Goal: Information Seeking & Learning: Learn about a topic

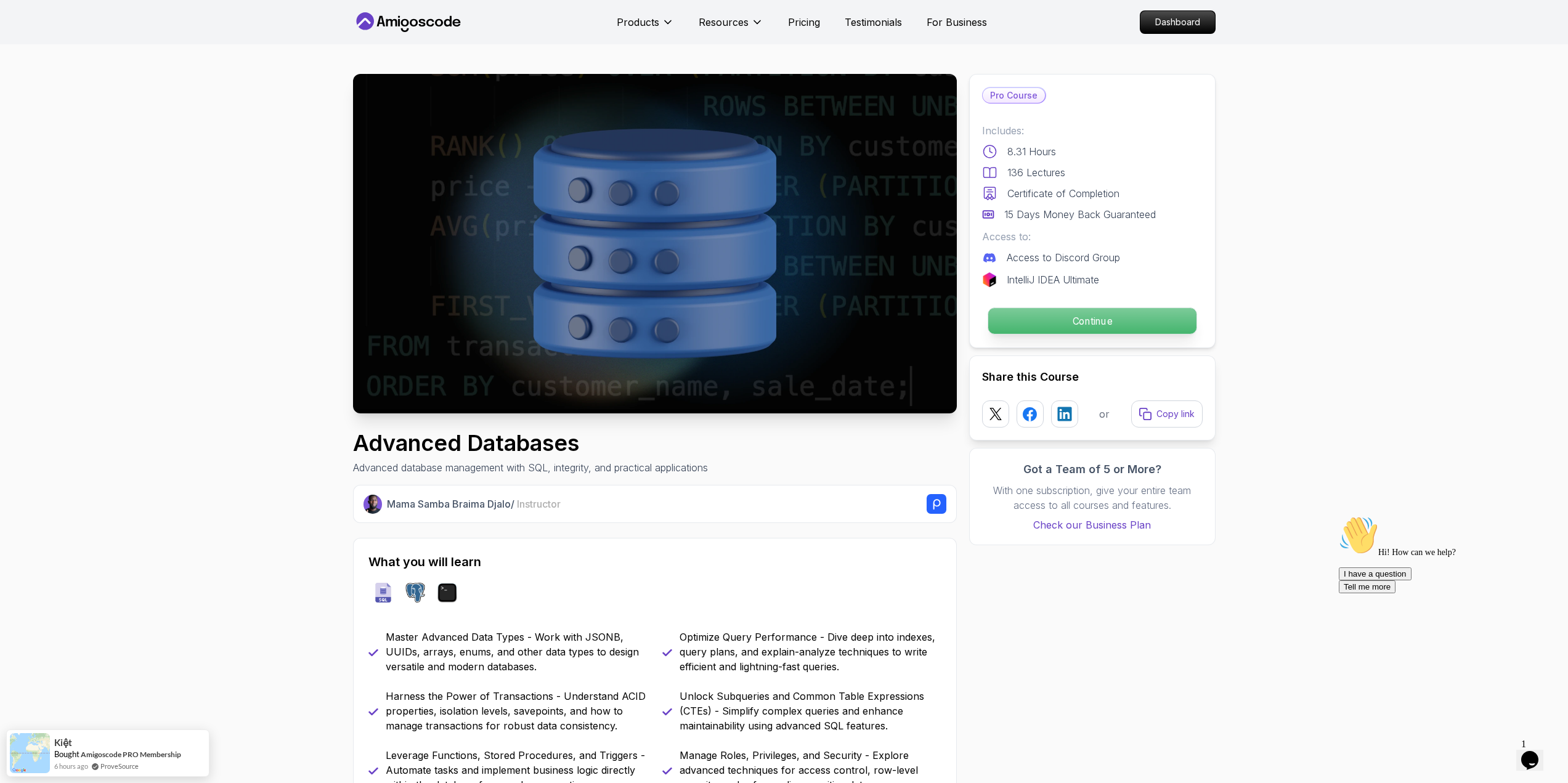
click at [1091, 318] on p "Continue" at bounding box center [1092, 321] width 208 height 26
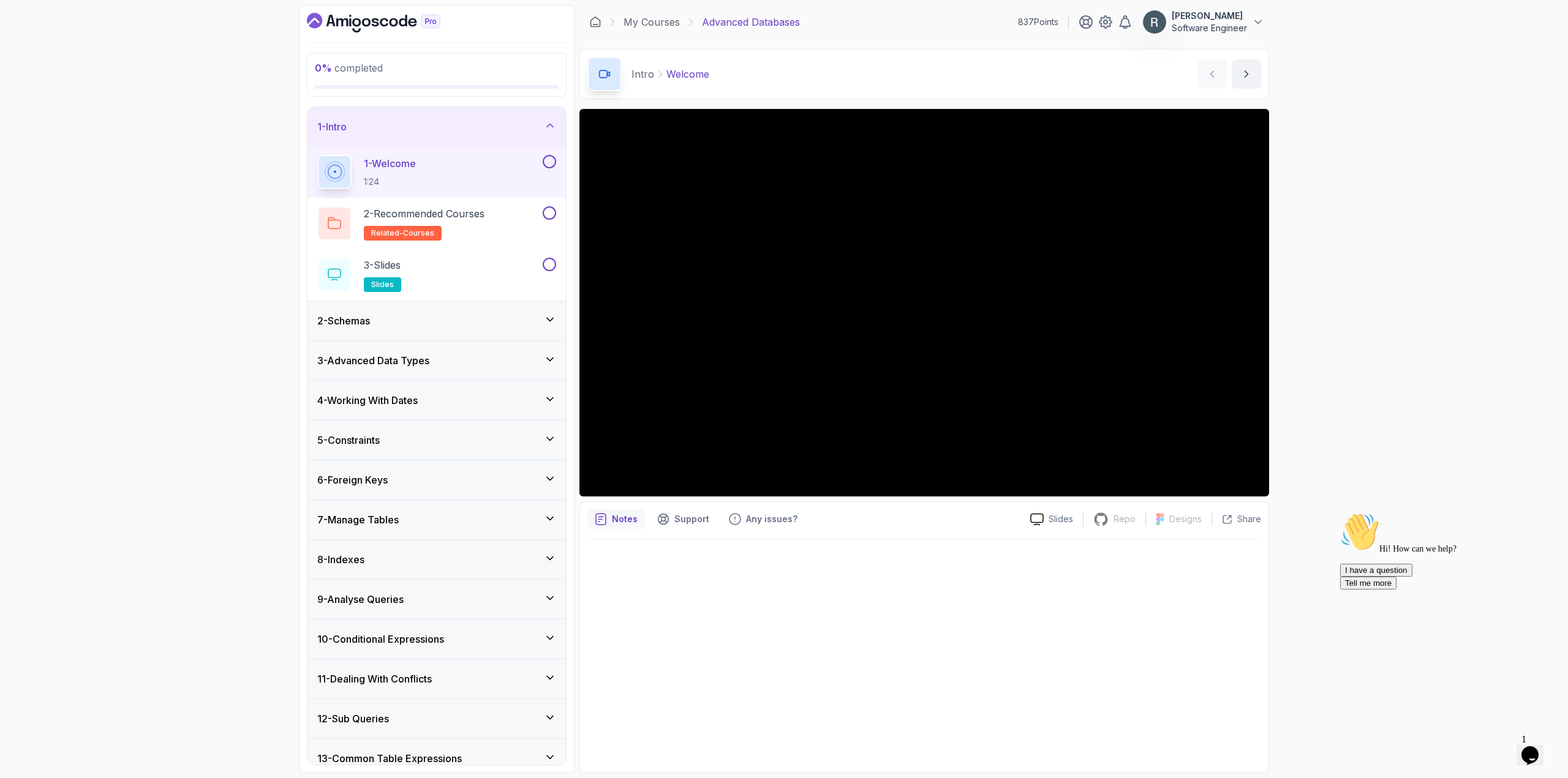
click at [553, 162] on button at bounding box center [549, 161] width 13 height 13
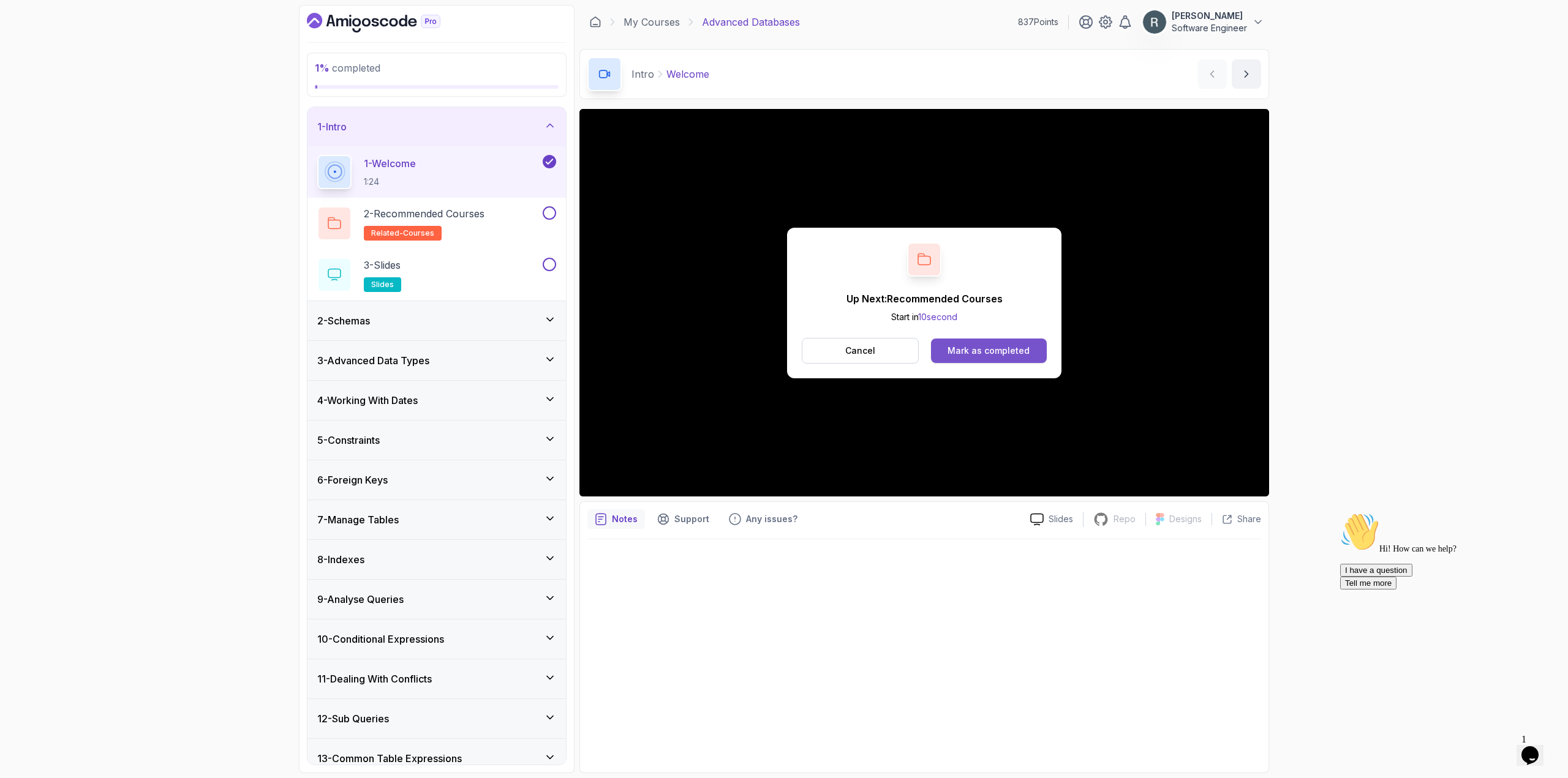
click at [953, 349] on div "Mark as completed" at bounding box center [988, 350] width 82 height 13
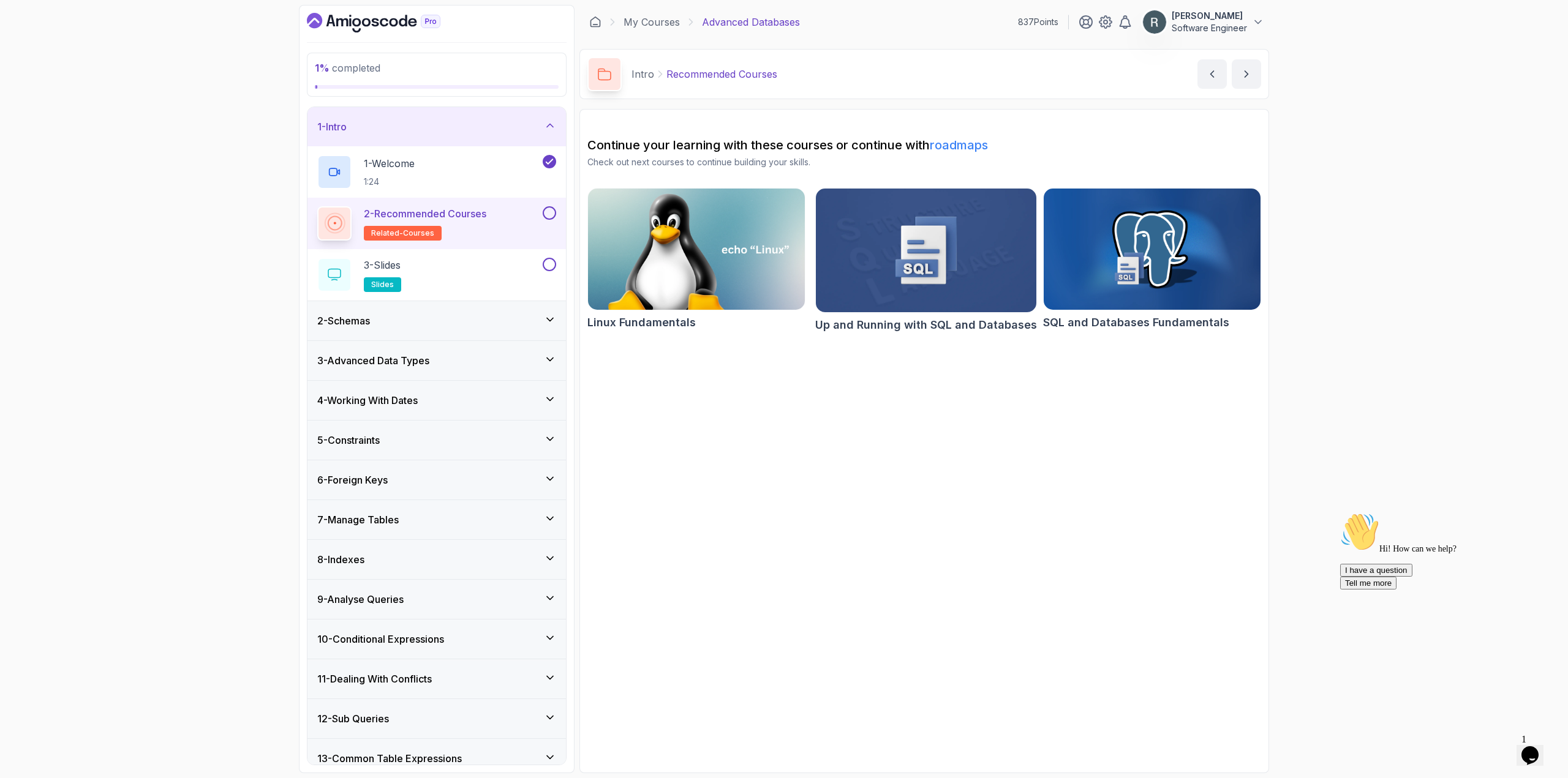
click at [548, 213] on button at bounding box center [549, 213] width 13 height 13
click at [504, 260] on div "3 - Slides slides" at bounding box center [428, 275] width 223 height 35
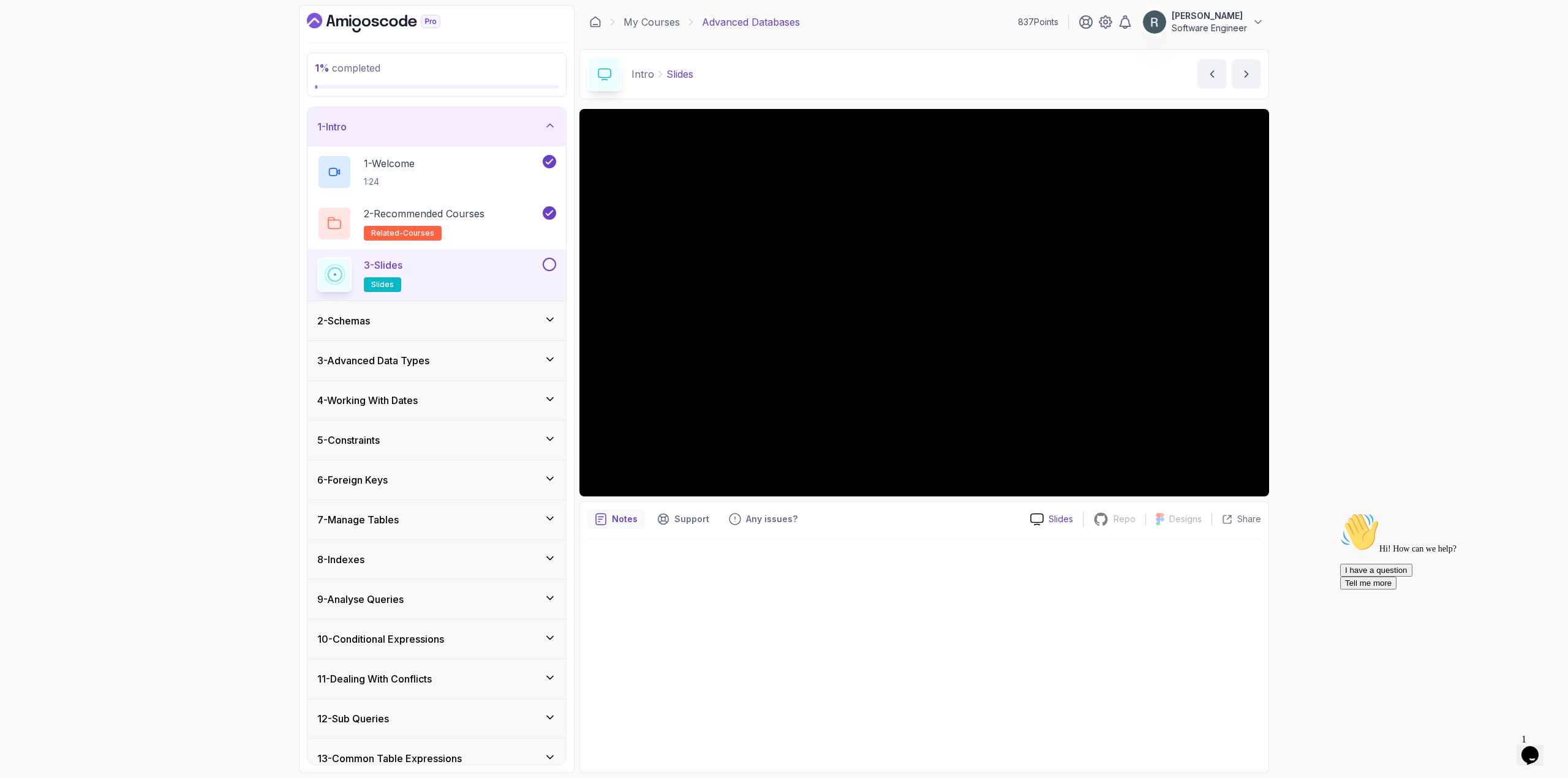
click at [1048, 523] on div "Slides" at bounding box center [1051, 519] width 63 height 13
click at [547, 264] on button at bounding box center [549, 264] width 13 height 13
click at [481, 322] on div "2 - Schemas" at bounding box center [437, 321] width 239 height 15
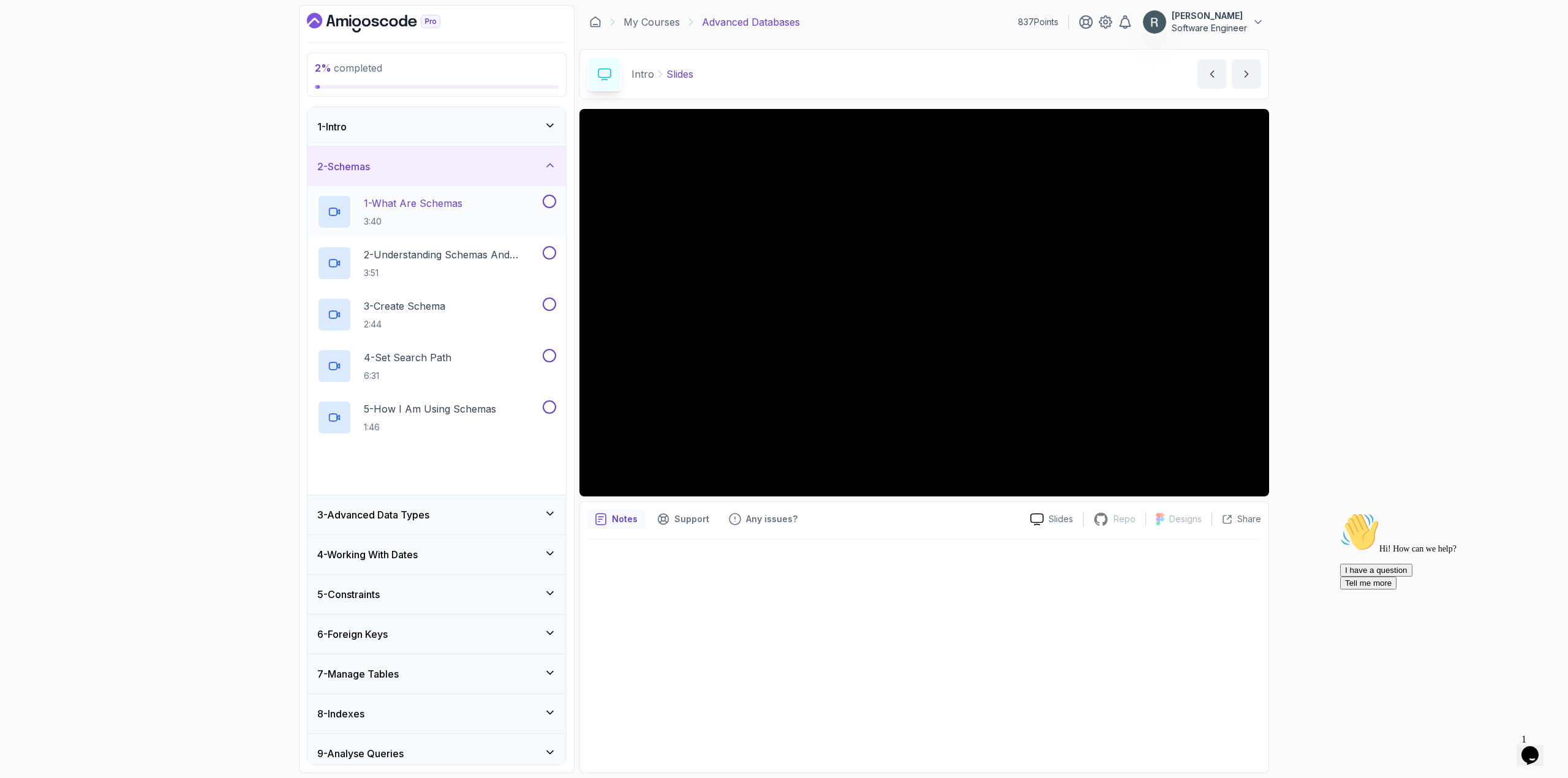
click at [472, 214] on div "1 - What Are Schemas 3:40" at bounding box center [428, 212] width 223 height 35
click at [550, 207] on button at bounding box center [549, 202] width 13 height 13
click at [497, 269] on p "3:51" at bounding box center [452, 273] width 177 height 13
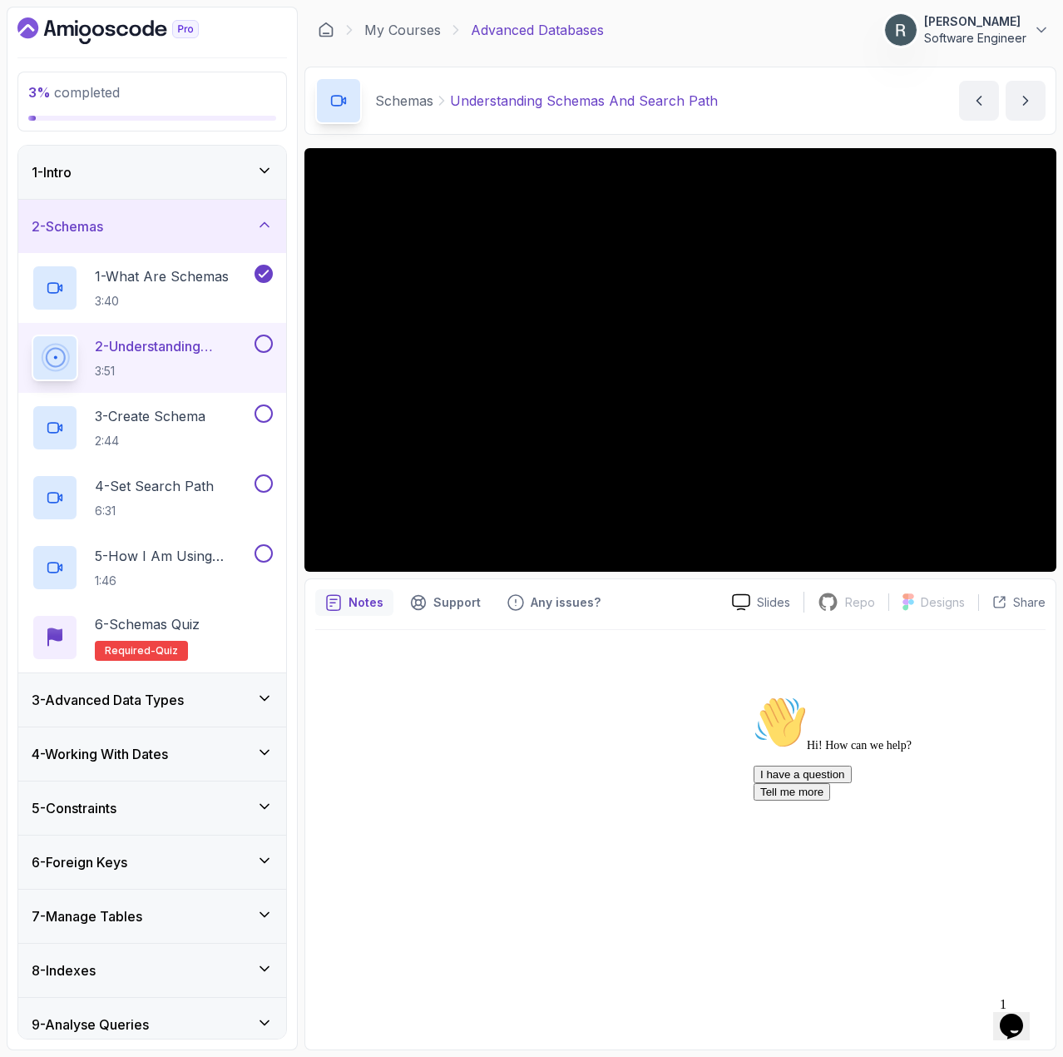
click at [233, 176] on div "1 - Intro" at bounding box center [152, 172] width 241 height 20
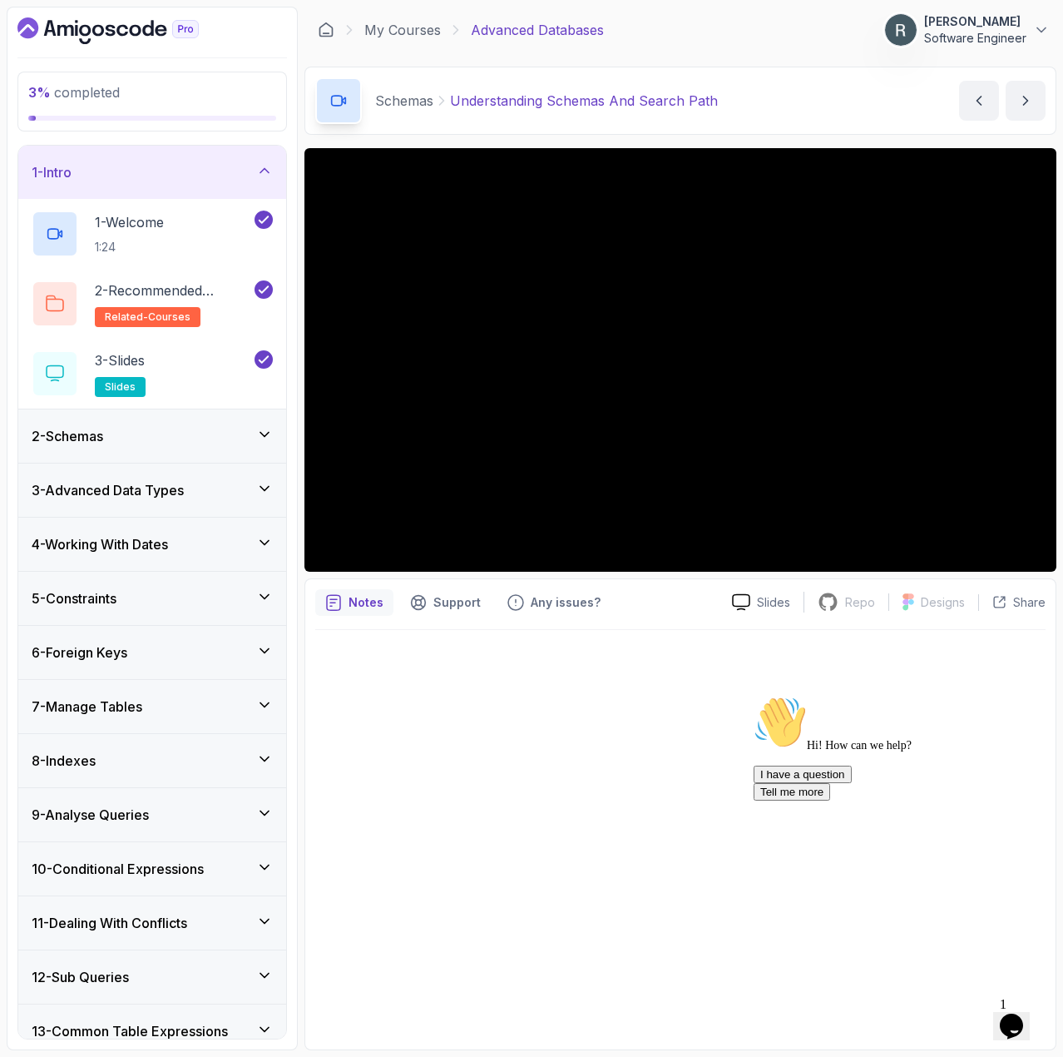
click at [215, 438] on div "2 - Schemas" at bounding box center [152, 436] width 241 height 20
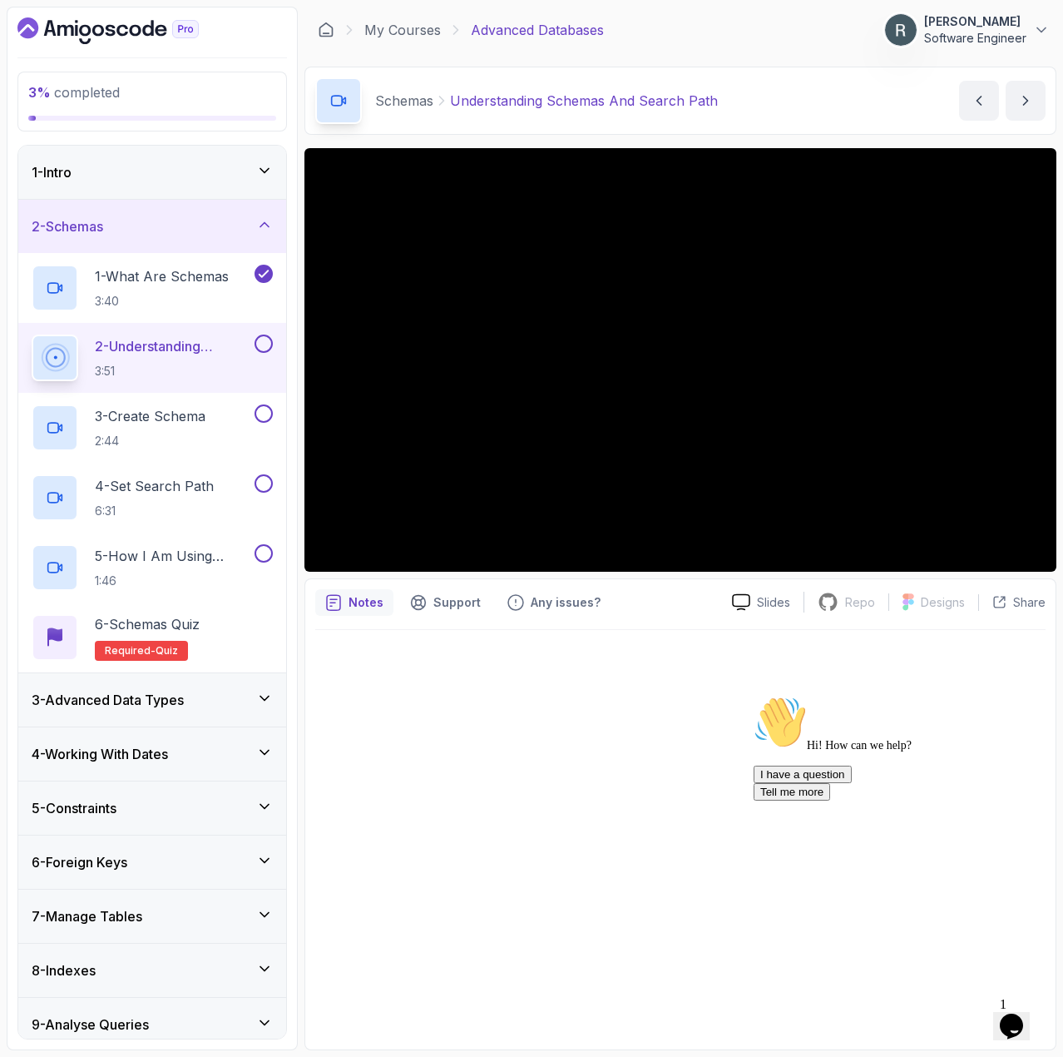
click at [754, 696] on icon "Chat attention grabber" at bounding box center [754, 696] width 0 height 0
click at [270, 339] on button at bounding box center [264, 343] width 18 height 18
click at [217, 414] on div "3 - Create Schema 2:44" at bounding box center [142, 427] width 220 height 47
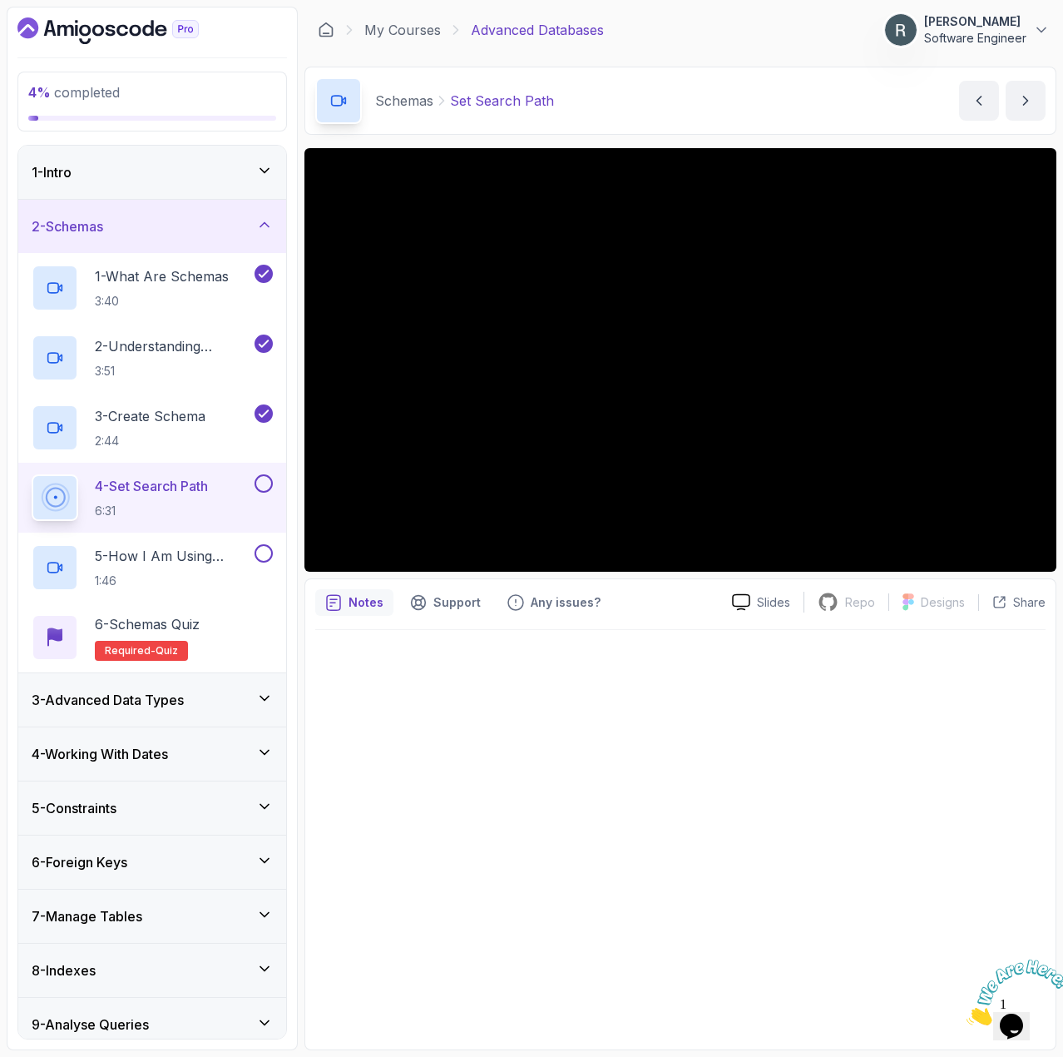
click at [253, 488] on div at bounding box center [262, 483] width 22 height 18
click at [258, 488] on button at bounding box center [264, 483] width 18 height 18
click at [222, 561] on p "5 - How I Am Using Schemas" at bounding box center [173, 556] width 156 height 20
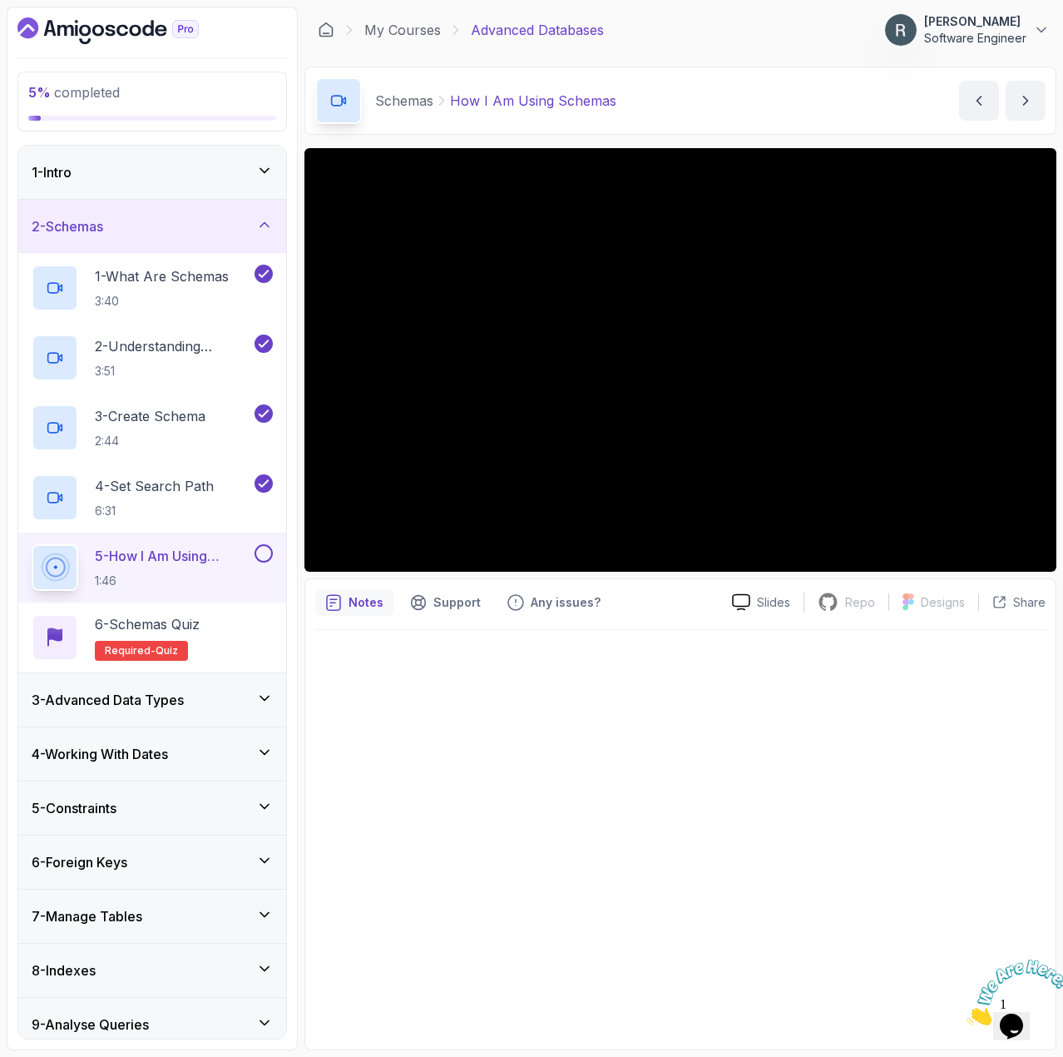
click at [260, 549] on button at bounding box center [264, 553] width 18 height 18
click at [239, 621] on div "6 - Schemas Quiz Required- quiz" at bounding box center [152, 637] width 241 height 47
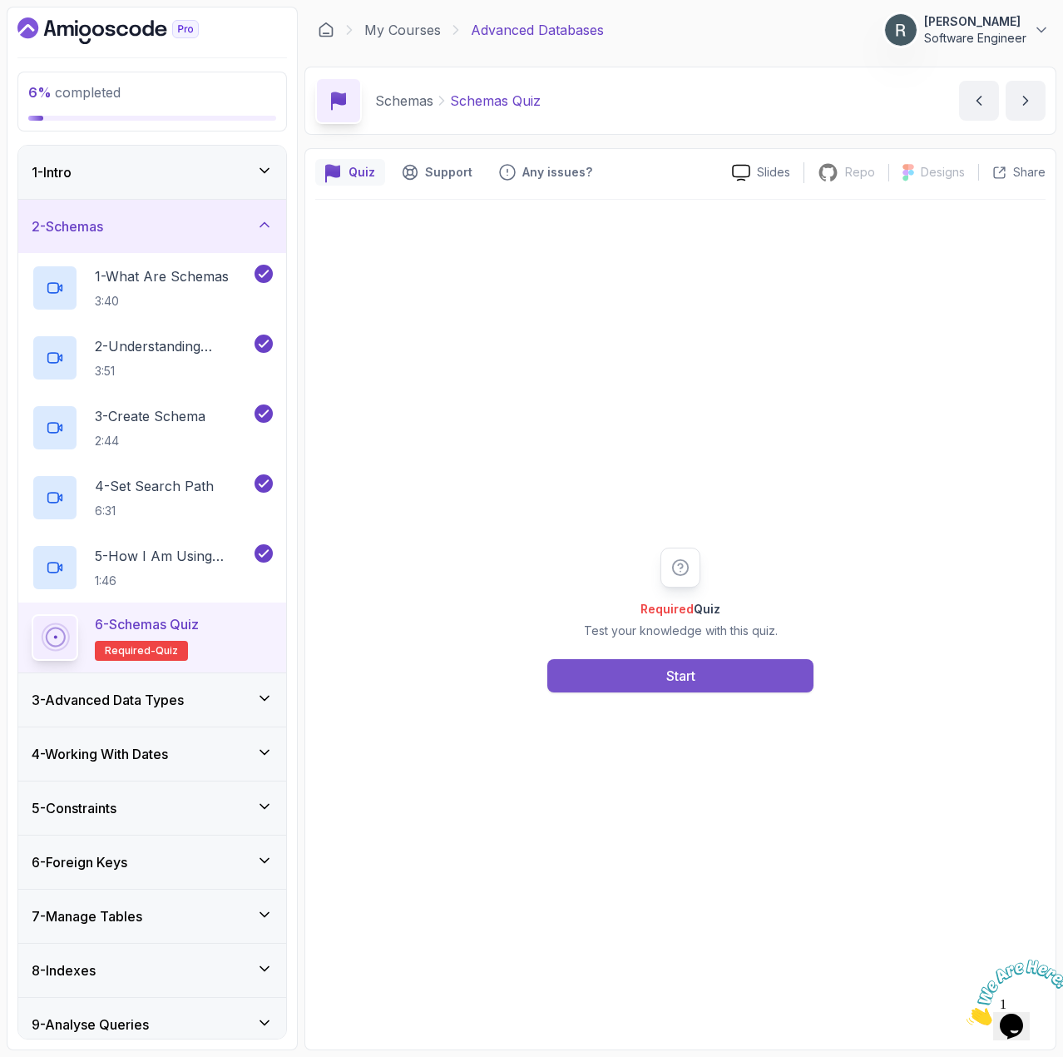
click at [558, 659] on button "Start" at bounding box center [680, 675] width 266 height 33
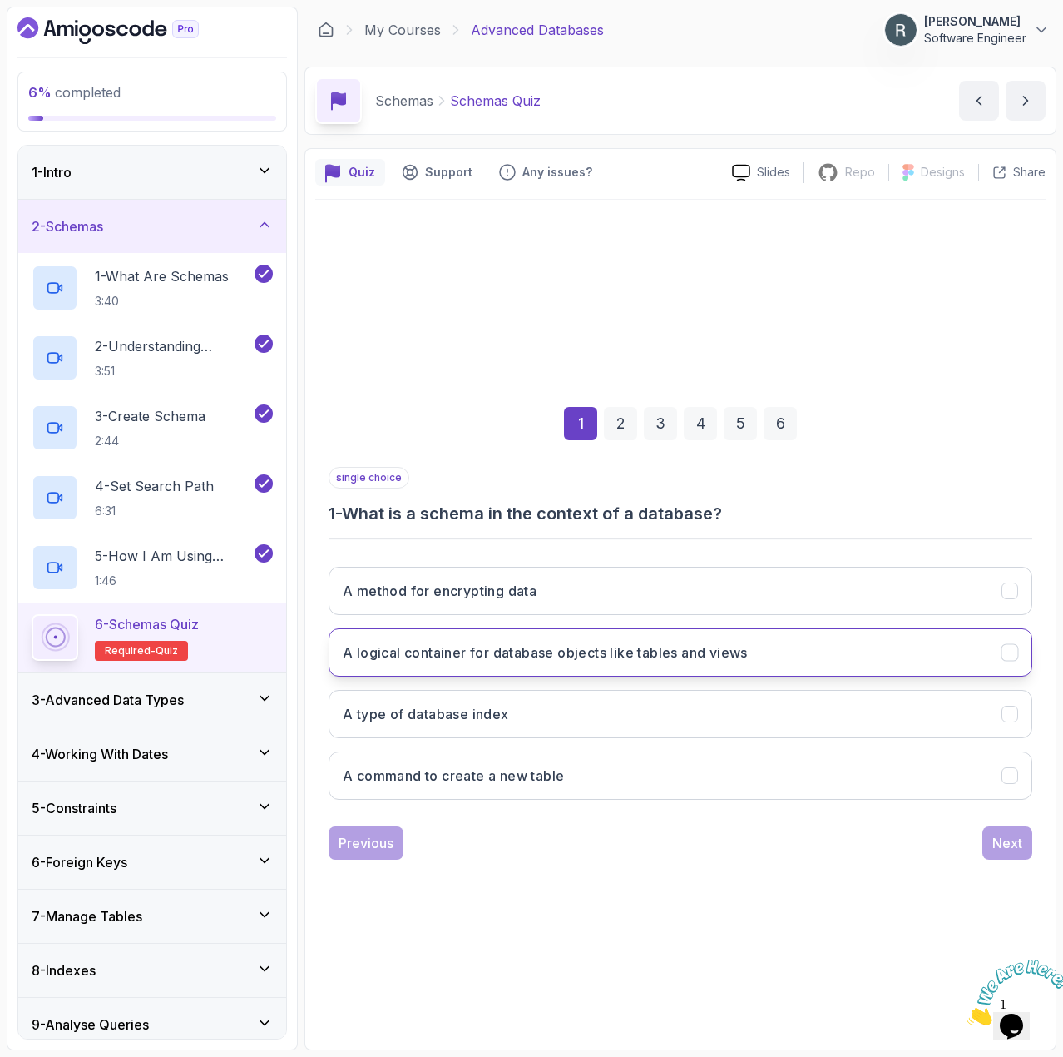
click at [568, 659] on h3 "A logical container for database objects like tables and views" at bounding box center [545, 652] width 405 height 20
click at [1010, 838] on div "Next" at bounding box center [1008, 843] width 30 height 20
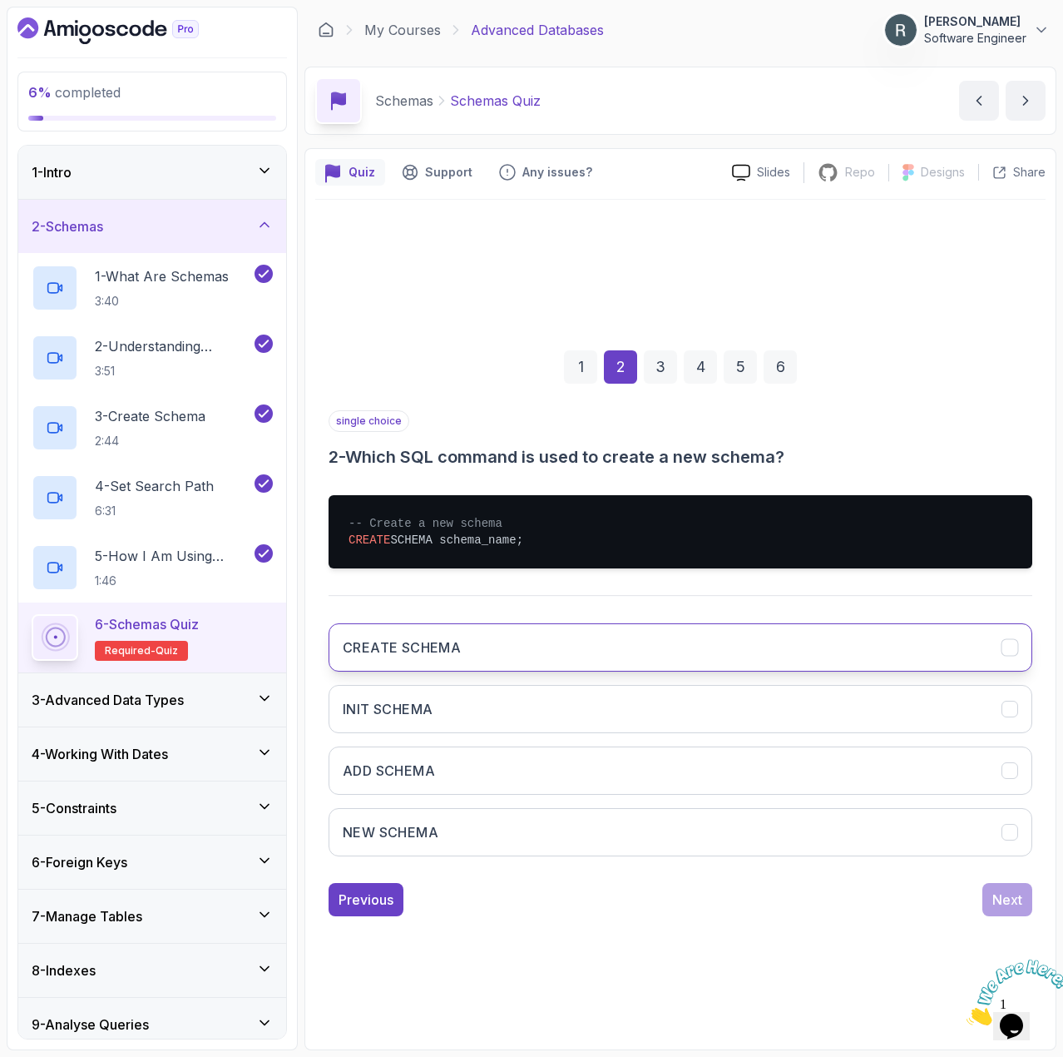
click at [745, 656] on button "CREATE SCHEMA" at bounding box center [681, 647] width 704 height 48
click at [1000, 886] on button "Next" at bounding box center [1008, 899] width 50 height 33
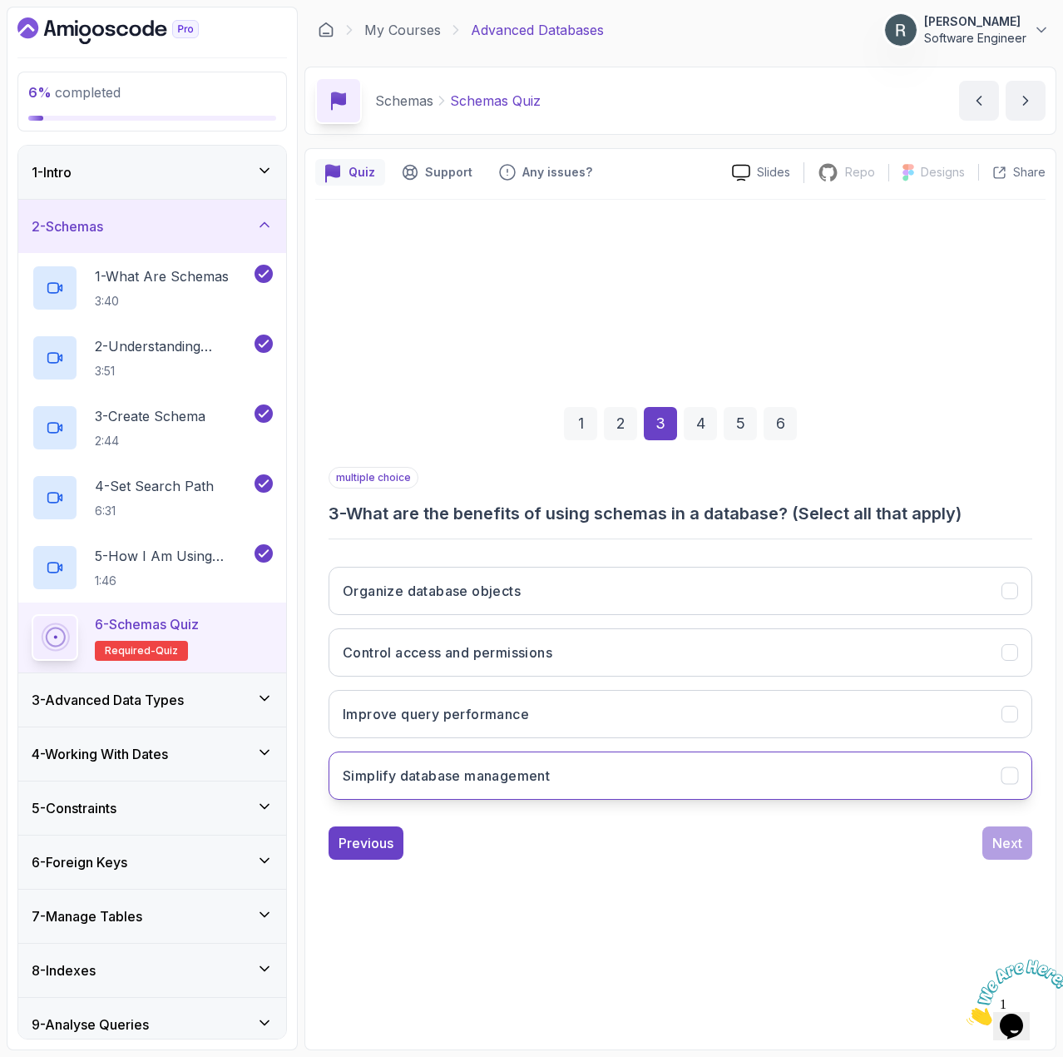
drag, startPoint x: 689, startPoint y: 761, endPoint x: 685, endPoint y: 753, distance: 9.3
click at [688, 760] on button "Simplify database management" at bounding box center [681, 775] width 704 height 48
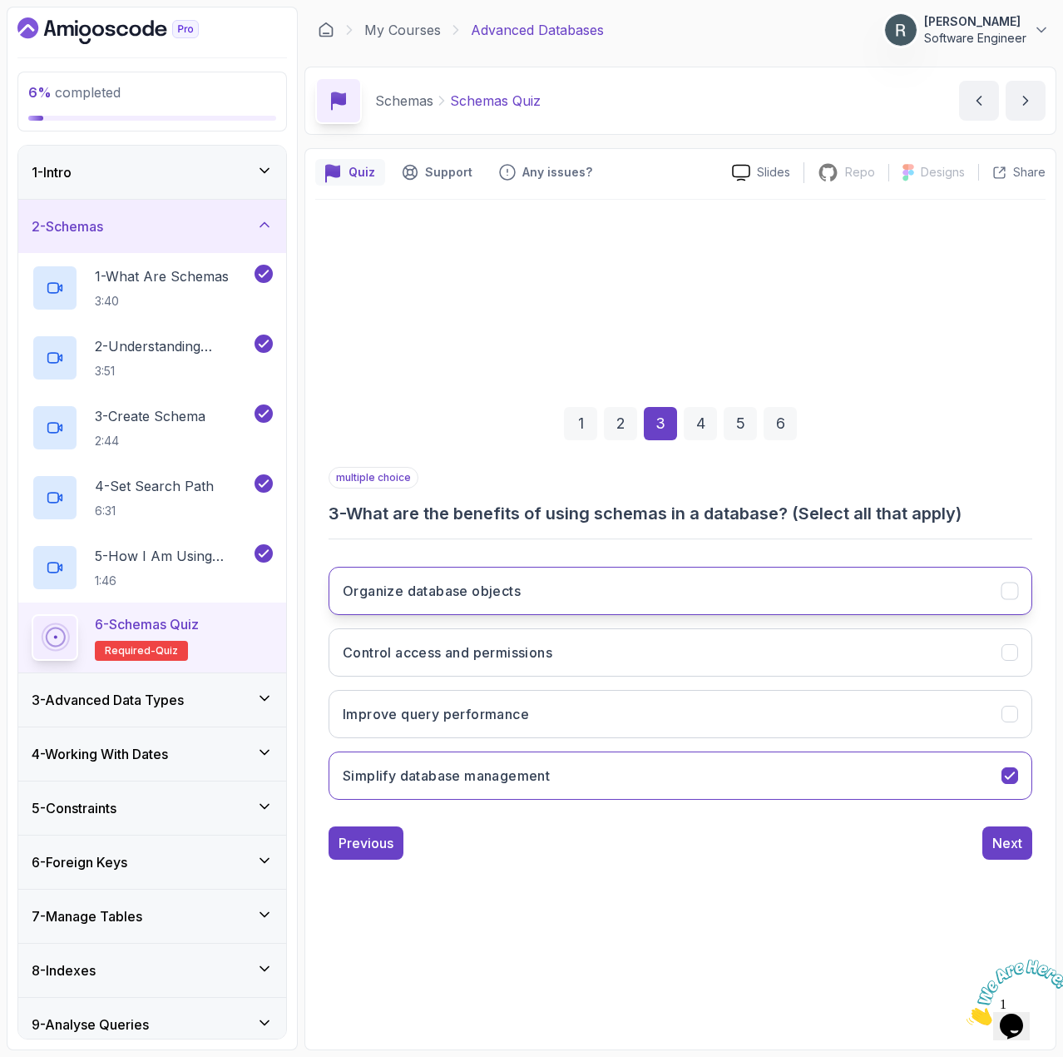
click at [688, 597] on button "Organize database objects" at bounding box center [681, 591] width 704 height 48
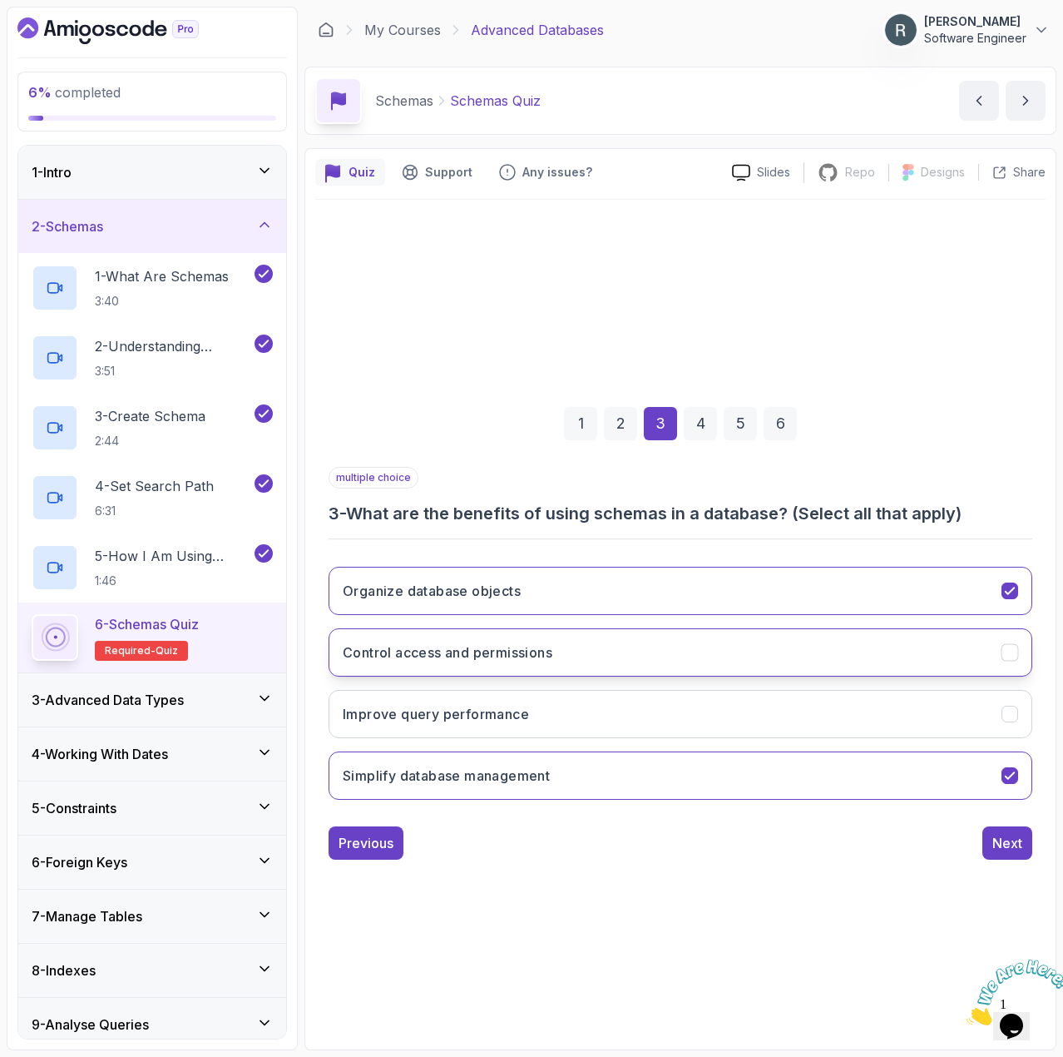
click at [643, 644] on button "Control access and permissions" at bounding box center [681, 652] width 704 height 48
click at [1006, 839] on div "Next" at bounding box center [1008, 843] width 30 height 20
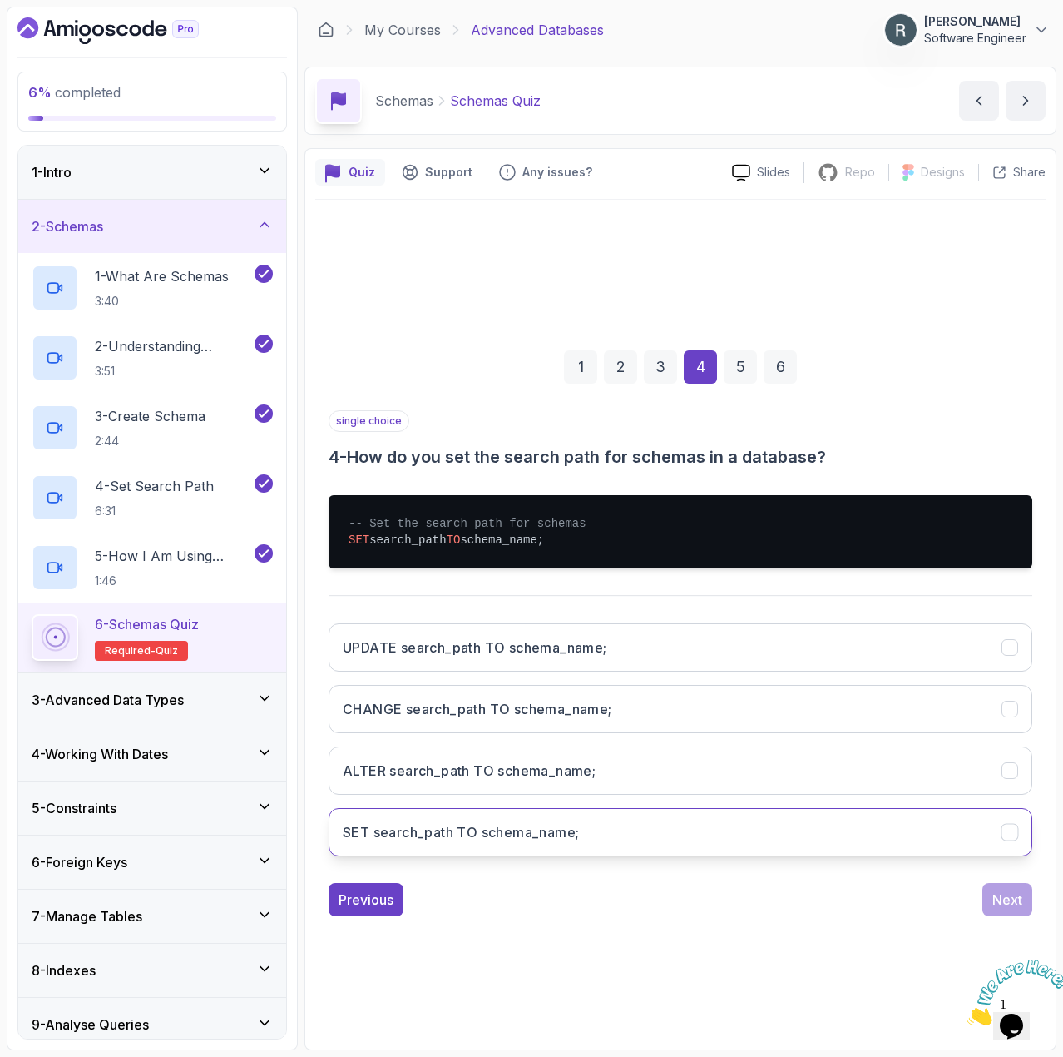
click at [786, 832] on button "SET search_path TO schema_name;" at bounding box center [681, 832] width 704 height 48
click at [1009, 890] on div "Next" at bounding box center [1008, 899] width 30 height 20
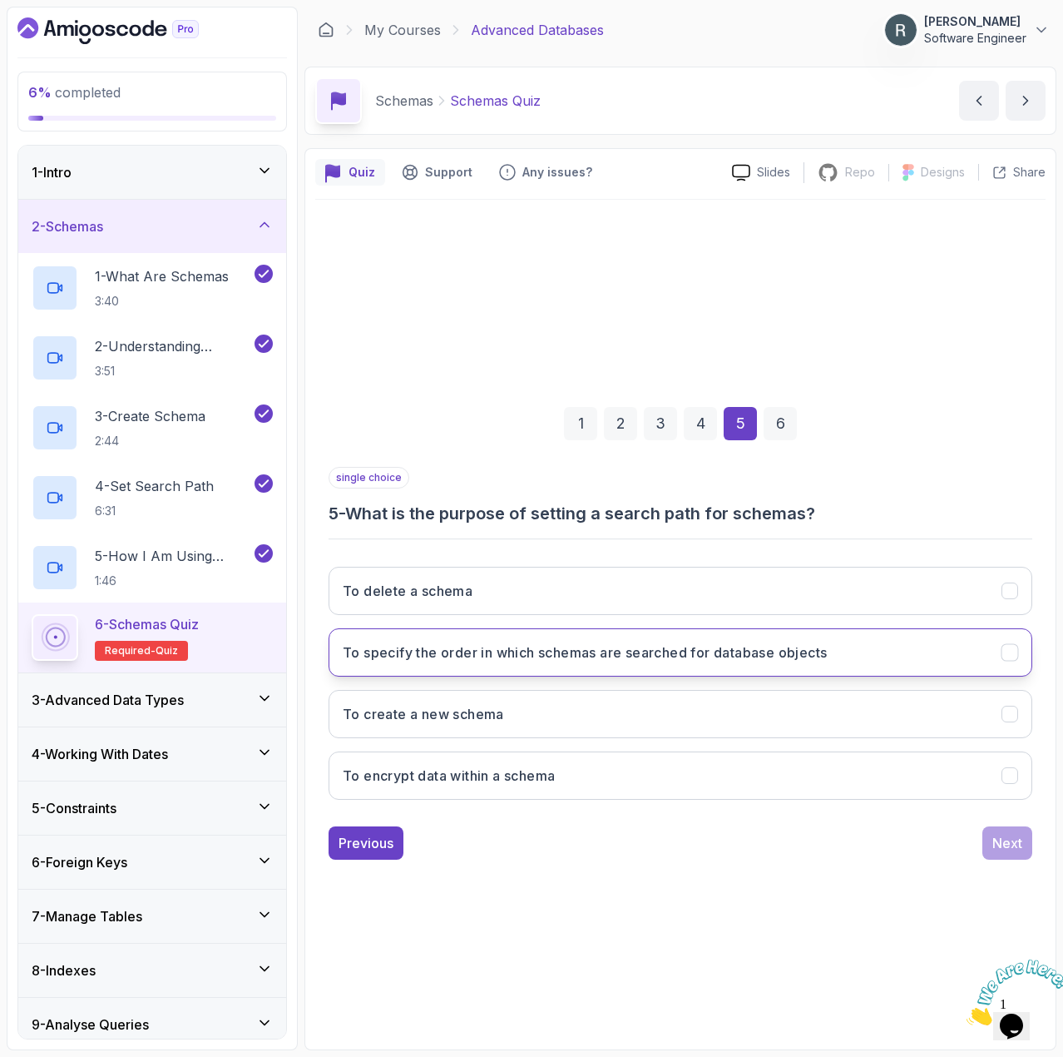
click at [832, 666] on button "To specify the order in which schemas are searched for database objects" at bounding box center [681, 652] width 704 height 48
click at [1015, 838] on div "Next" at bounding box center [1008, 843] width 30 height 20
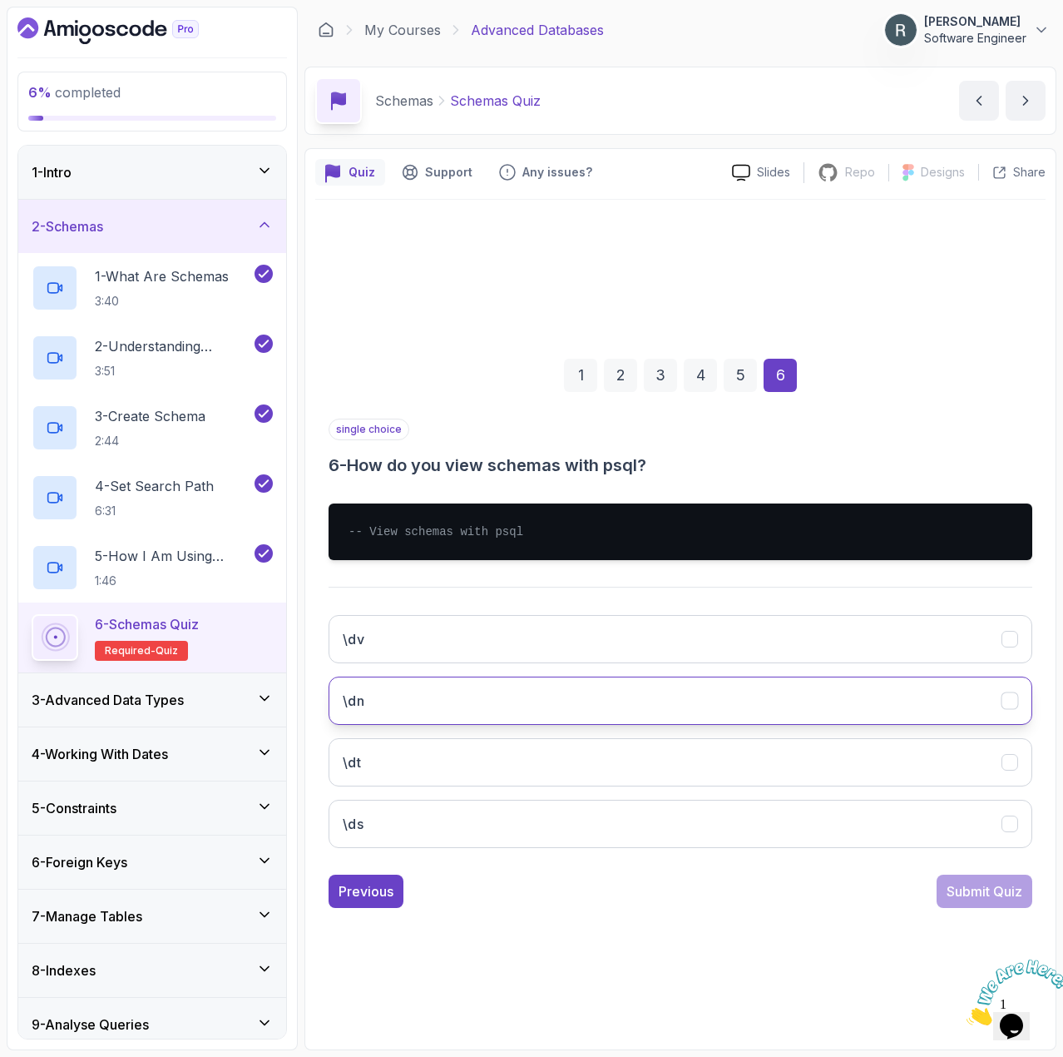
click at [888, 704] on button "\dn" at bounding box center [681, 700] width 704 height 48
click at [1011, 889] on div "Submit Quiz" at bounding box center [985, 891] width 76 height 20
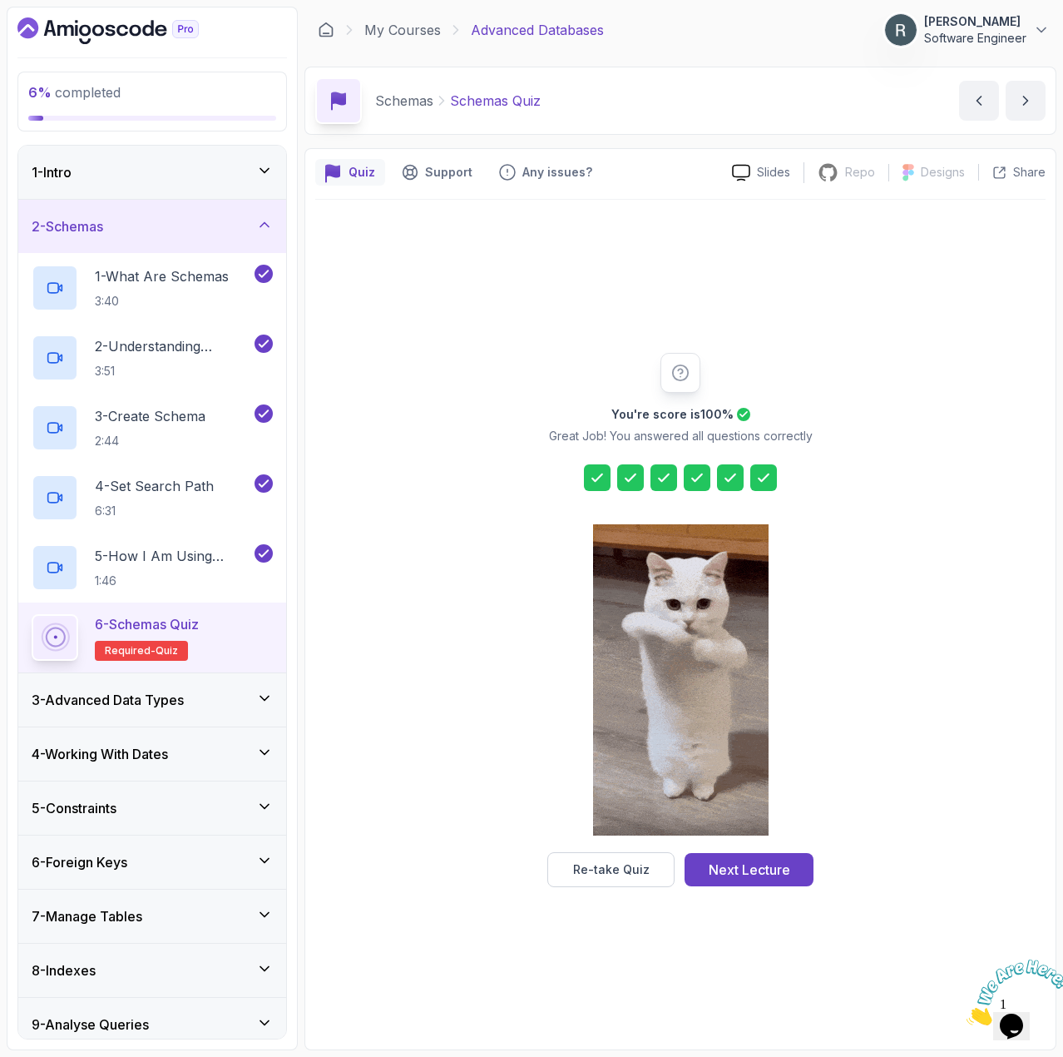
click at [767, 869] on div "Next Lecture" at bounding box center [750, 869] width 82 height 20
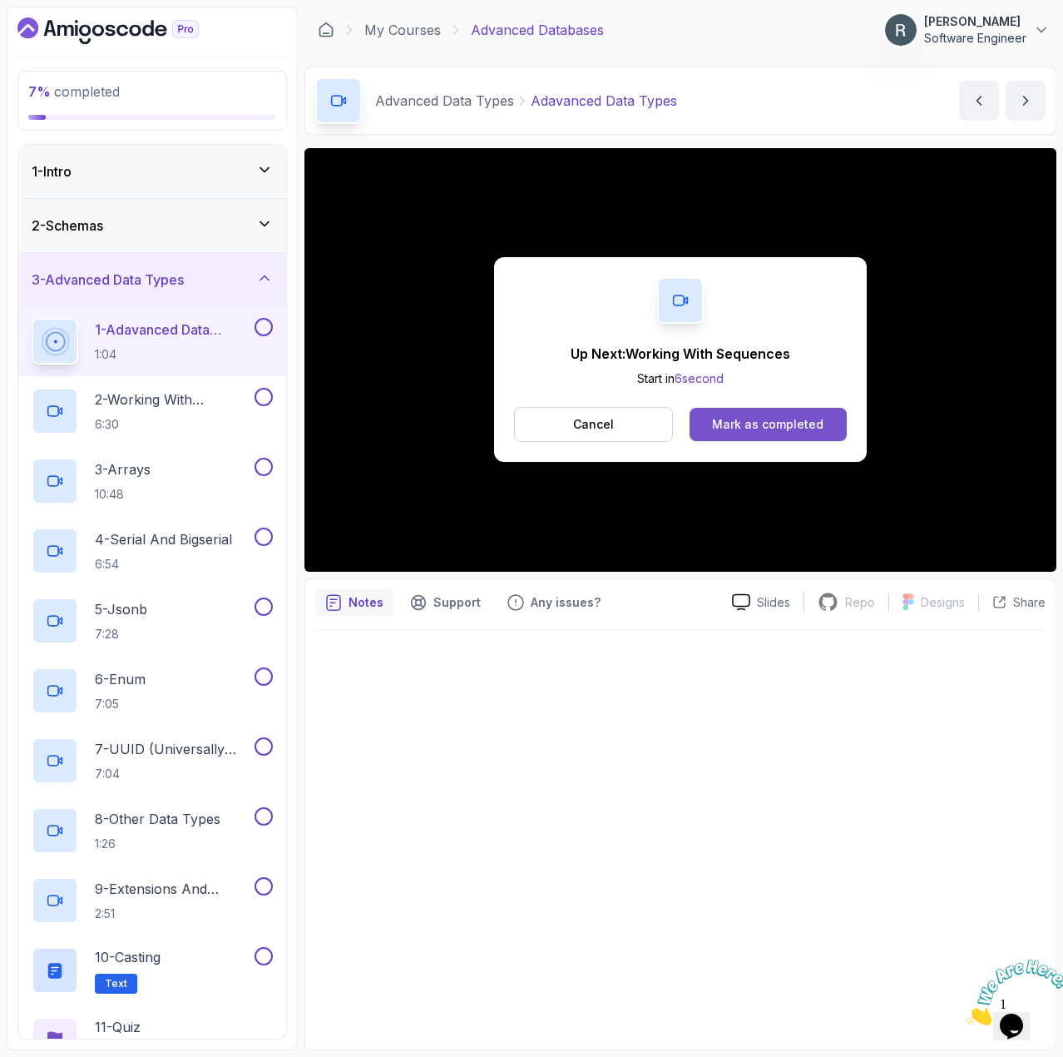
click at [725, 418] on div "Mark as completed" at bounding box center [767, 424] width 111 height 17
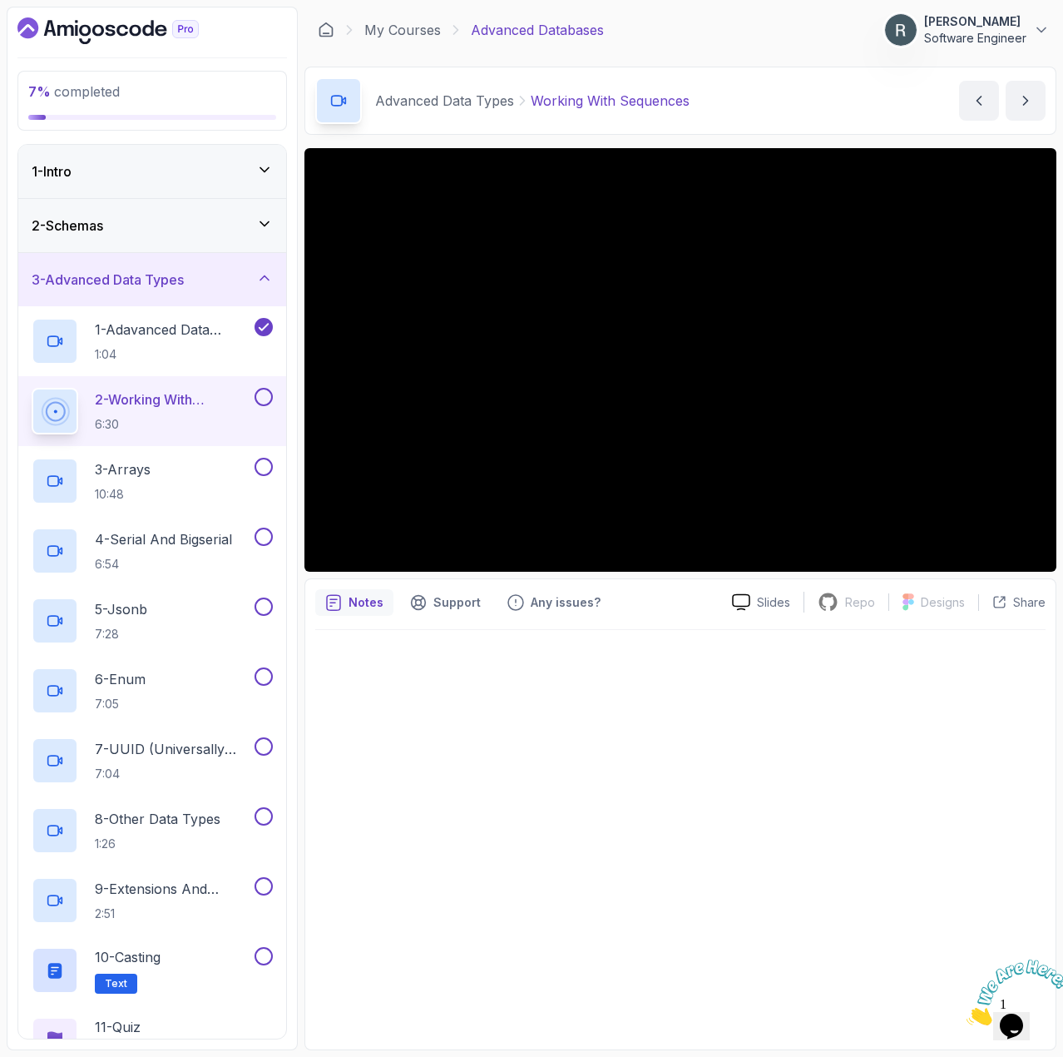
click at [212, 244] on div "2 - Schemas" at bounding box center [152, 225] width 268 height 53
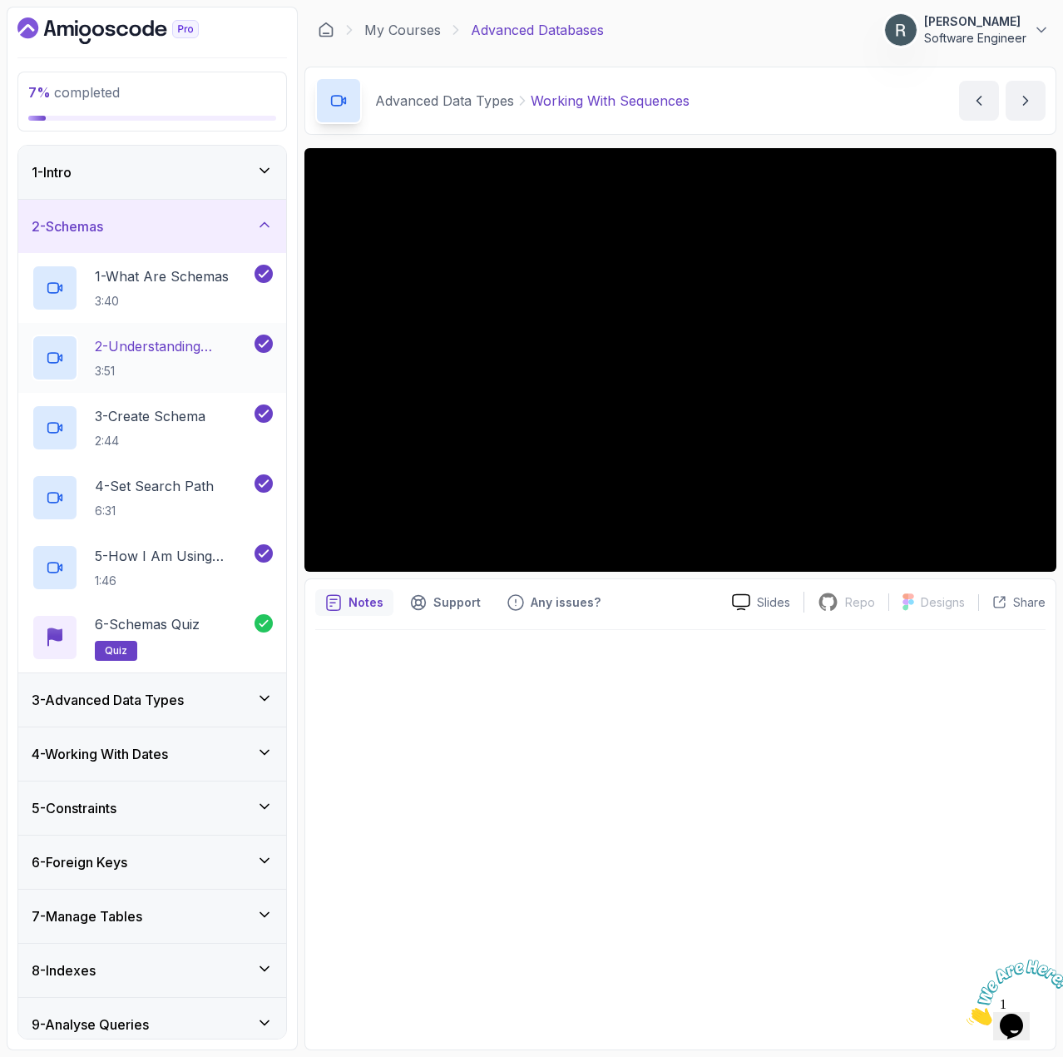
click at [179, 364] on p "3:51" at bounding box center [173, 371] width 156 height 17
click at [198, 422] on p "3 - Create Schema" at bounding box center [150, 416] width 111 height 20
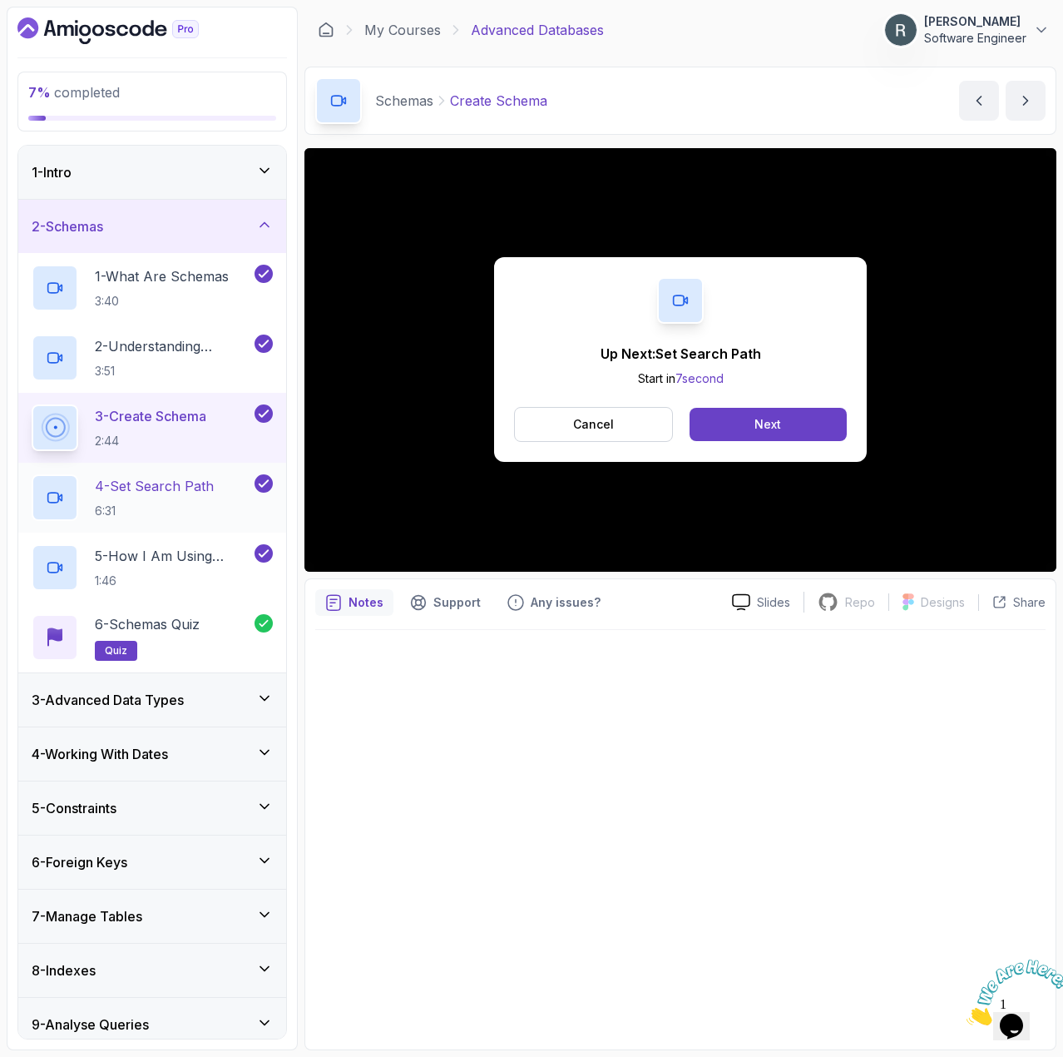
click at [192, 479] on p "4 - Set Search Path" at bounding box center [154, 486] width 119 height 20
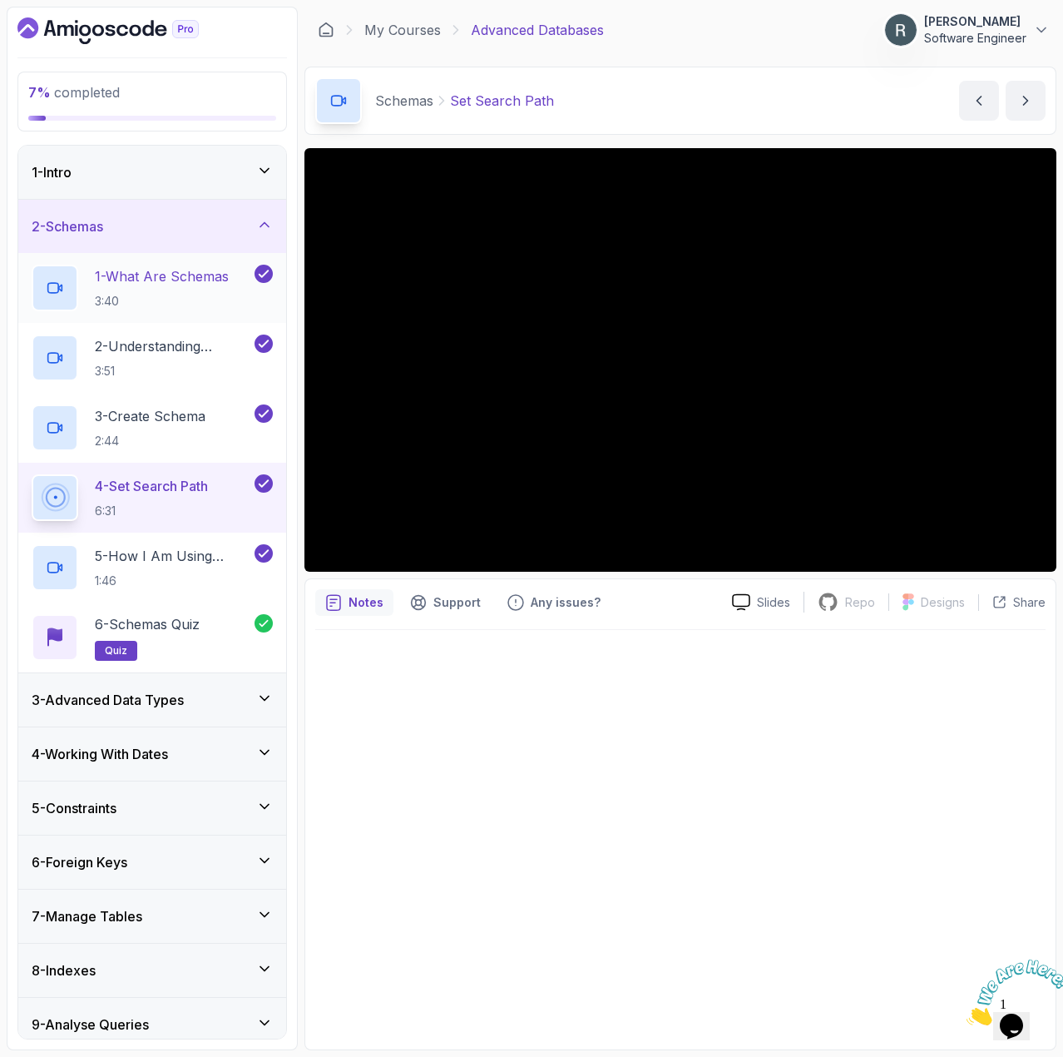
click at [195, 282] on p "1 - What Are Schemas" at bounding box center [162, 276] width 134 height 20
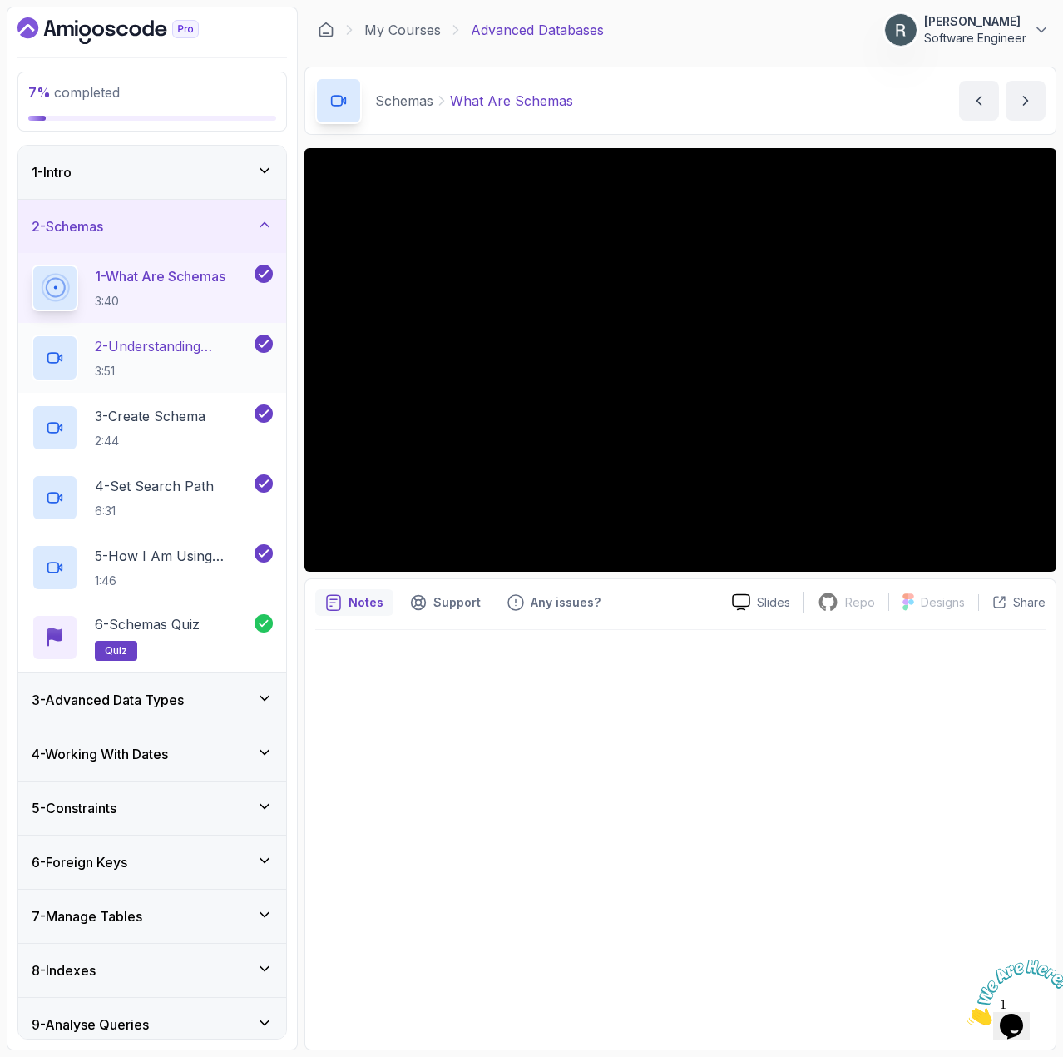
click at [203, 354] on p "2 - Understanding Schemas And Search Path" at bounding box center [173, 346] width 156 height 20
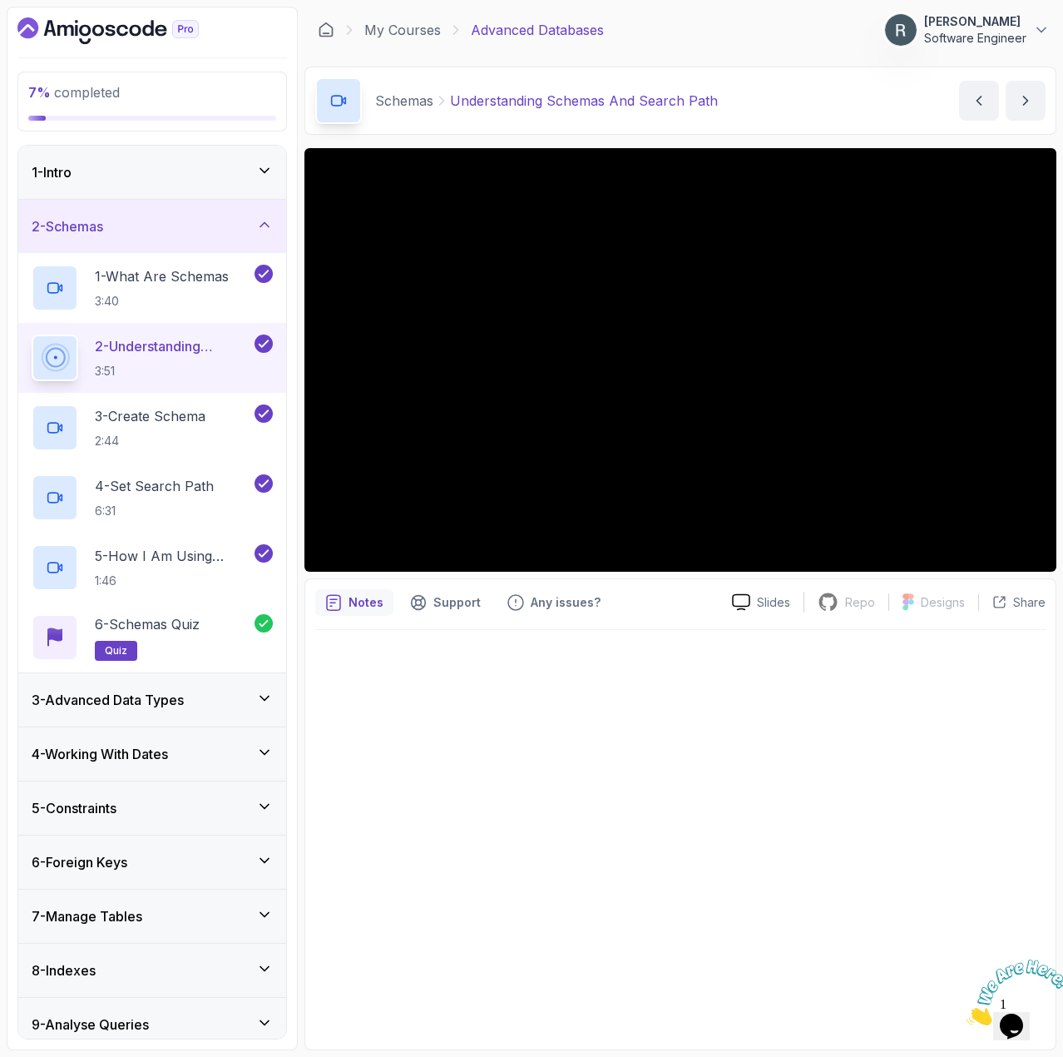
click at [153, 701] on h3 "3 - Advanced Data Types" at bounding box center [108, 700] width 152 height 20
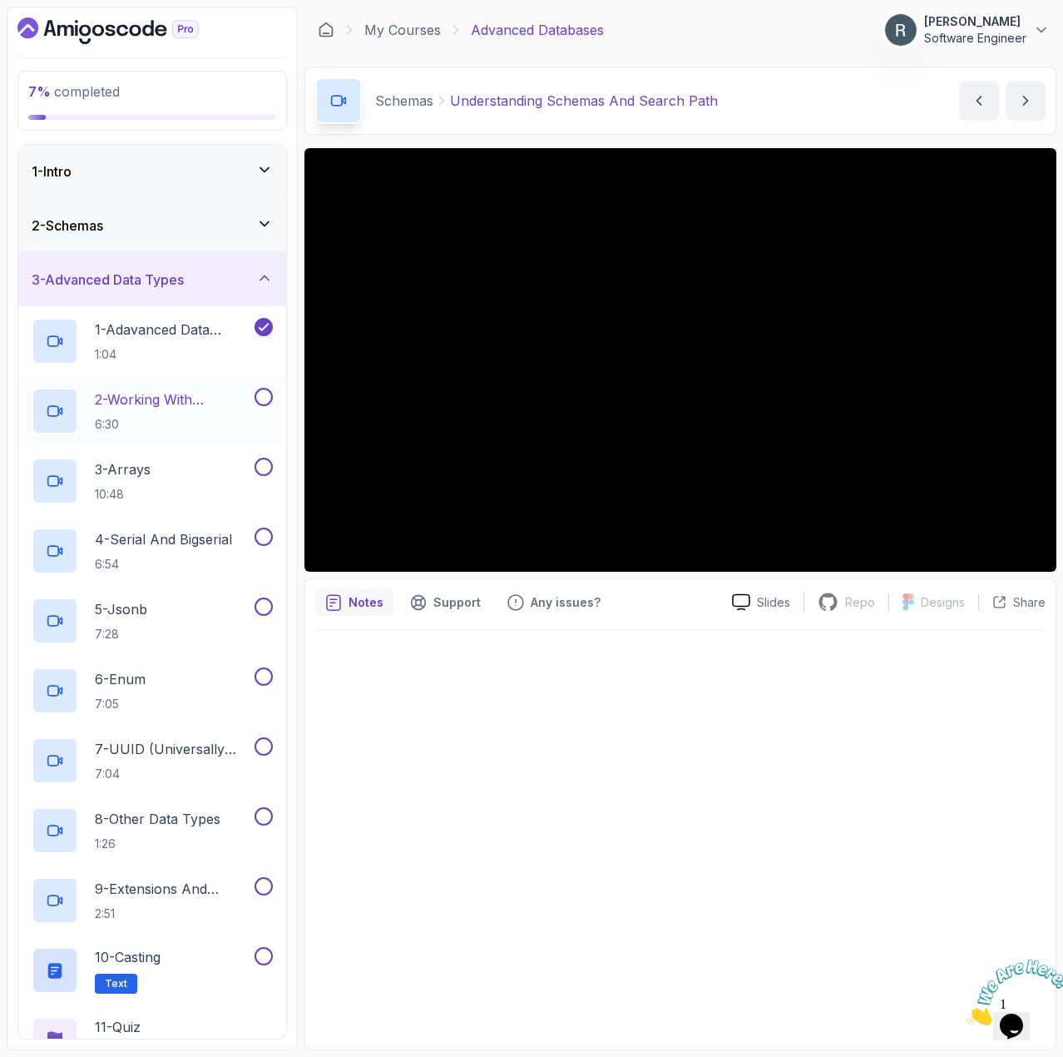
click at [193, 399] on p "2 - Working With Sequences" at bounding box center [173, 399] width 156 height 20
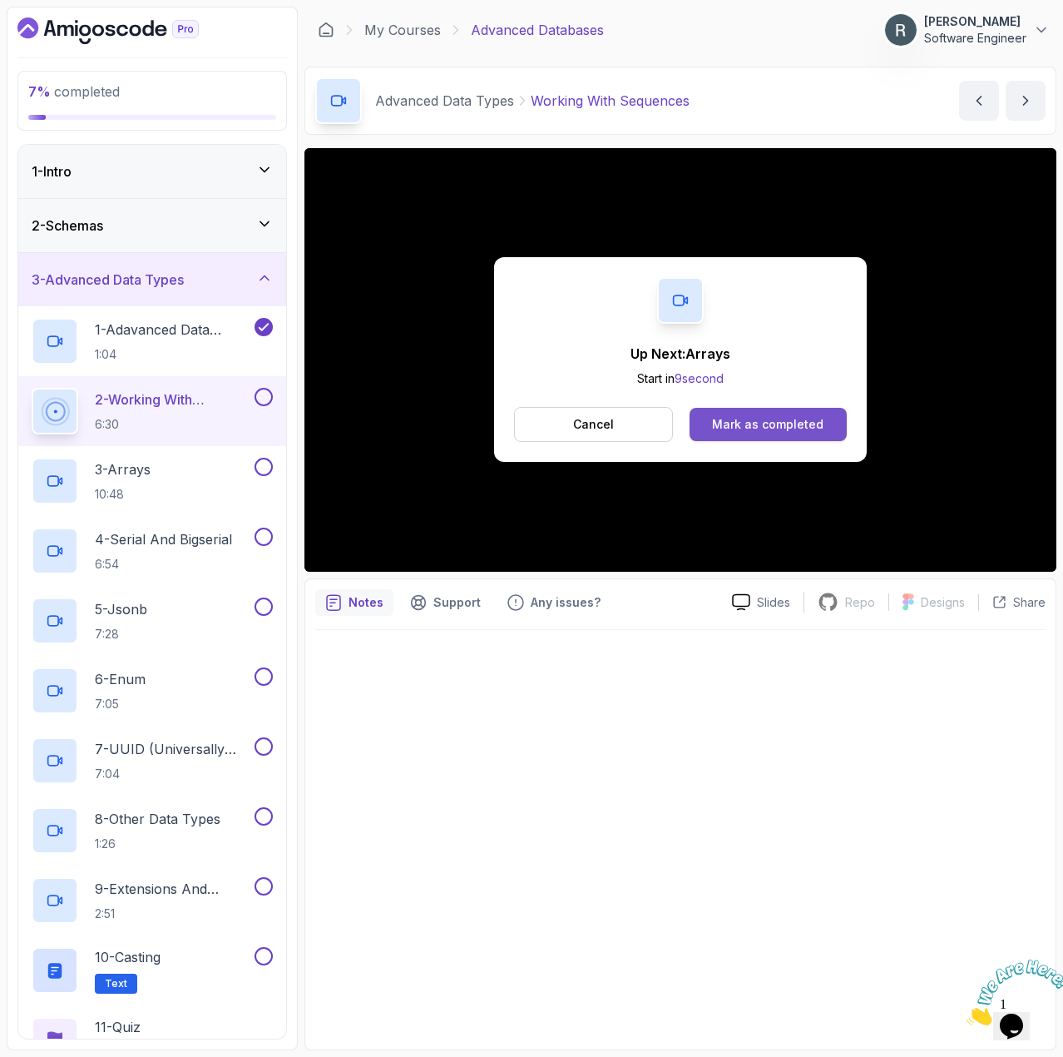
click at [724, 434] on button "Mark as completed" at bounding box center [768, 424] width 157 height 33
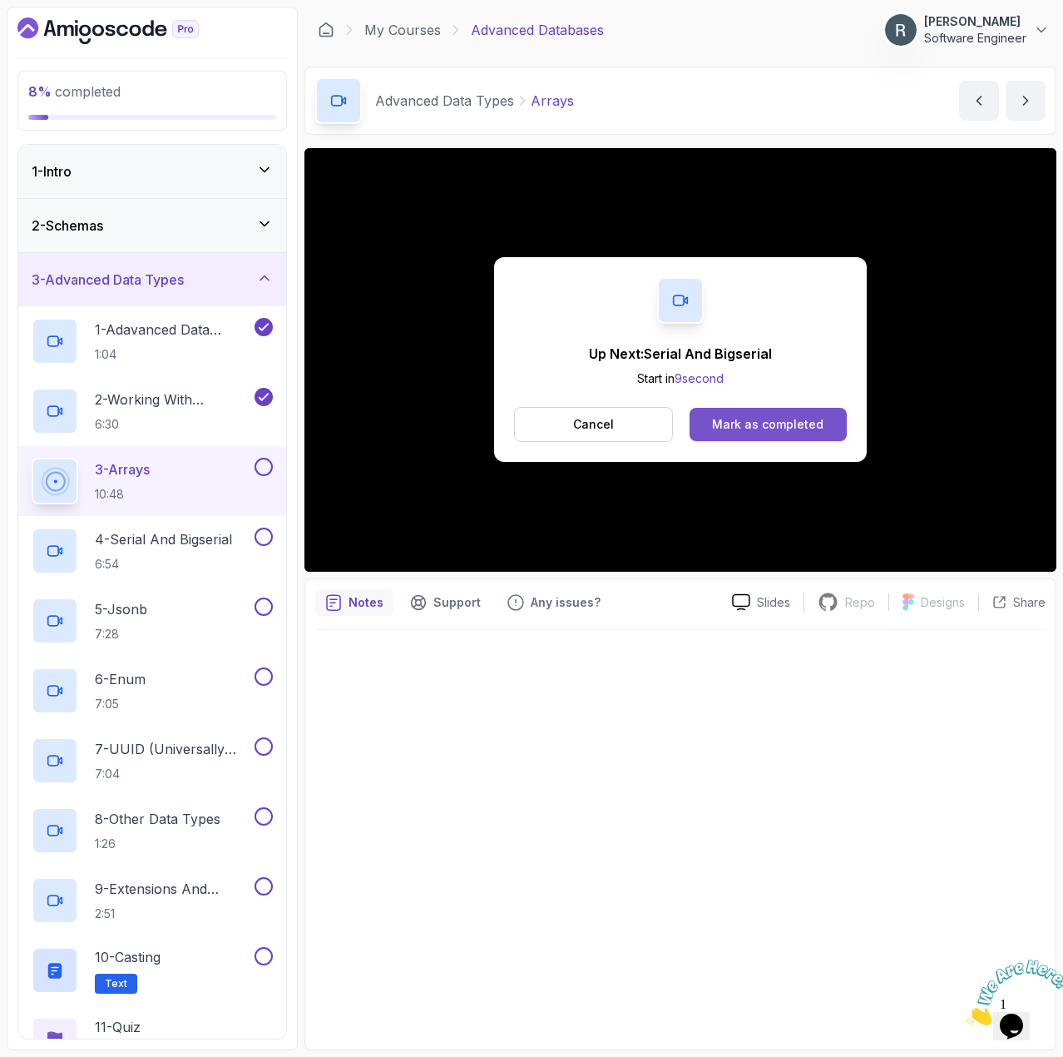
click at [814, 432] on div "Mark as completed" at bounding box center [767, 424] width 111 height 17
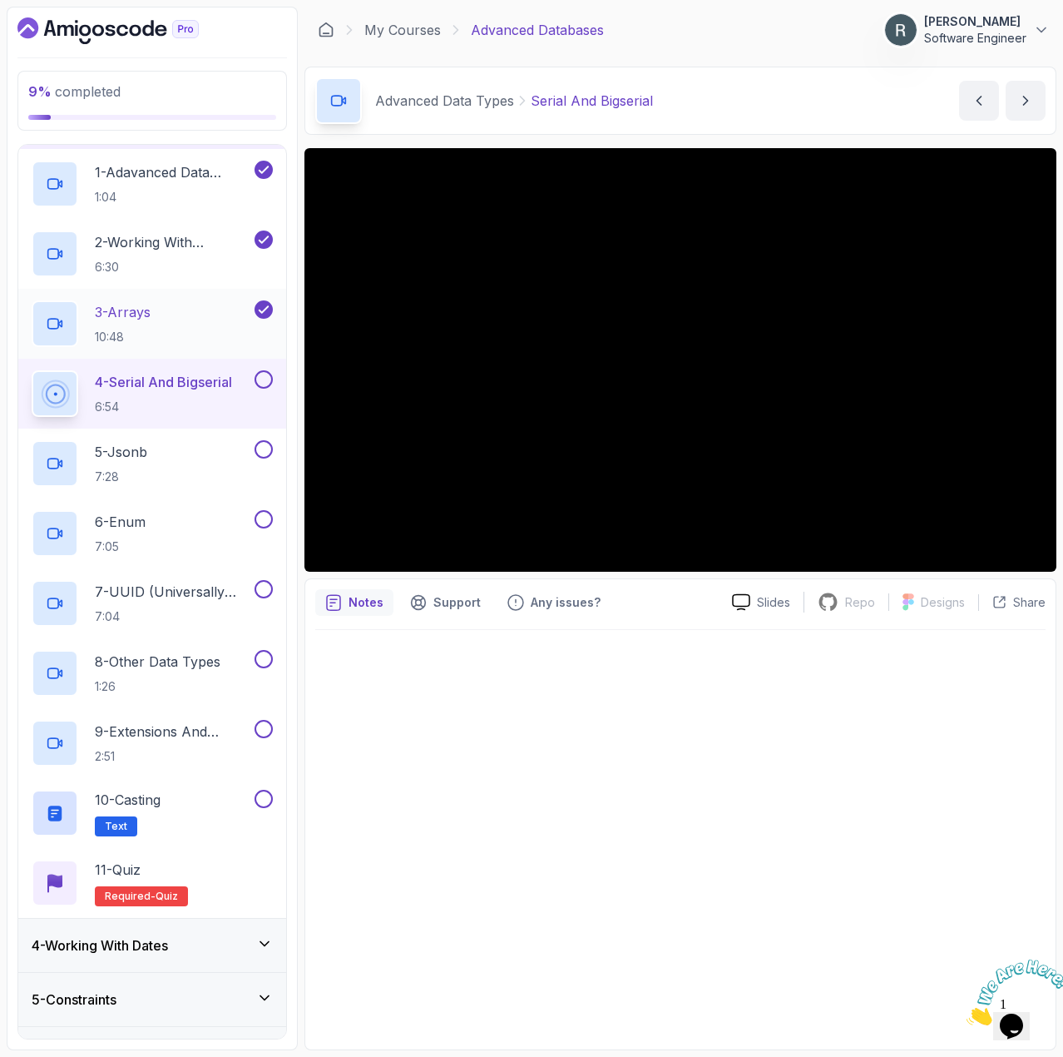
scroll to position [166, 0]
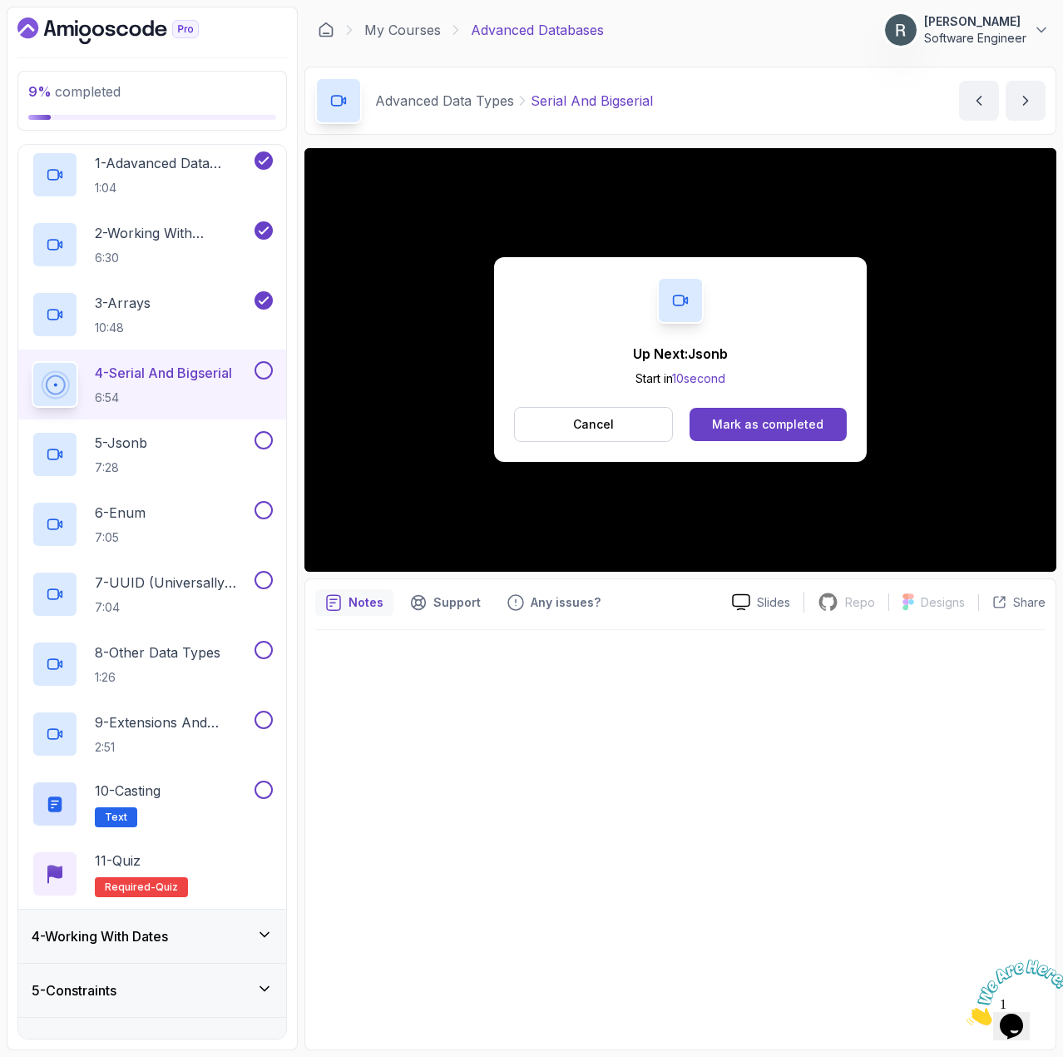
click at [265, 371] on button at bounding box center [264, 370] width 18 height 18
click at [760, 428] on div "Mark as completed" at bounding box center [767, 424] width 111 height 17
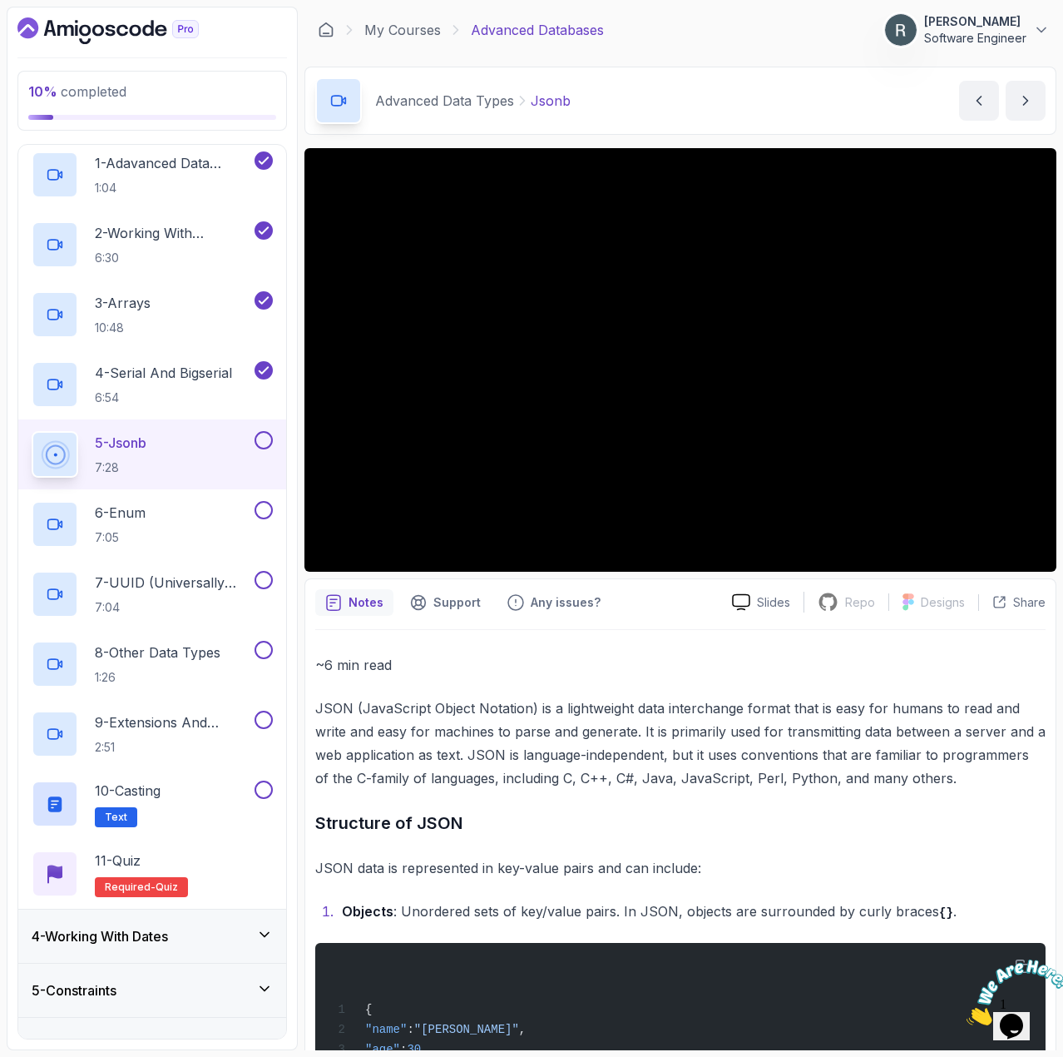
click at [268, 435] on button at bounding box center [264, 440] width 18 height 18
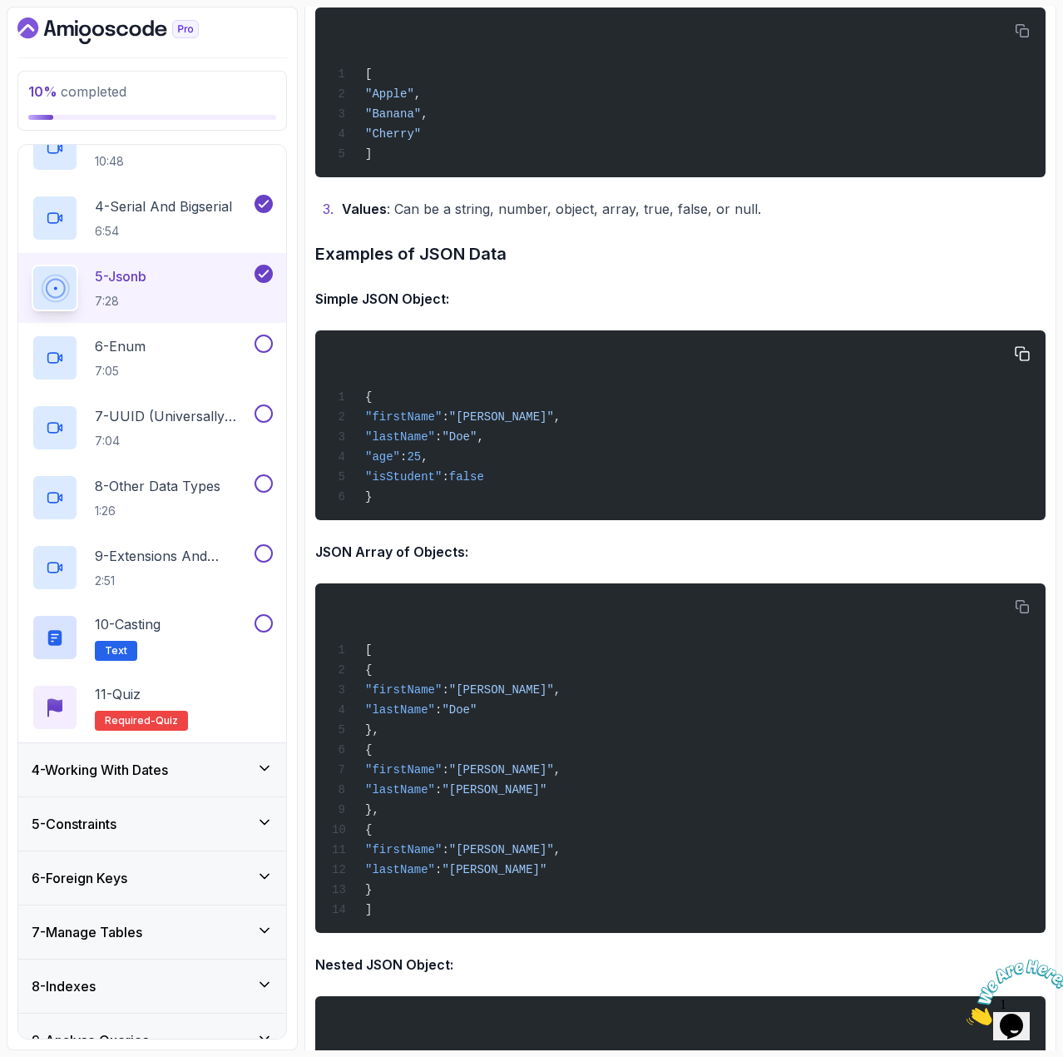
scroll to position [1165, 0]
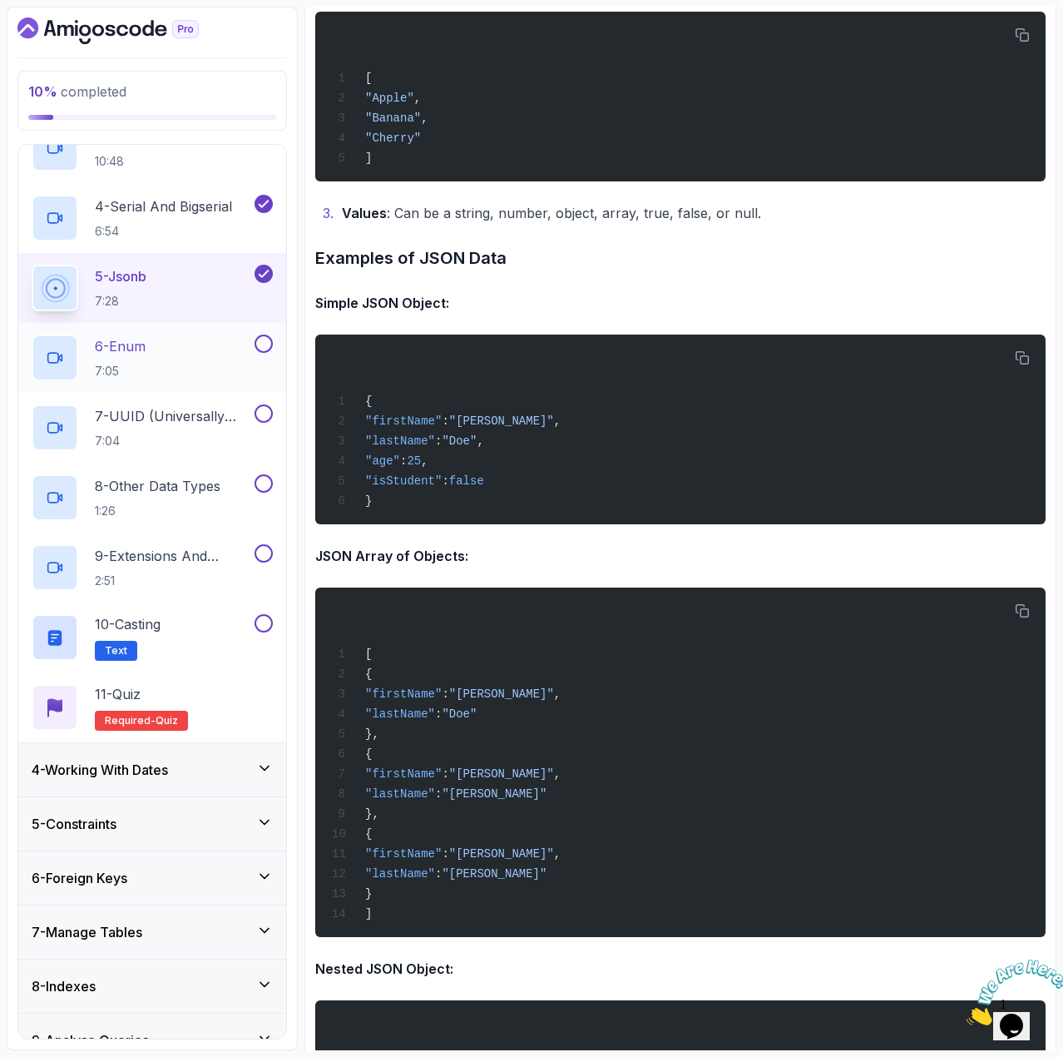
click at [213, 369] on div "6 - Enum 7:05" at bounding box center [142, 357] width 220 height 47
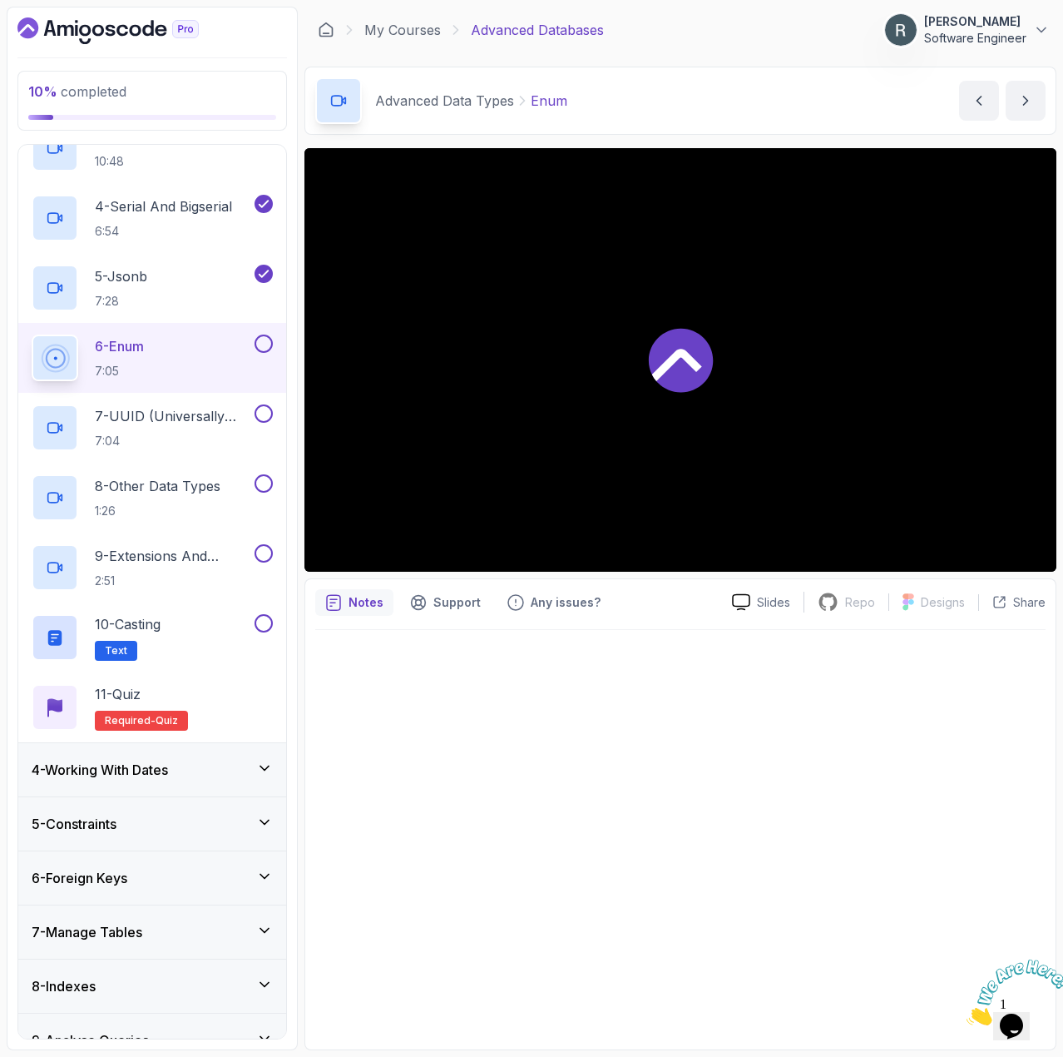
click at [262, 345] on button at bounding box center [264, 343] width 18 height 18
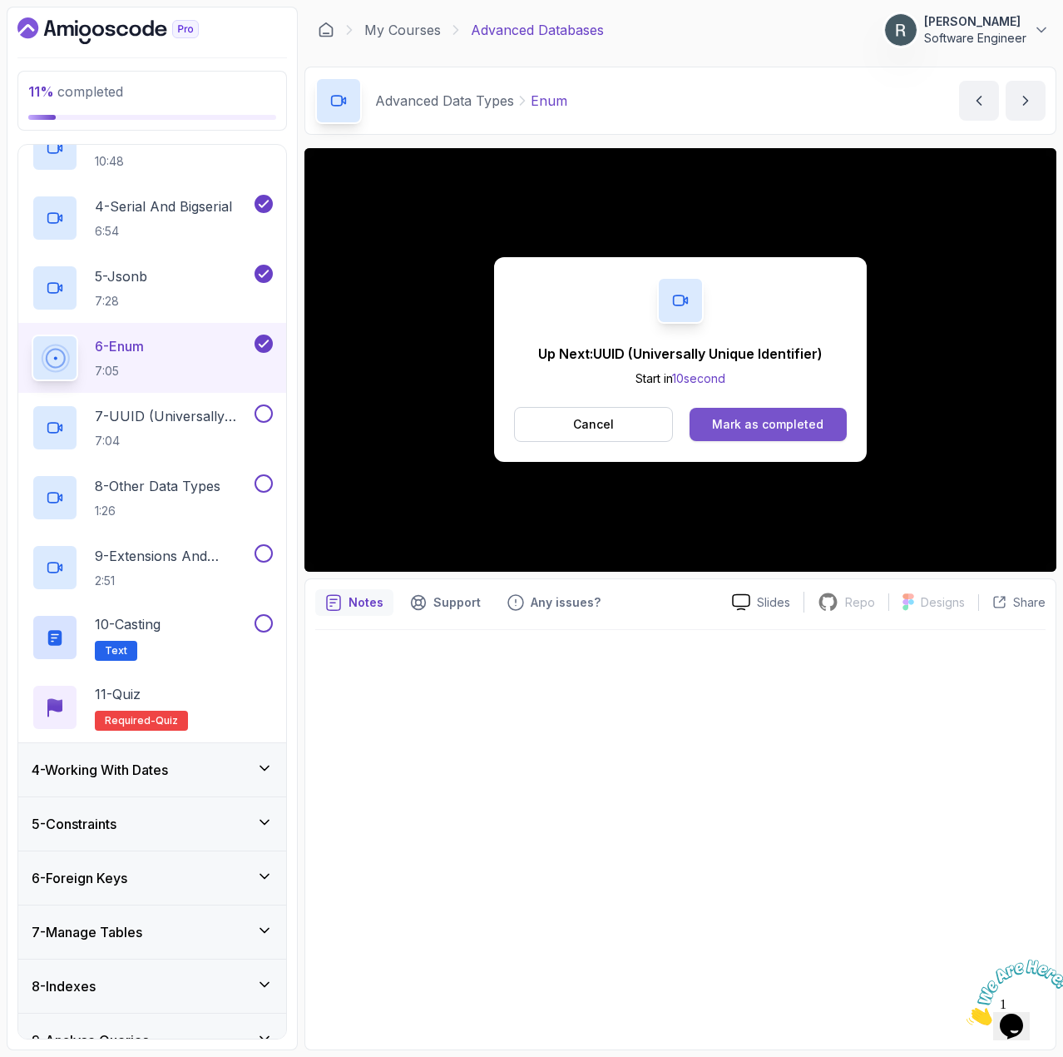
click at [786, 421] on div "Mark as completed" at bounding box center [767, 424] width 111 height 17
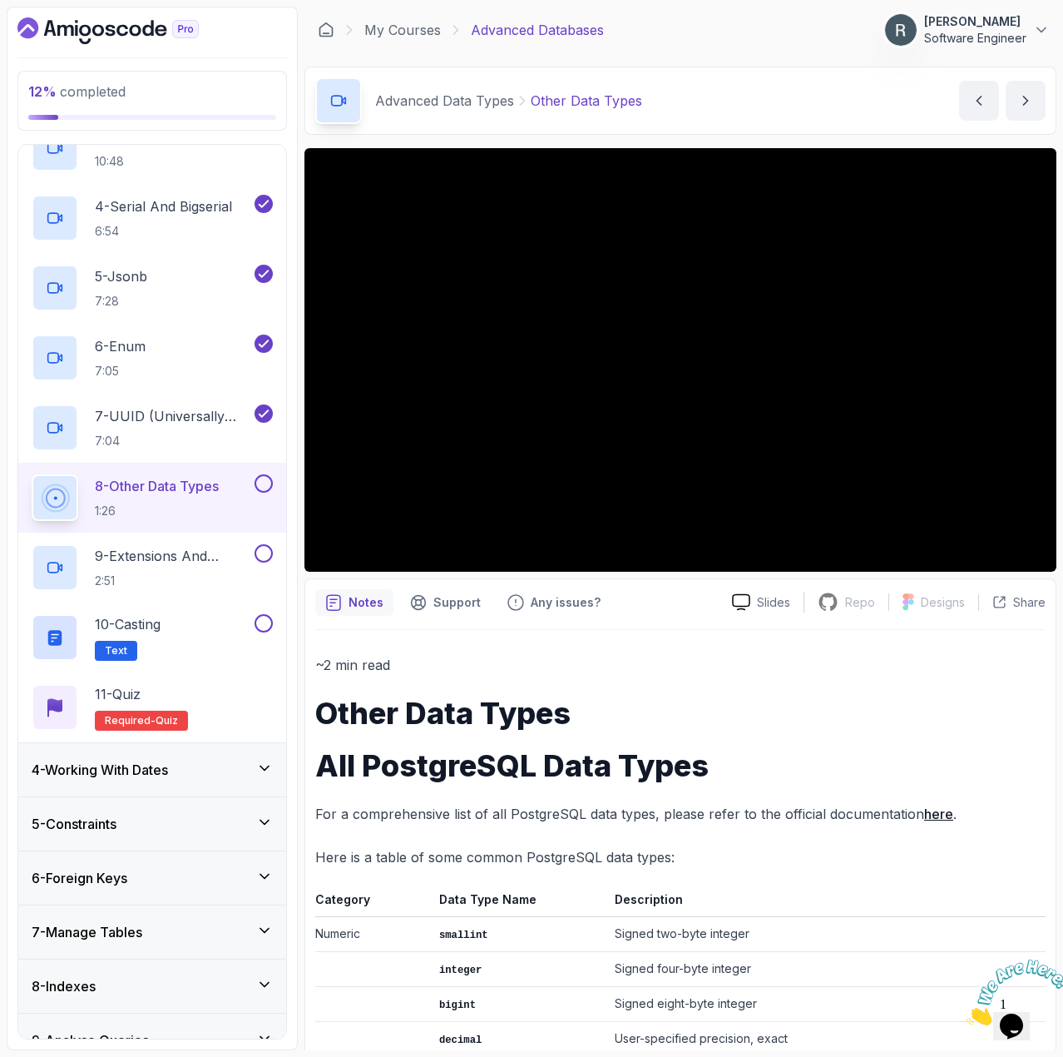
click at [260, 480] on button at bounding box center [264, 483] width 18 height 18
click at [206, 548] on p "9 - Extensions And Hstore" at bounding box center [173, 556] width 156 height 20
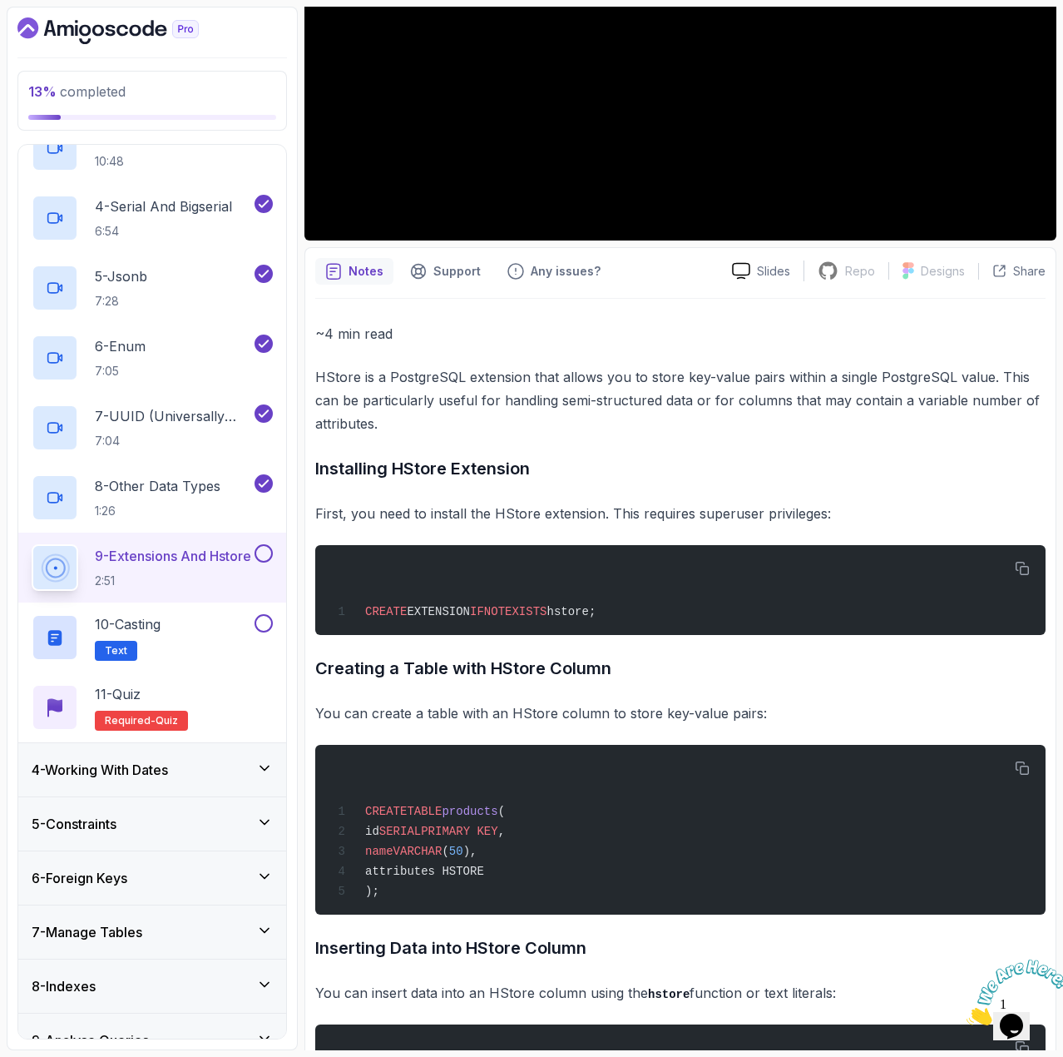
scroll to position [333, 0]
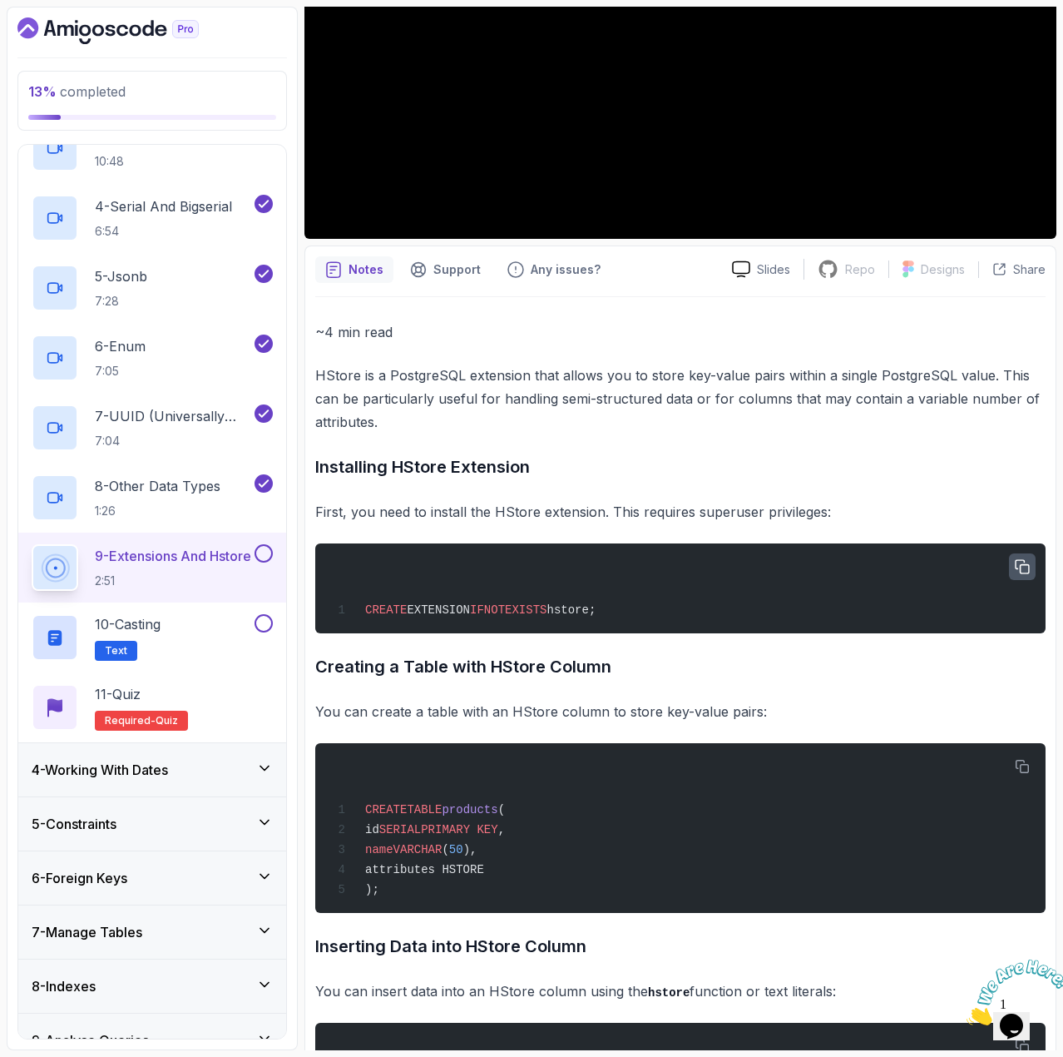
click at [1025, 561] on icon "button" at bounding box center [1022, 566] width 13 height 13
click at [266, 562] on div at bounding box center [262, 553] width 22 height 18
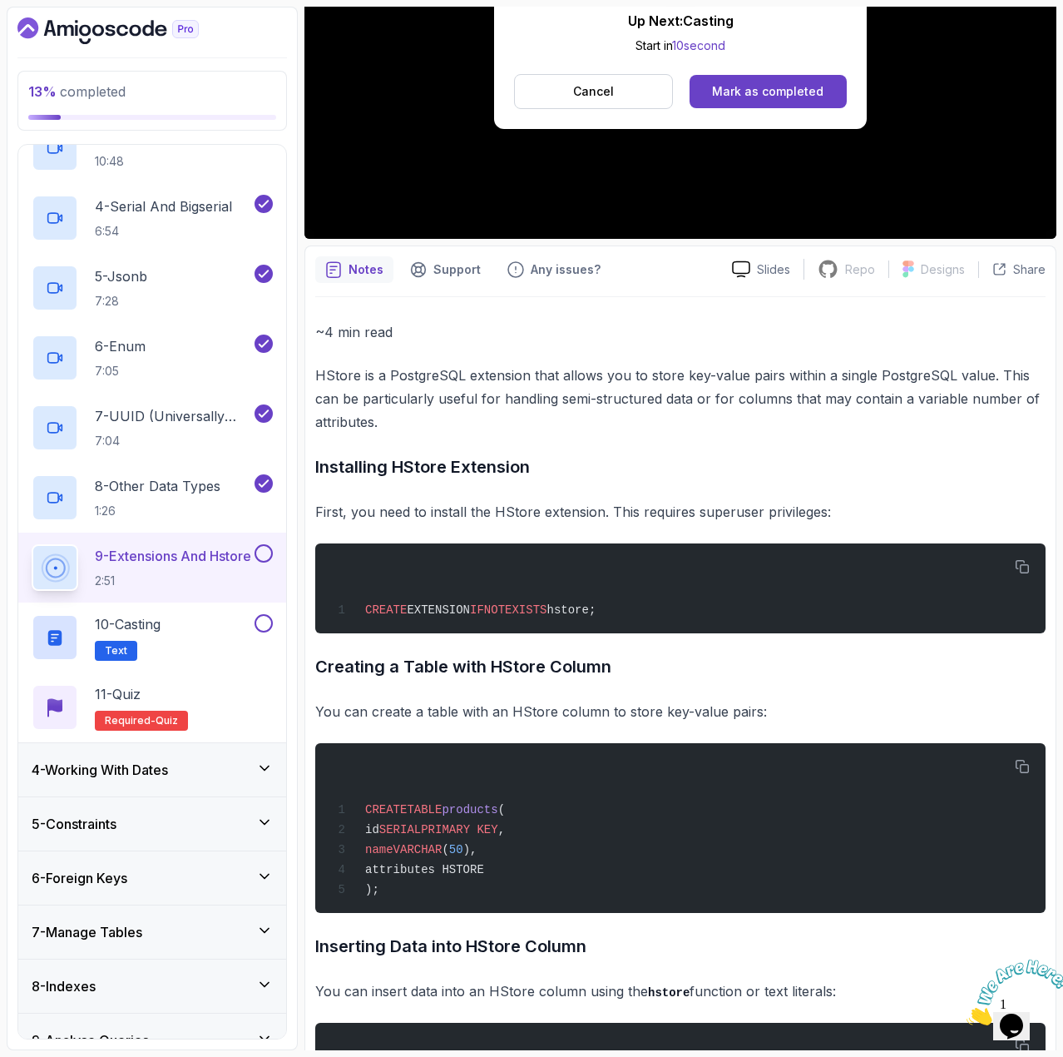
click at [261, 552] on button at bounding box center [264, 553] width 18 height 18
click at [801, 97] on div "Mark as completed" at bounding box center [767, 91] width 111 height 17
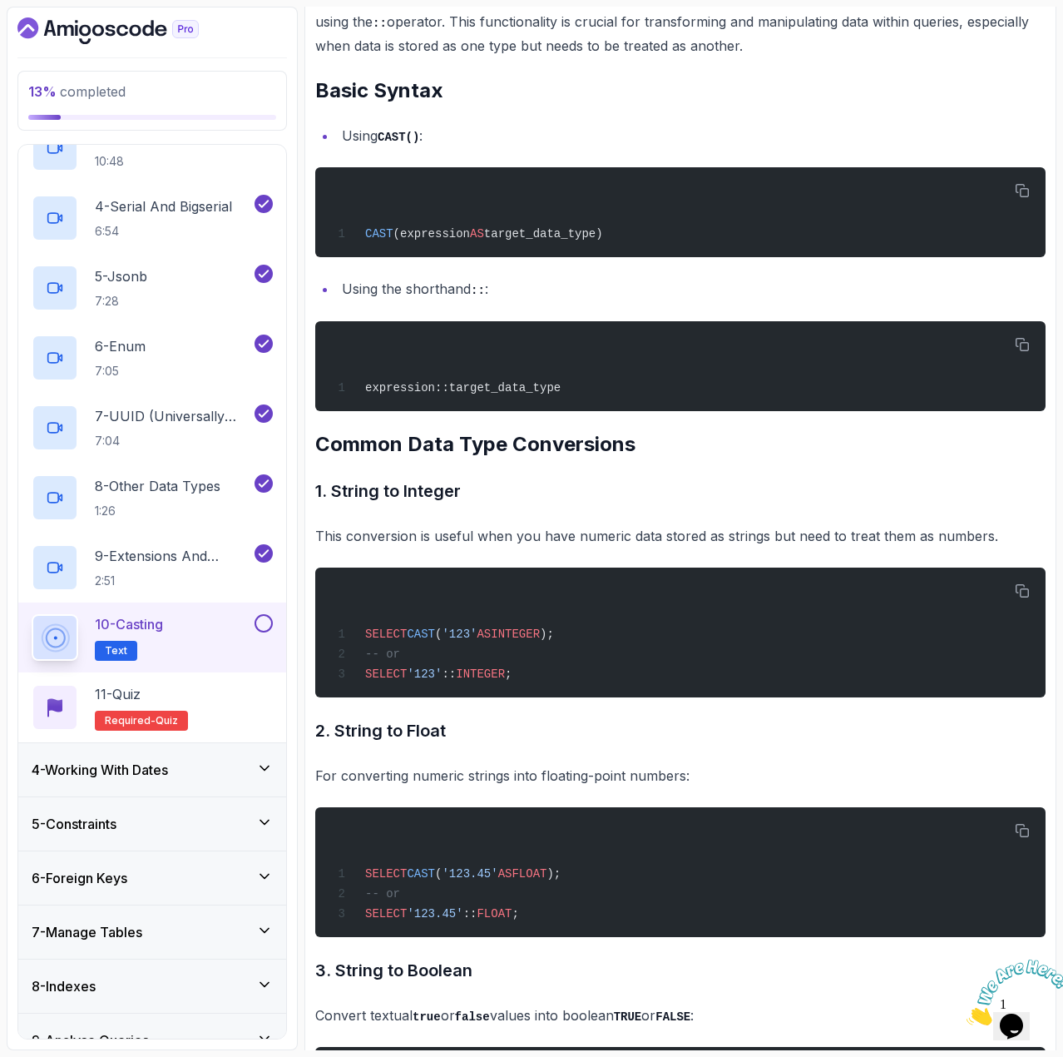
click at [226, 629] on div "10 - Casting Text" at bounding box center [142, 637] width 220 height 47
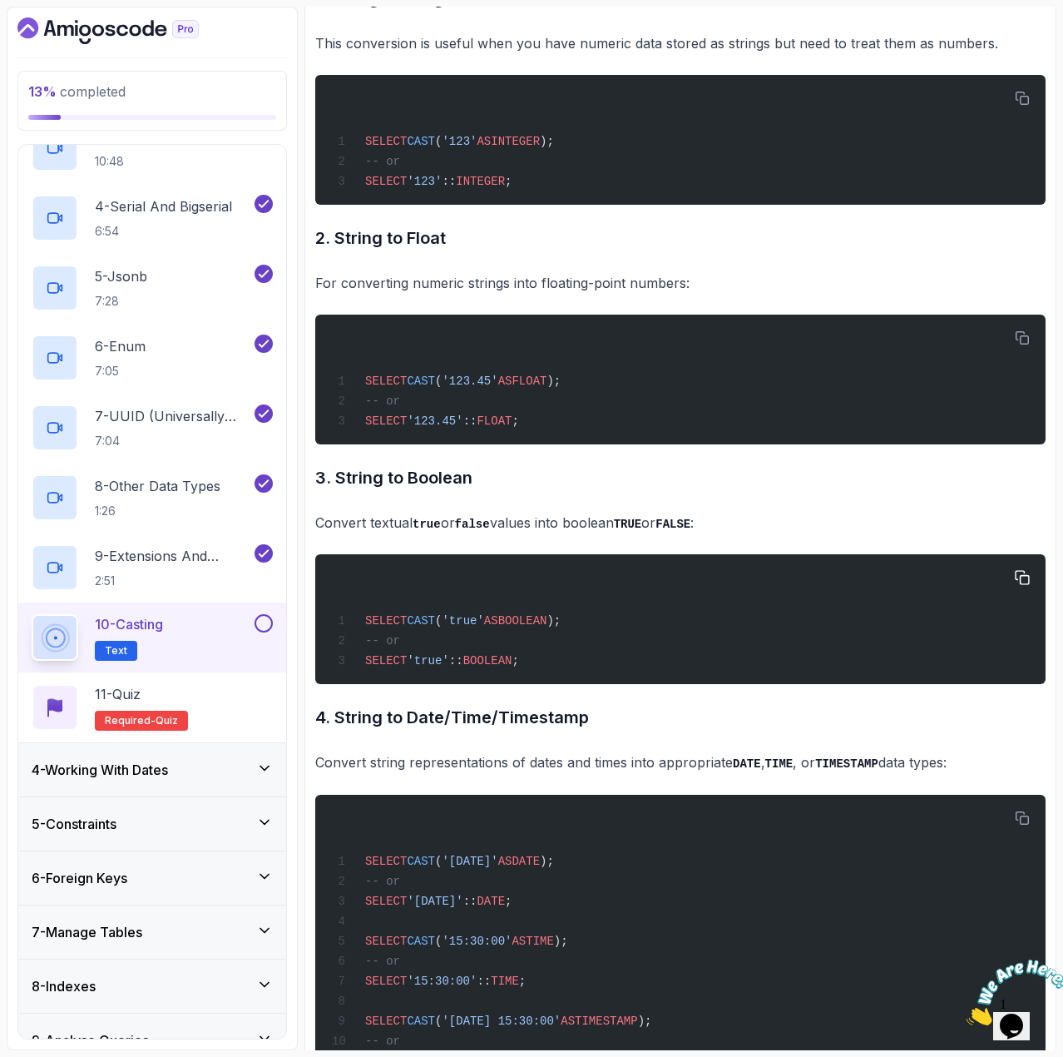
scroll to position [832, 0]
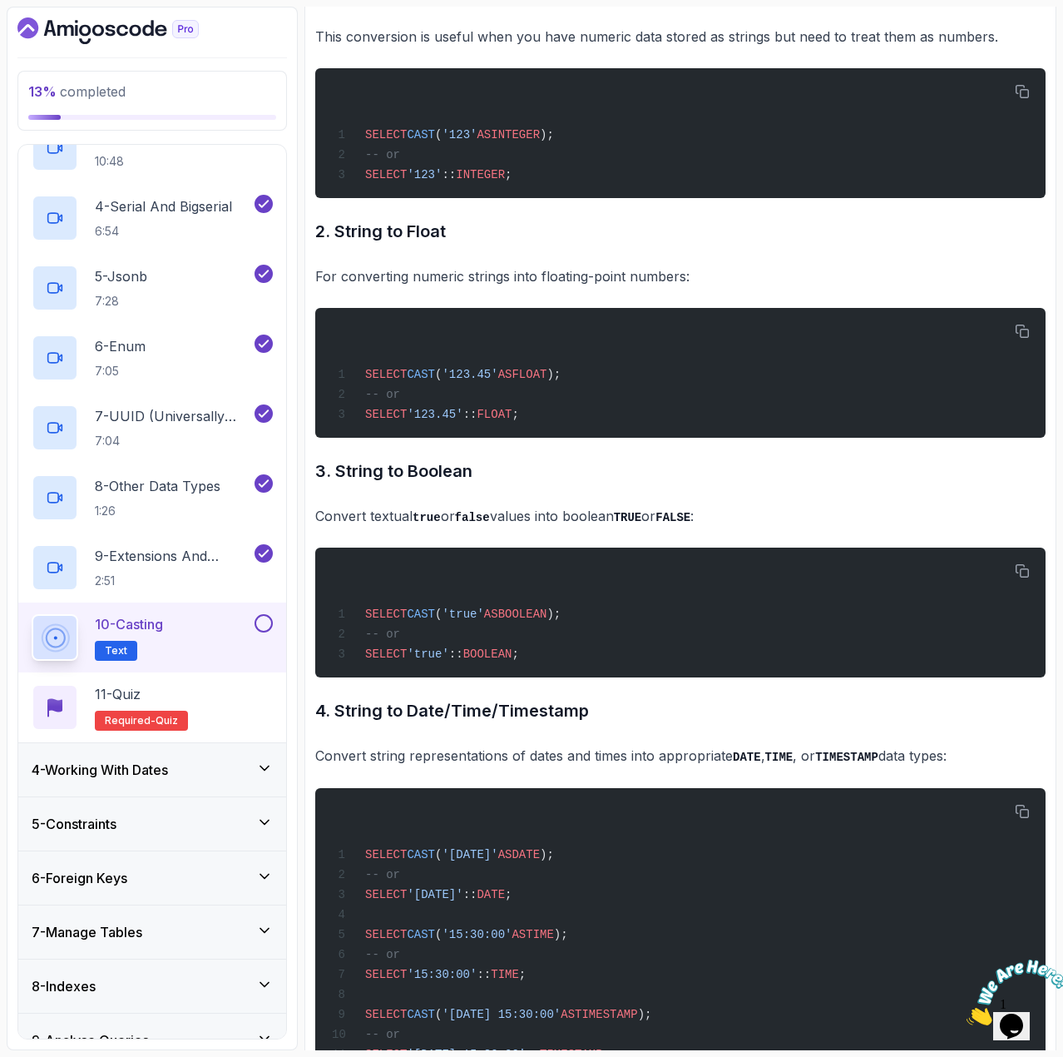
click at [263, 626] on button at bounding box center [264, 623] width 18 height 18
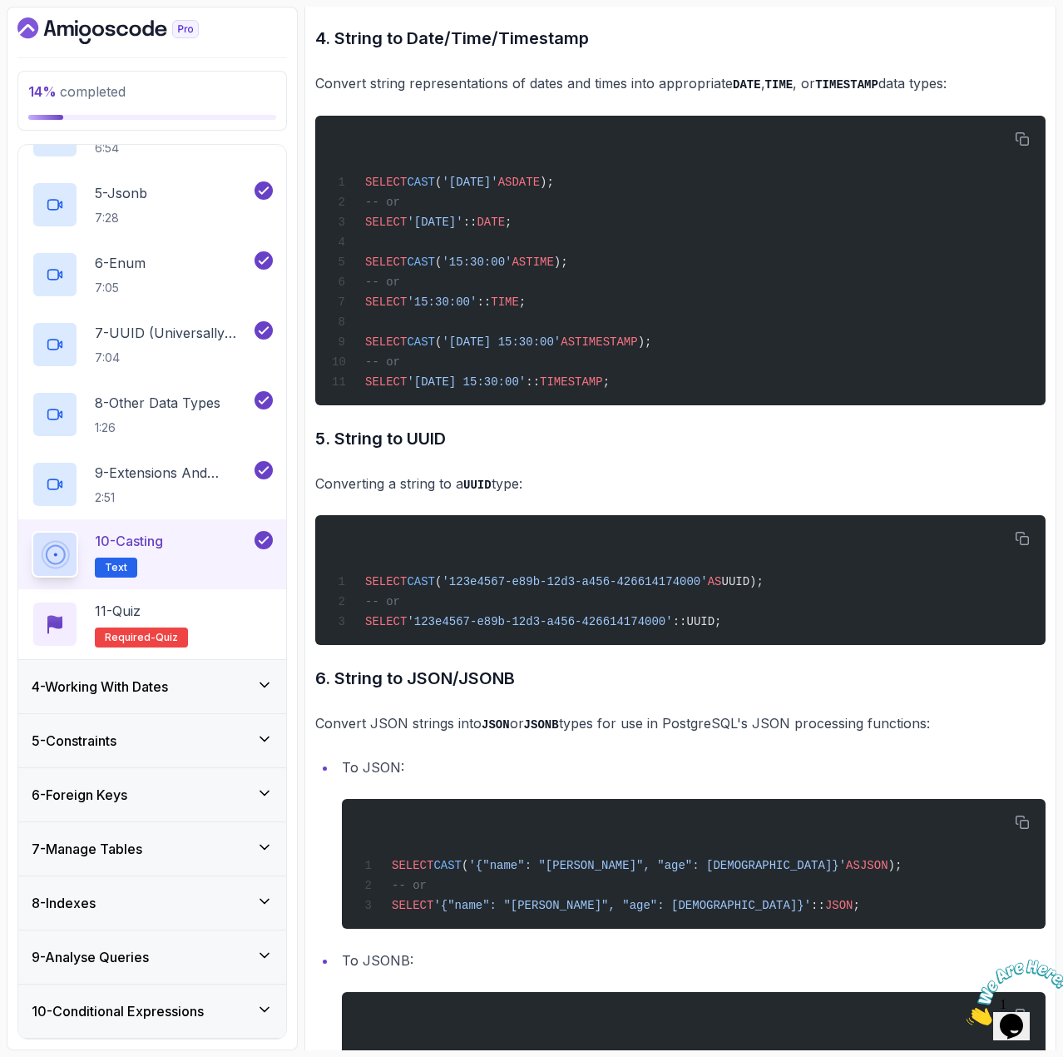
scroll to position [1664, 0]
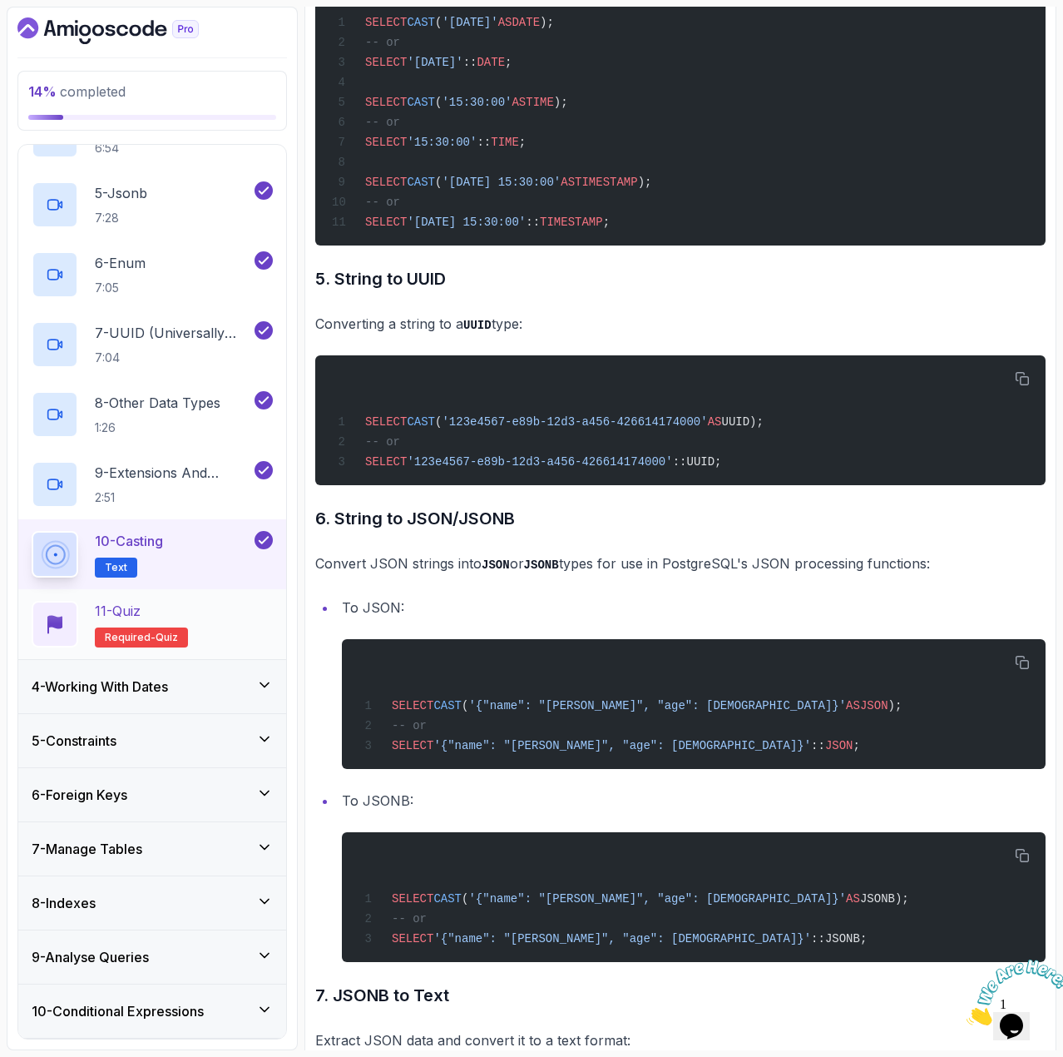
click at [222, 606] on div "11 - Quiz Required- quiz" at bounding box center [152, 624] width 241 height 47
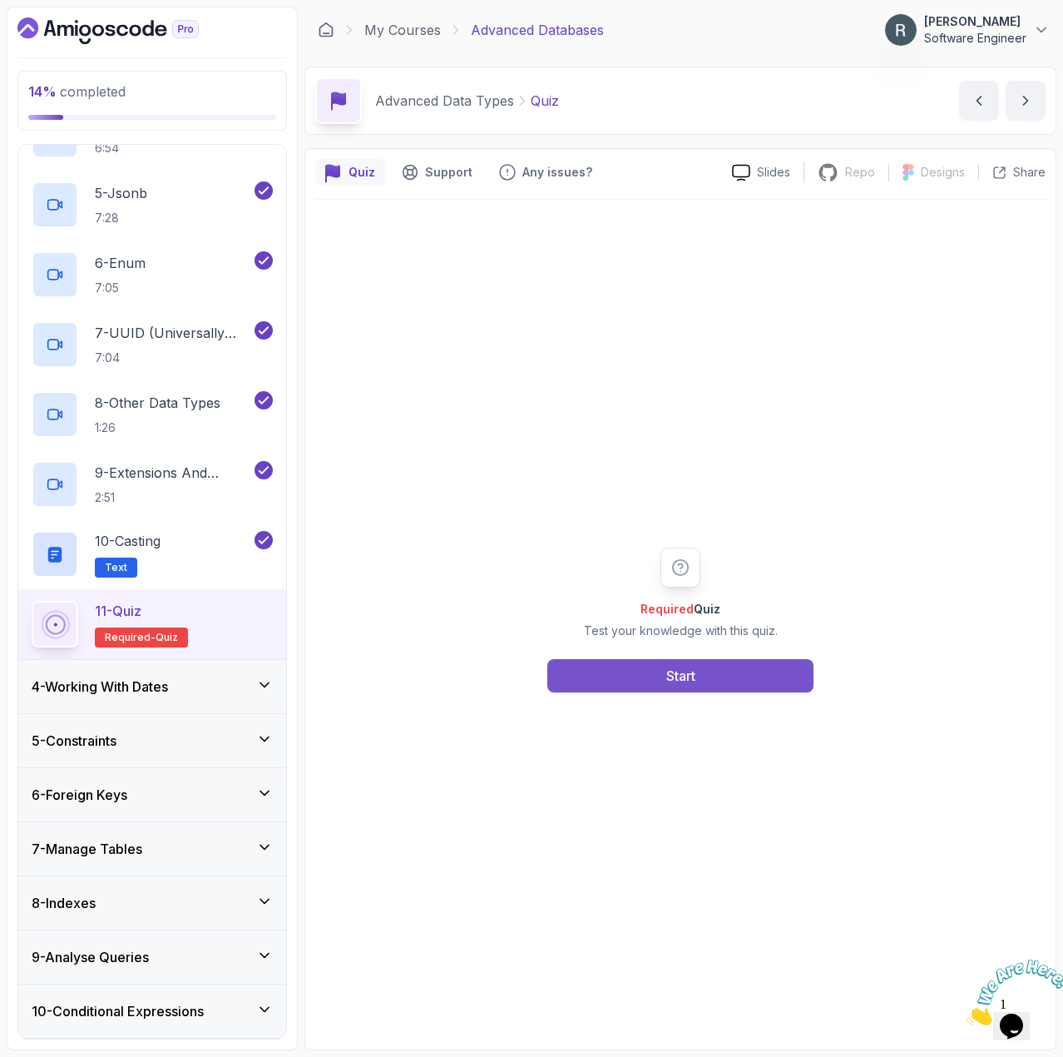
click at [626, 664] on button "Start" at bounding box center [680, 675] width 266 height 33
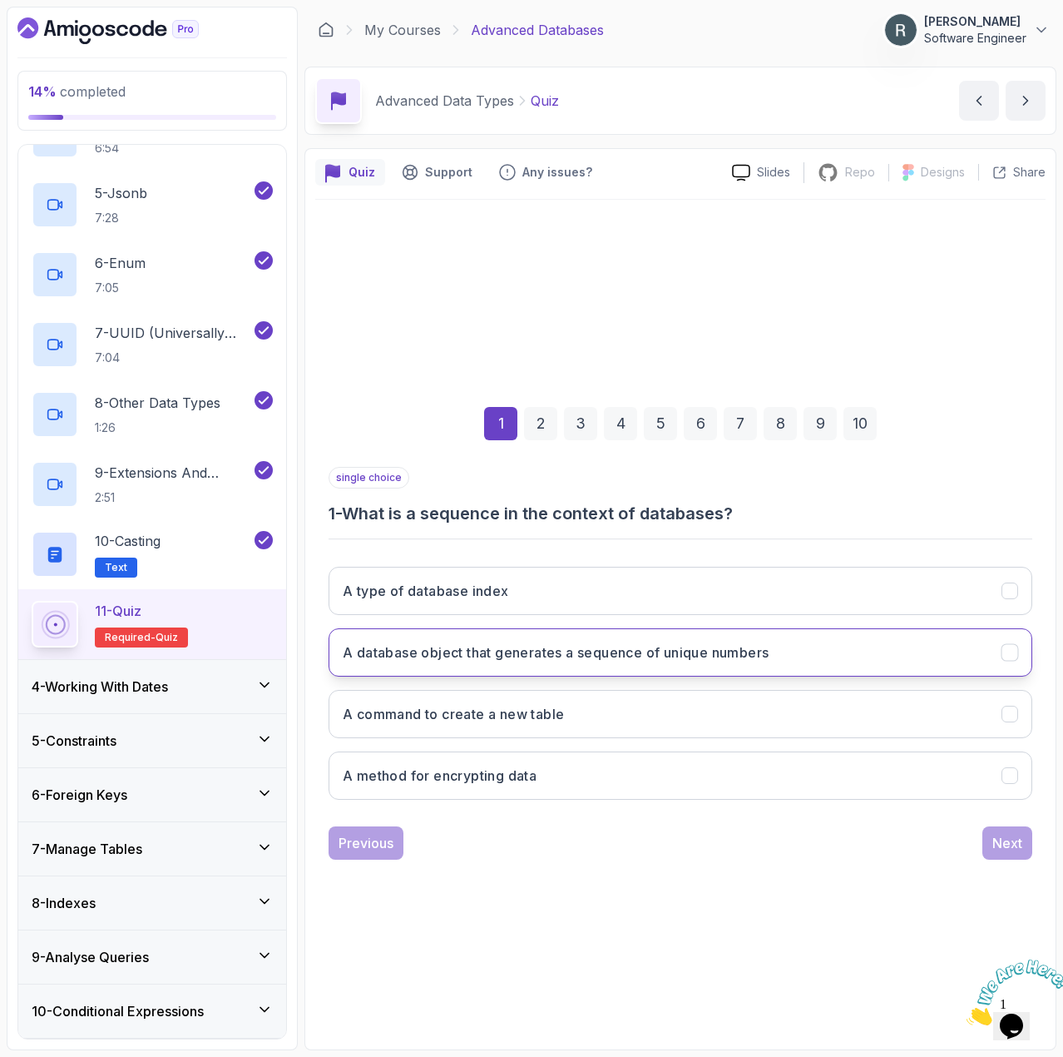
click at [526, 671] on button "A database object that generates a sequence of unique numbers" at bounding box center [681, 652] width 704 height 48
click at [1009, 844] on div "Next" at bounding box center [1008, 843] width 30 height 20
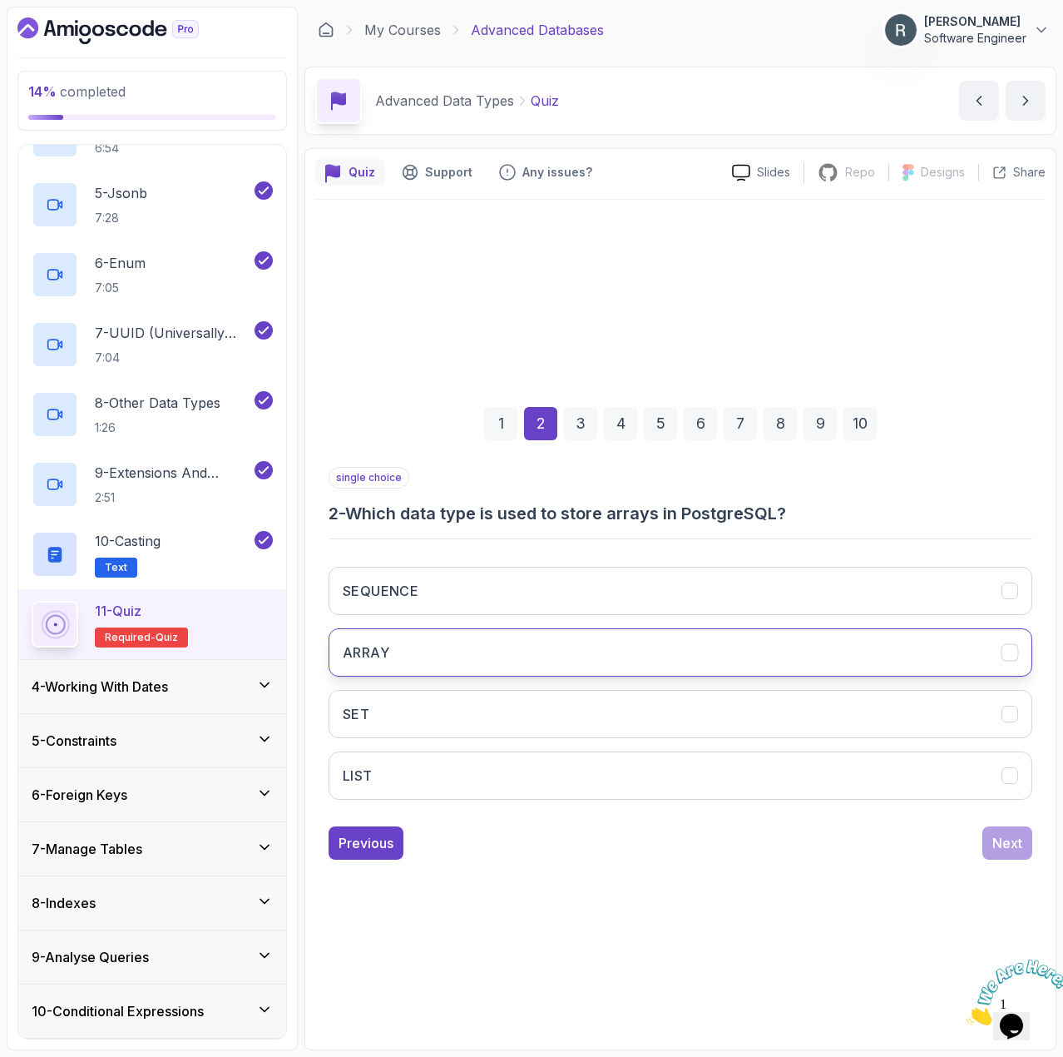
click at [666, 654] on button "ARRAY" at bounding box center [681, 652] width 704 height 48
click at [1000, 842] on div "Next" at bounding box center [1008, 843] width 30 height 20
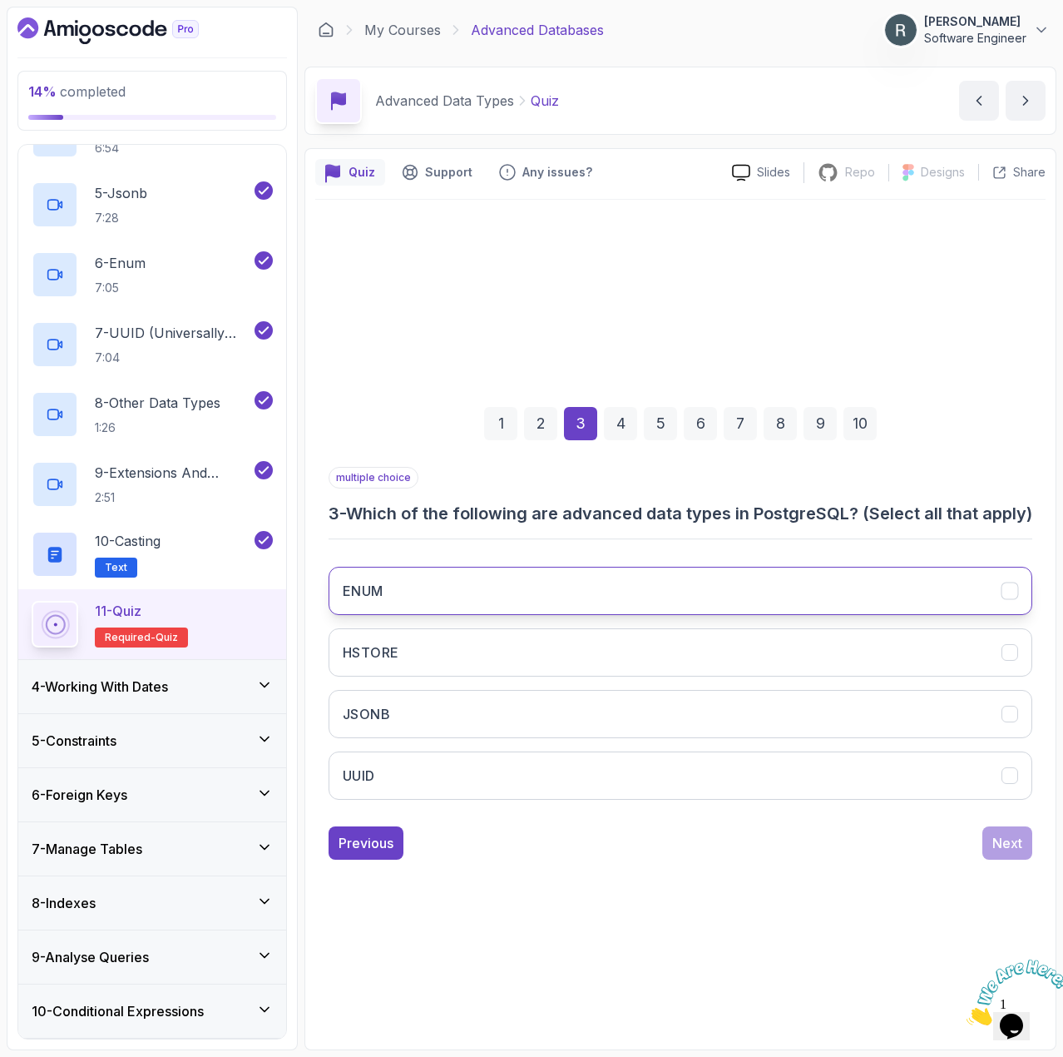
click at [747, 599] on button "ENUM" at bounding box center [681, 591] width 704 height 48
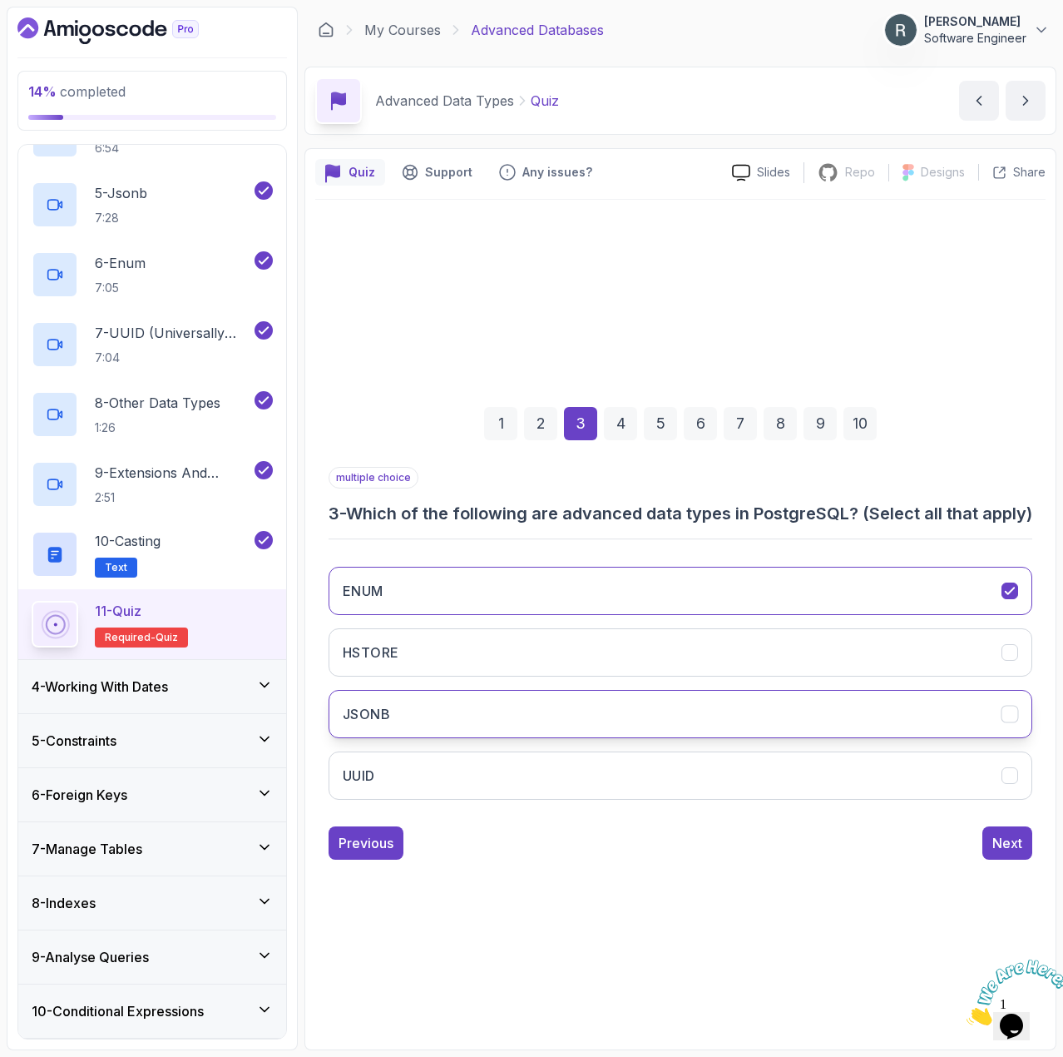
click at [788, 722] on button "JSONB" at bounding box center [681, 714] width 704 height 48
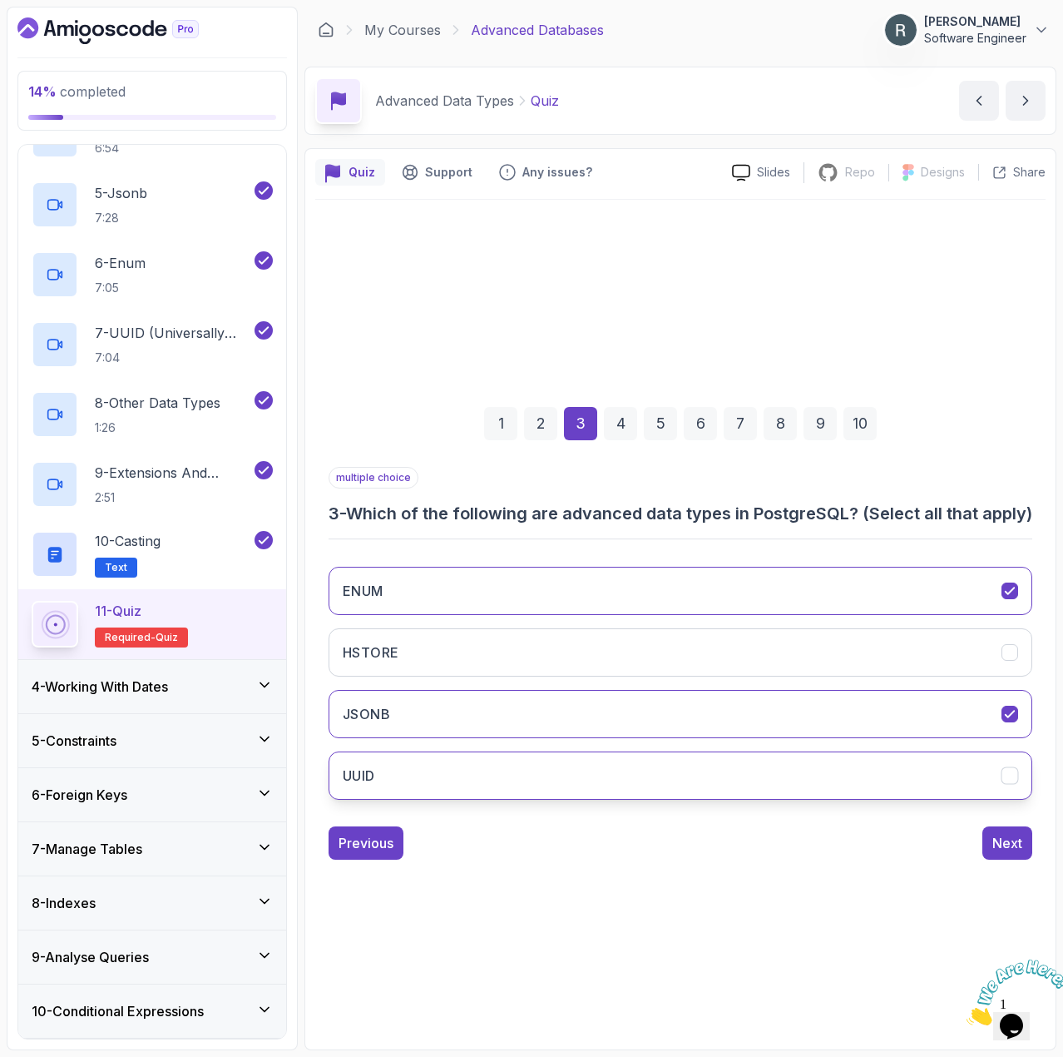
click at [782, 781] on button "UUID" at bounding box center [681, 775] width 704 height 48
click at [999, 853] on div "Next" at bounding box center [1008, 843] width 30 height 20
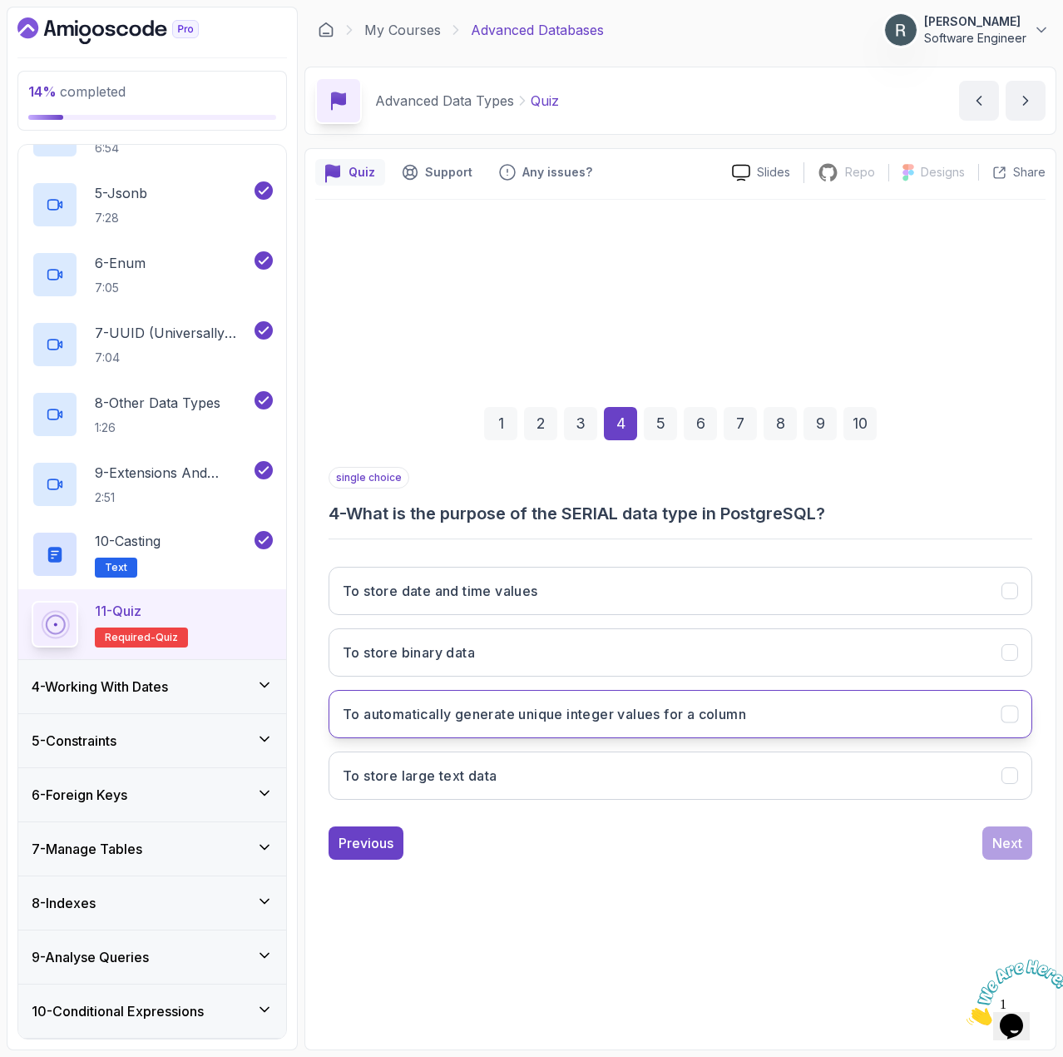
click at [846, 725] on button "To automatically generate unique integer values for a column" at bounding box center [681, 714] width 704 height 48
click at [1009, 846] on div "Next" at bounding box center [1008, 843] width 30 height 20
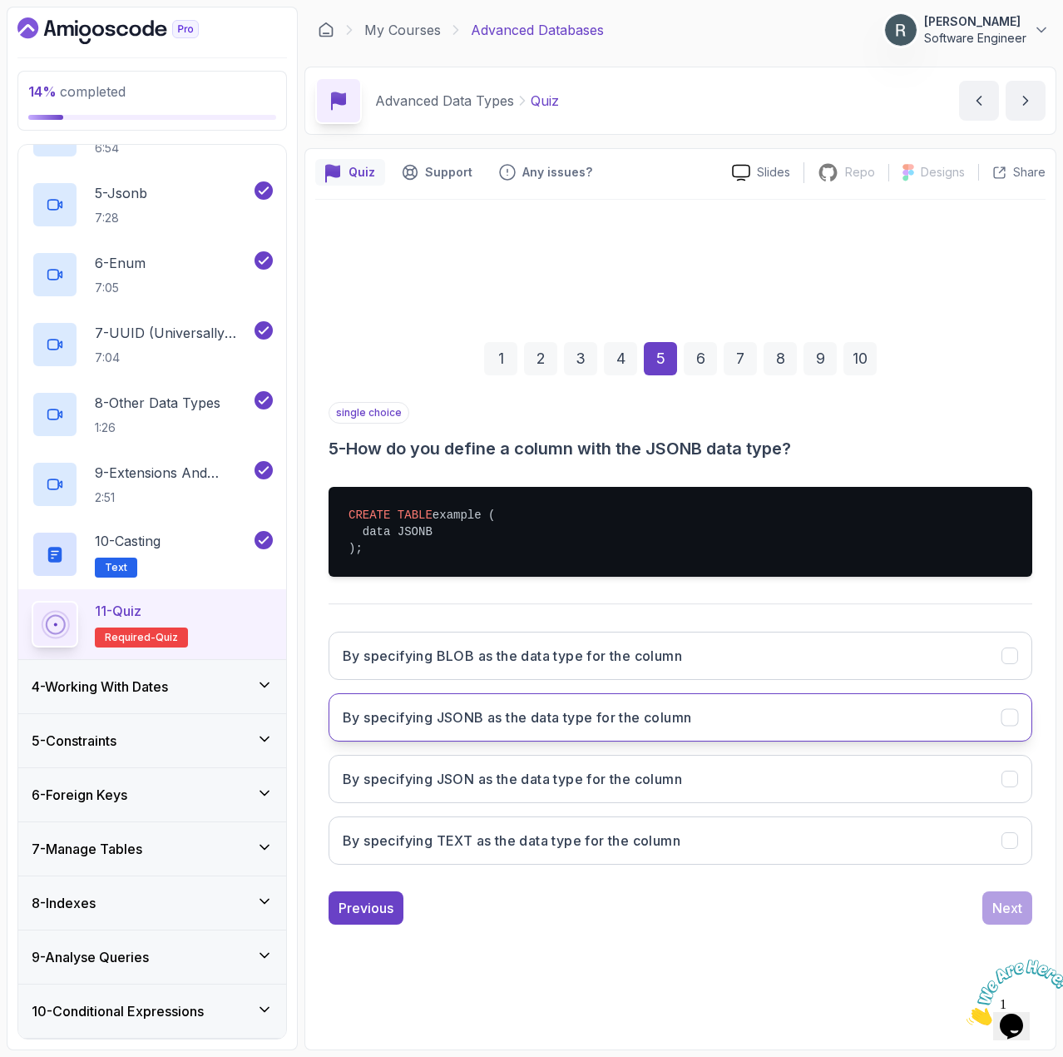
click at [734, 712] on button "By specifying JSONB as the data type for the column" at bounding box center [681, 717] width 704 height 48
click at [1003, 899] on div "Next" at bounding box center [1008, 908] width 30 height 20
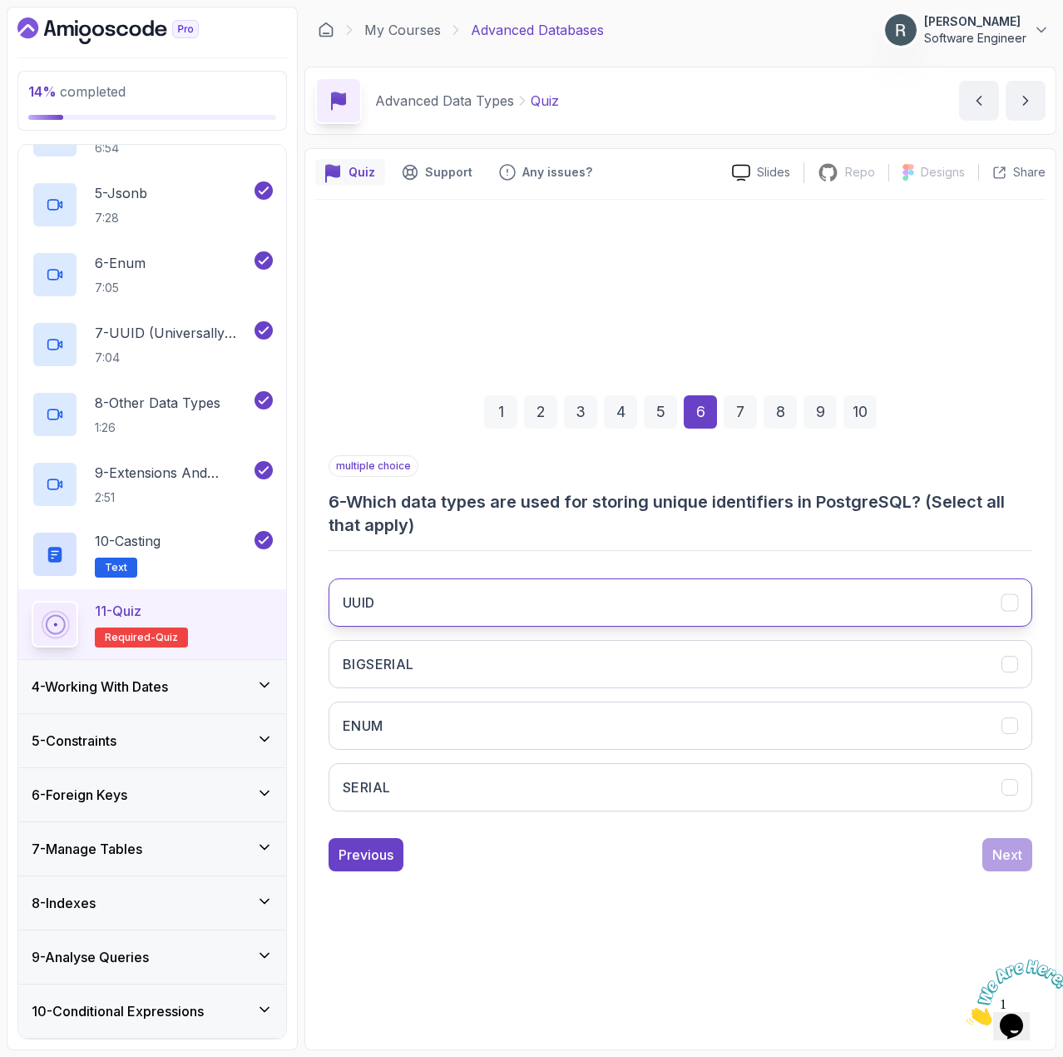
click at [859, 595] on button "UUID" at bounding box center [681, 602] width 704 height 48
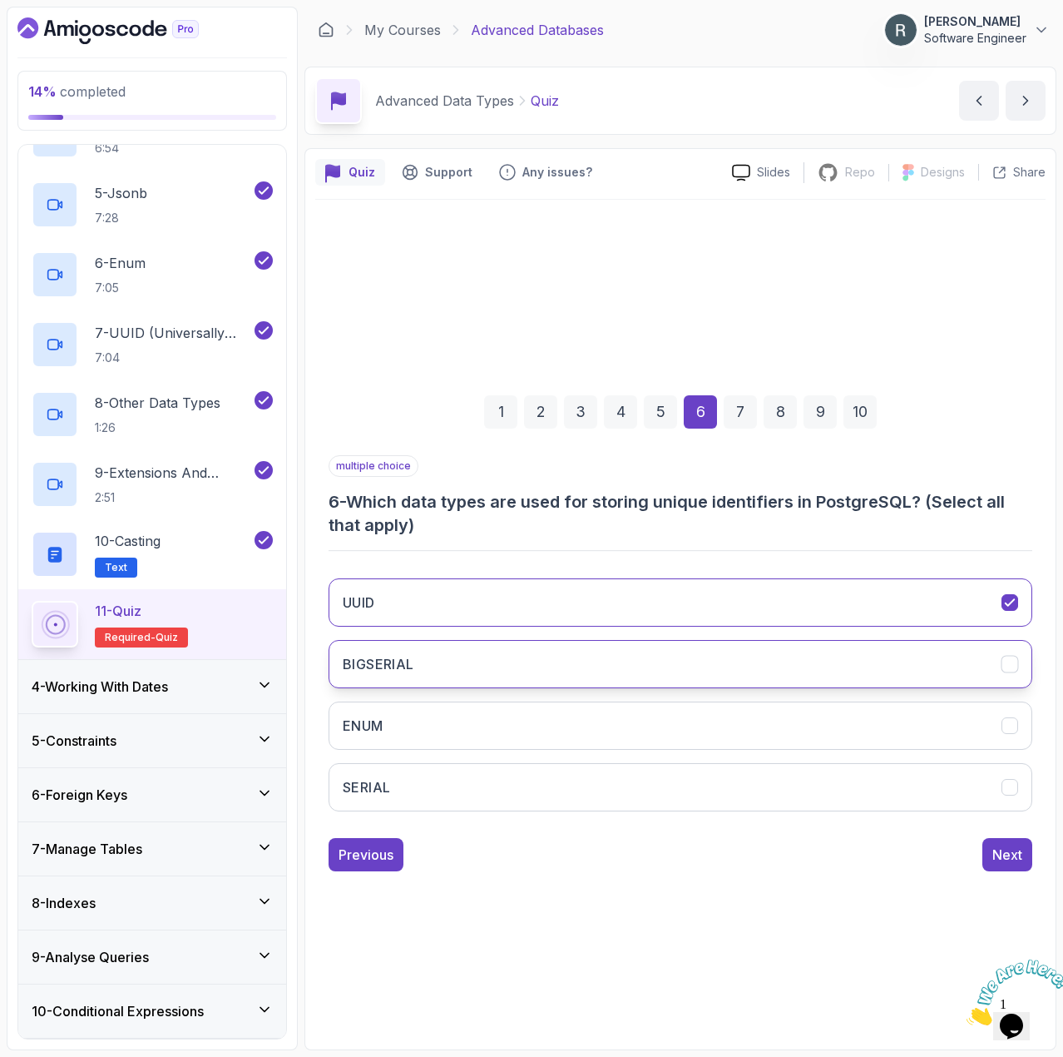
click at [844, 649] on button "BIGSERIAL" at bounding box center [681, 664] width 704 height 48
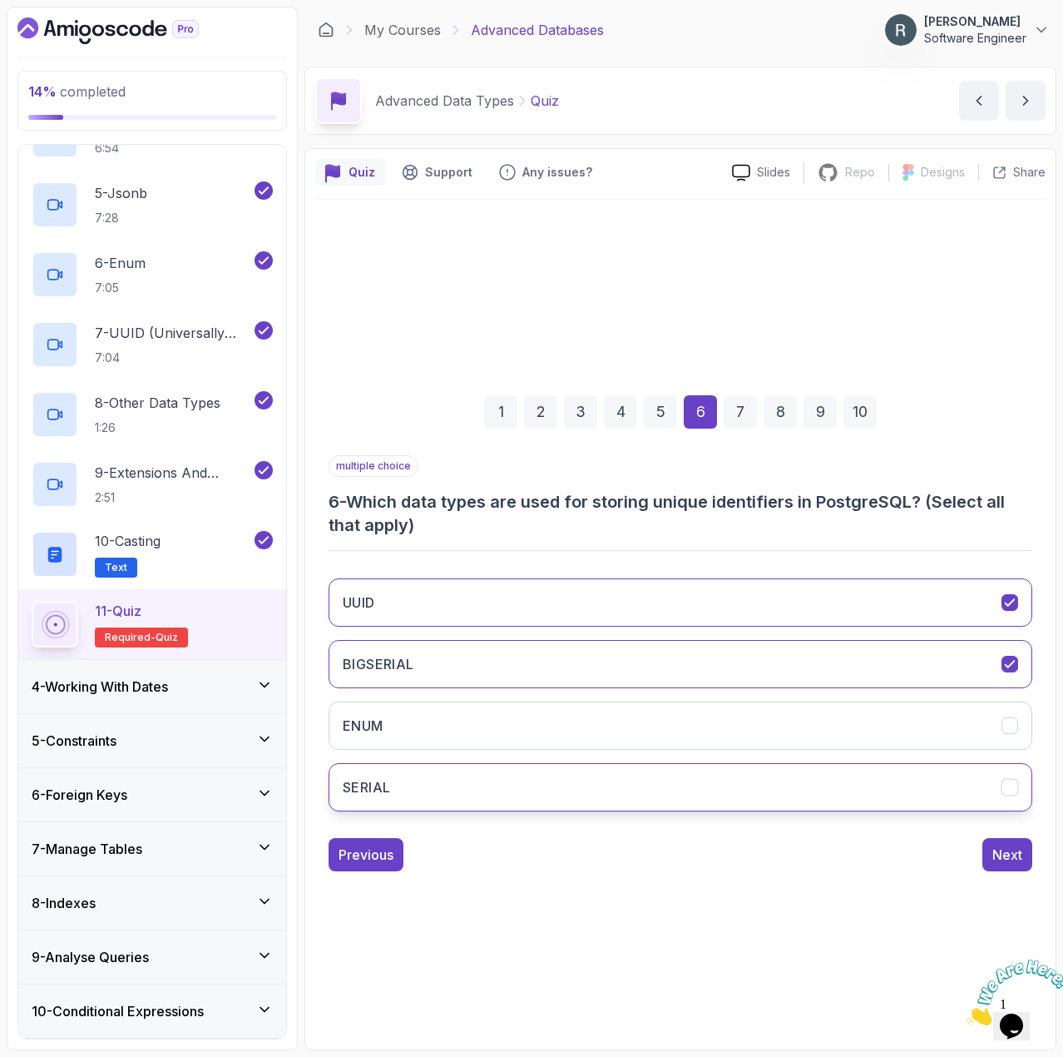
click at [927, 778] on button "SERIAL" at bounding box center [681, 787] width 704 height 48
click at [1013, 852] on div "Next" at bounding box center [1008, 854] width 30 height 20
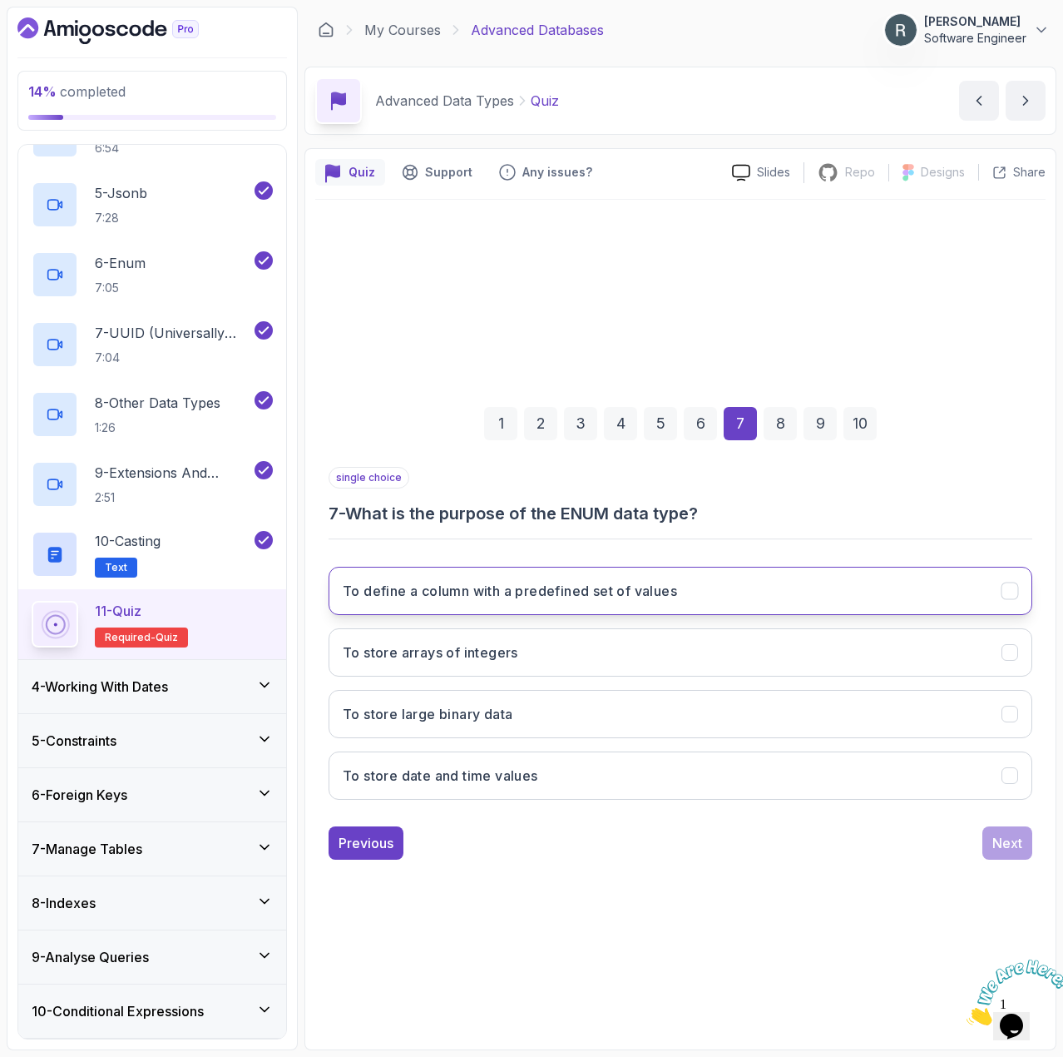
click at [844, 581] on button "To define a column with a predefined set of values" at bounding box center [681, 591] width 704 height 48
click at [999, 848] on div "Next" at bounding box center [1008, 843] width 30 height 20
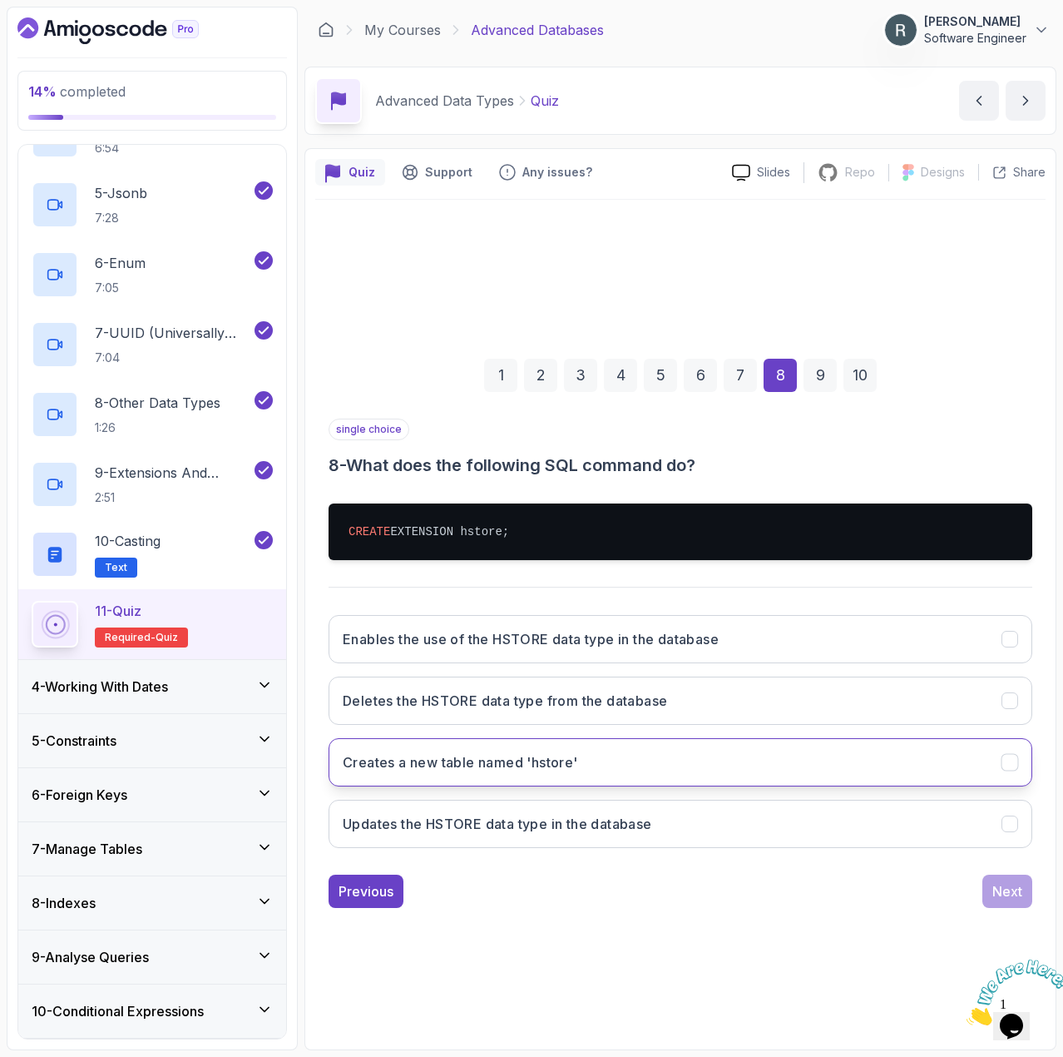
click at [817, 765] on button "Creates a new table named 'hstore'" at bounding box center [681, 762] width 704 height 48
click at [911, 824] on button "Updates the HSTORE data type in the database" at bounding box center [681, 824] width 704 height 48
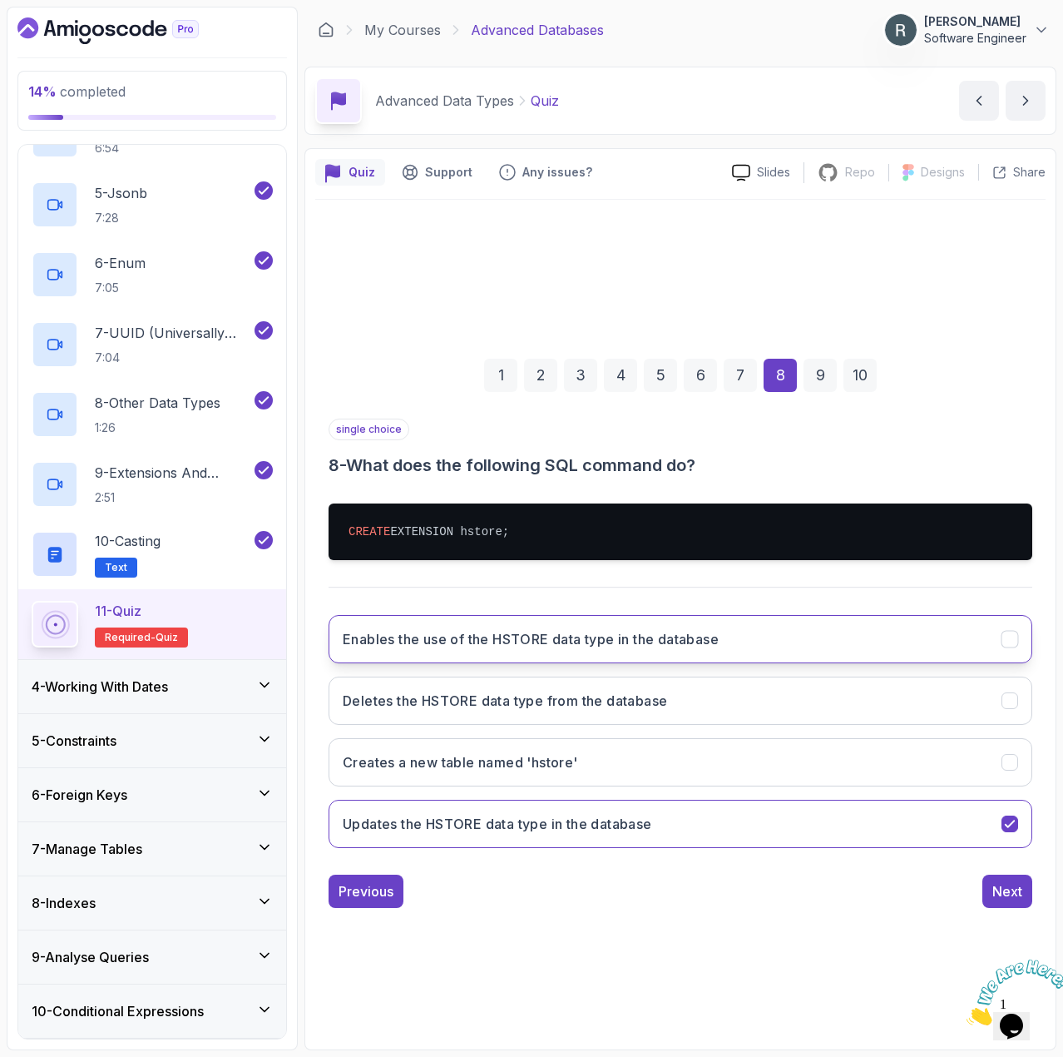
click at [904, 655] on button "Enables the use of the HSTORE data type in the database" at bounding box center [681, 639] width 704 height 48
click at [390, 887] on div "Previous" at bounding box center [366, 891] width 55 height 20
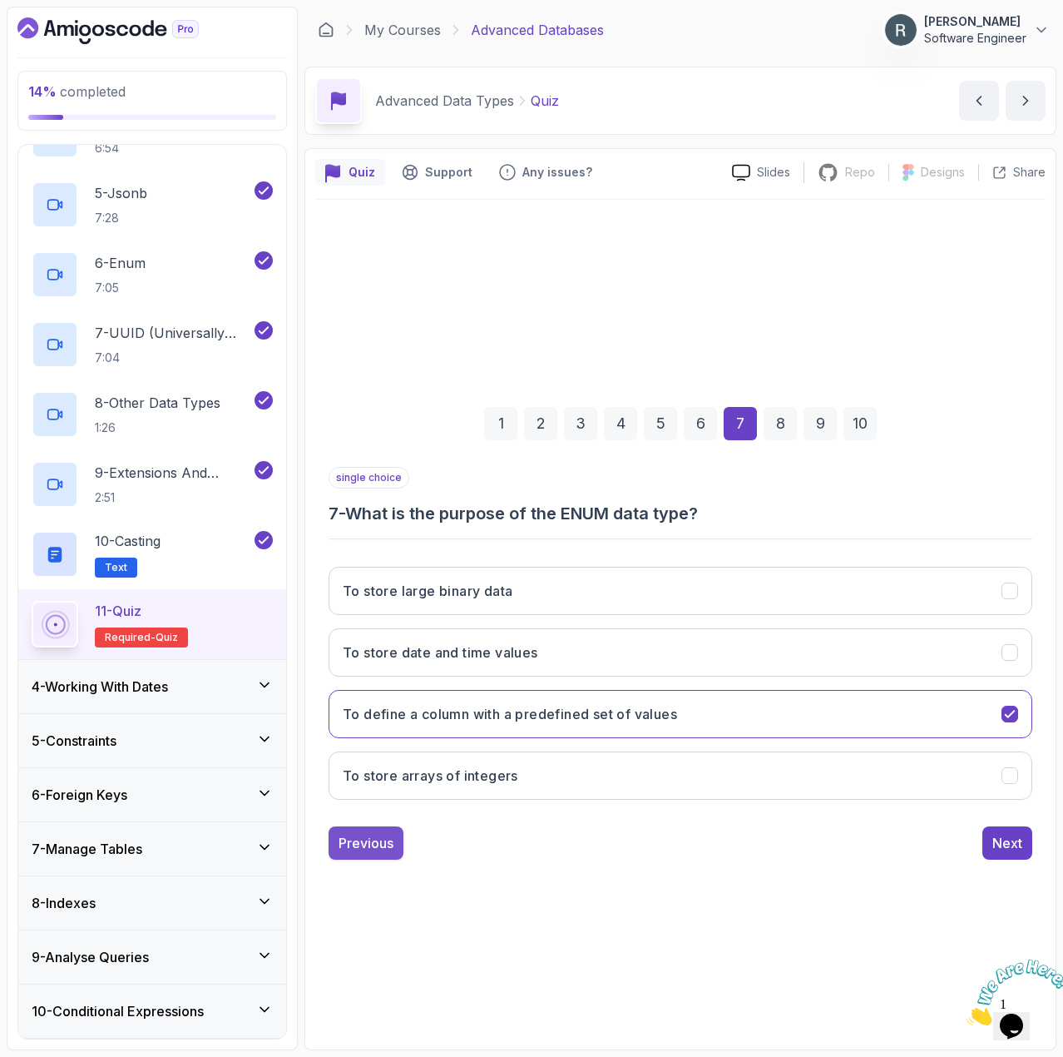
click at [374, 853] on button "Previous" at bounding box center [366, 842] width 75 height 33
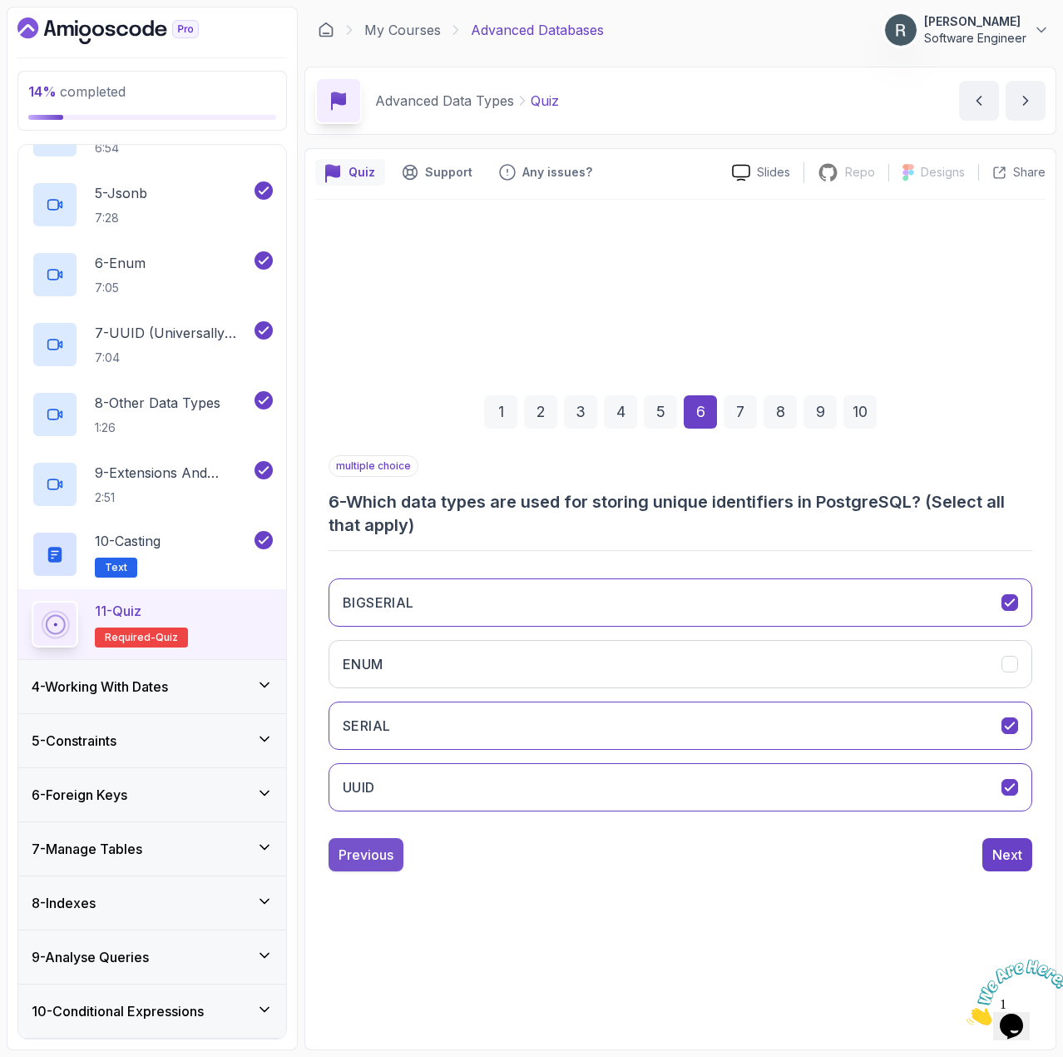
click at [374, 854] on div "Previous" at bounding box center [366, 854] width 55 height 20
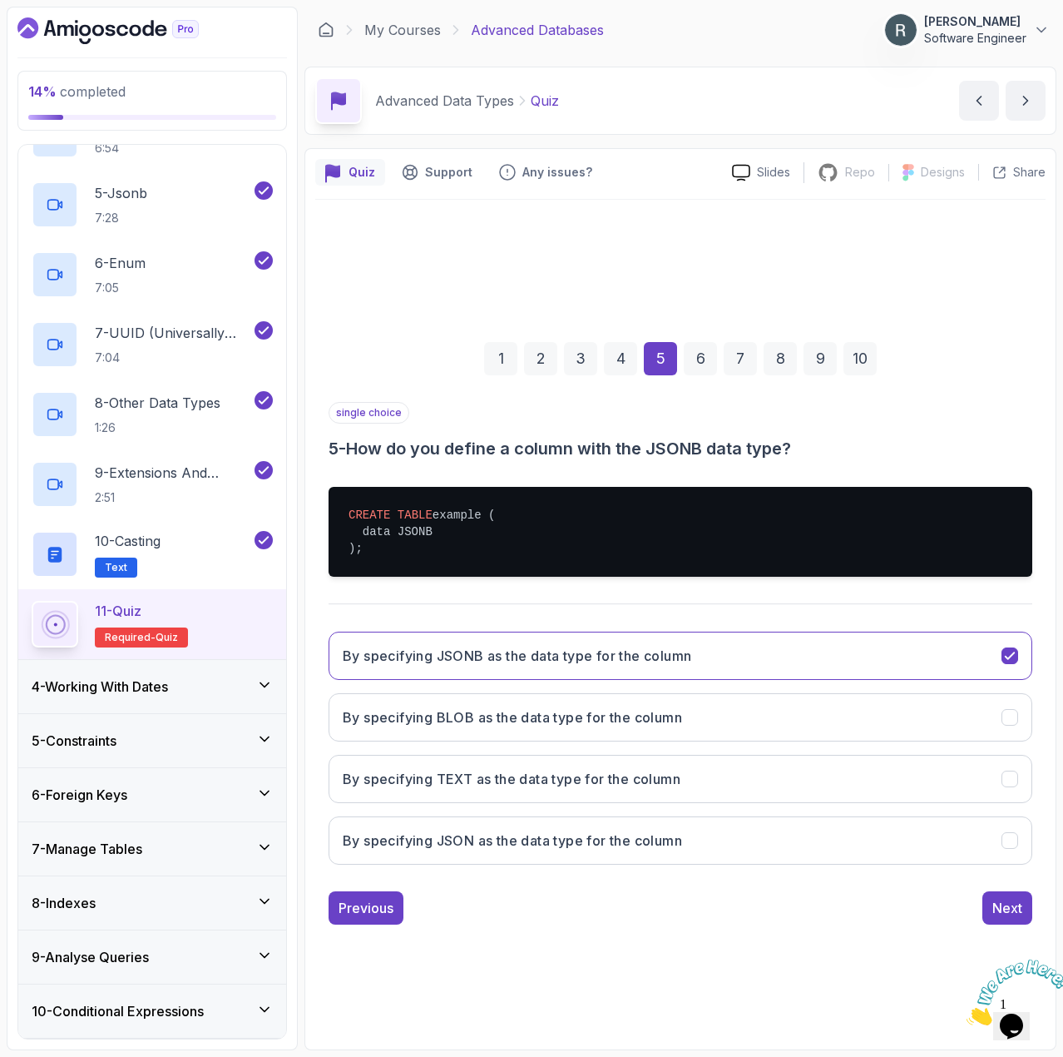
click at [533, 362] on div "2" at bounding box center [540, 358] width 33 height 33
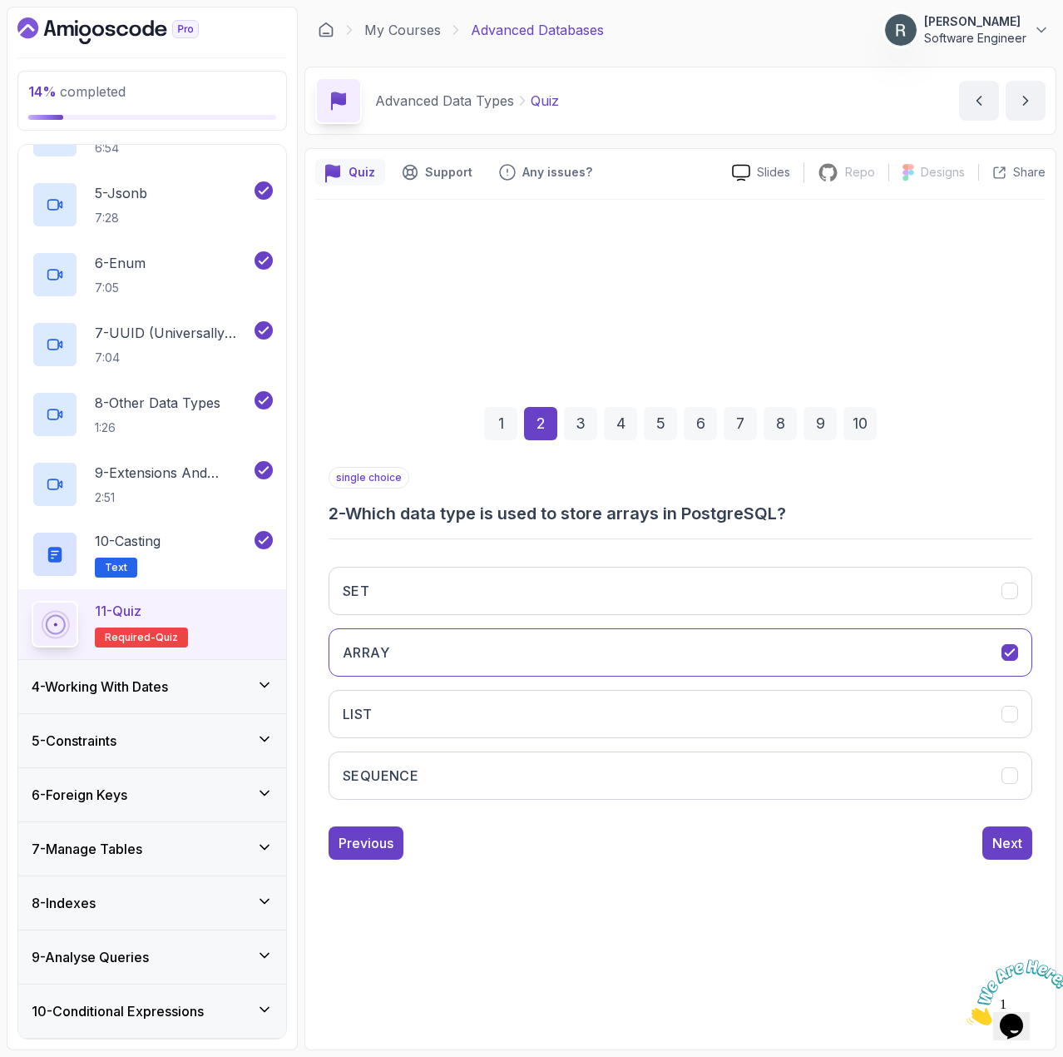
click at [577, 426] on div "3" at bounding box center [580, 423] width 33 height 33
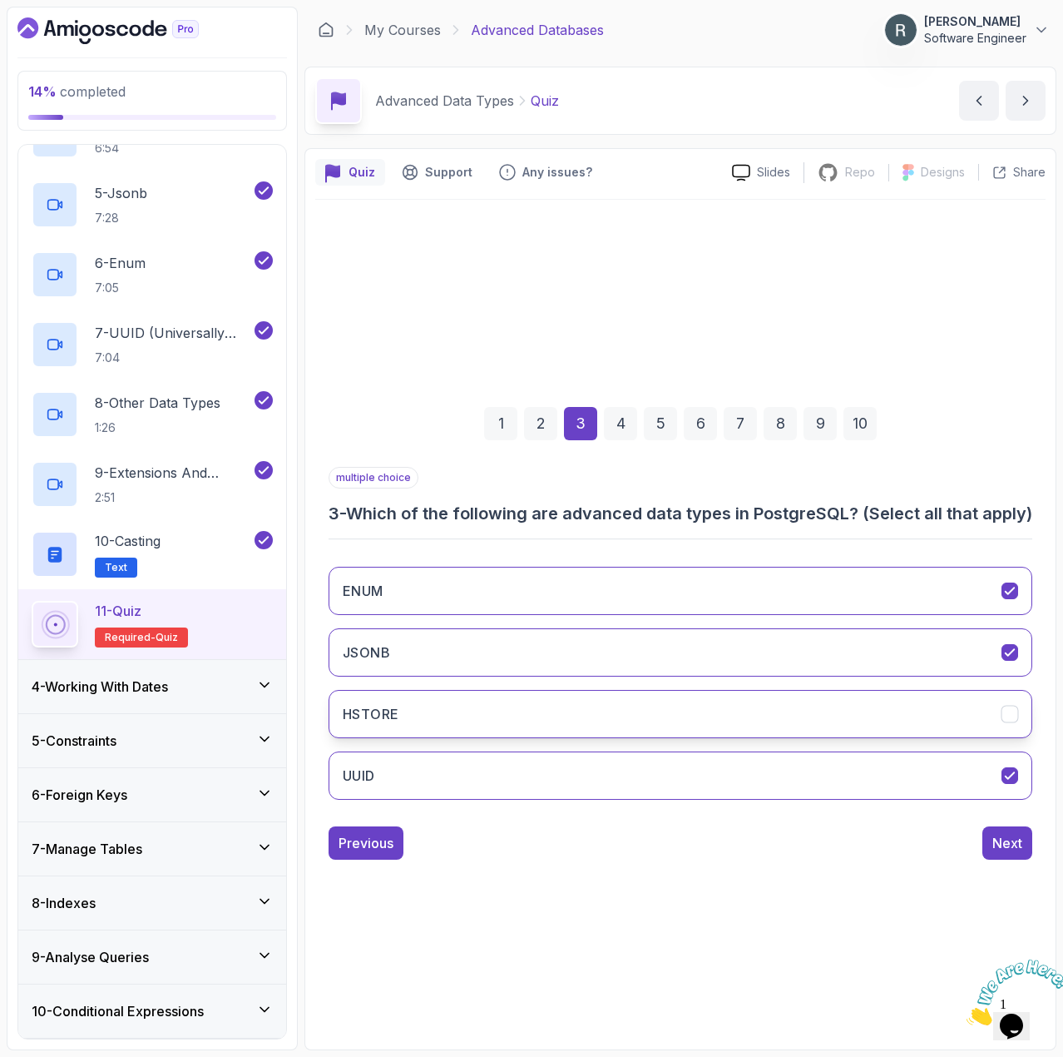
click at [598, 736] on button "HSTORE" at bounding box center [681, 714] width 704 height 48
click at [689, 424] on div "6" at bounding box center [700, 423] width 33 height 33
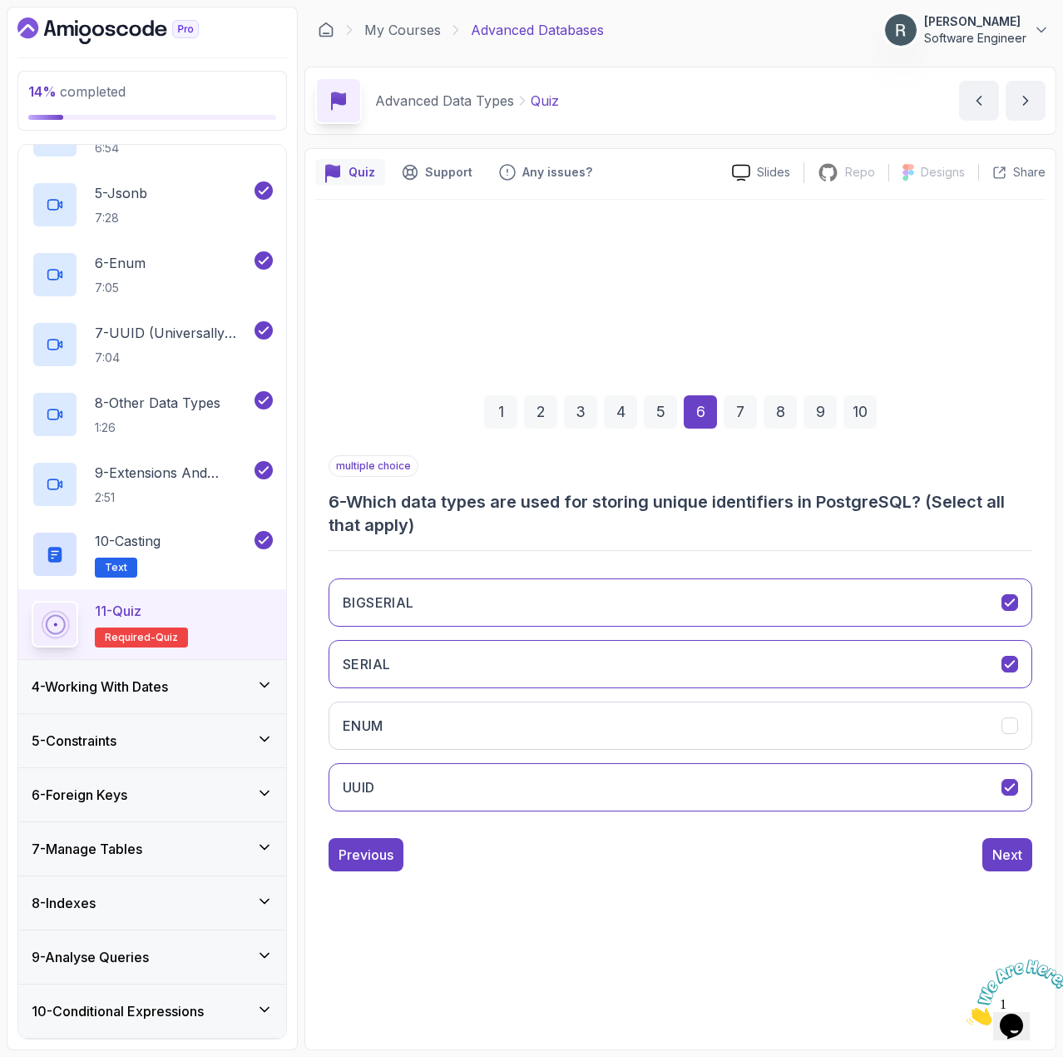
click at [761, 418] on div "1 2 3 4 5 6 7 8 9 10" at bounding box center [681, 412] width 704 height 87
click at [743, 417] on div "7" at bounding box center [740, 411] width 33 height 33
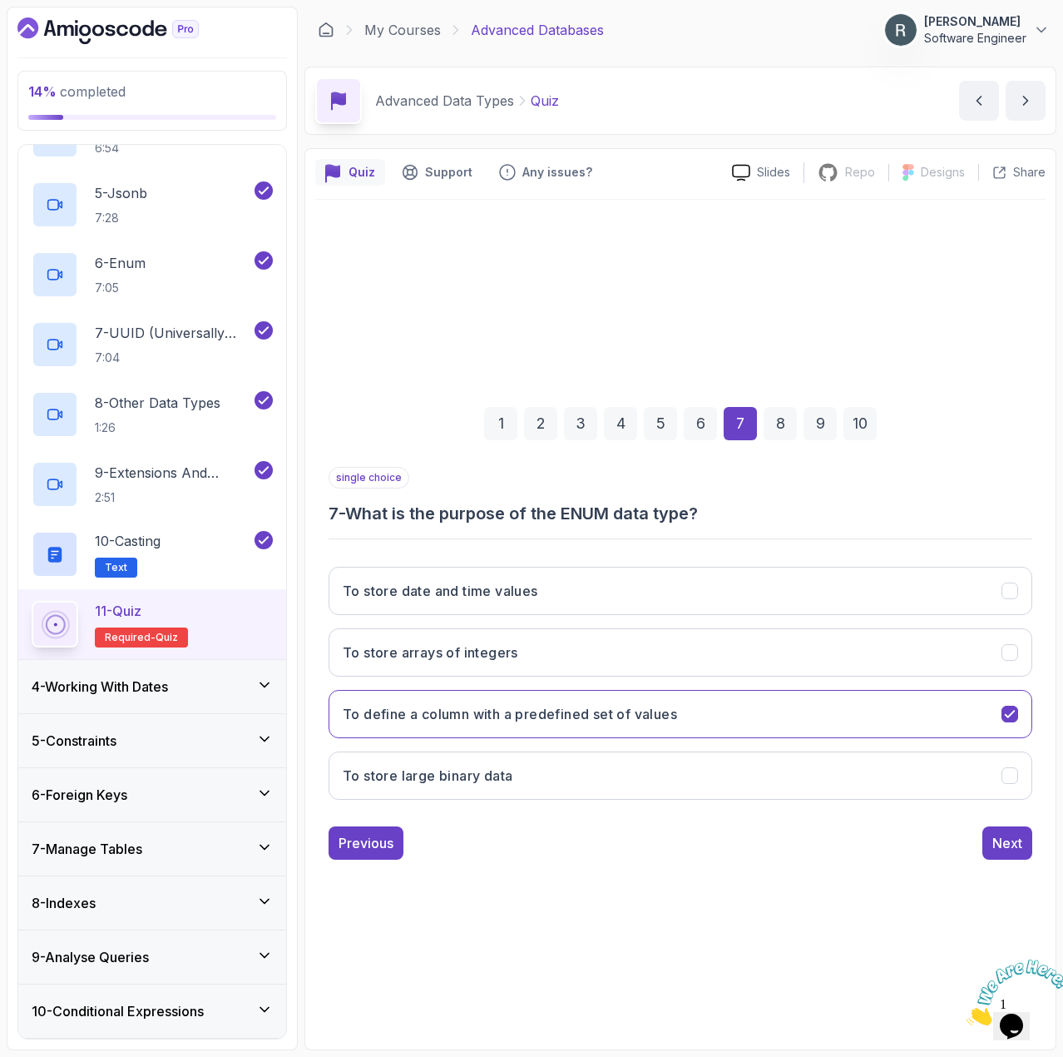
click at [770, 417] on div "8" at bounding box center [780, 423] width 33 height 33
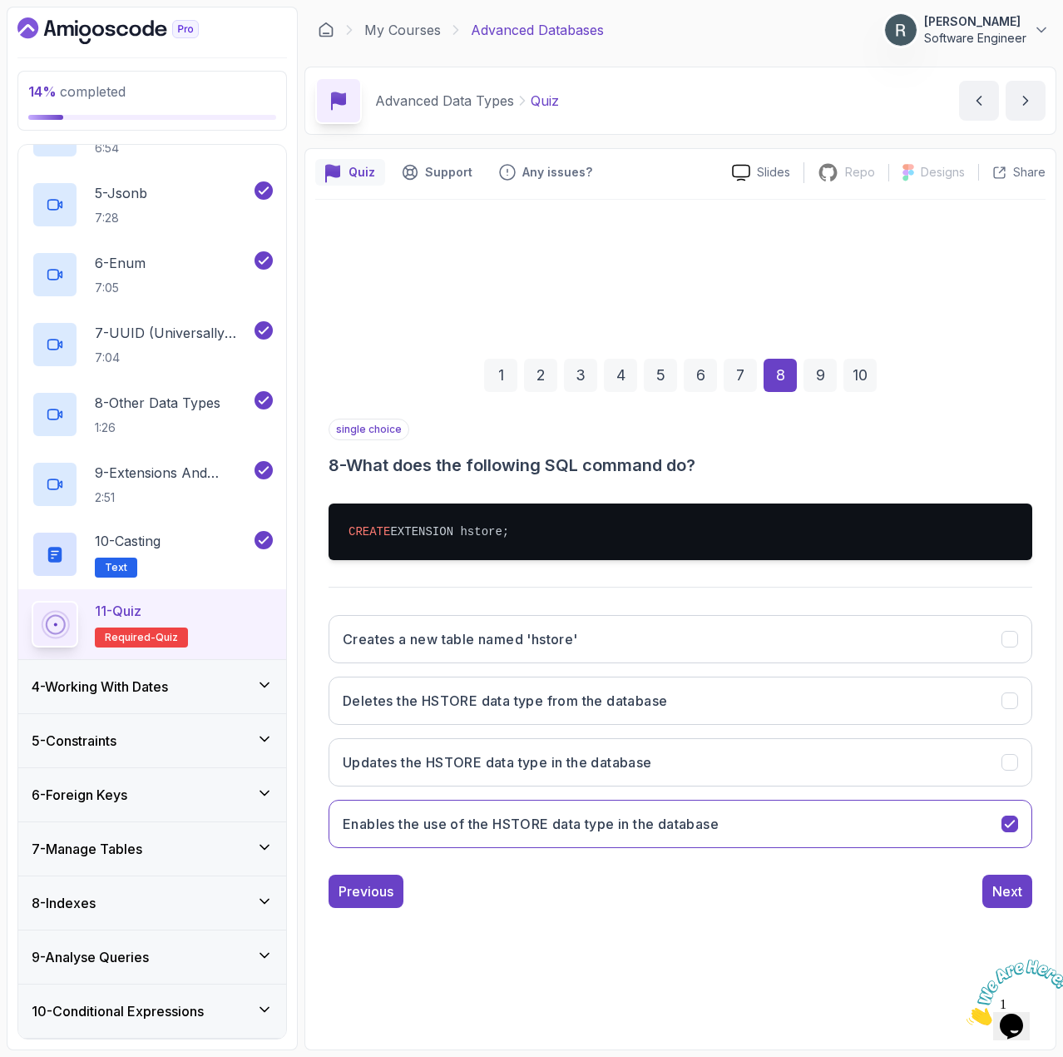
click at [809, 385] on div "9" at bounding box center [820, 375] width 33 height 33
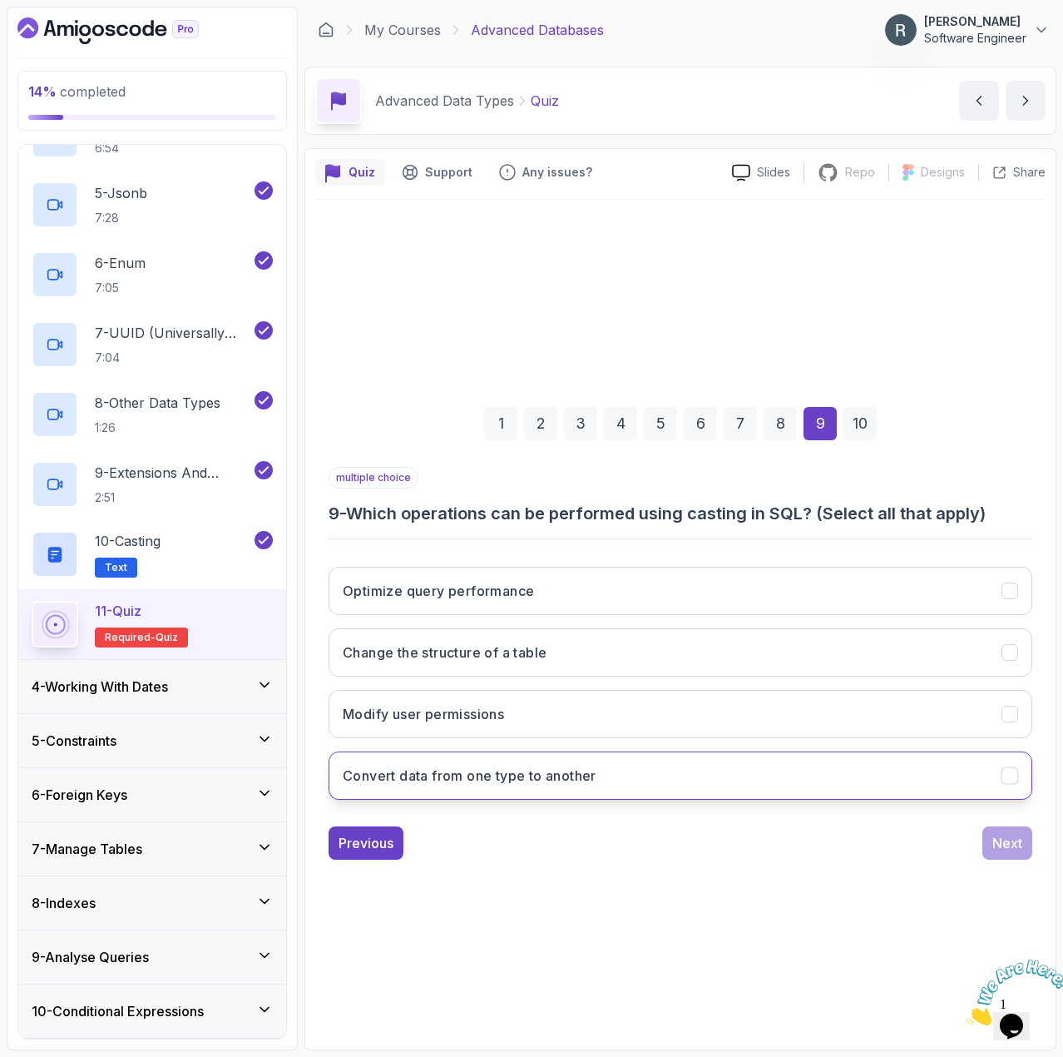
click at [661, 785] on button "Convert data from one type to another" at bounding box center [681, 775] width 704 height 48
click at [863, 428] on div "10" at bounding box center [860, 423] width 33 height 33
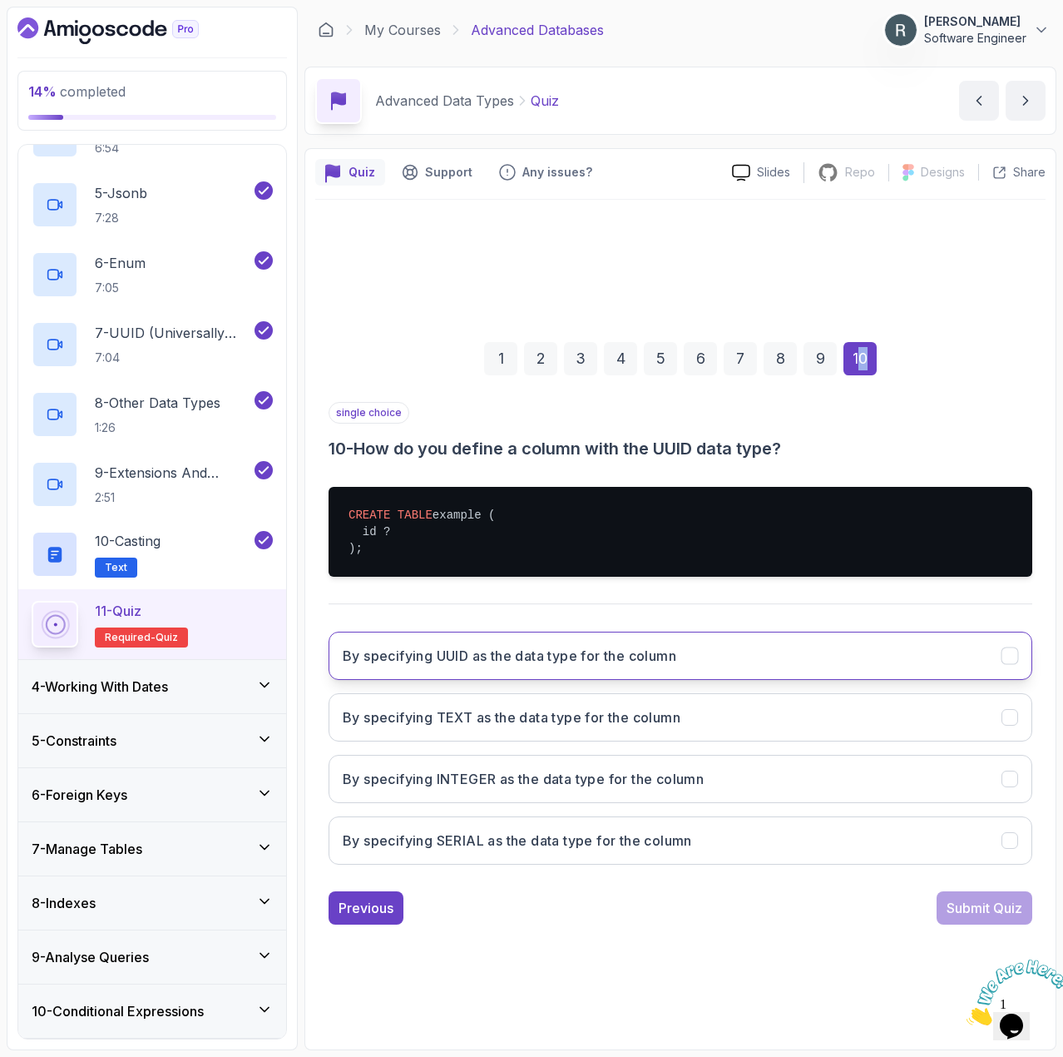
click at [649, 666] on button "By specifying UUID as the data type for the column" at bounding box center [681, 655] width 704 height 48
click at [996, 904] on div "Submit Quiz" at bounding box center [985, 908] width 76 height 20
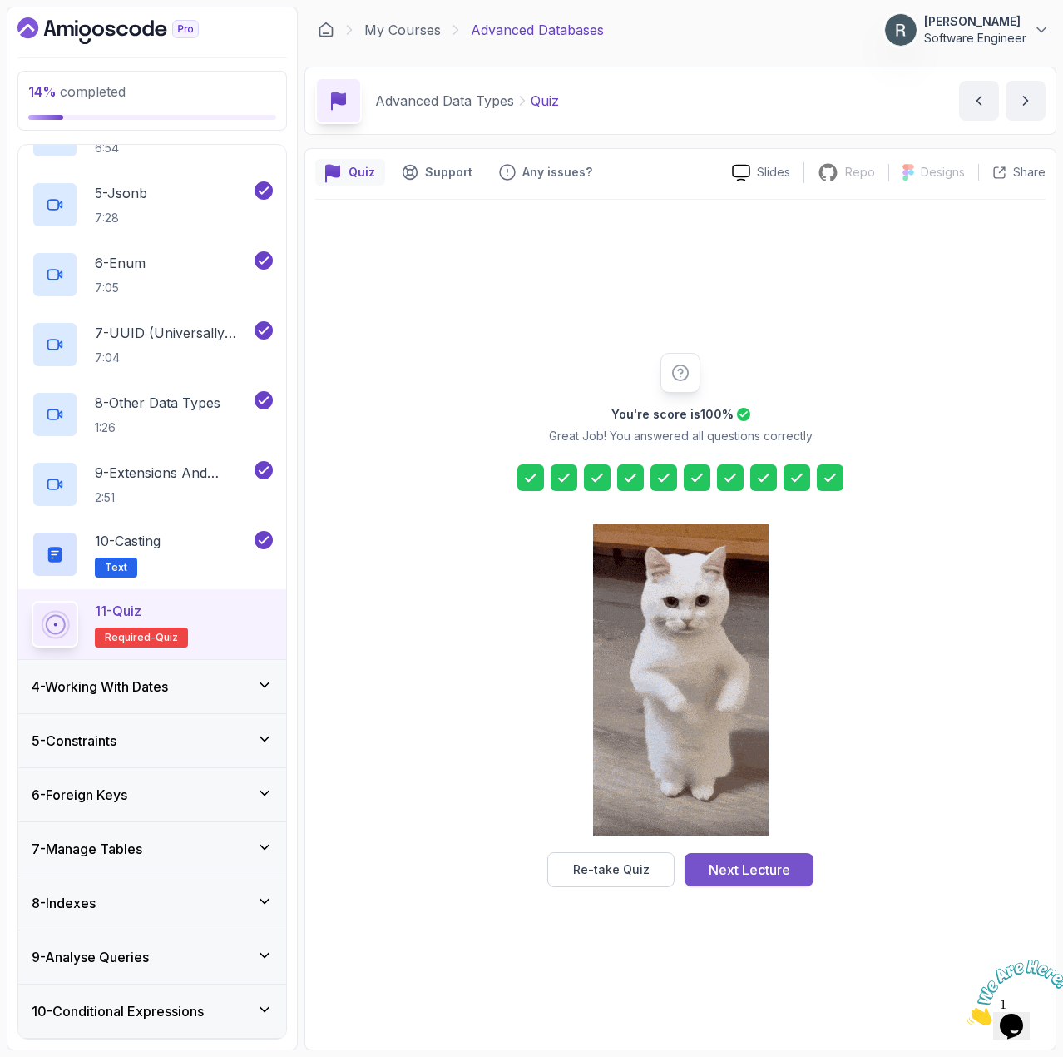
click at [804, 874] on button "Next Lecture" at bounding box center [749, 869] width 129 height 33
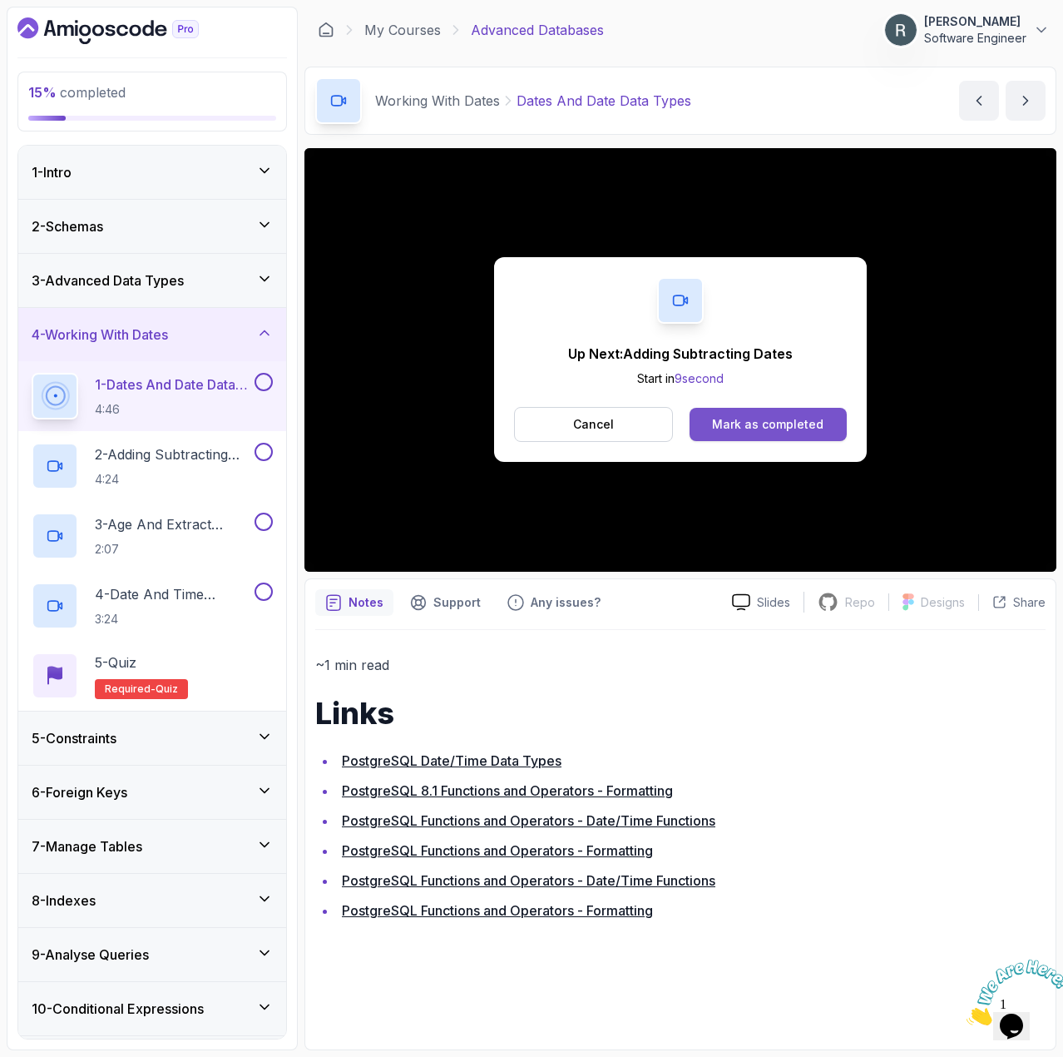
click at [735, 432] on div "Mark as completed" at bounding box center [767, 424] width 111 height 17
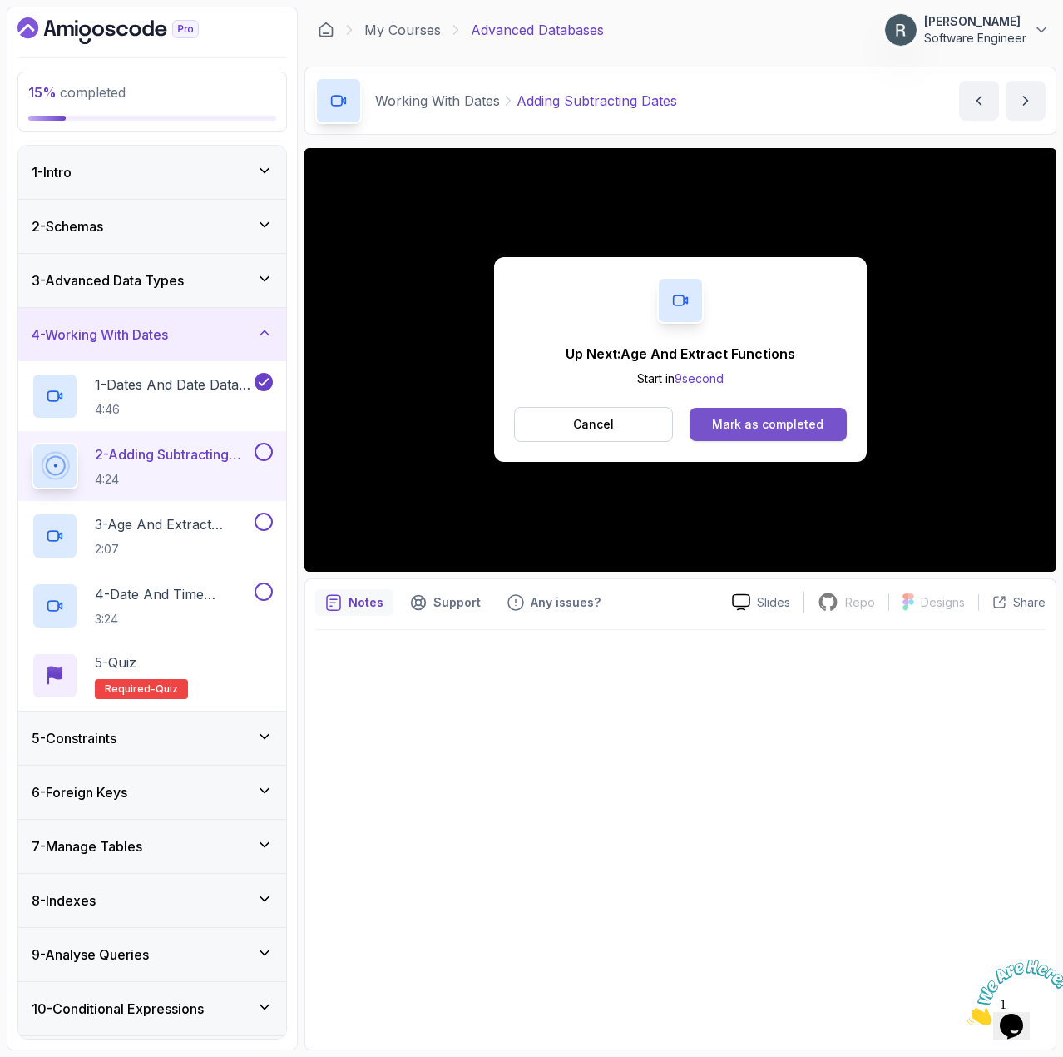
click at [800, 418] on div "Mark as completed" at bounding box center [767, 424] width 111 height 17
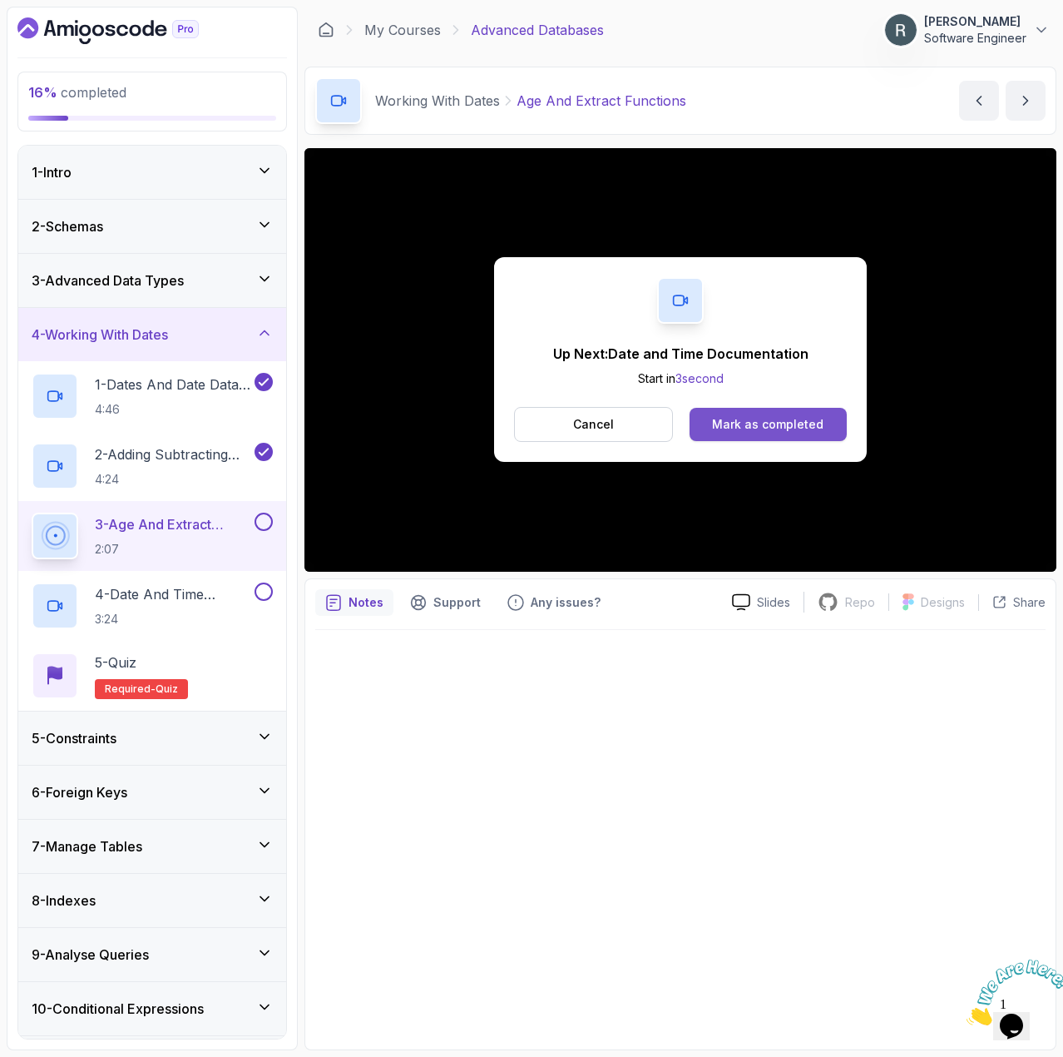
click at [747, 428] on div "Mark as completed" at bounding box center [767, 424] width 111 height 17
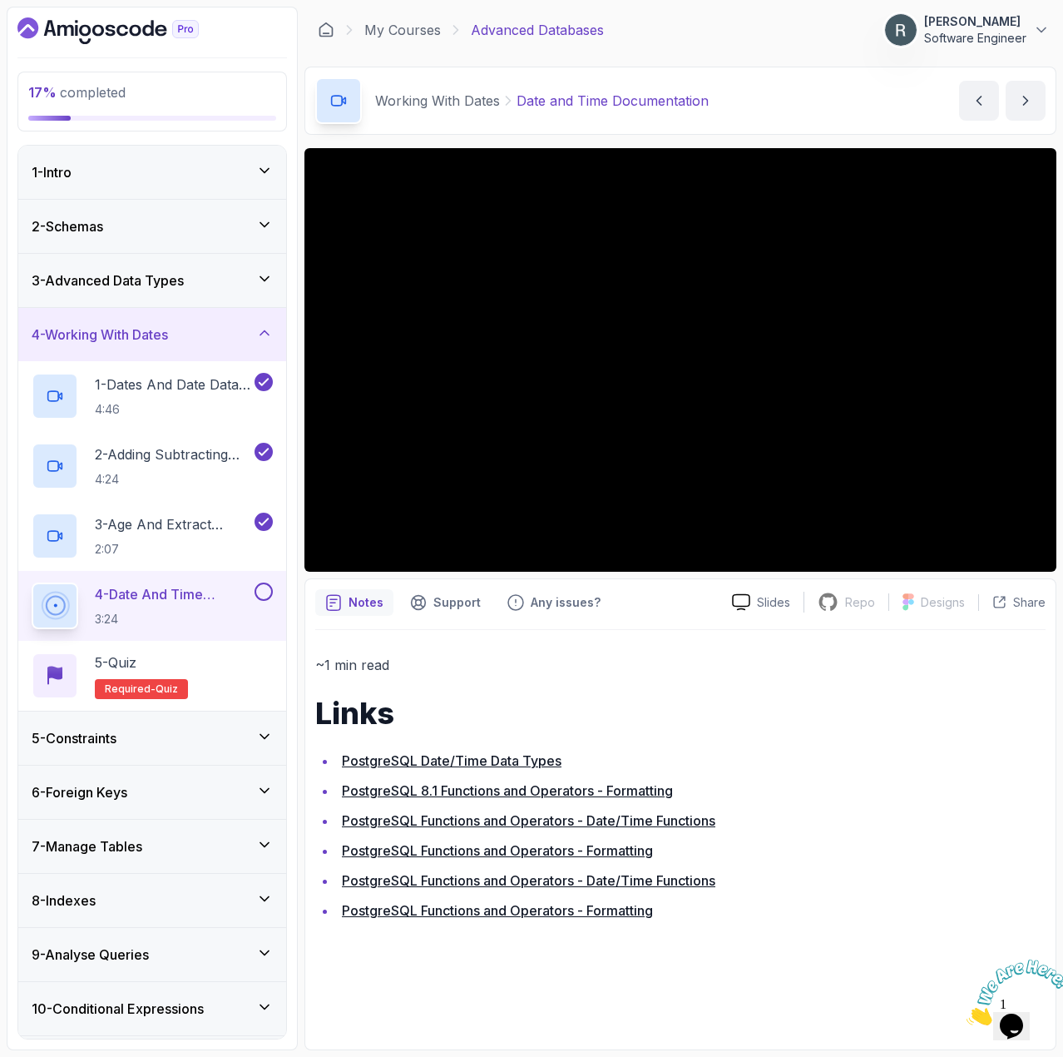
click at [268, 597] on button at bounding box center [264, 591] width 18 height 18
click at [210, 646] on div "5 - Quiz Required- quiz" at bounding box center [152, 676] width 268 height 70
click at [209, 656] on div "5 - Quiz Required- quiz" at bounding box center [152, 675] width 241 height 47
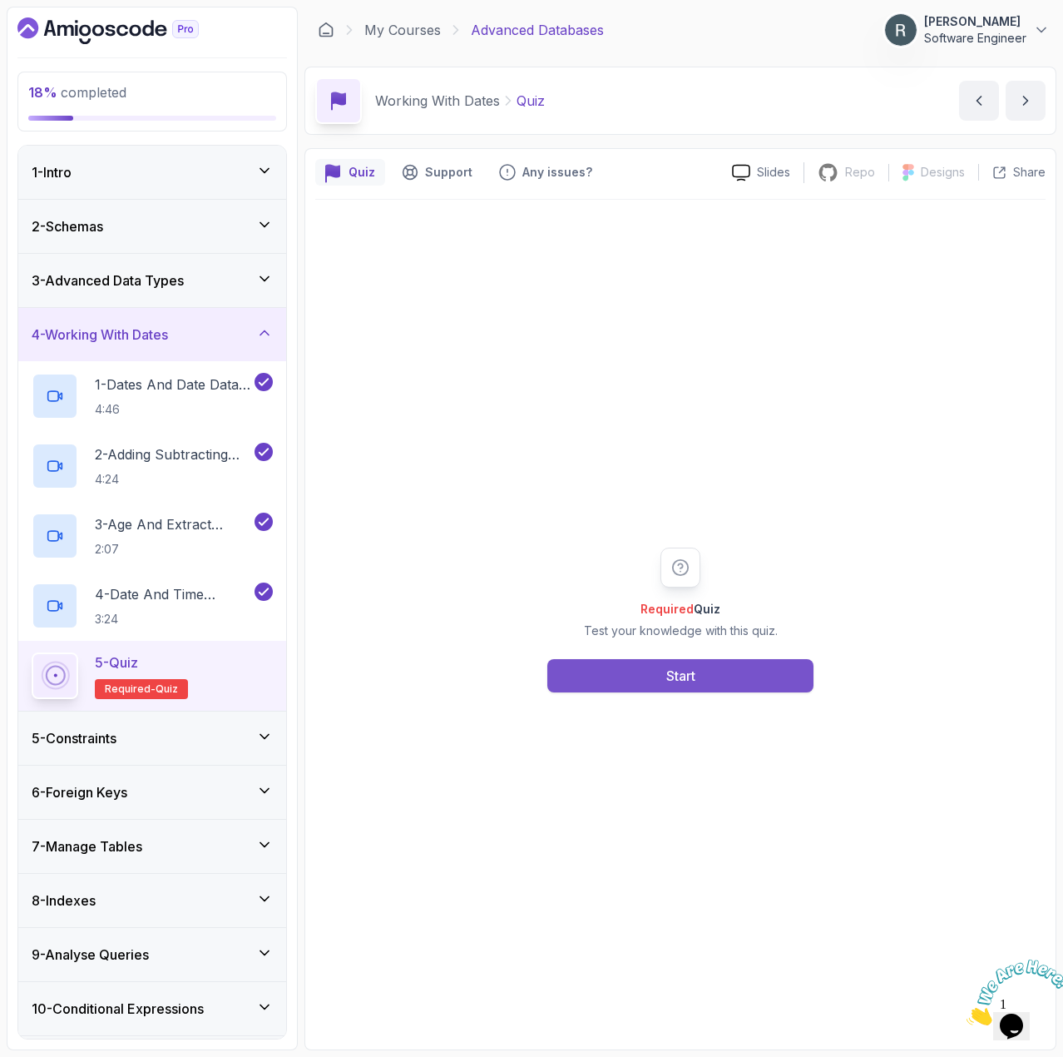
click at [616, 686] on button "Start" at bounding box center [680, 675] width 266 height 33
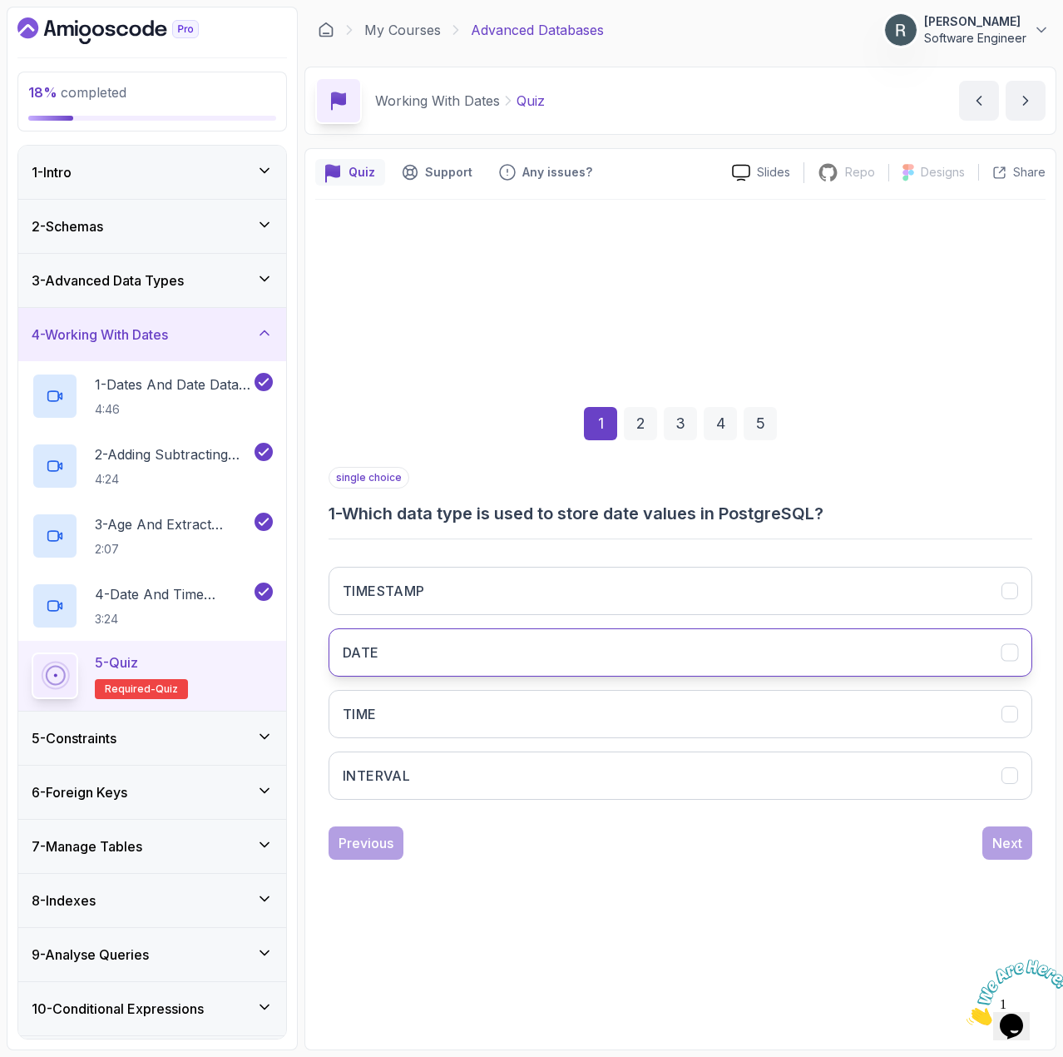
click at [562, 656] on button "DATE" at bounding box center [681, 652] width 704 height 48
click at [1014, 838] on div "Next" at bounding box center [1008, 843] width 30 height 20
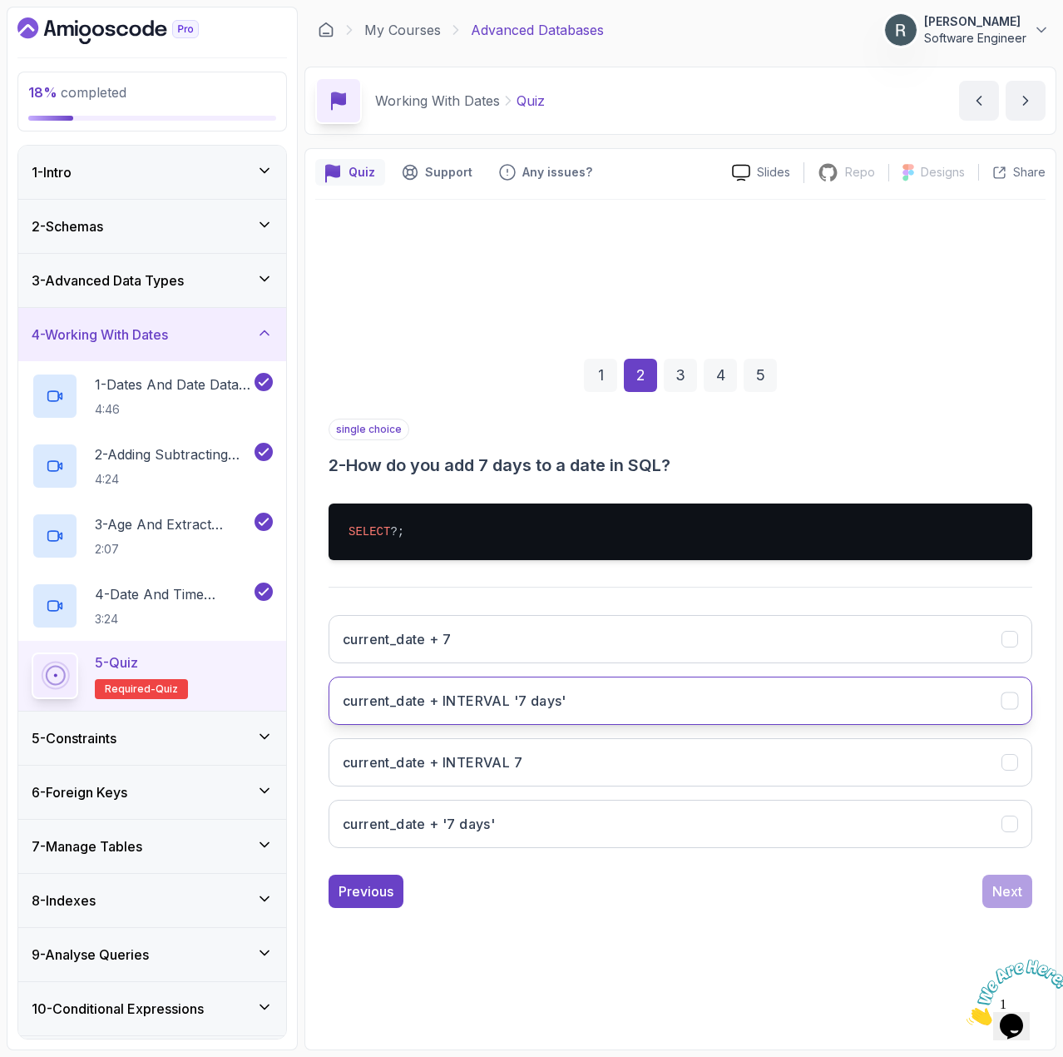
click at [705, 699] on button "current_date + INTERVAL '7 days'" at bounding box center [681, 700] width 704 height 48
click at [1010, 887] on div "Next" at bounding box center [1008, 891] width 30 height 20
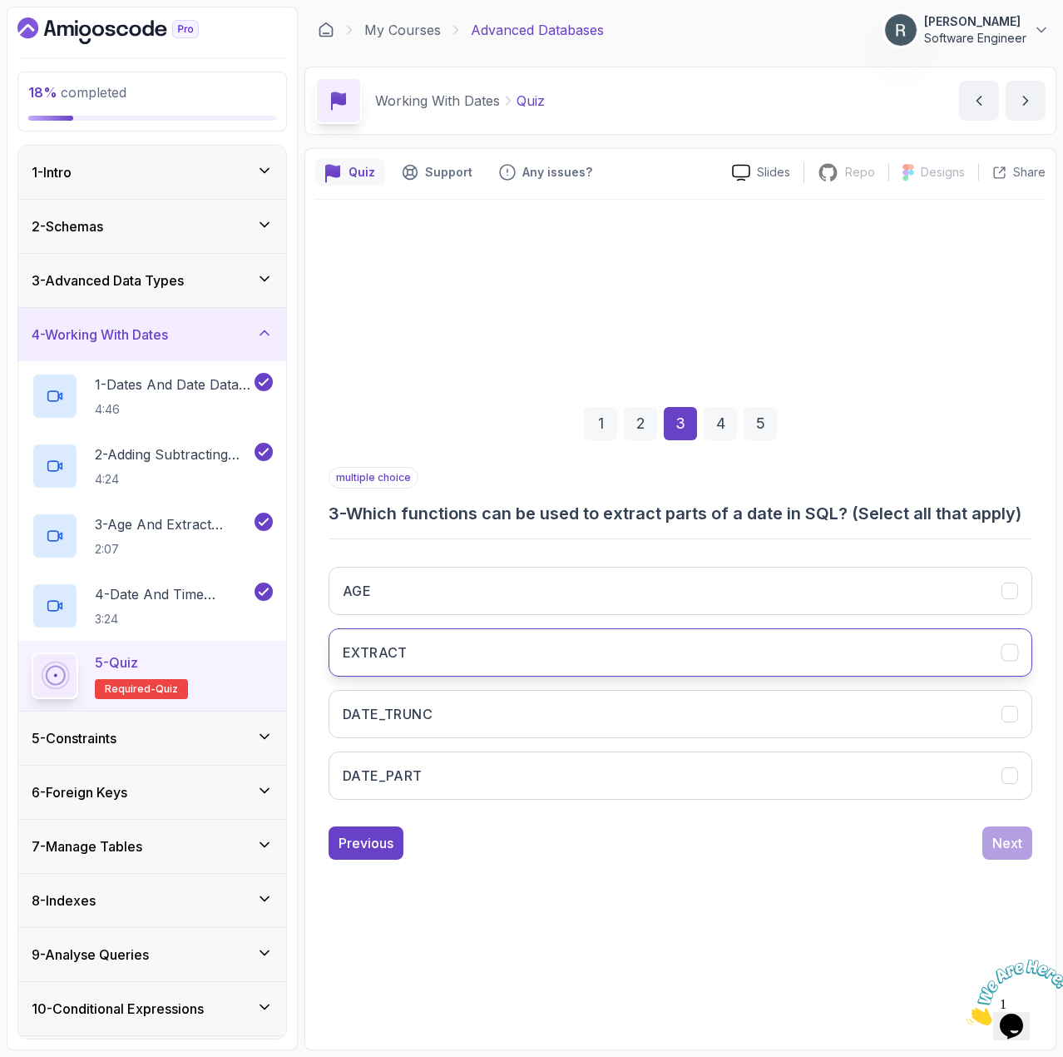
click at [684, 652] on button "EXTRACT" at bounding box center [681, 652] width 704 height 48
click at [1022, 851] on button "Next" at bounding box center [1008, 842] width 50 height 33
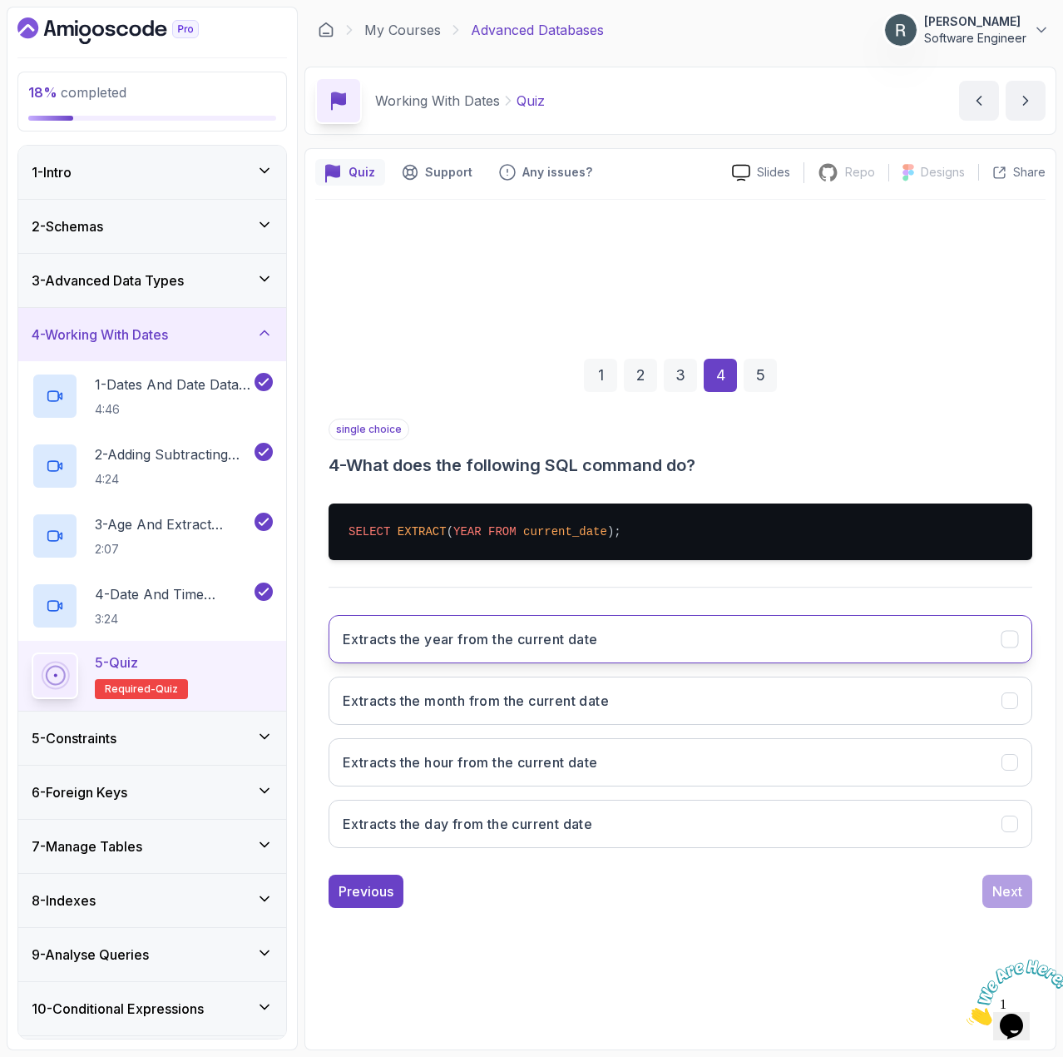
click at [864, 656] on button "Extracts the year from the current date" at bounding box center [681, 639] width 704 height 48
click at [996, 886] on div "Next" at bounding box center [1008, 891] width 30 height 20
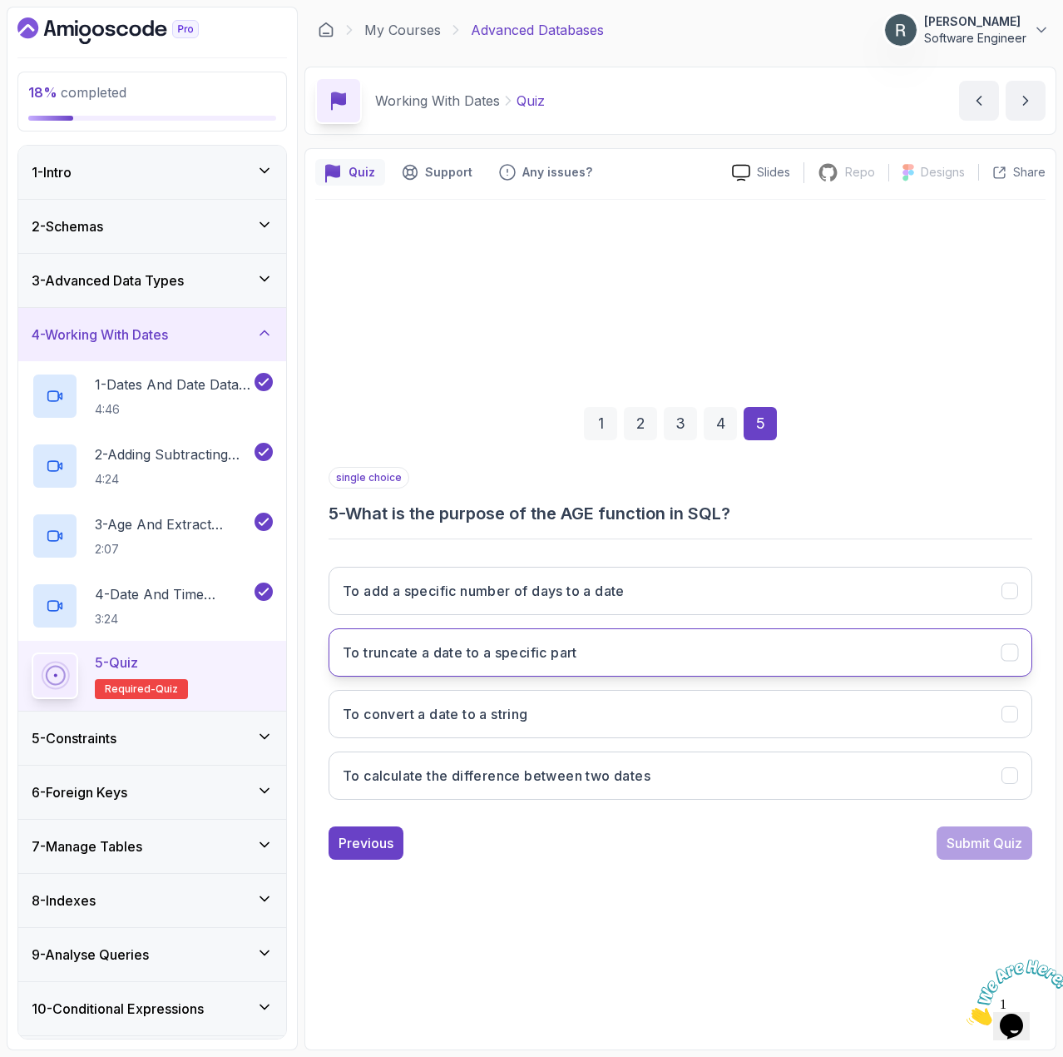
click at [818, 652] on button "To truncate a date to a specific part" at bounding box center [681, 652] width 704 height 48
click at [959, 843] on div "Submit Quiz" at bounding box center [985, 843] width 76 height 20
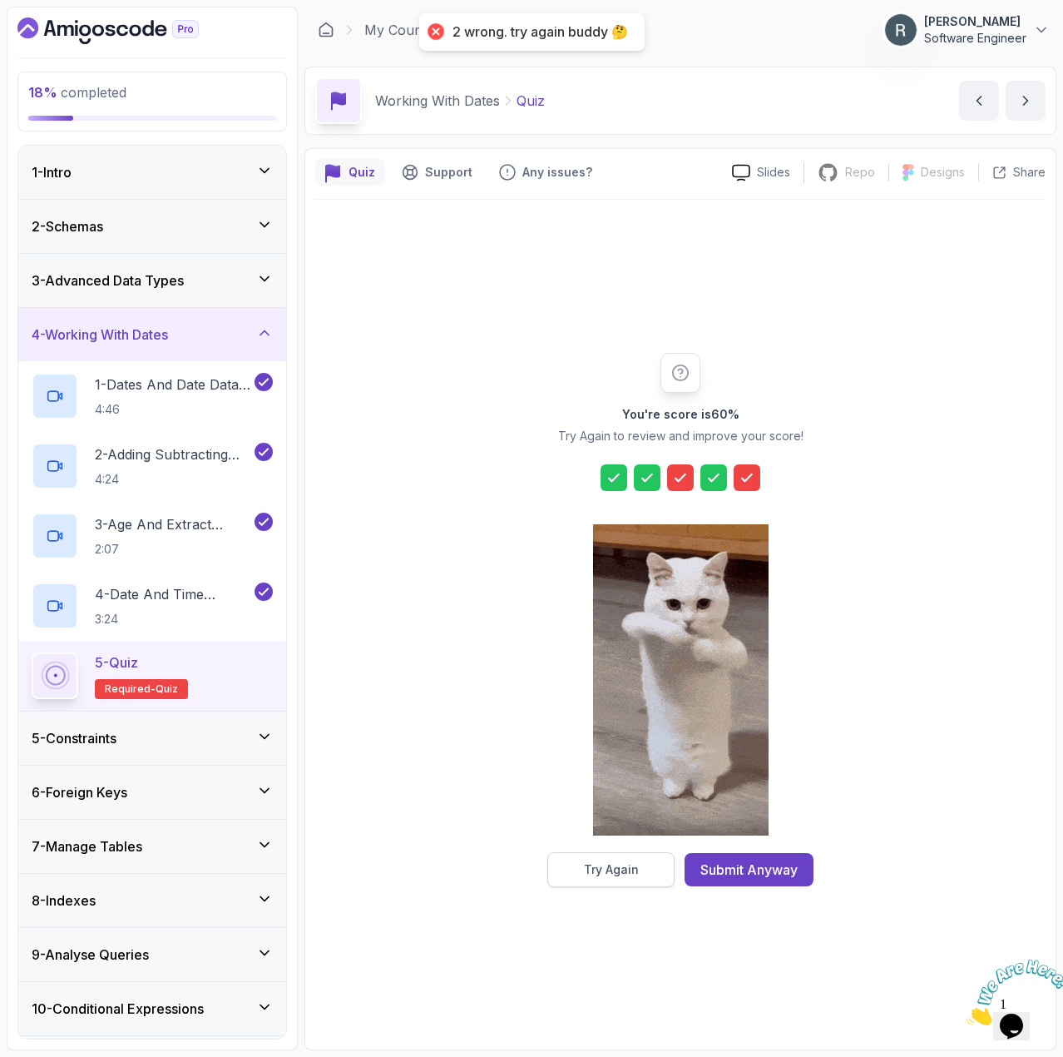
click at [617, 866] on div "Try Again" at bounding box center [611, 869] width 55 height 17
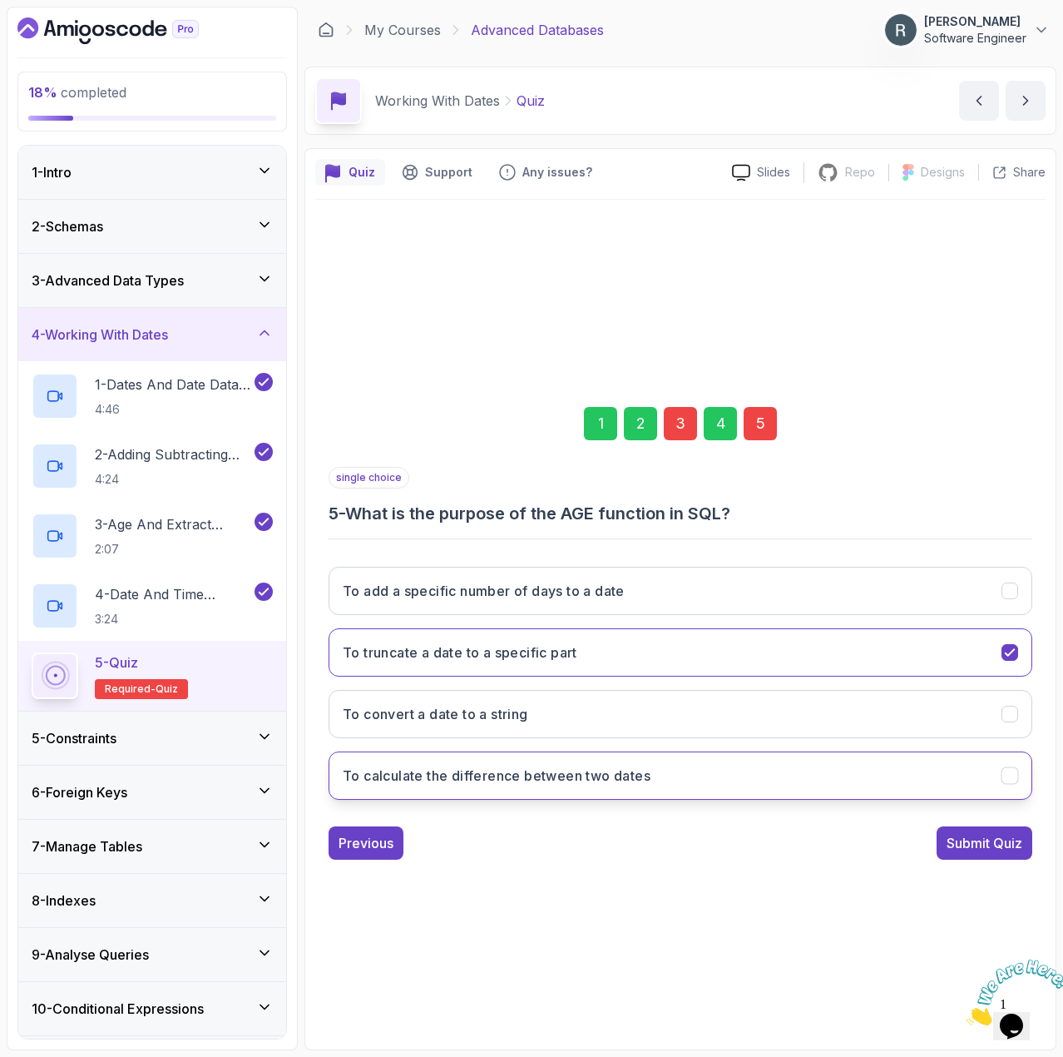
click at [583, 764] on button "To calculate the difference between two dates" at bounding box center [681, 775] width 704 height 48
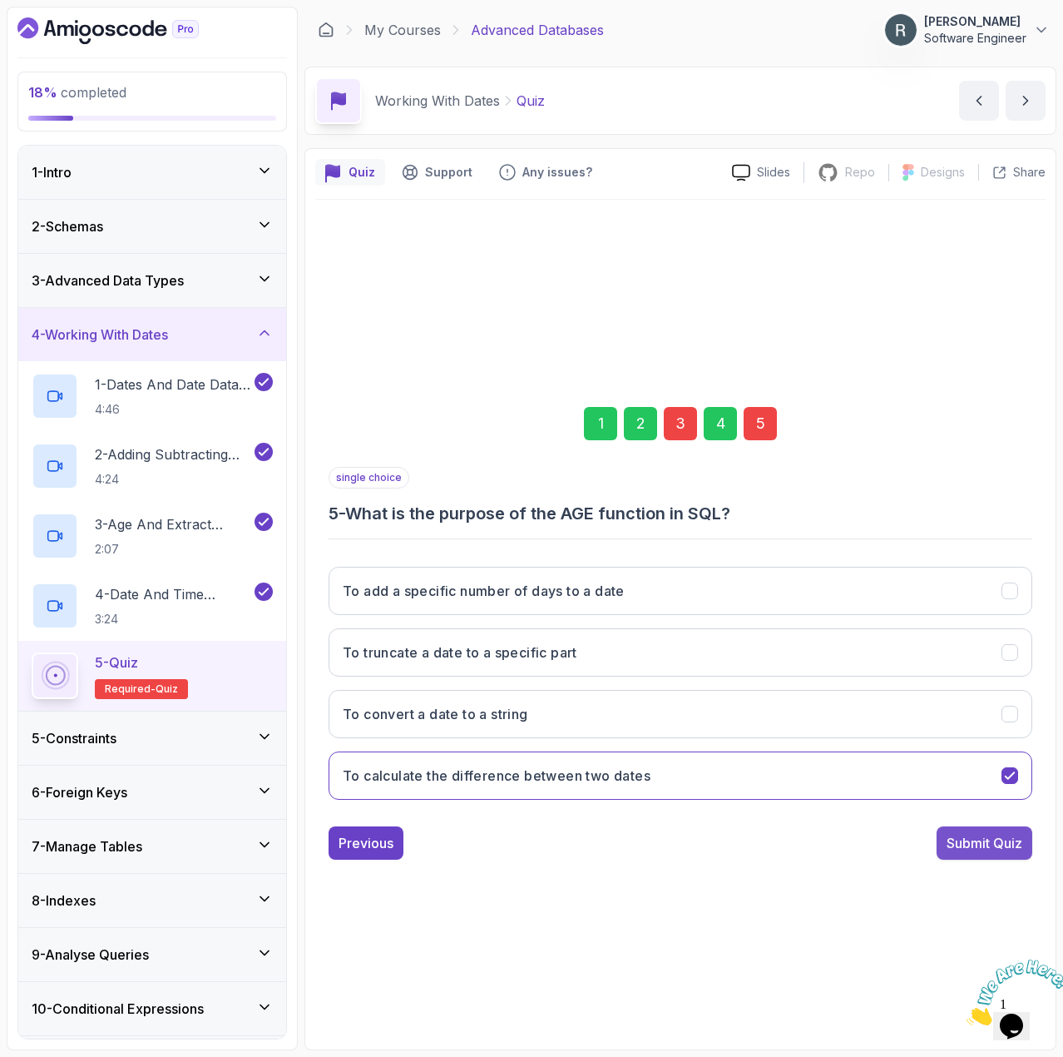
click at [975, 834] on div "Submit Quiz" at bounding box center [985, 843] width 76 height 20
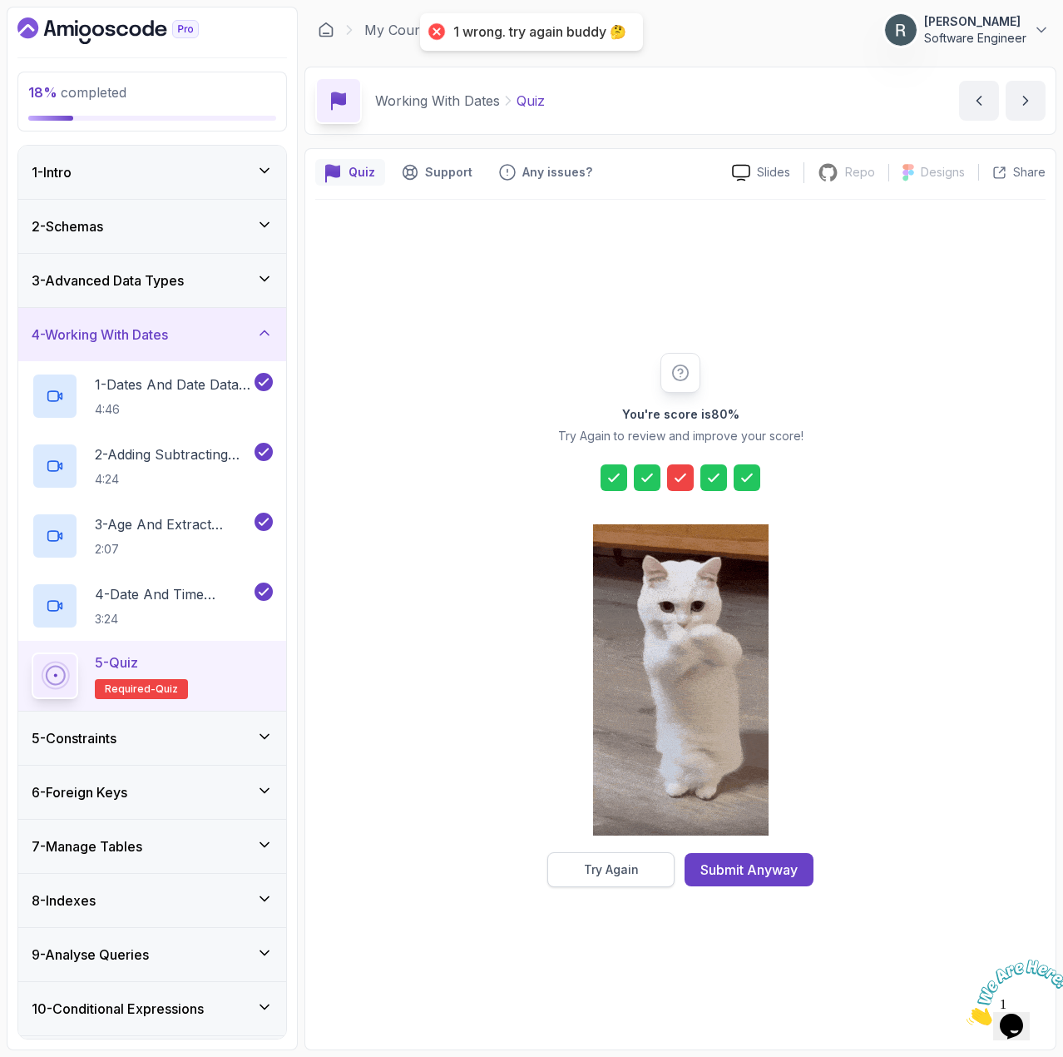
click at [629, 855] on button "Try Again" at bounding box center [610, 869] width 127 height 35
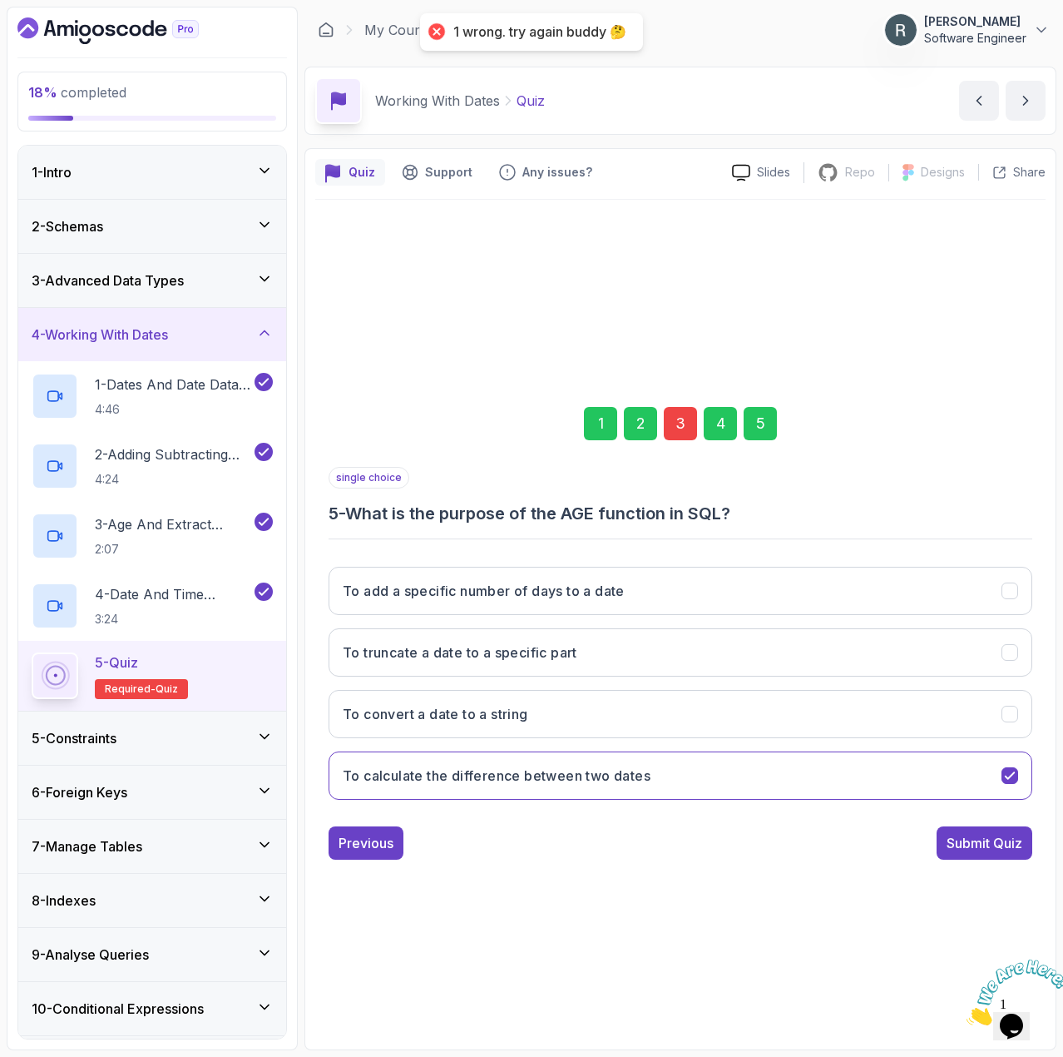
click at [679, 413] on div "3" at bounding box center [680, 423] width 33 height 33
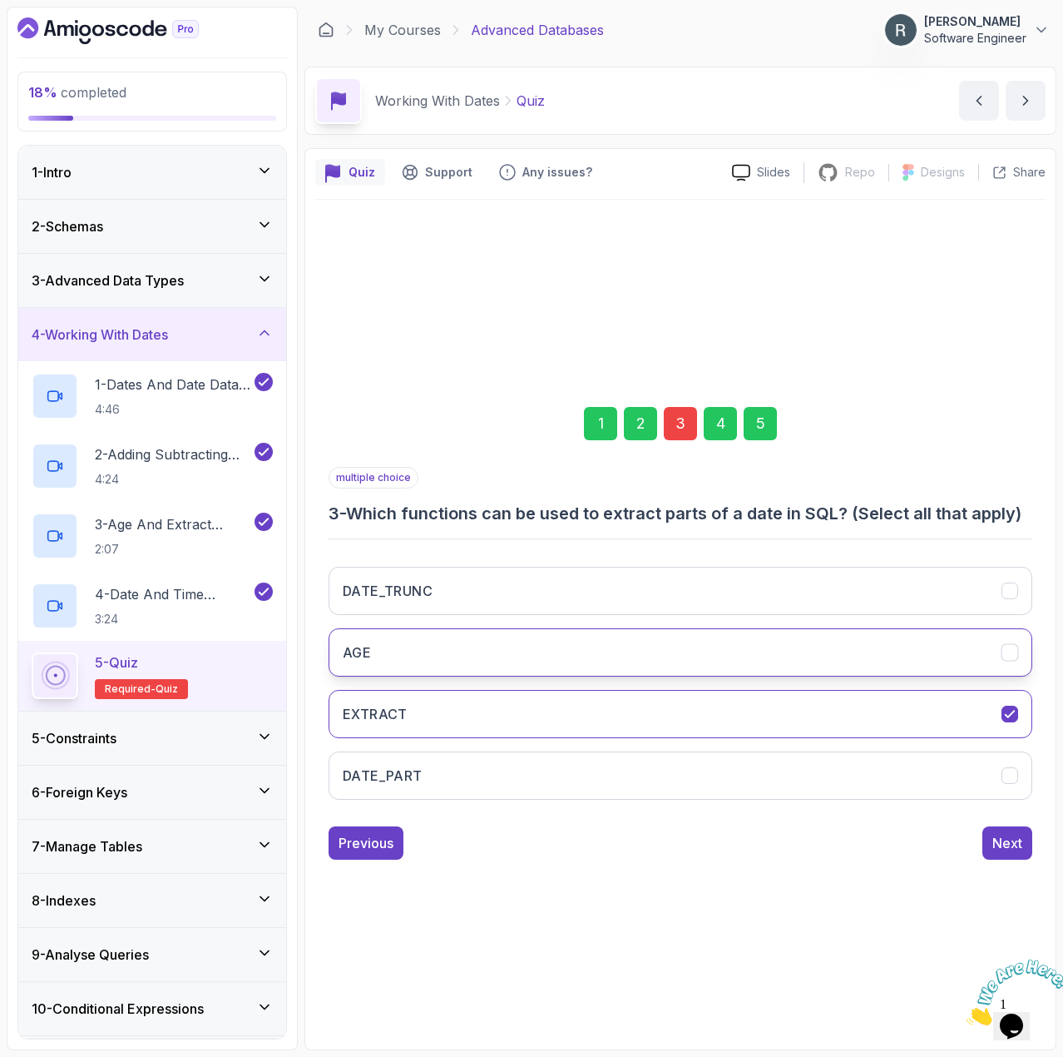
click at [627, 652] on button "AGE" at bounding box center [681, 652] width 704 height 48
click at [621, 649] on button "AGE" at bounding box center [681, 652] width 704 height 48
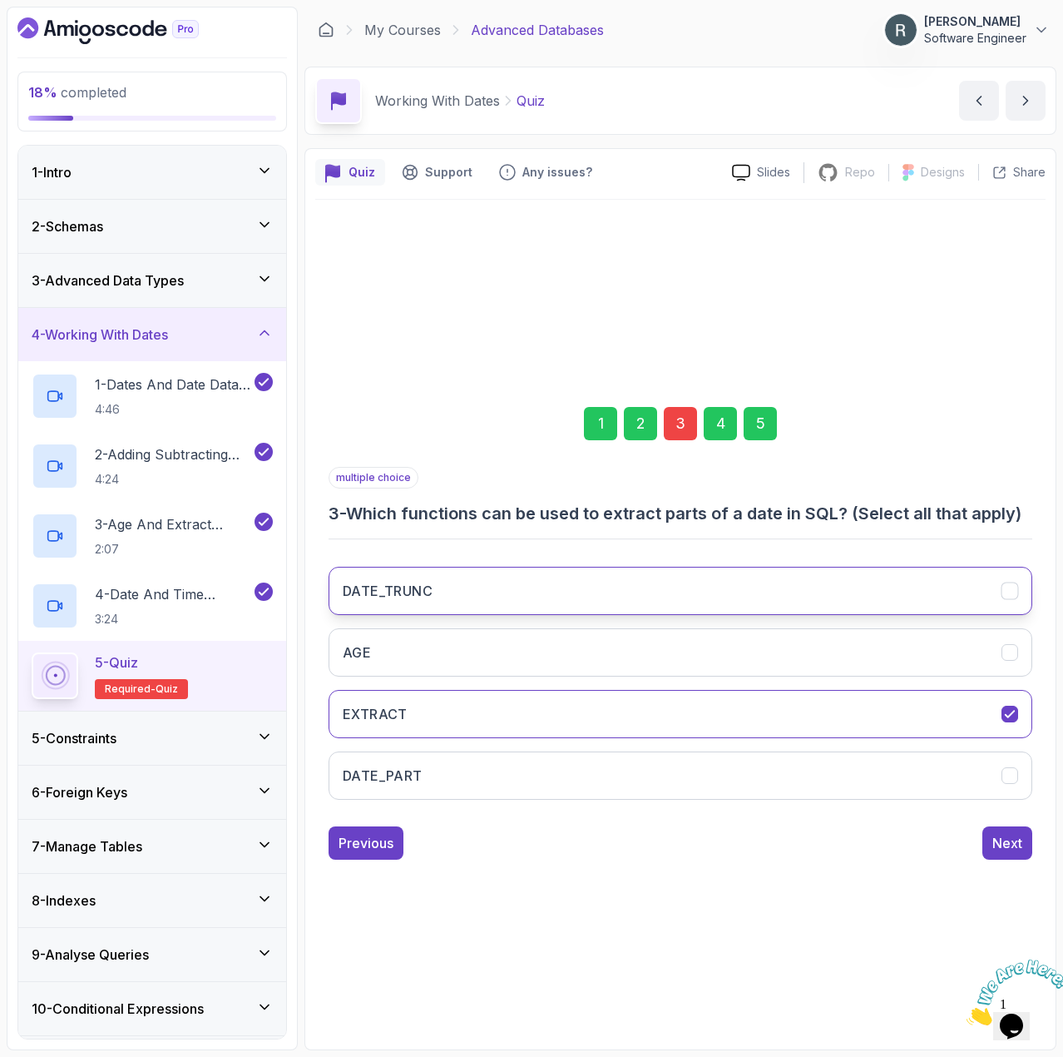
click at [605, 587] on button "DATE_TRUNC" at bounding box center [681, 591] width 704 height 48
click at [772, 441] on div "1 2 3 4 5" at bounding box center [681, 423] width 704 height 87
click at [763, 433] on div "5" at bounding box center [760, 423] width 33 height 33
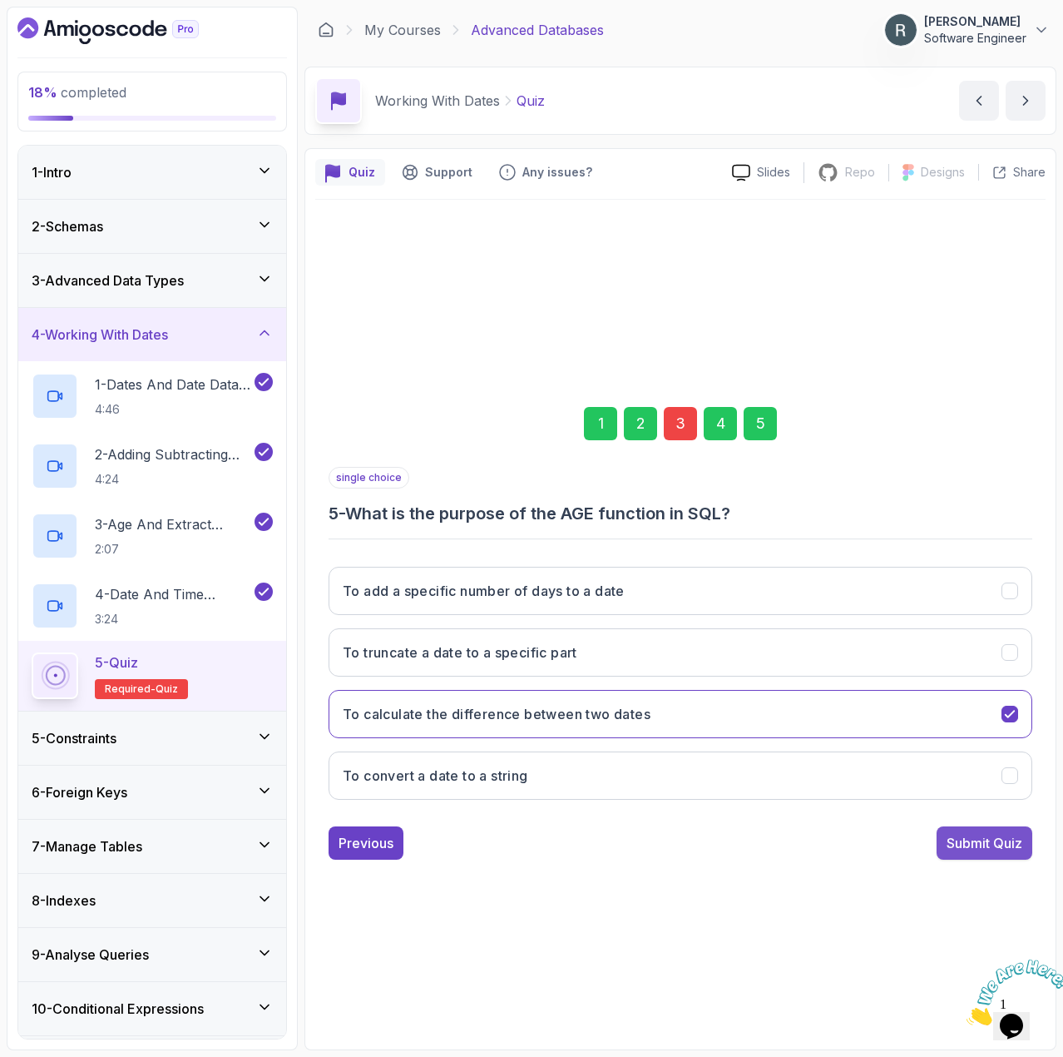
click at [978, 845] on div "Submit Quiz" at bounding box center [985, 843] width 76 height 20
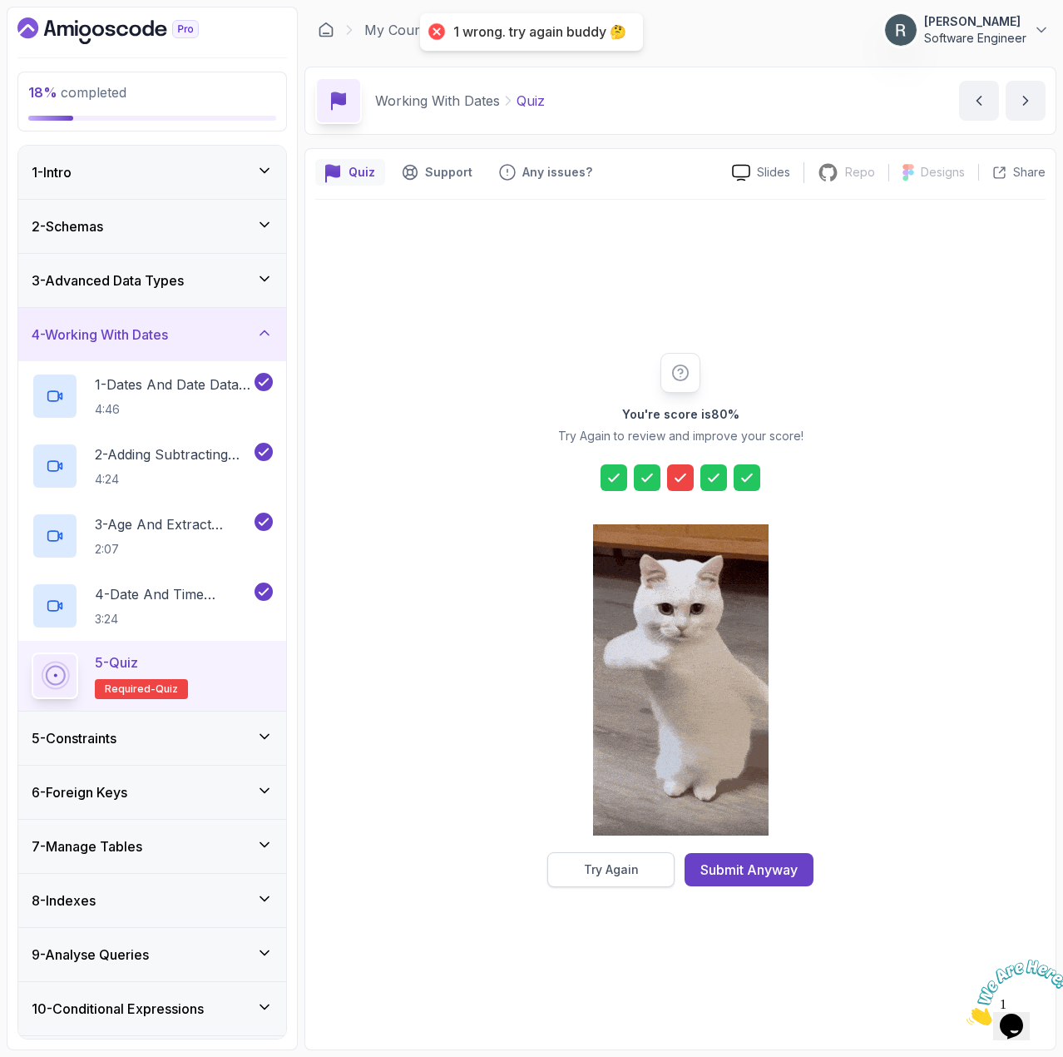
click at [616, 865] on div "Try Again" at bounding box center [611, 869] width 55 height 17
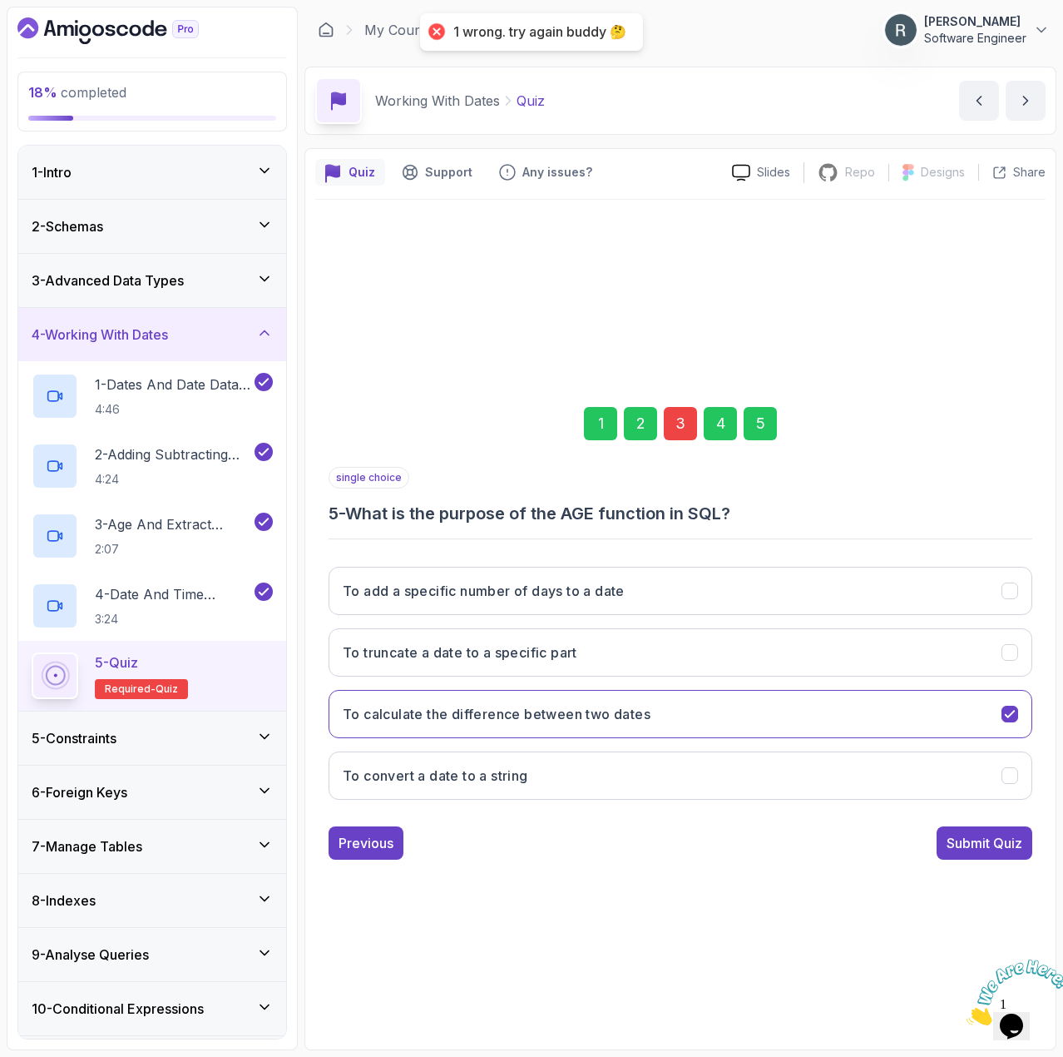
click at [674, 424] on div "3" at bounding box center [680, 423] width 33 height 33
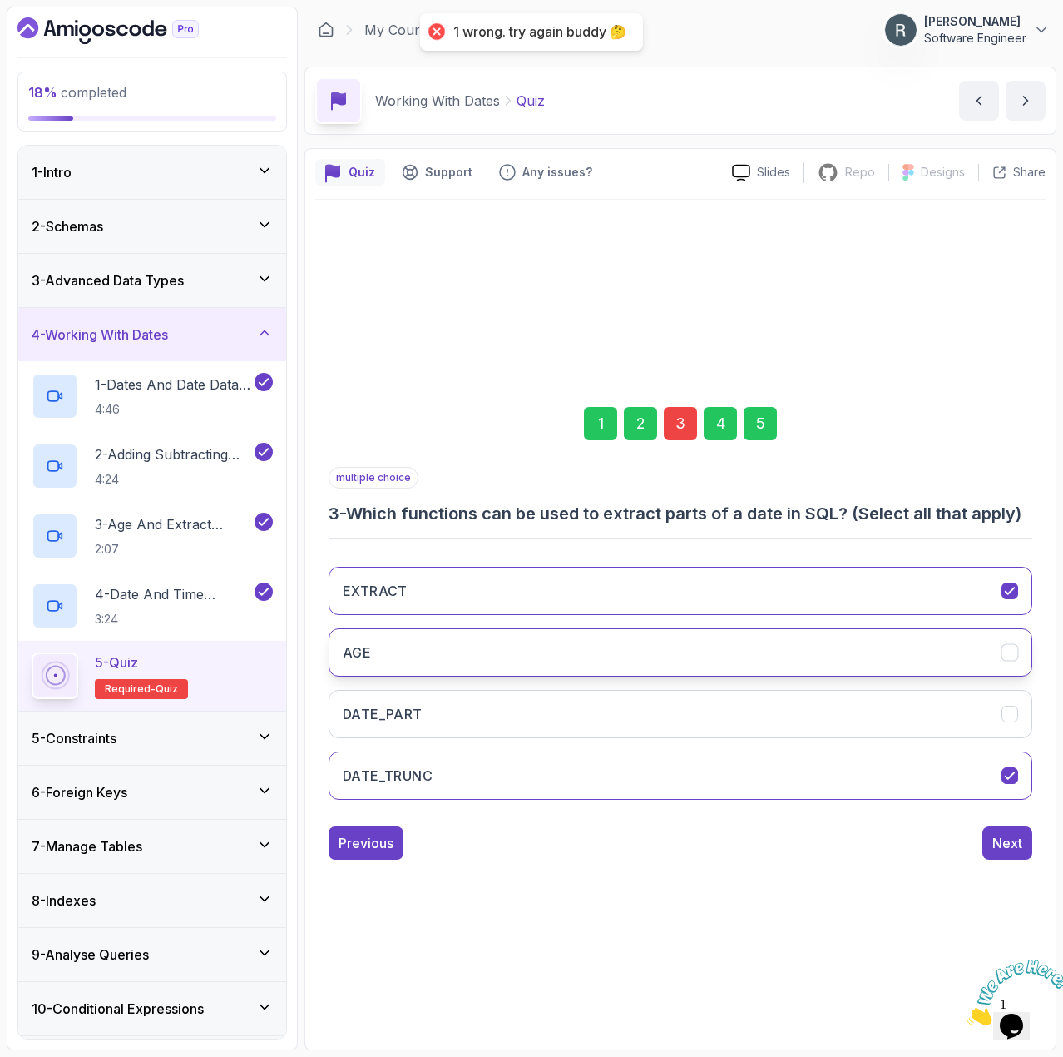
click at [515, 657] on button "AGE" at bounding box center [681, 652] width 704 height 48
click at [502, 716] on button "DATE_PART" at bounding box center [681, 714] width 704 height 48
click at [760, 429] on div "5" at bounding box center [760, 423] width 33 height 33
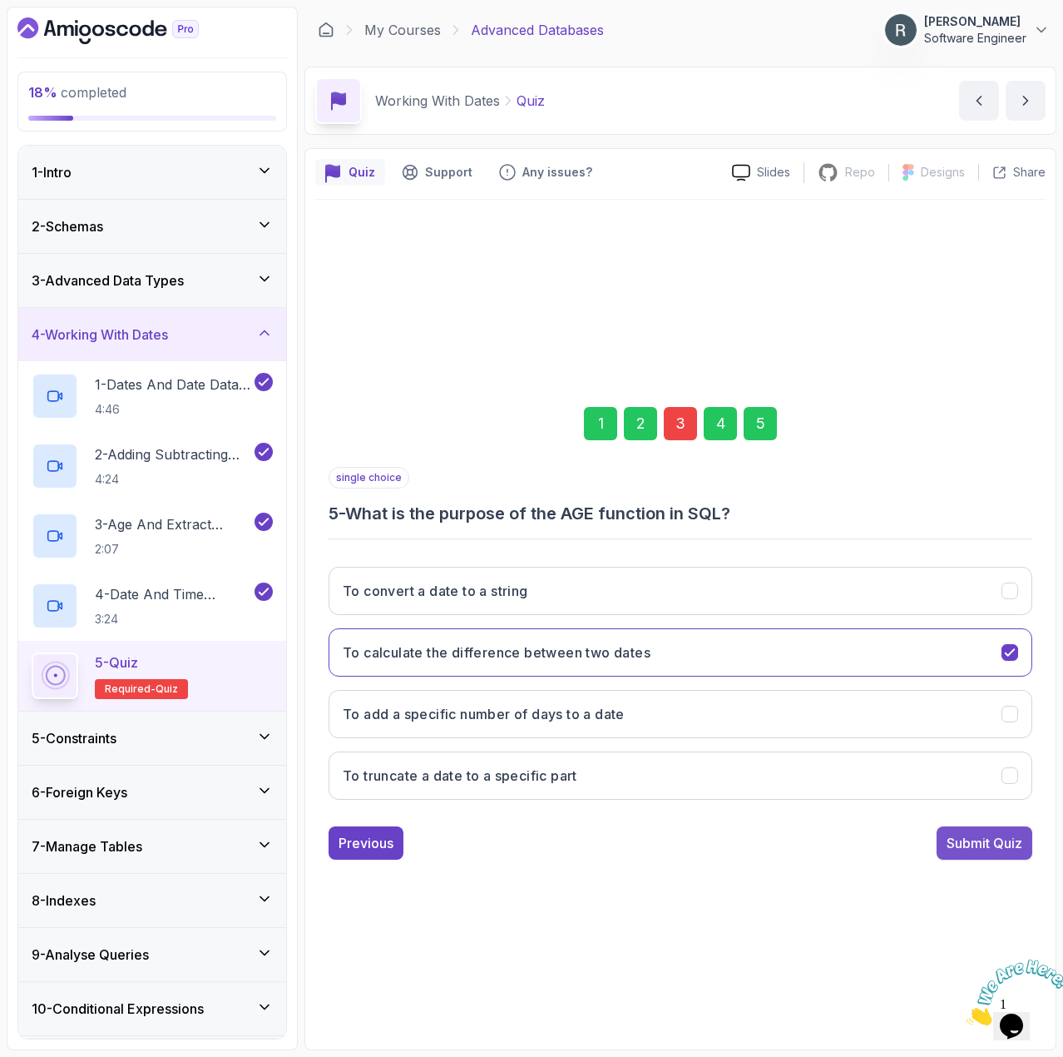
click at [963, 840] on div "Submit Quiz" at bounding box center [985, 843] width 76 height 20
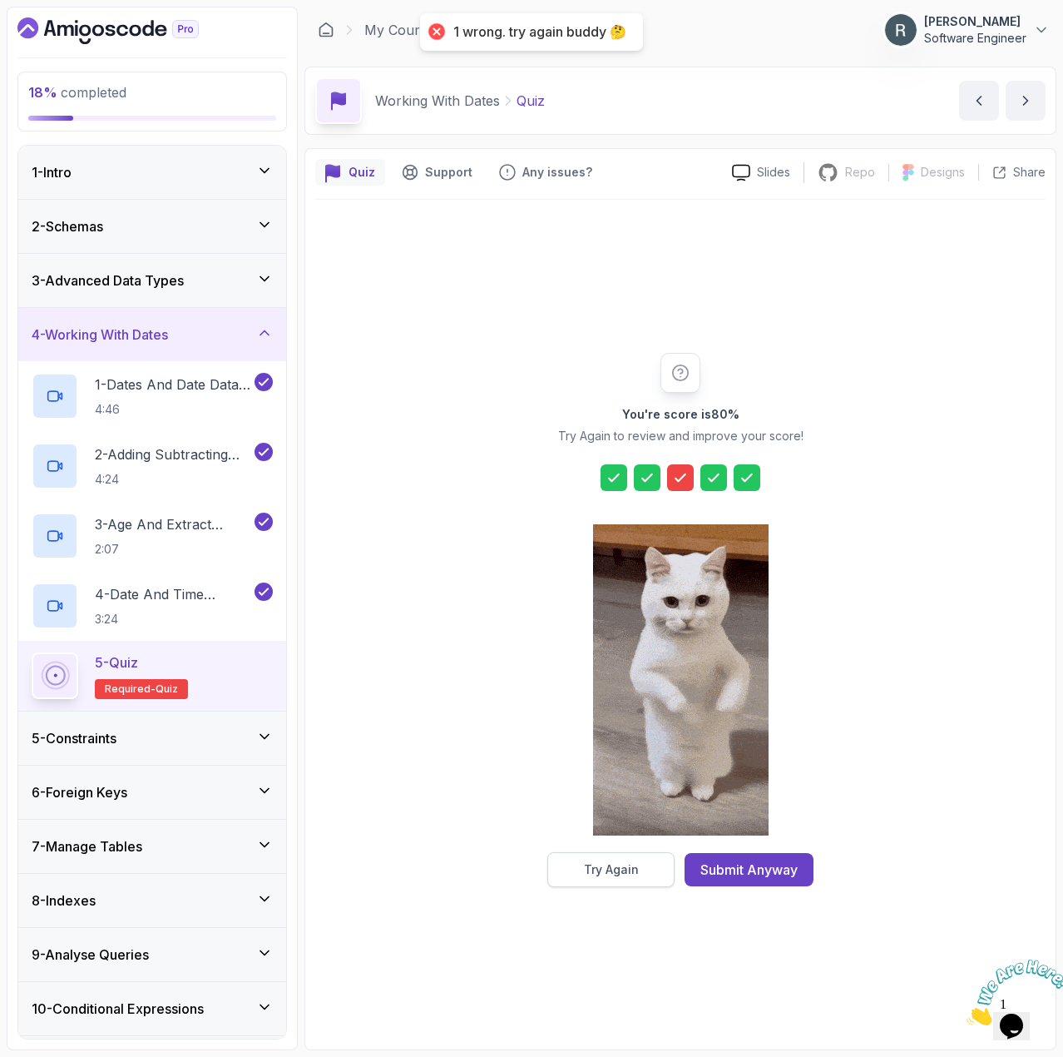
click at [616, 872] on div "Try Again" at bounding box center [611, 869] width 55 height 17
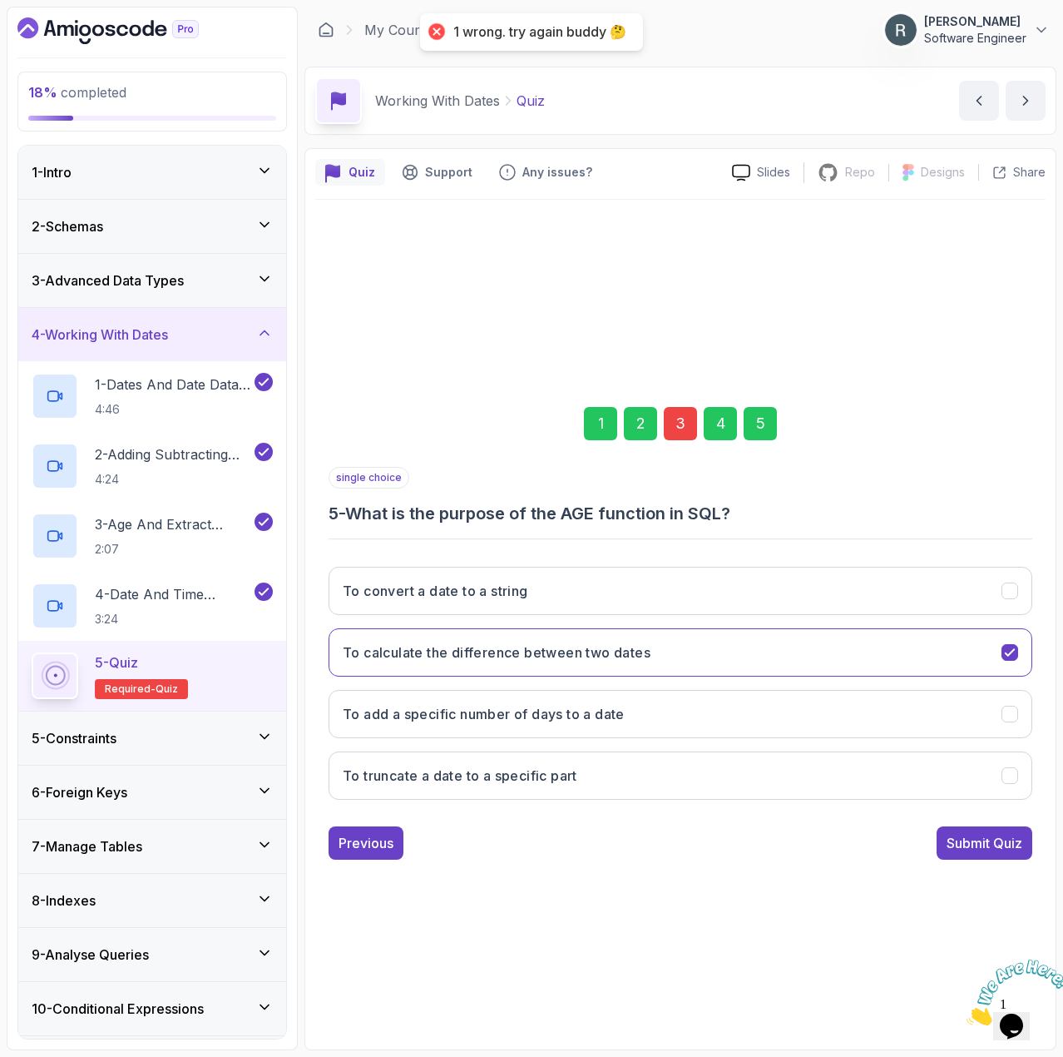
click at [678, 429] on div "3" at bounding box center [680, 423] width 33 height 33
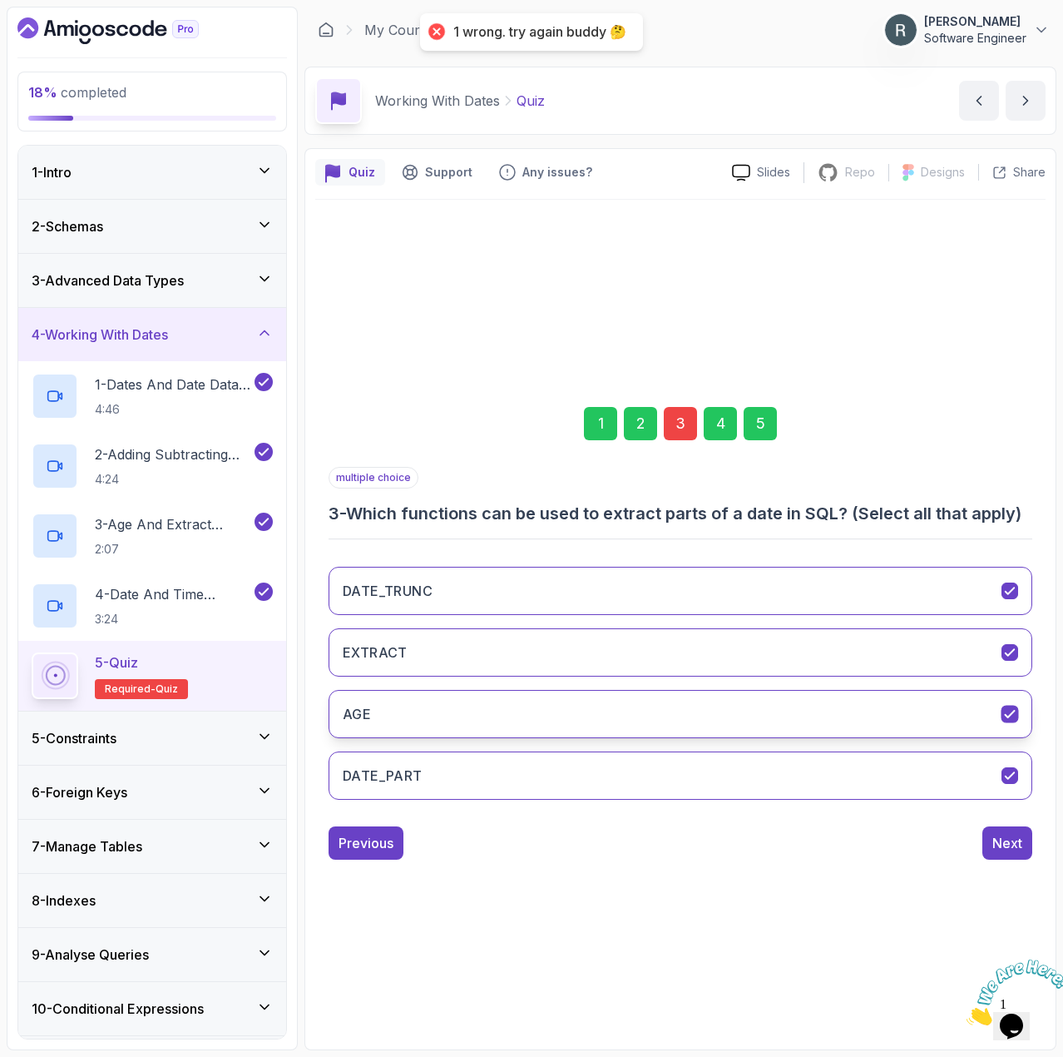
click at [542, 701] on button "AGE" at bounding box center [681, 714] width 704 height 48
click at [757, 419] on div "5" at bounding box center [760, 423] width 33 height 33
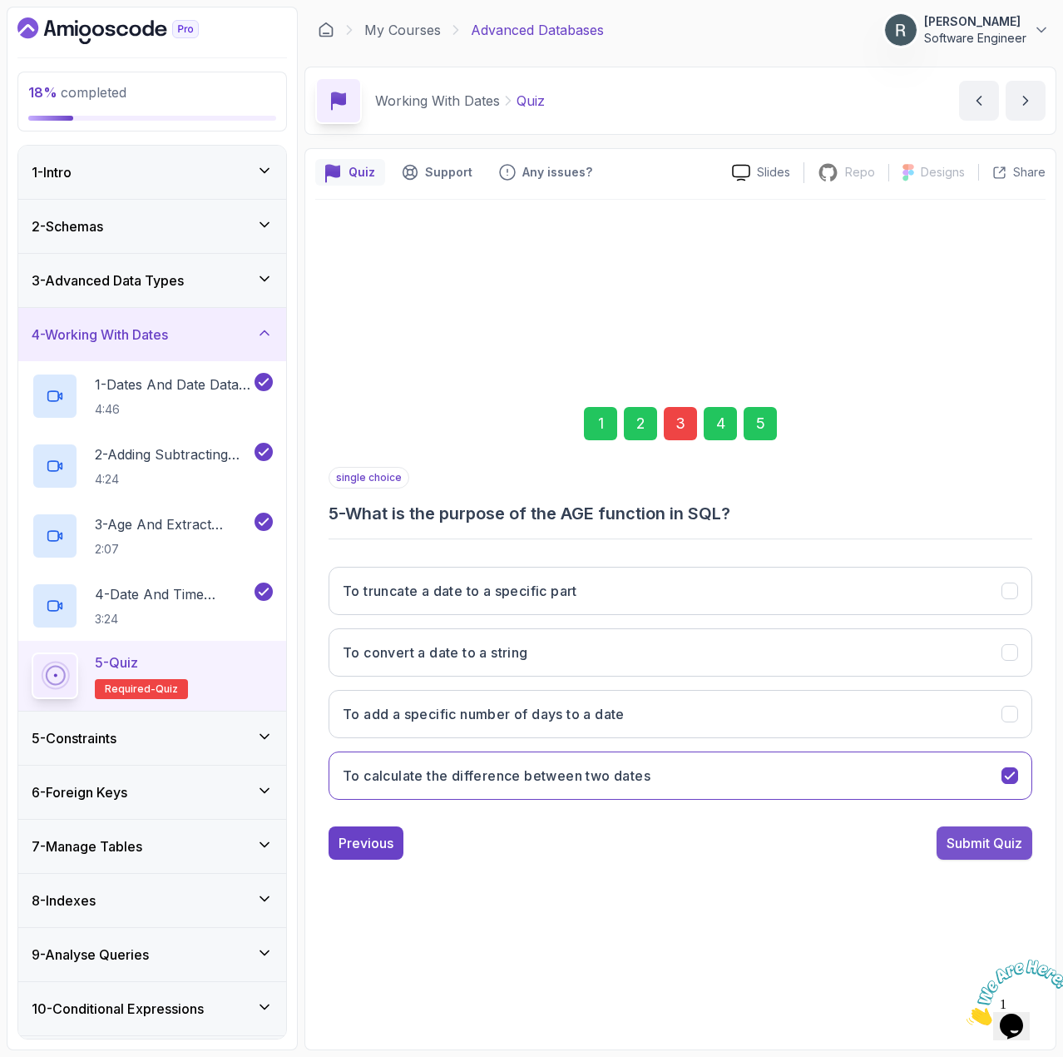
click at [994, 840] on div "Submit Quiz" at bounding box center [985, 843] width 76 height 20
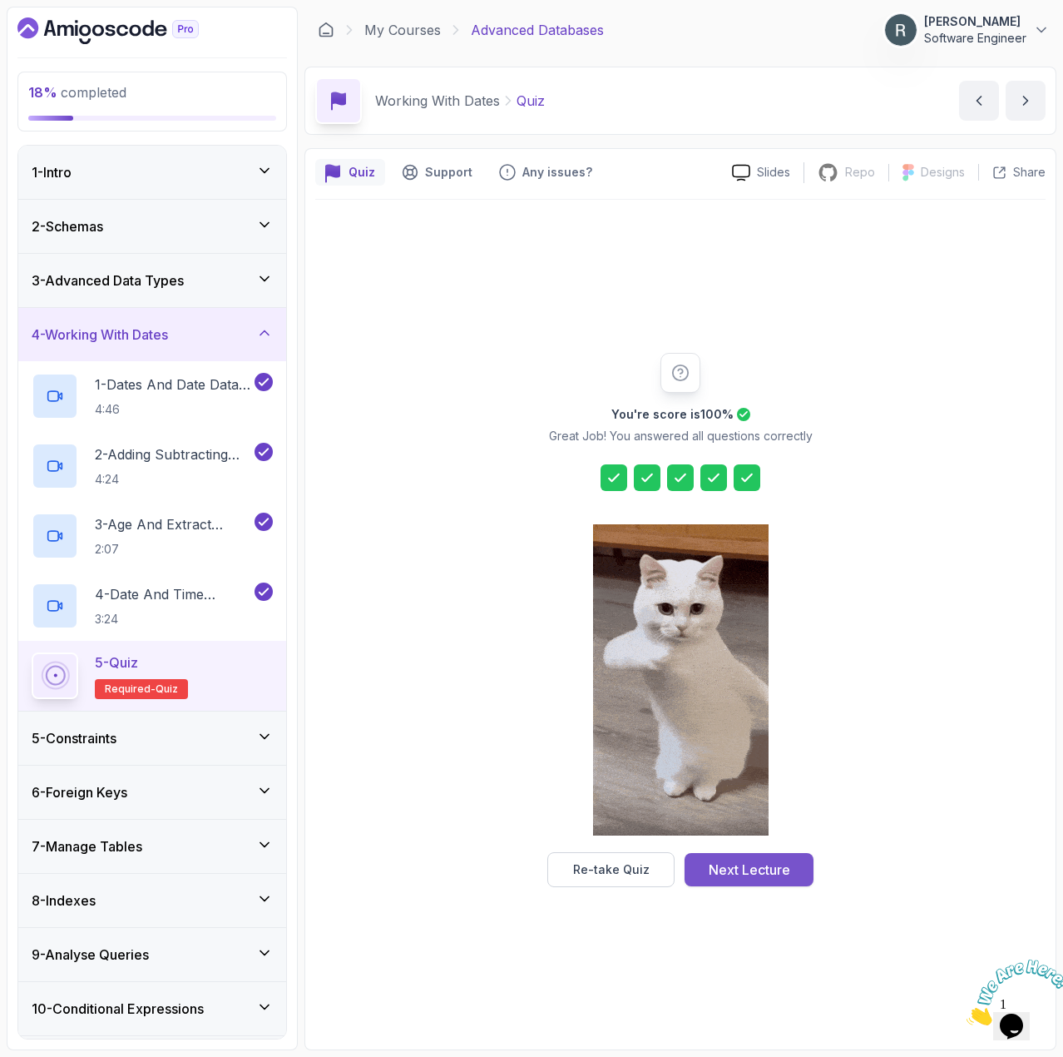
click at [780, 864] on div "Next Lecture" at bounding box center [750, 869] width 82 height 20
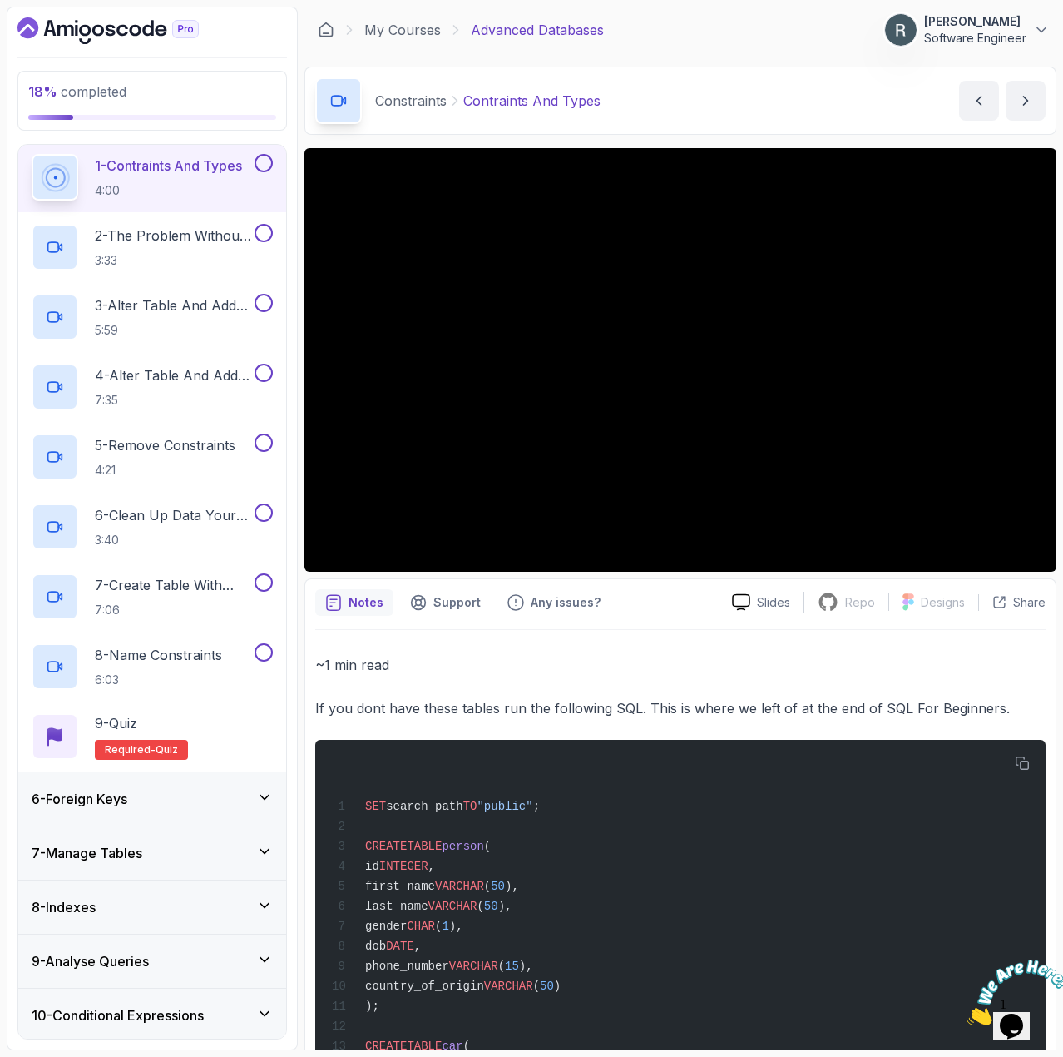
scroll to position [259, 0]
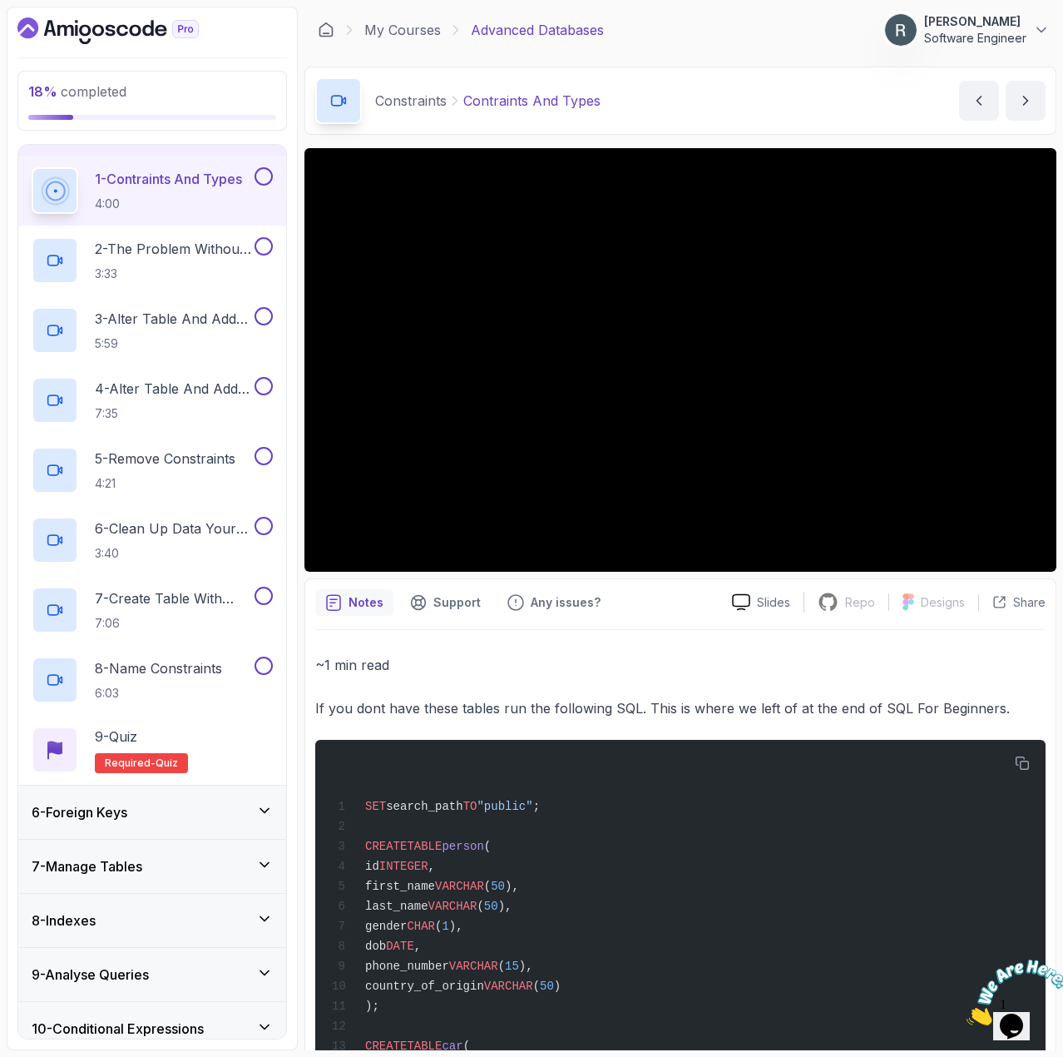
click at [270, 176] on button at bounding box center [264, 176] width 18 height 18
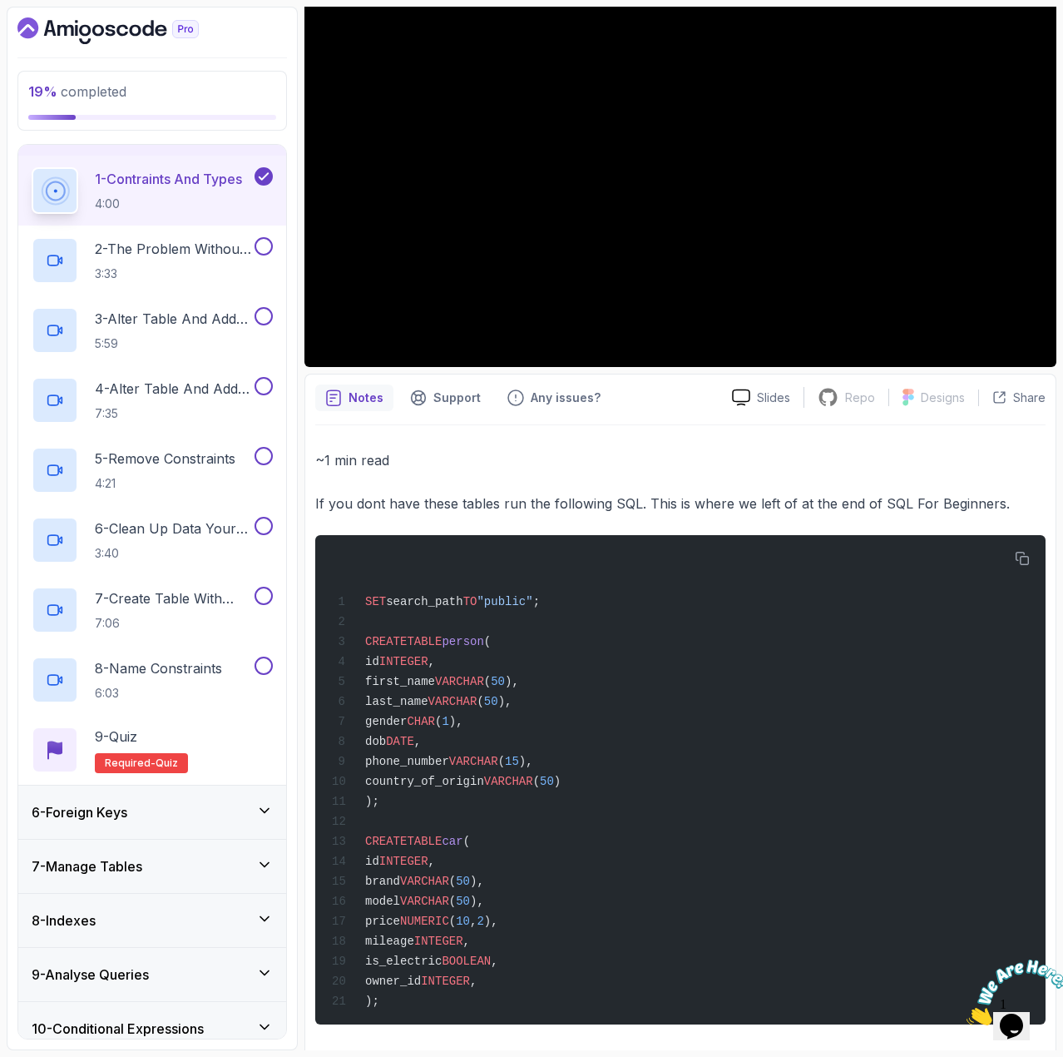
scroll to position [230, 0]
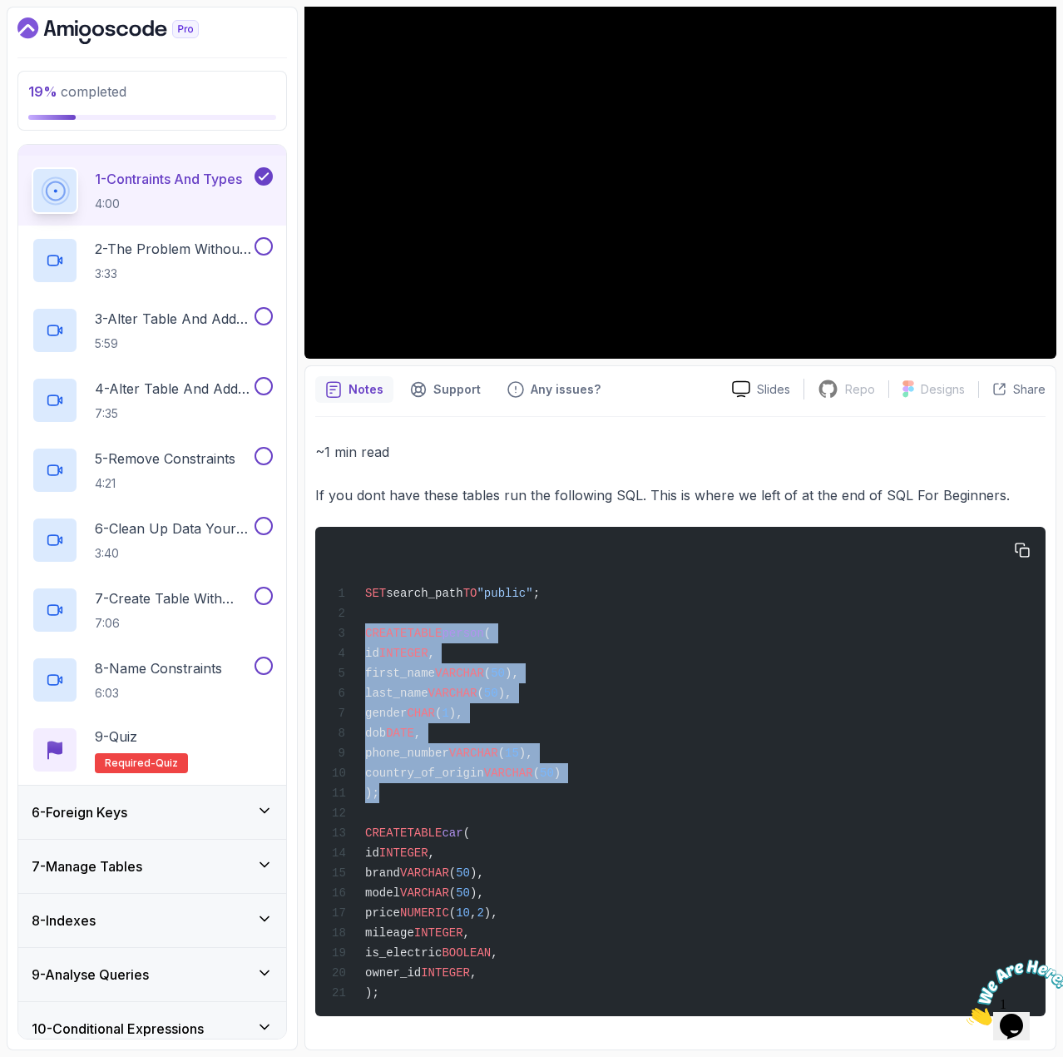
drag, startPoint x: 364, startPoint y: 616, endPoint x: 396, endPoint y: 774, distance: 161.2
click at [396, 774] on div "SET search_path TO "public" ; CREATE TABLE person ( id INTEGER , first_name VAR…" at bounding box center [681, 771] width 704 height 469
copy code "CREATE TABLE person ( id INTEGER , first_name VARCHAR ( 50 ), last_name VARCHAR…"
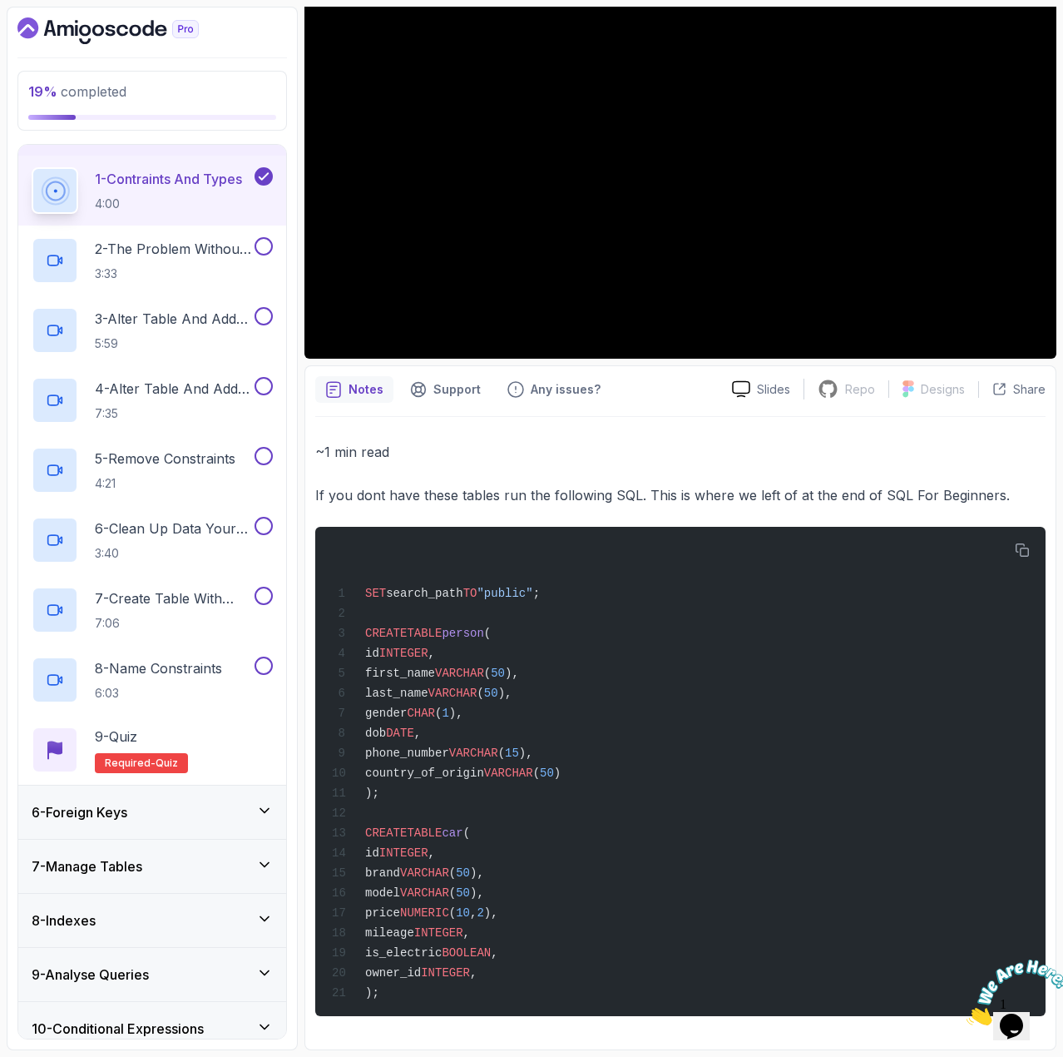
click at [890, 464] on div "~1 min read If you dont have these tables run the following SQL. This is where …" at bounding box center [680, 728] width 730 height 576
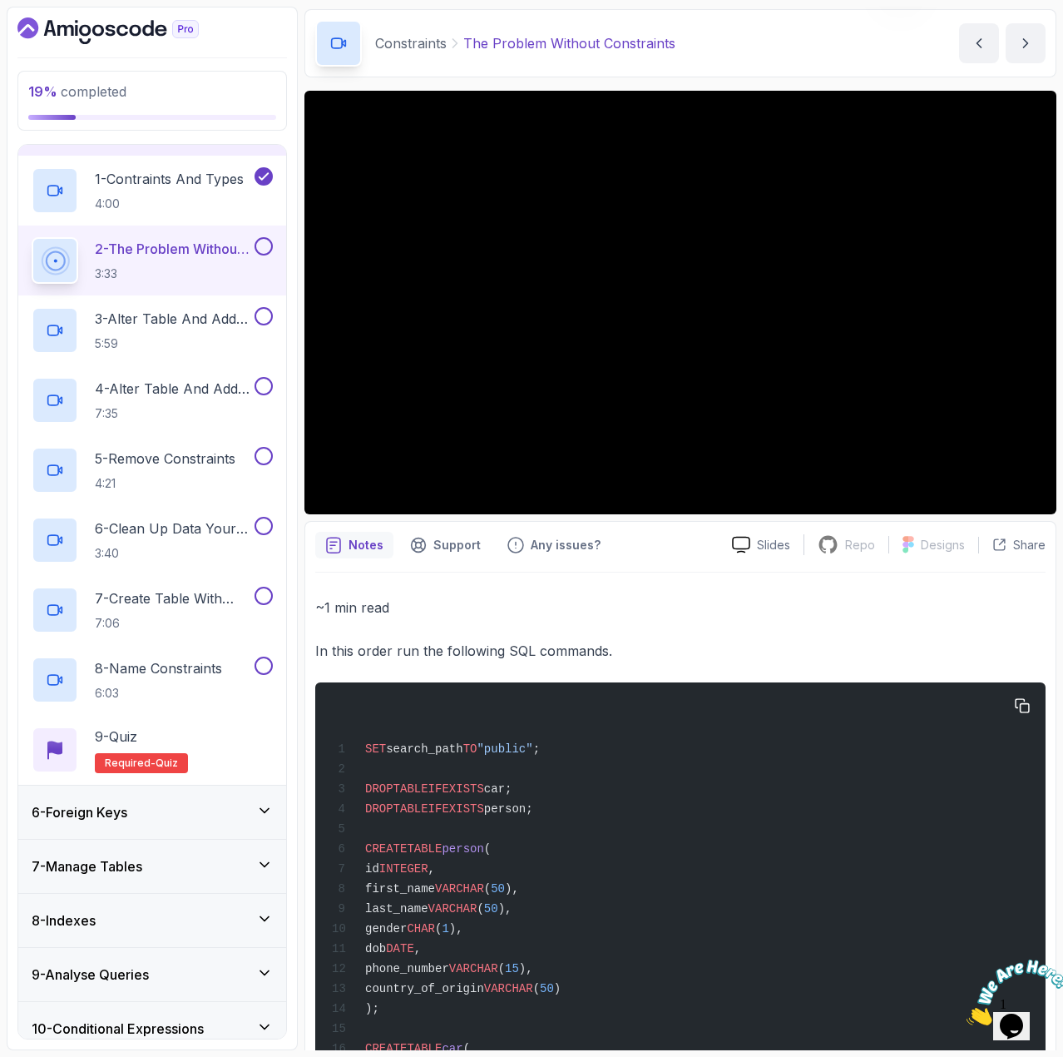
scroll to position [293, 0]
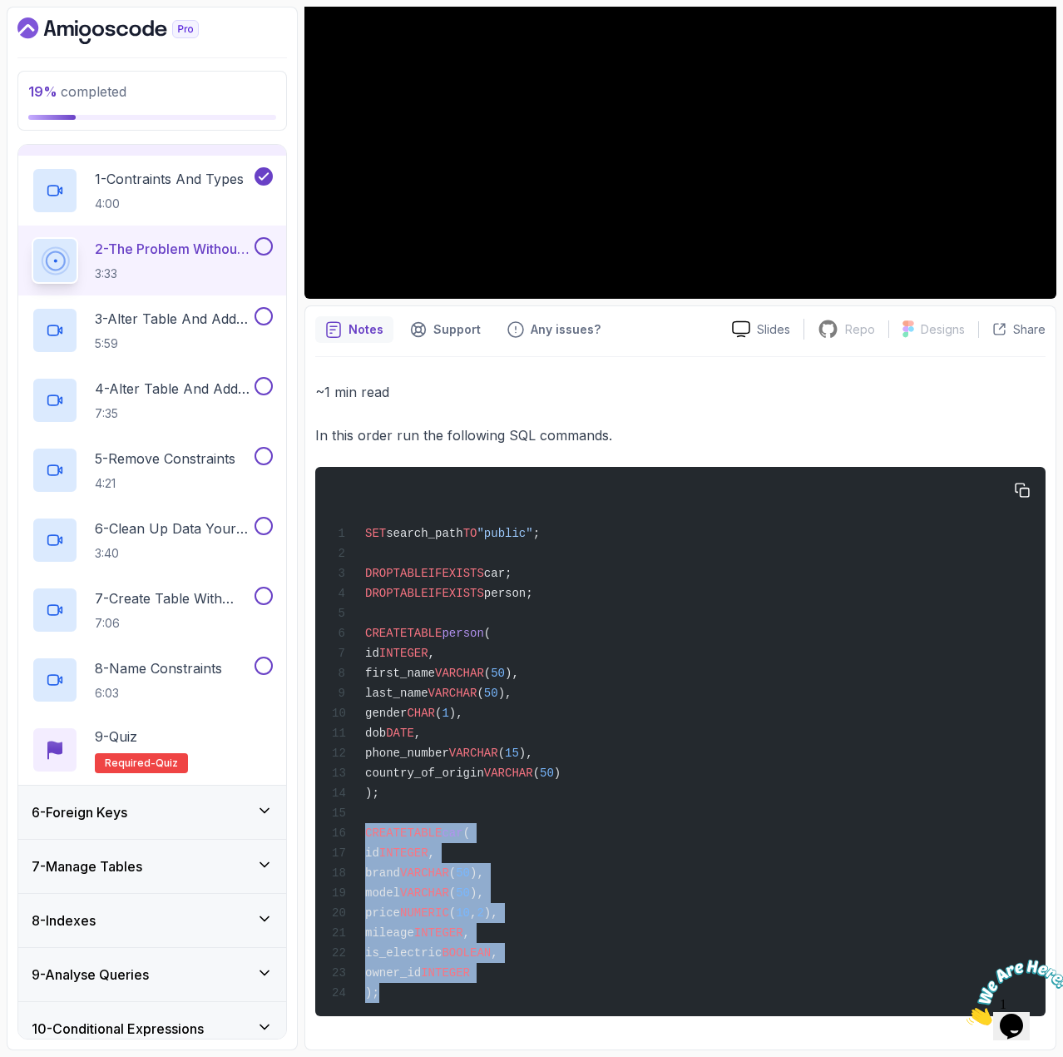
drag, startPoint x: 365, startPoint y: 825, endPoint x: 419, endPoint y: 985, distance: 168.6
click at [419, 985] on div "SET search_path TO "public" ; DROP TABLE IF EXISTS car; DROP TABLE IF EXISTS pe…" at bounding box center [681, 741] width 704 height 529
copy code "CREATE TABLE car ( id INTEGER , brand VARCHAR ( 50 ), model VARCHAR ( 50 ), pri…"
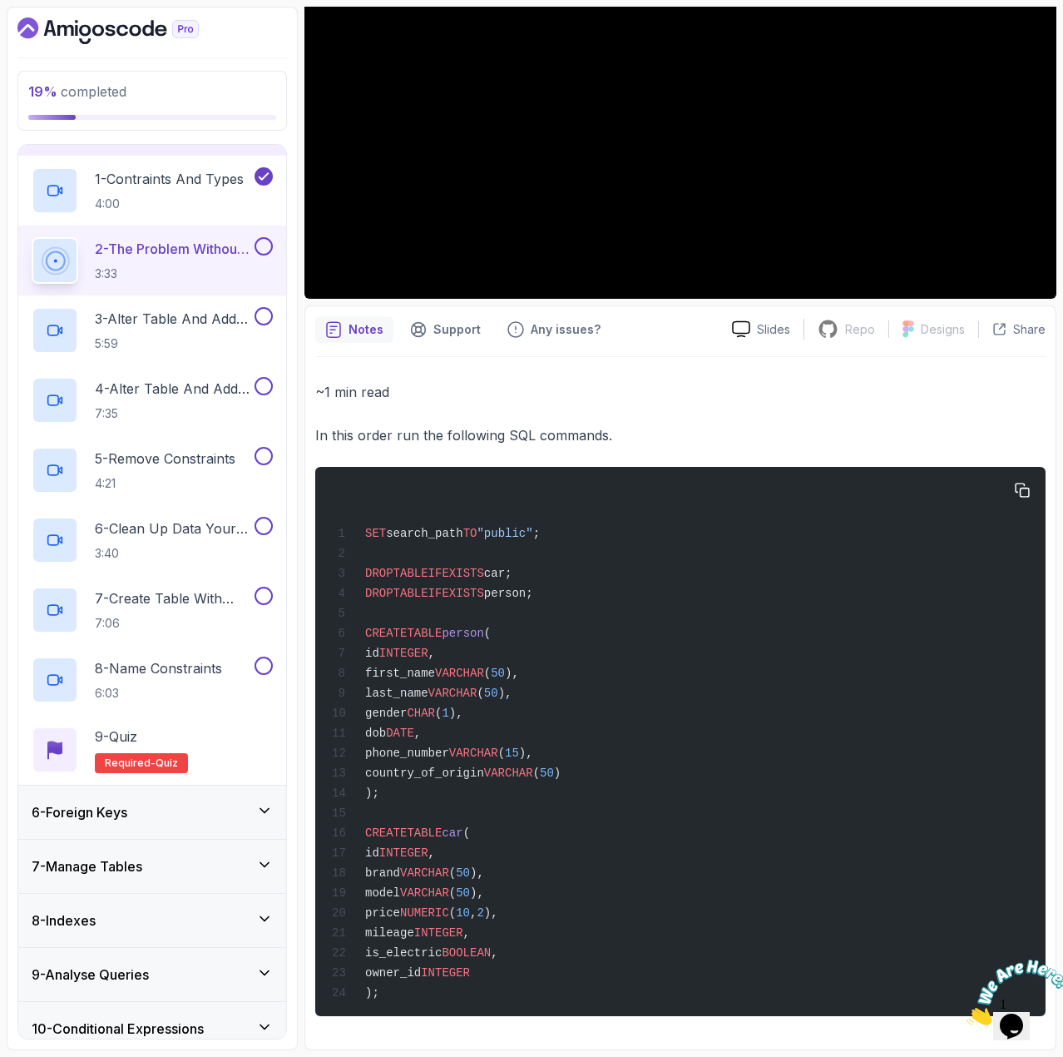
click at [657, 796] on div "SET search_path TO "public" ; DROP TABLE IF EXISTS car; DROP TABLE IF EXISTS pe…" at bounding box center [681, 741] width 704 height 529
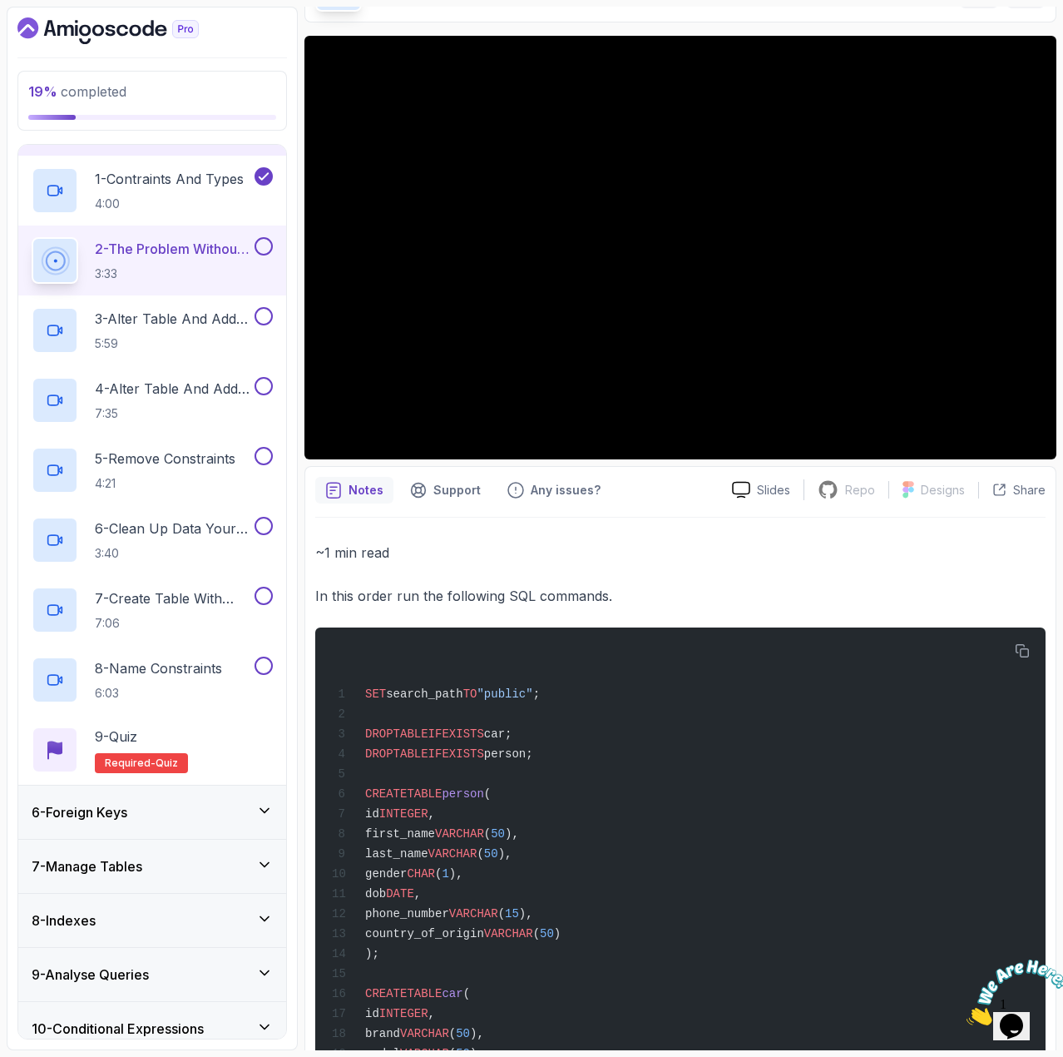
scroll to position [43, 0]
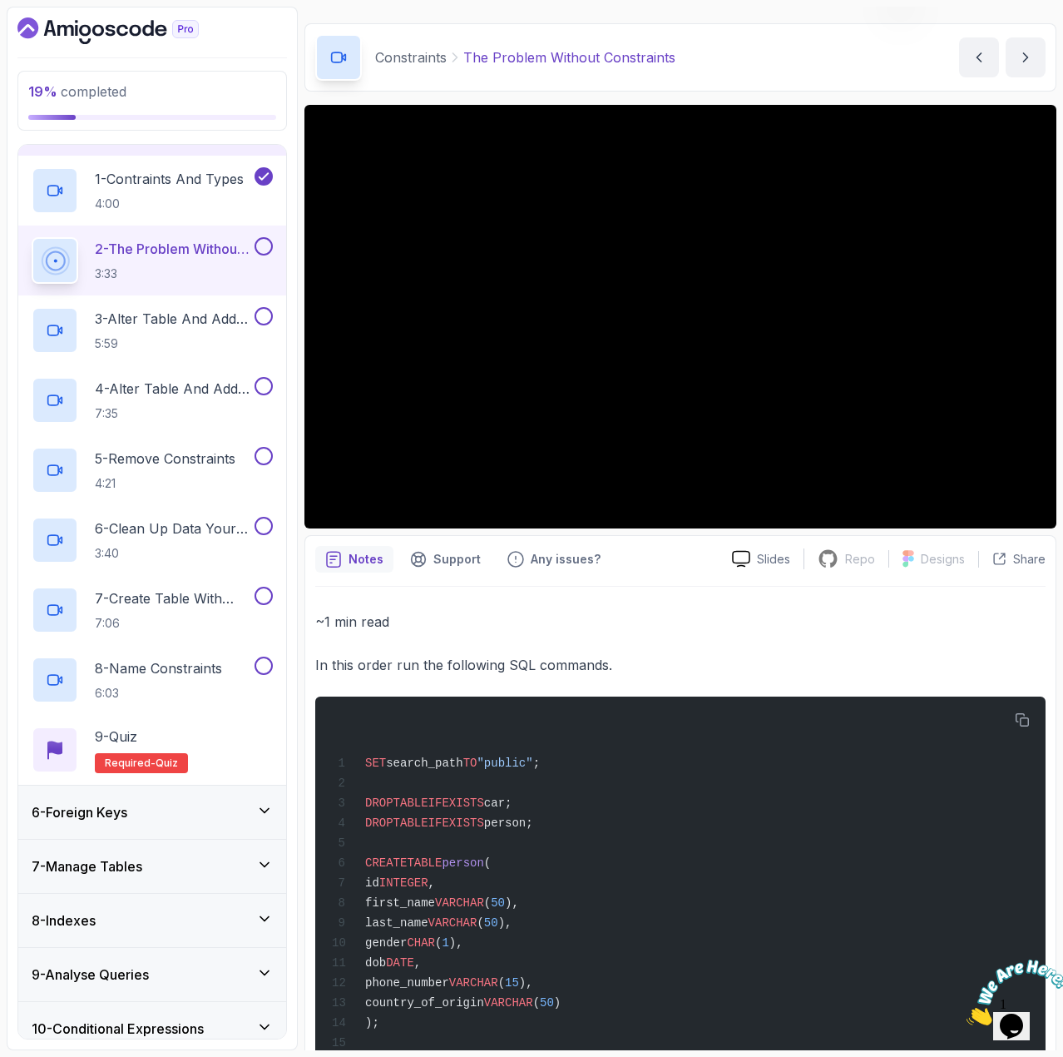
click at [257, 248] on button at bounding box center [264, 246] width 18 height 18
click at [196, 311] on p "3 - Alter Table And Add Primary Key Connstraint" at bounding box center [173, 319] width 156 height 20
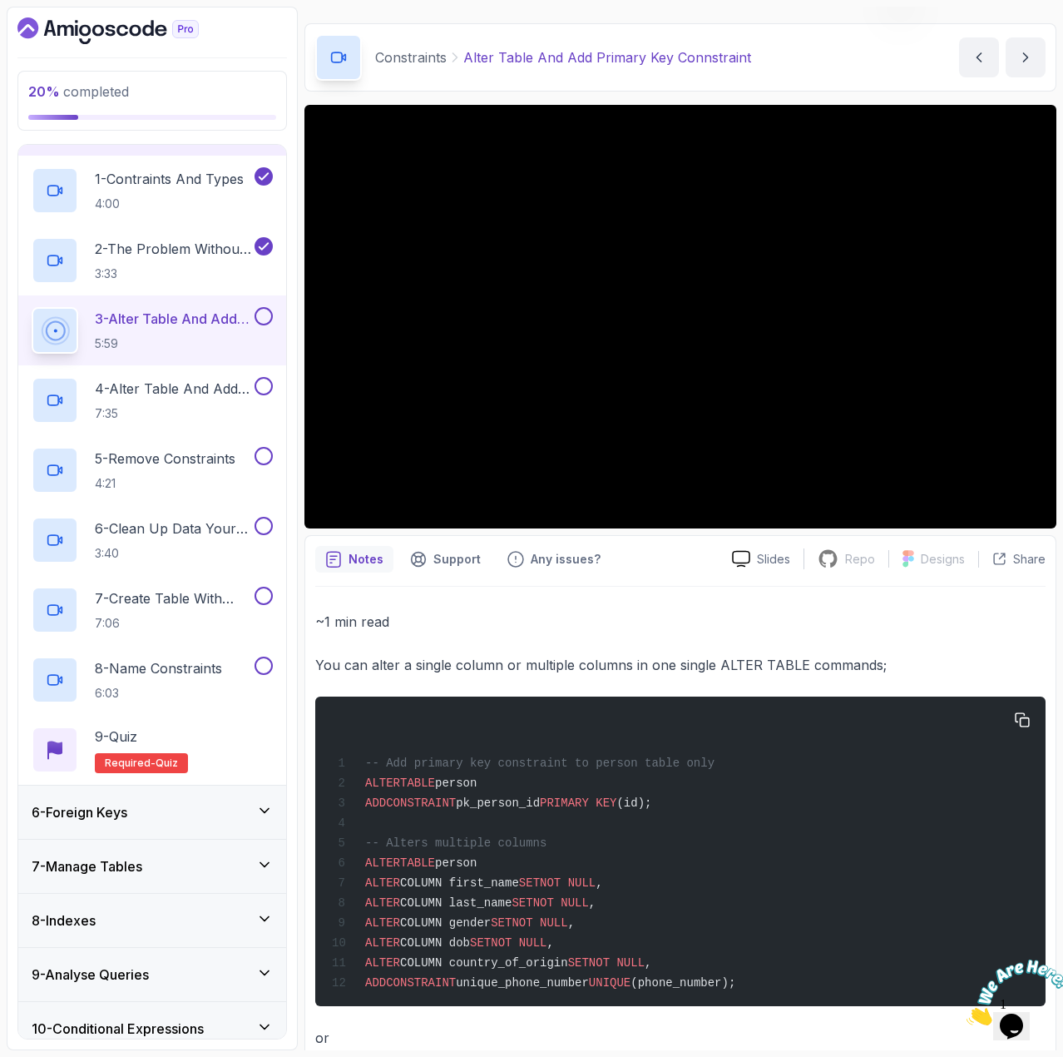
drag, startPoint x: 740, startPoint y: 992, endPoint x: 366, endPoint y: 872, distance: 392.3
click at [366, 872] on div "-- Add primary key constraint to person table only ALTER TABLE person ADD CONST…" at bounding box center [681, 851] width 704 height 290
copy code "ALTER TABLE person ALTER COLUMN first_name SET NOT NULL , ALTER COLUMN last_nam…"
click at [697, 844] on div "-- Add primary key constraint to person table only ALTER TABLE person ADD CONST…" at bounding box center [681, 851] width 704 height 290
drag, startPoint x: 733, startPoint y: 987, endPoint x: 359, endPoint y: 875, distance: 389.8
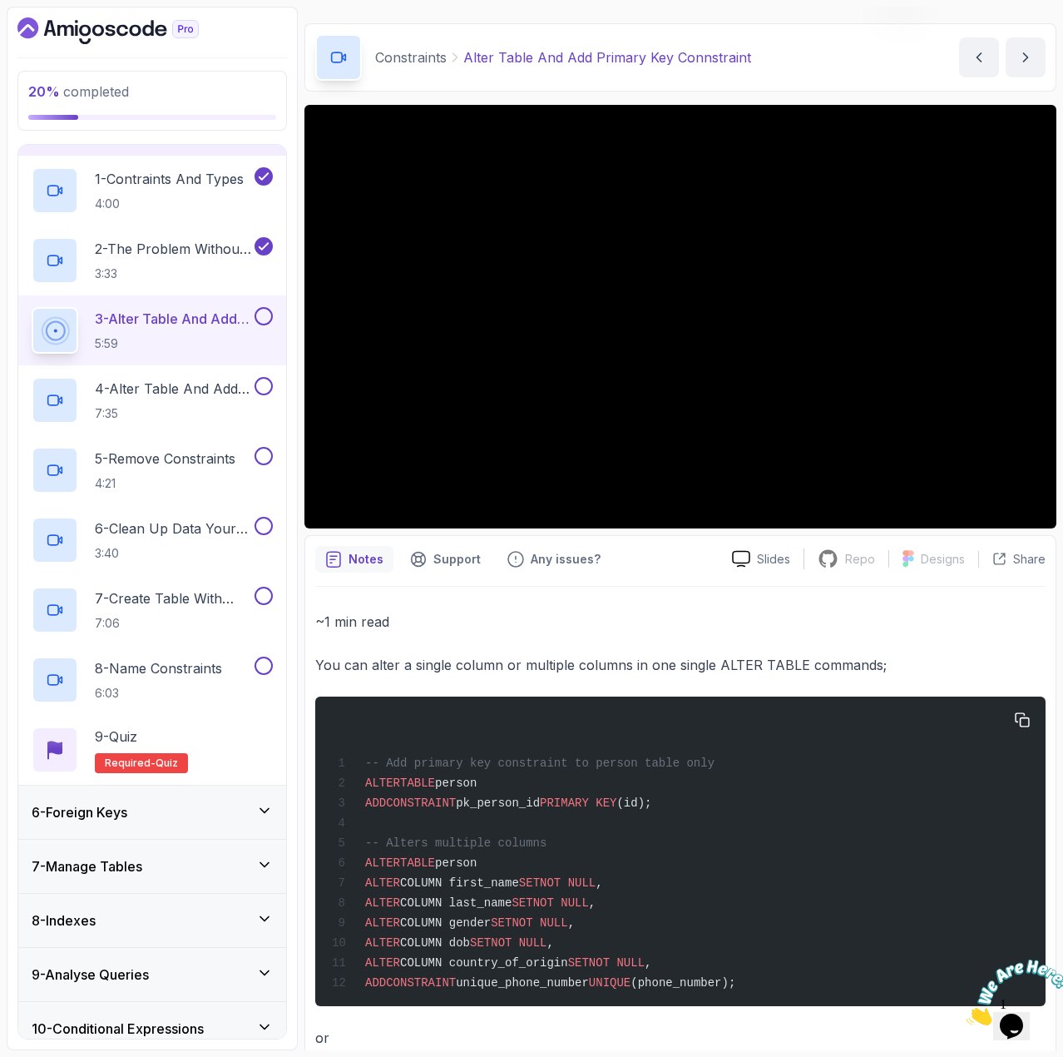
click at [359, 875] on div "-- Add primary key constraint to person table only ALTER TABLE person ADD CONST…" at bounding box center [681, 851] width 704 height 290
copy code "ALTER TABLE person ALTER COLUMN first_name SET NOT NULL , ALTER COLUMN last_nam…"
click at [253, 309] on div at bounding box center [262, 316] width 22 height 18
click at [263, 314] on button at bounding box center [264, 316] width 18 height 18
click at [191, 382] on p "4 - Alter Table And Add Pk, Fk And Check Constraints" at bounding box center [173, 389] width 156 height 20
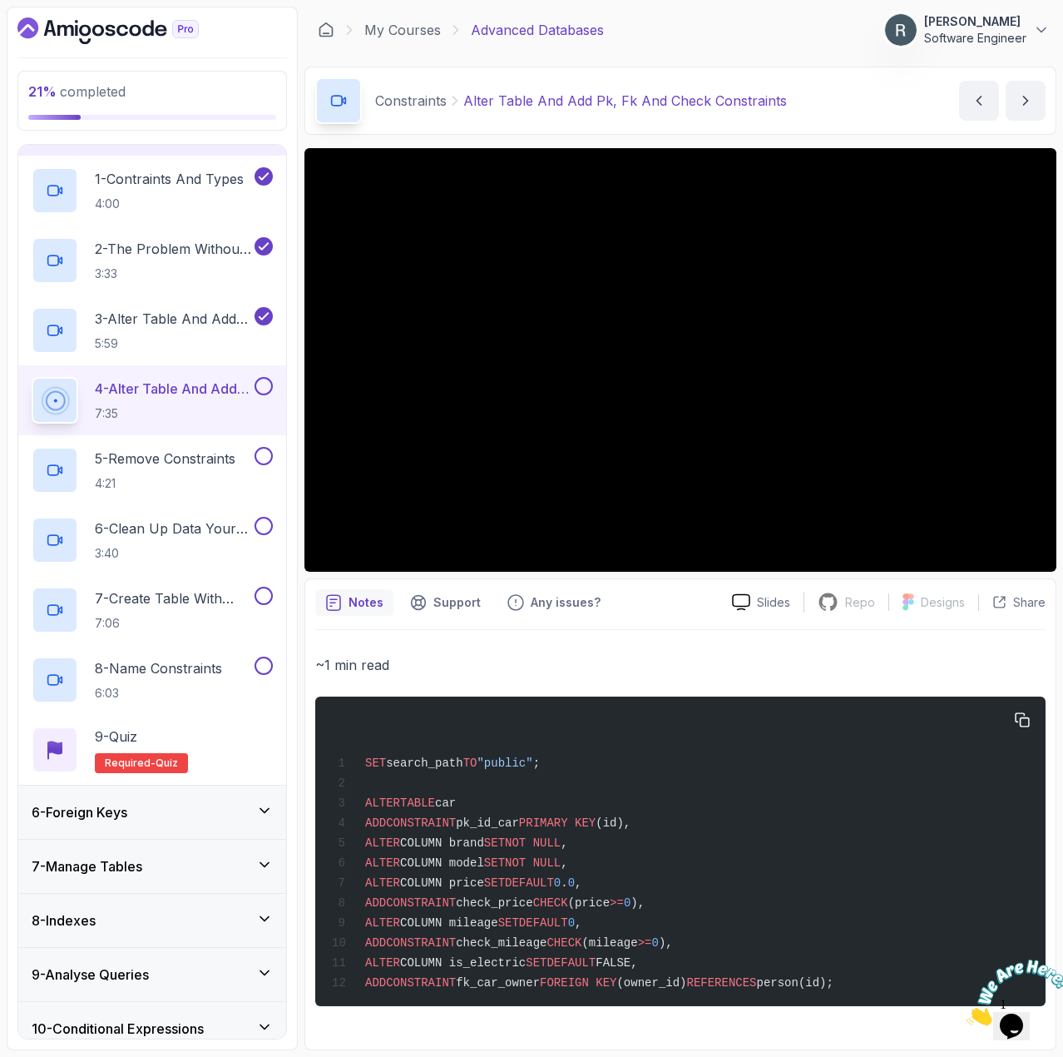
drag, startPoint x: 830, startPoint y: 994, endPoint x: 366, endPoint y: 811, distance: 499.0
click at [366, 811] on code "SET search_path TO "public" ; ALTER TABLE car ADD CONSTRAINT pk_id_car PRIMARY …" at bounding box center [583, 872] width 502 height 233
copy code "ALTER TABLE car ADD CONSTRAINT pk_id_car PRIMARY KEY (id), ALTER COLUMN brand S…"
click at [260, 388] on button at bounding box center [264, 386] width 18 height 18
click at [195, 458] on p "5 - Remove Constraints" at bounding box center [165, 458] width 141 height 20
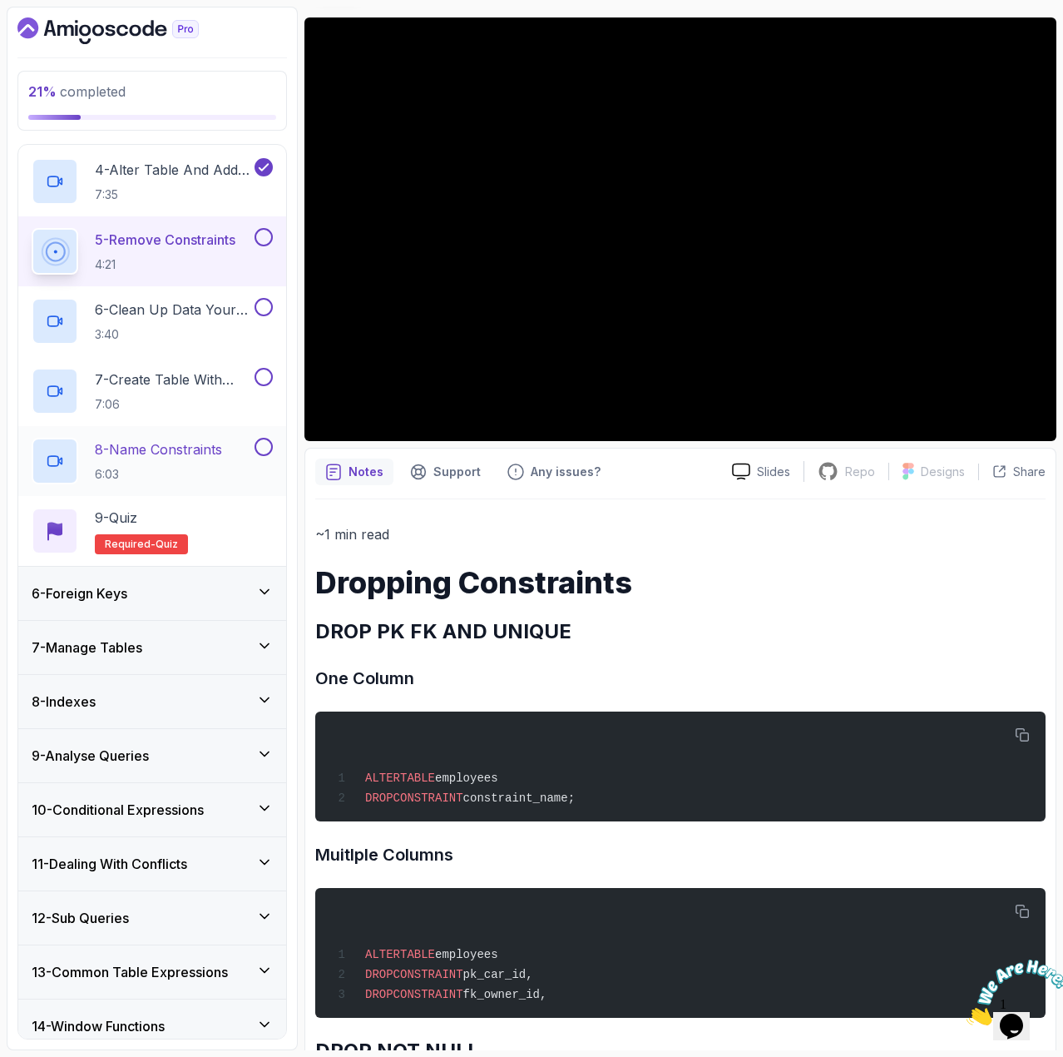
scroll to position [425, 0]
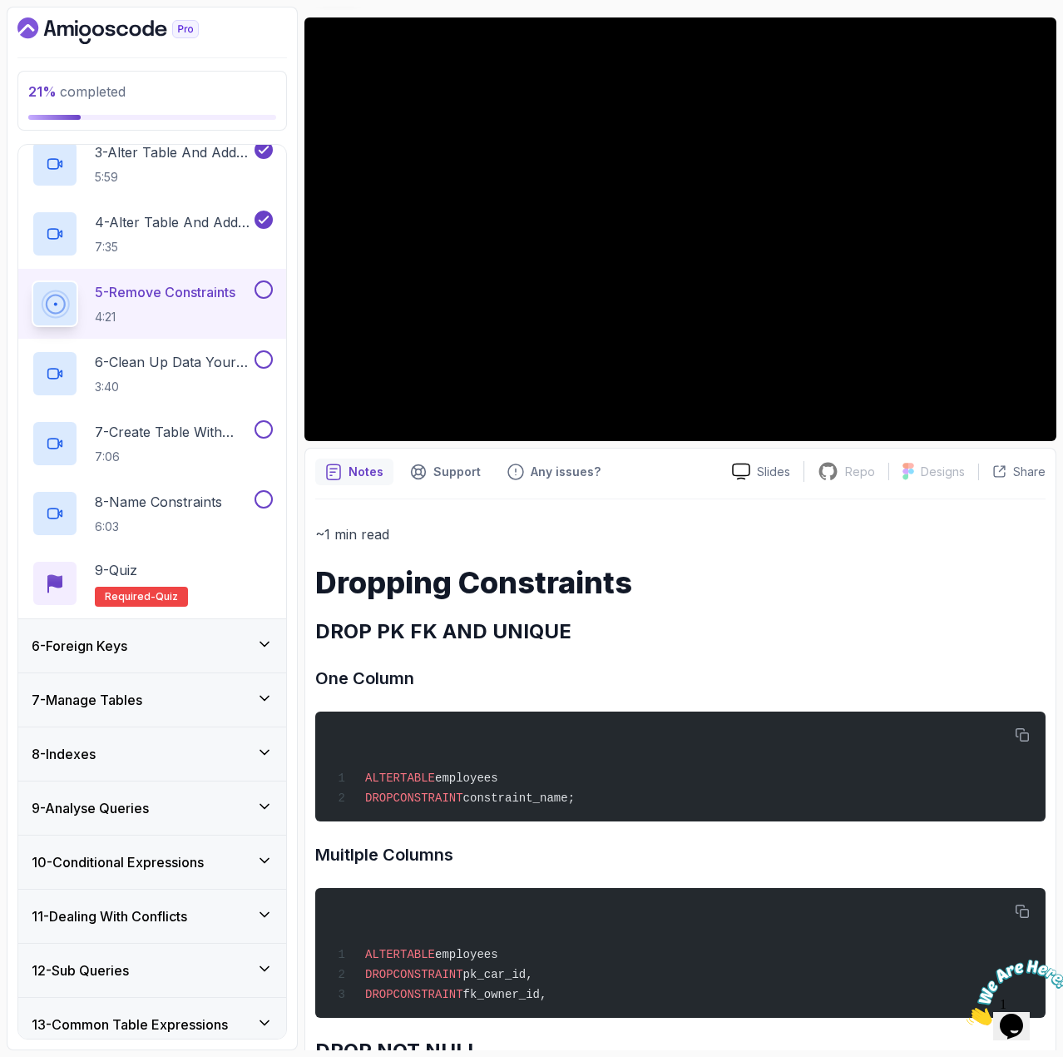
click at [252, 300] on button "5 - Remove Constraints 4:21" at bounding box center [152, 303] width 241 height 47
click at [263, 287] on button at bounding box center [264, 289] width 18 height 18
click at [185, 351] on div "6 - Clean Up Data Your Data First 3:40" at bounding box center [142, 373] width 220 height 47
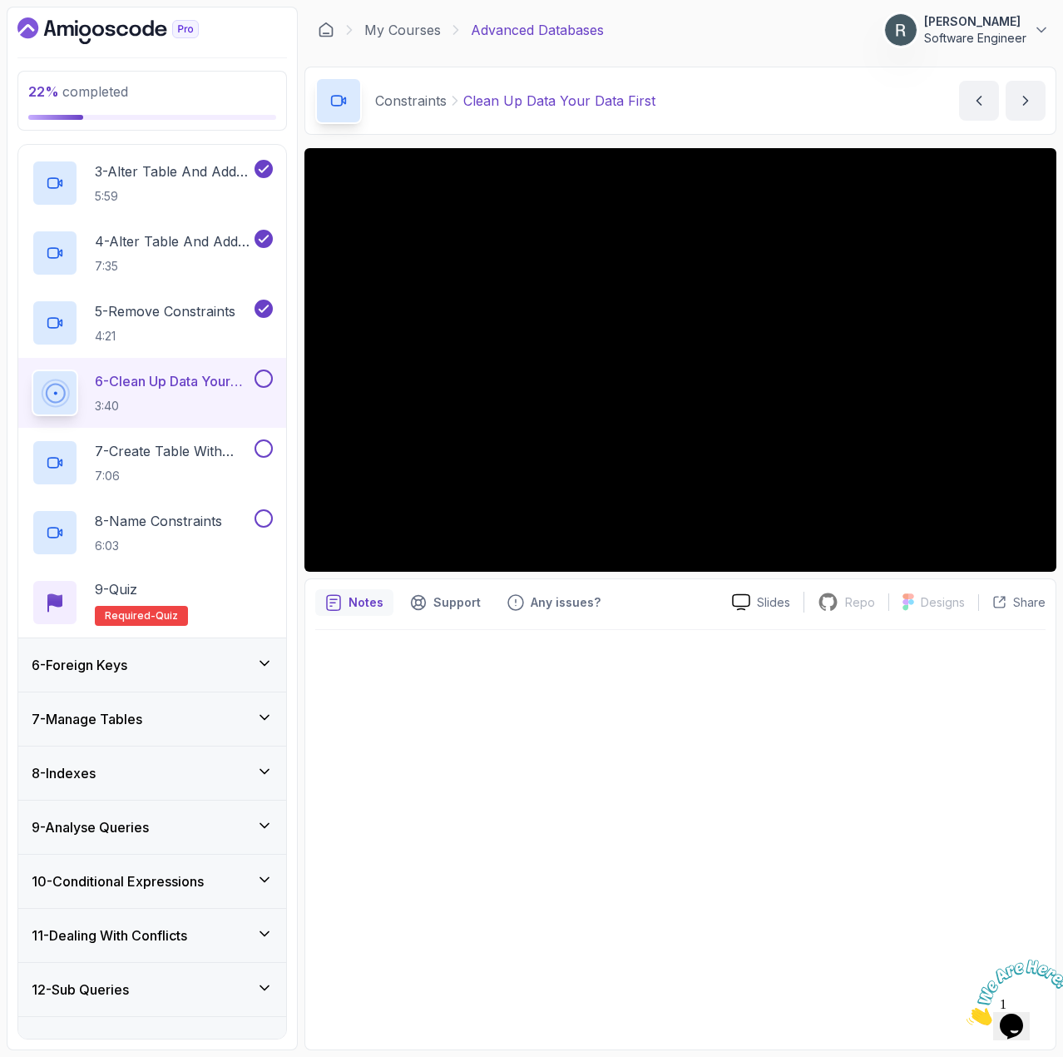
scroll to position [392, 0]
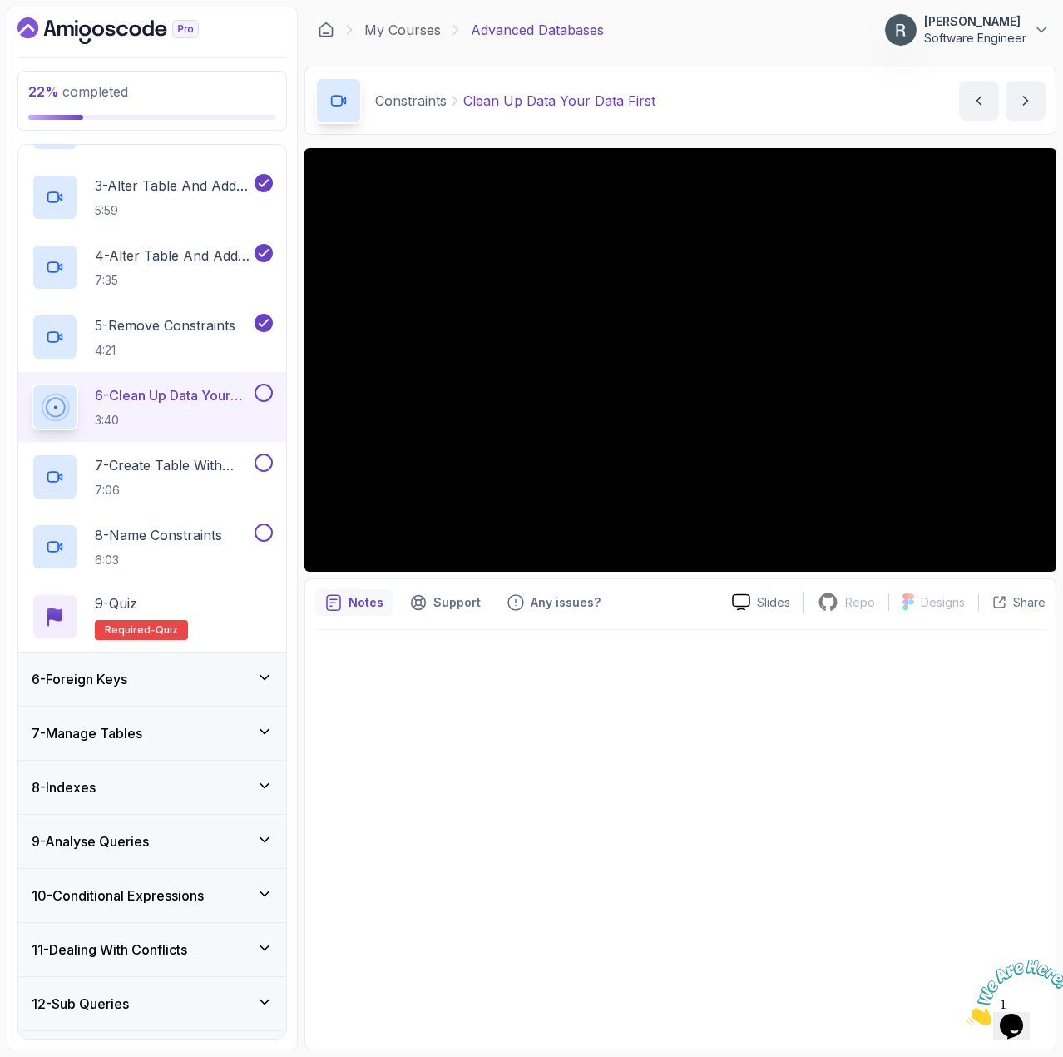
click at [260, 381] on div "6 - Clean Up Data Your Data First 3:40" at bounding box center [152, 407] width 268 height 70
click at [267, 393] on button at bounding box center [264, 393] width 18 height 18
click at [201, 452] on div "7 - Create Table With Constraints 7:06" at bounding box center [152, 477] width 268 height 70
click at [193, 469] on p "7 - Create Table With Constraints" at bounding box center [173, 465] width 156 height 20
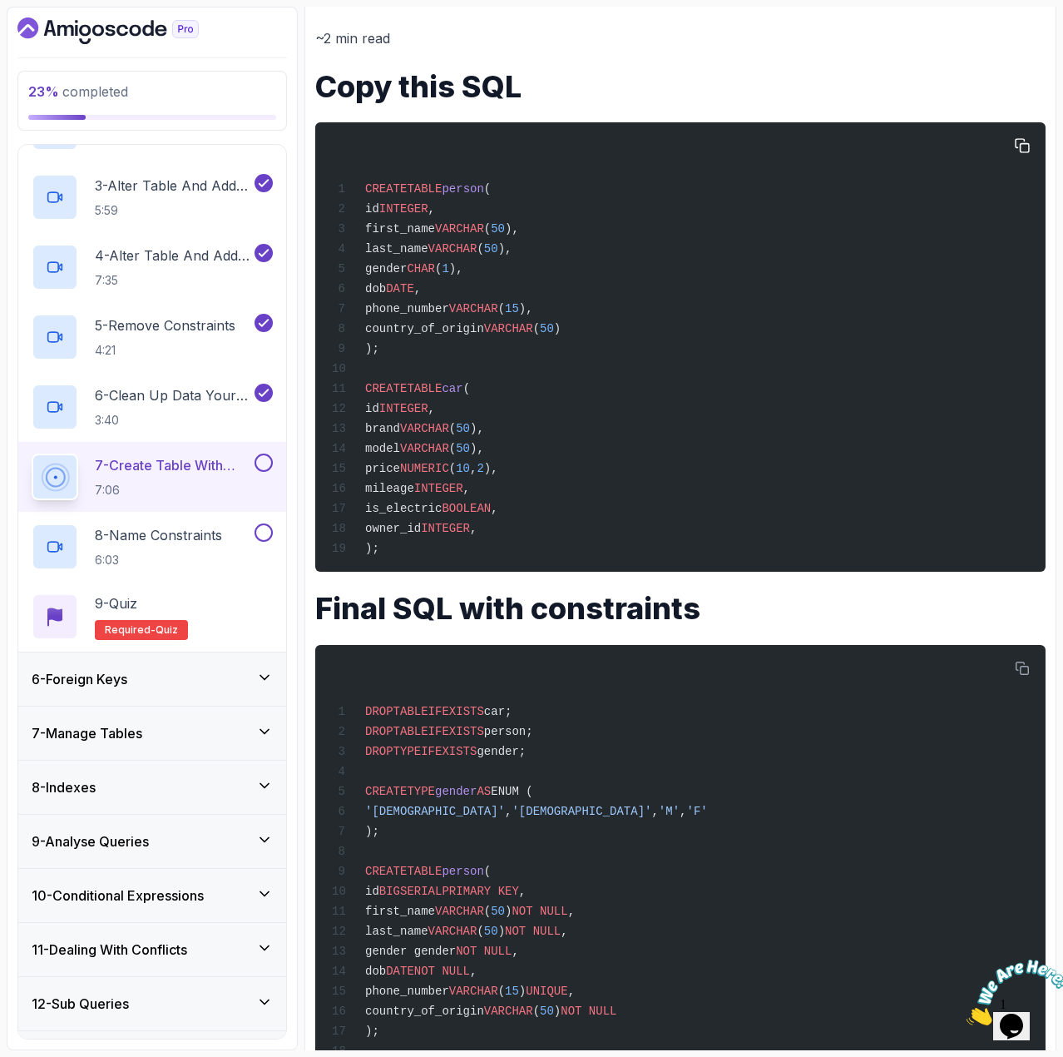
scroll to position [903, 0]
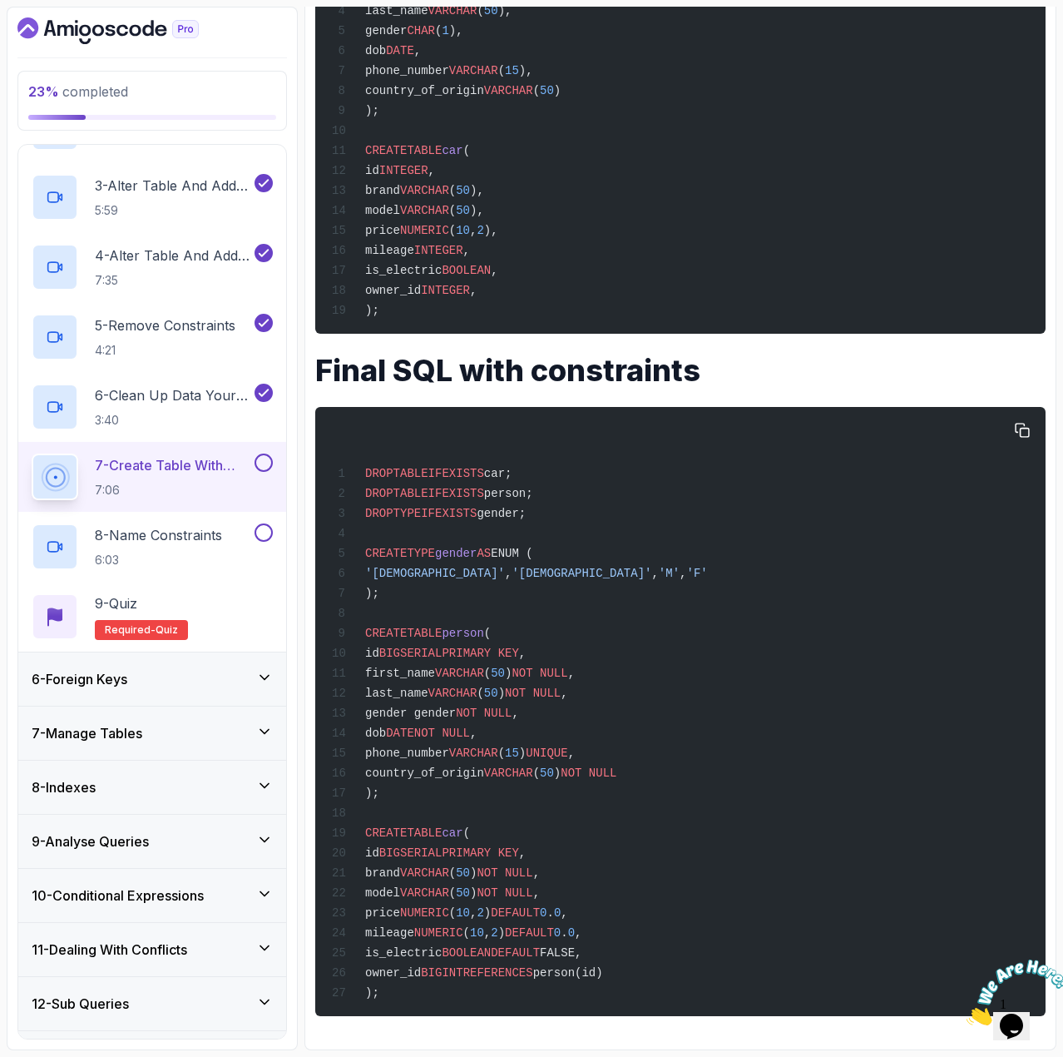
drag, startPoint x: 531, startPoint y: 453, endPoint x: 363, endPoint y: 450, distance: 168.1
click at [363, 450] on div "DROP TABLE IF EXISTS car; DROP TABLE IF EXISTS person; DROP TYPE IF EXISTS gend…" at bounding box center [681, 711] width 704 height 589
copy span "DROP TABLE IF EXISTS car;"
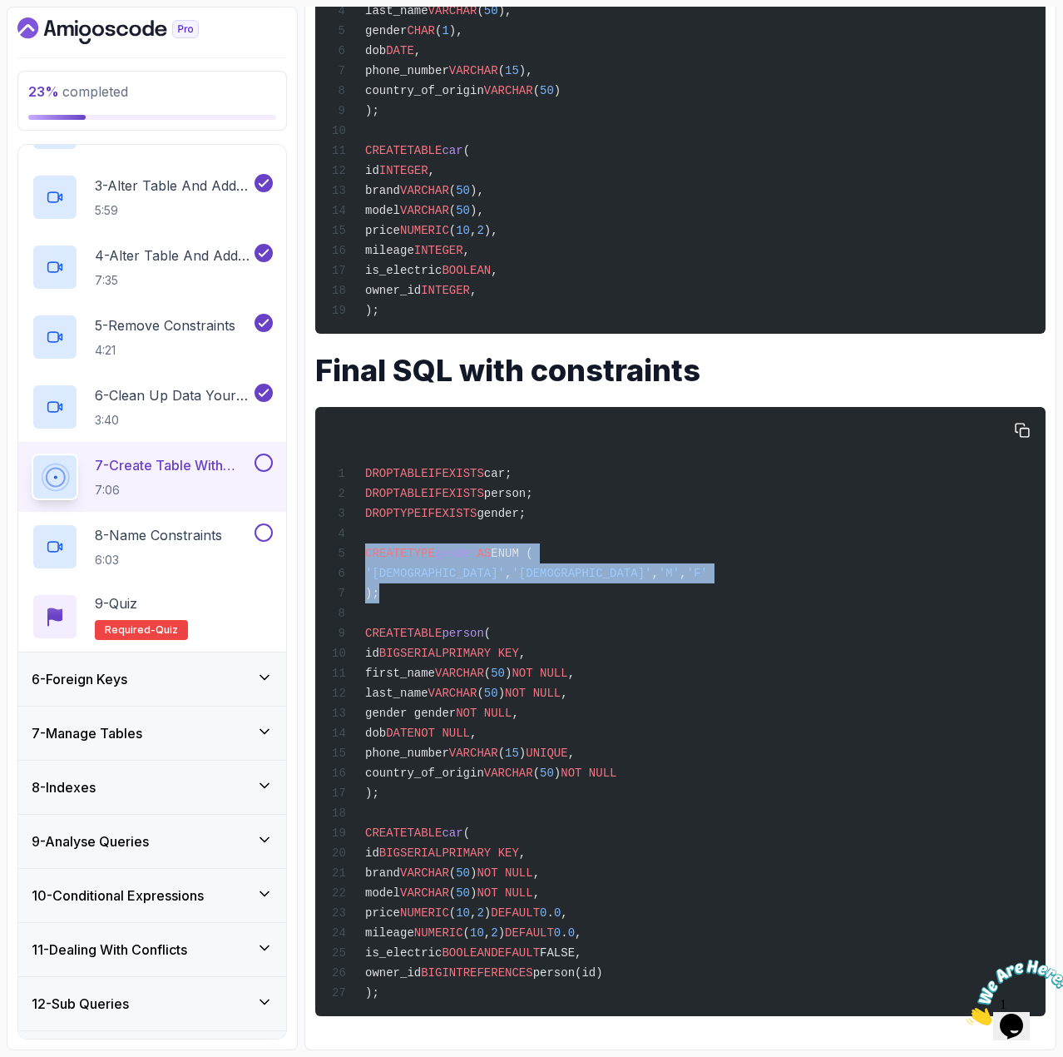
drag, startPoint x: 381, startPoint y: 574, endPoint x: 362, endPoint y: 538, distance: 40.6
click at [362, 538] on div "DROP TABLE IF EXISTS car; DROP TABLE IF EXISTS person; DROP TYPE IF EXISTS gend…" at bounding box center [681, 711] width 704 height 589
copy code "CREATE TYPE gender AS ENUM ( '[DEMOGRAPHIC_DATA]' , '[DEMOGRAPHIC_DATA]' , 'M' …"
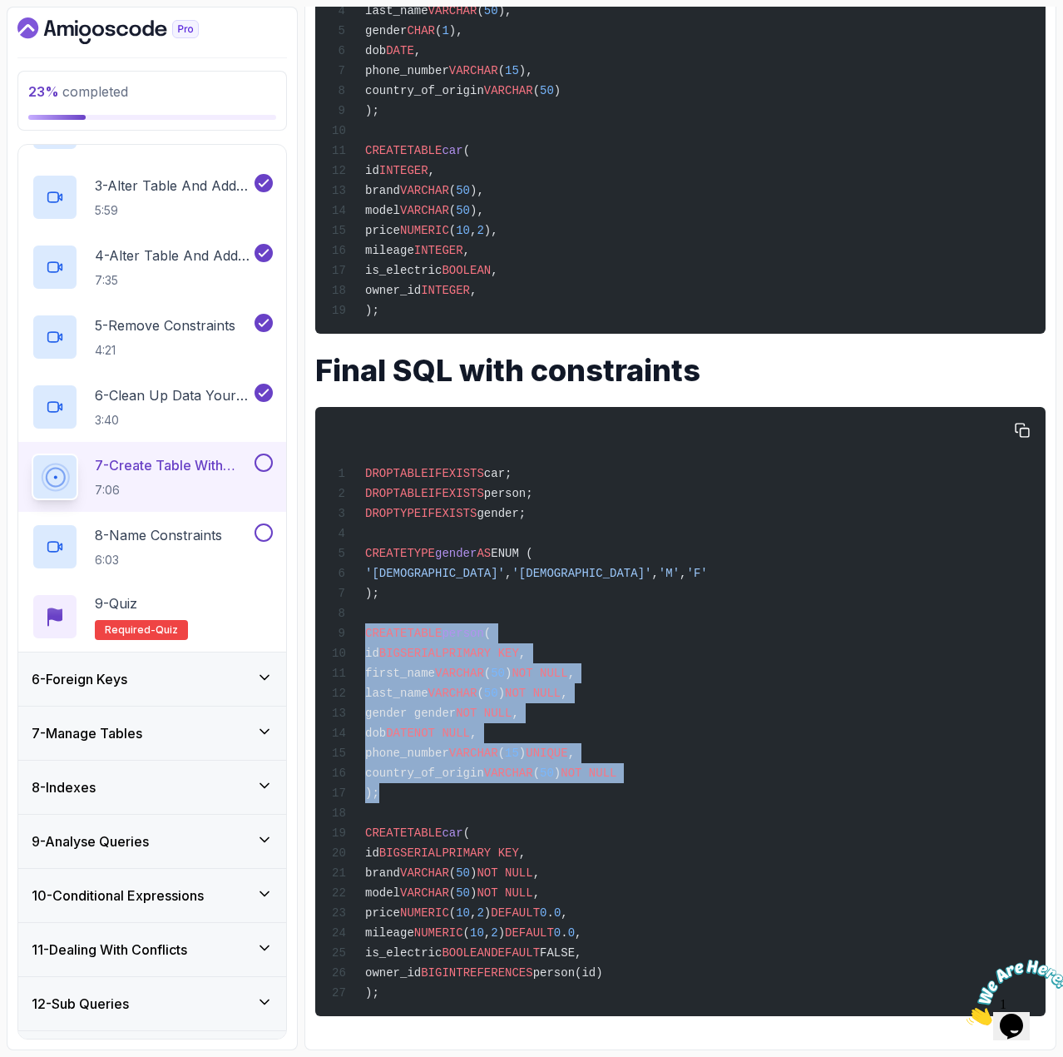
drag, startPoint x: 397, startPoint y: 789, endPoint x: 364, endPoint y: 625, distance: 167.2
click at [364, 625] on div "DROP TABLE IF EXISTS car; DROP TABLE IF EXISTS person; DROP TYPE IF EXISTS gend…" at bounding box center [681, 711] width 704 height 589
copy code "CREATE TABLE person ( id BIGSERIAL PRIMARY KEY , first_name VARCHAR ( 50 ) NOT …"
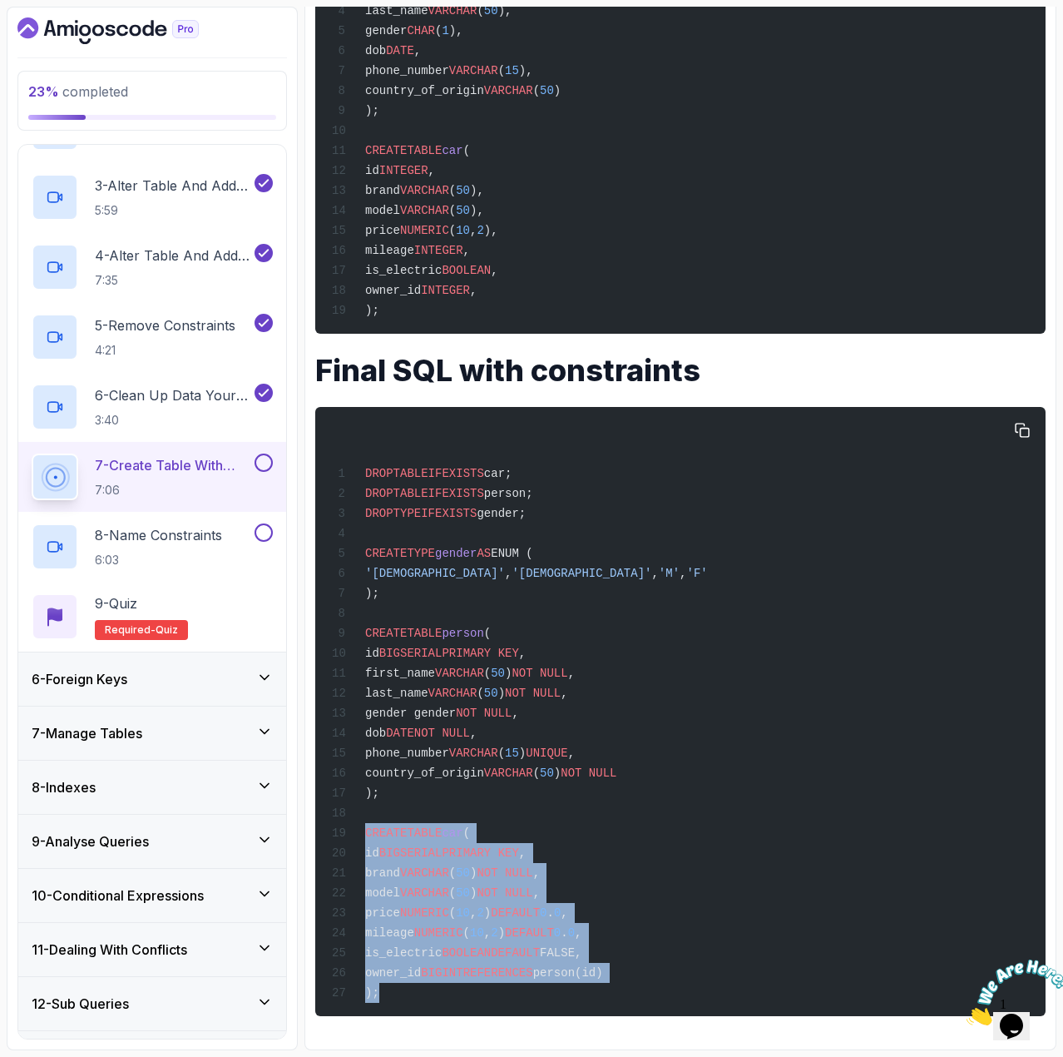
drag, startPoint x: 384, startPoint y: 993, endPoint x: 366, endPoint y: 833, distance: 160.7
click at [366, 833] on div "DROP TABLE IF EXISTS car; DROP TABLE IF EXISTS person; DROP TYPE IF EXISTS gend…" at bounding box center [681, 711] width 704 height 589
copy code "CREATE TABLE car ( id BIGSERIAL PRIMARY KEY , brand VARCHAR ( 50 ) NOT NULL , m…"
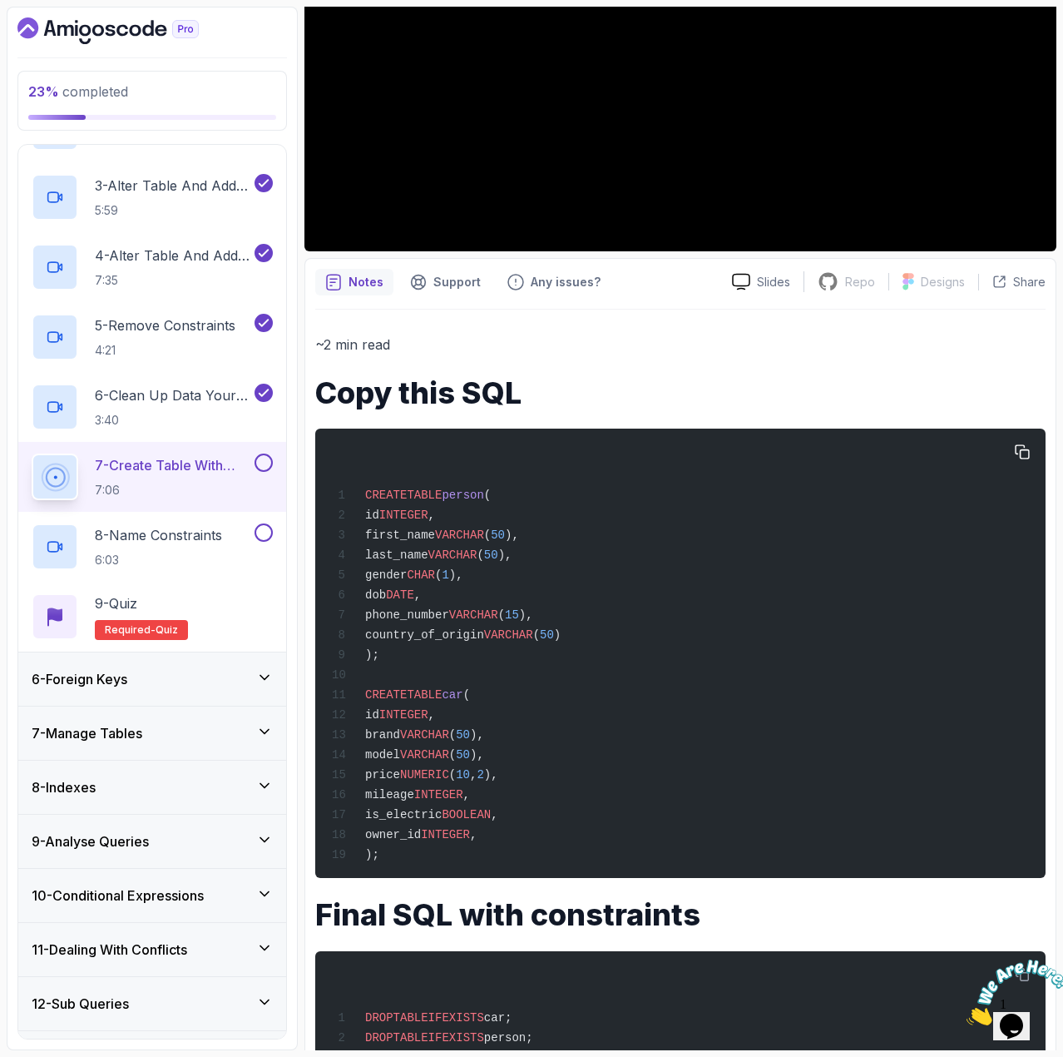
scroll to position [0, 0]
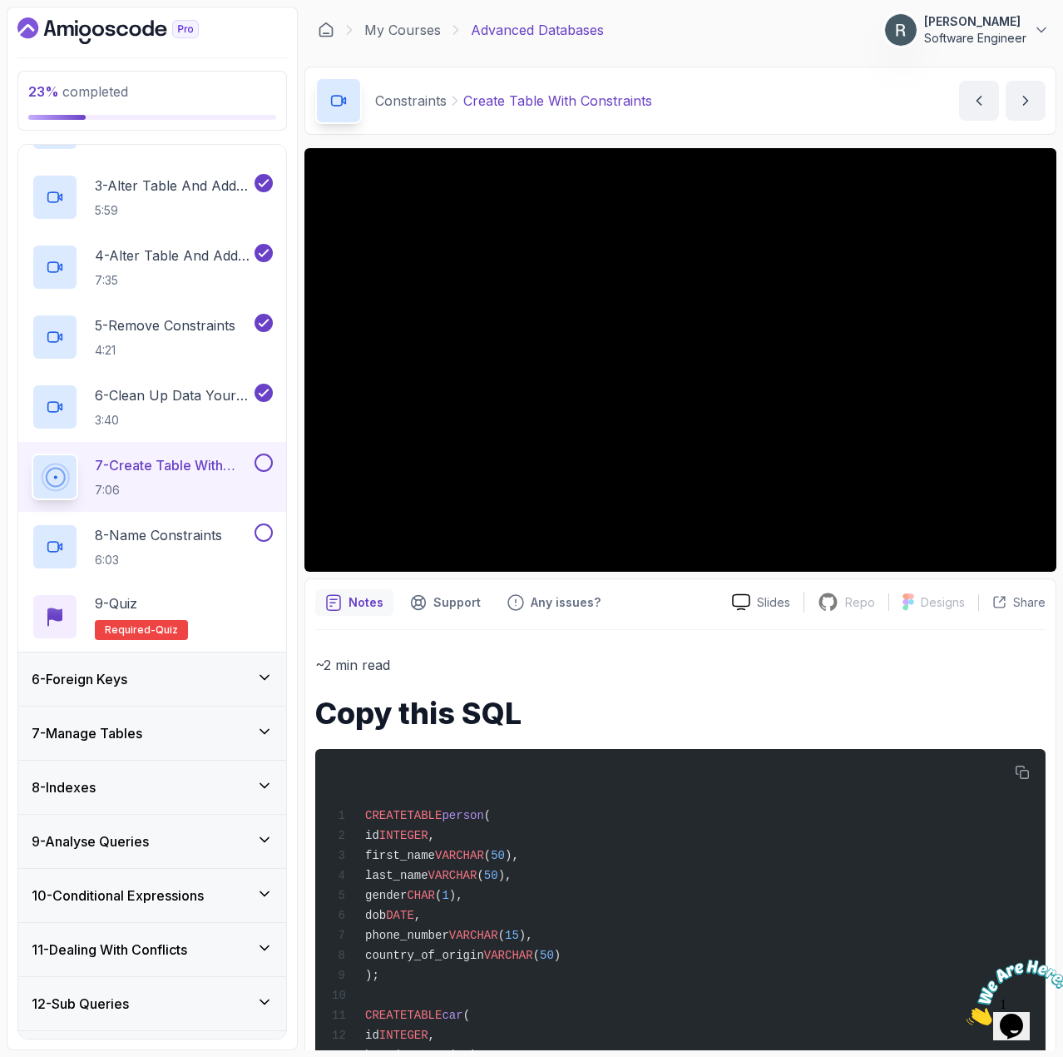
click at [263, 460] on button at bounding box center [264, 462] width 18 height 18
click at [181, 524] on div "8 - Name Constraints 6:03" at bounding box center [142, 546] width 220 height 47
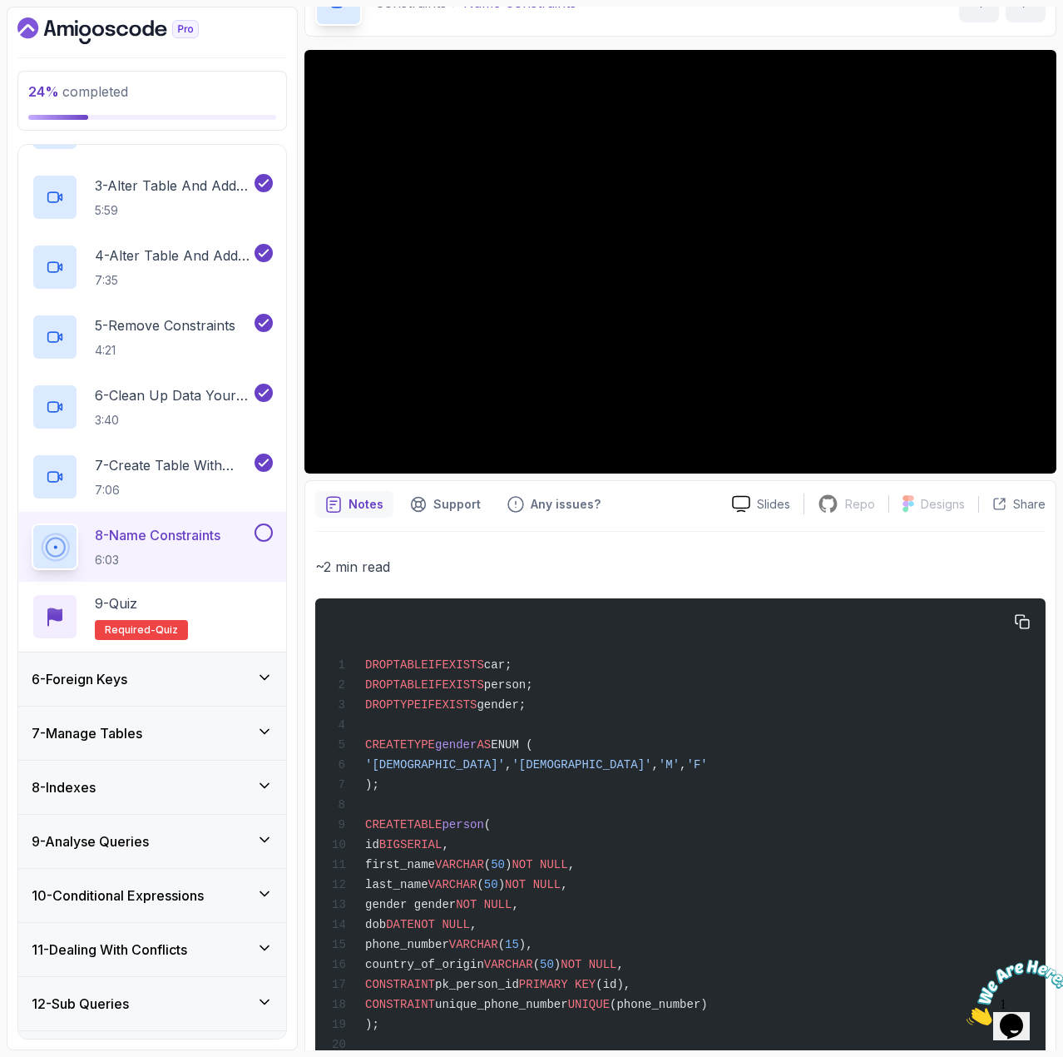
scroll to position [83, 0]
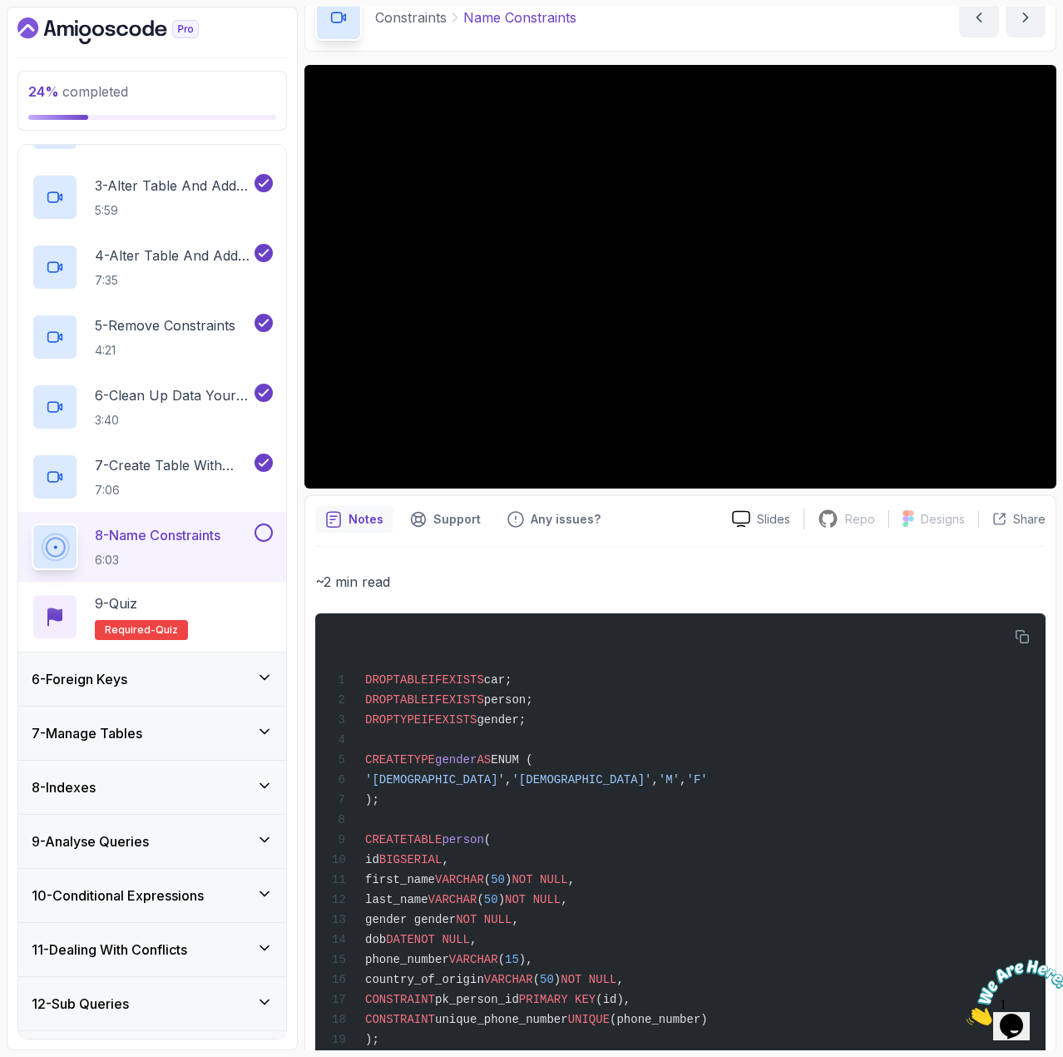
click at [270, 537] on button at bounding box center [264, 532] width 18 height 18
click at [222, 602] on div "9 - Quiz Required- quiz" at bounding box center [152, 616] width 241 height 47
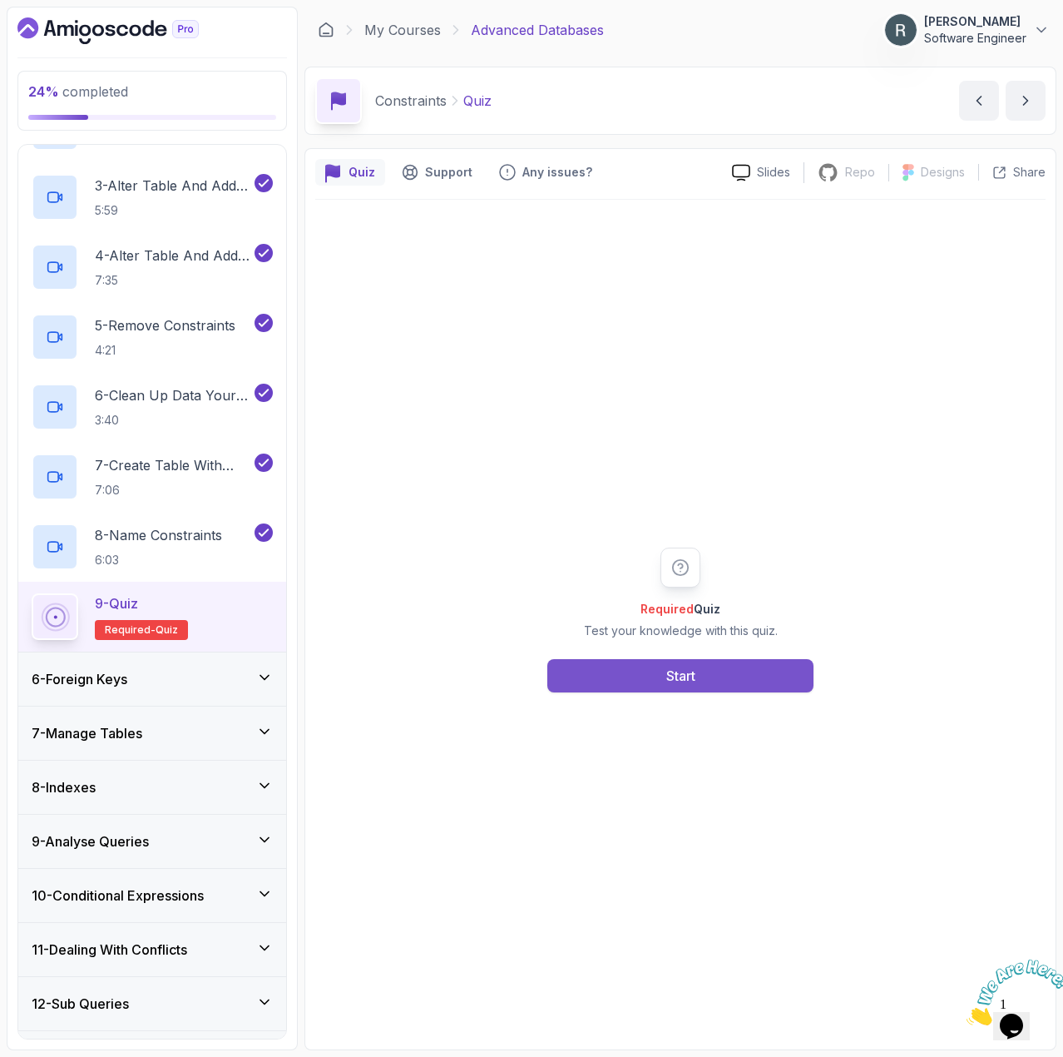
click at [606, 677] on button "Start" at bounding box center [680, 675] width 266 height 33
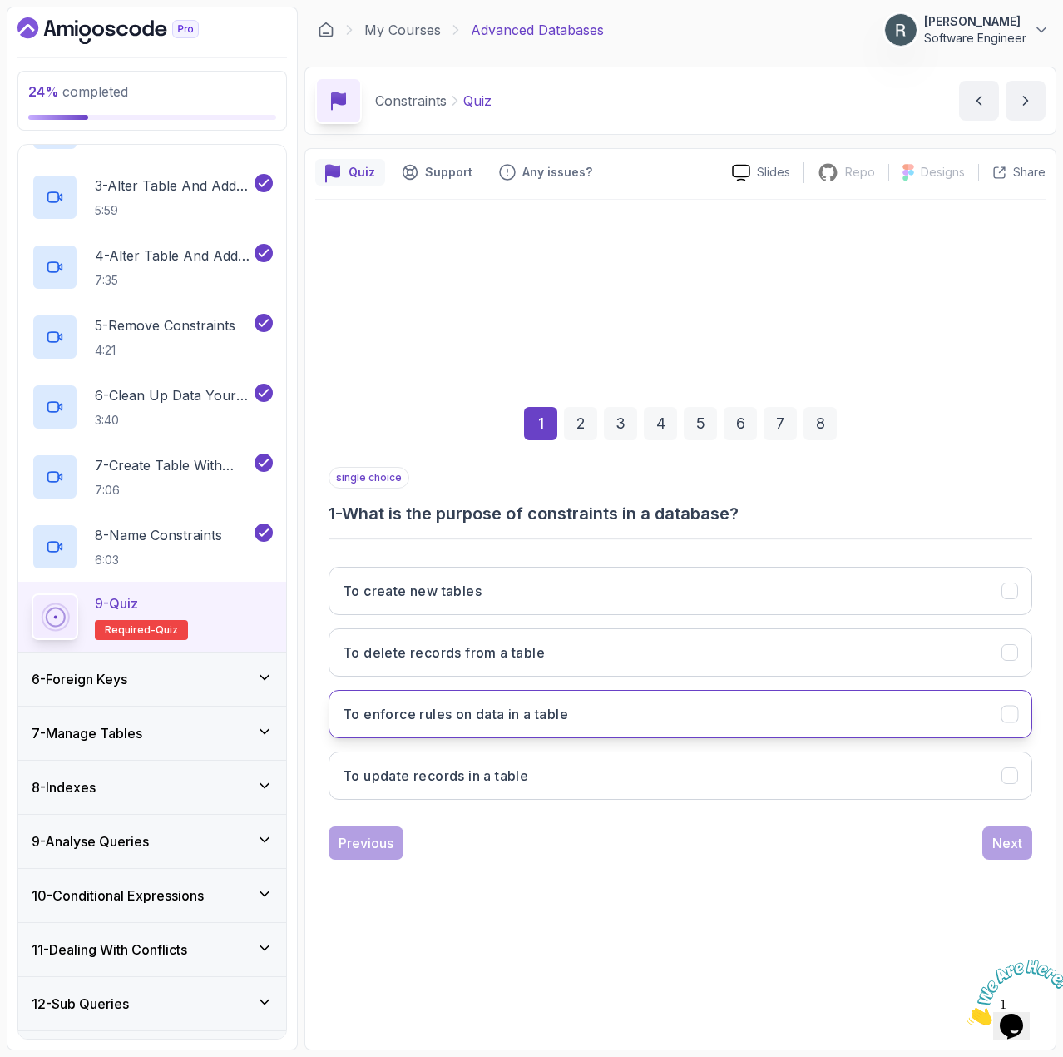
click at [519, 727] on button "To enforce rules on data in a table" at bounding box center [681, 714] width 704 height 48
click at [1015, 834] on div "Next" at bounding box center [1008, 843] width 30 height 20
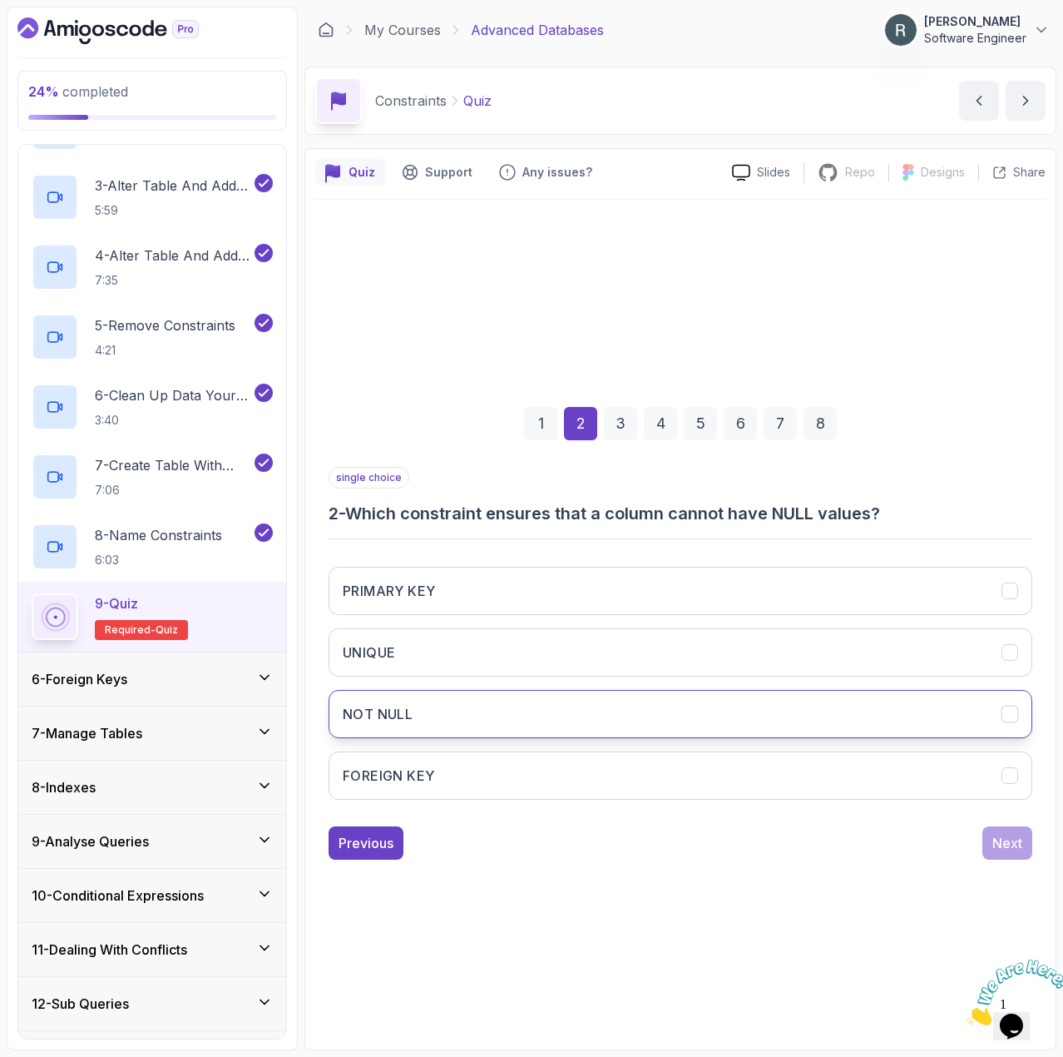
click at [849, 699] on button "NOT NULL" at bounding box center [681, 714] width 704 height 48
click at [1002, 841] on div "Next" at bounding box center [1008, 843] width 30 height 20
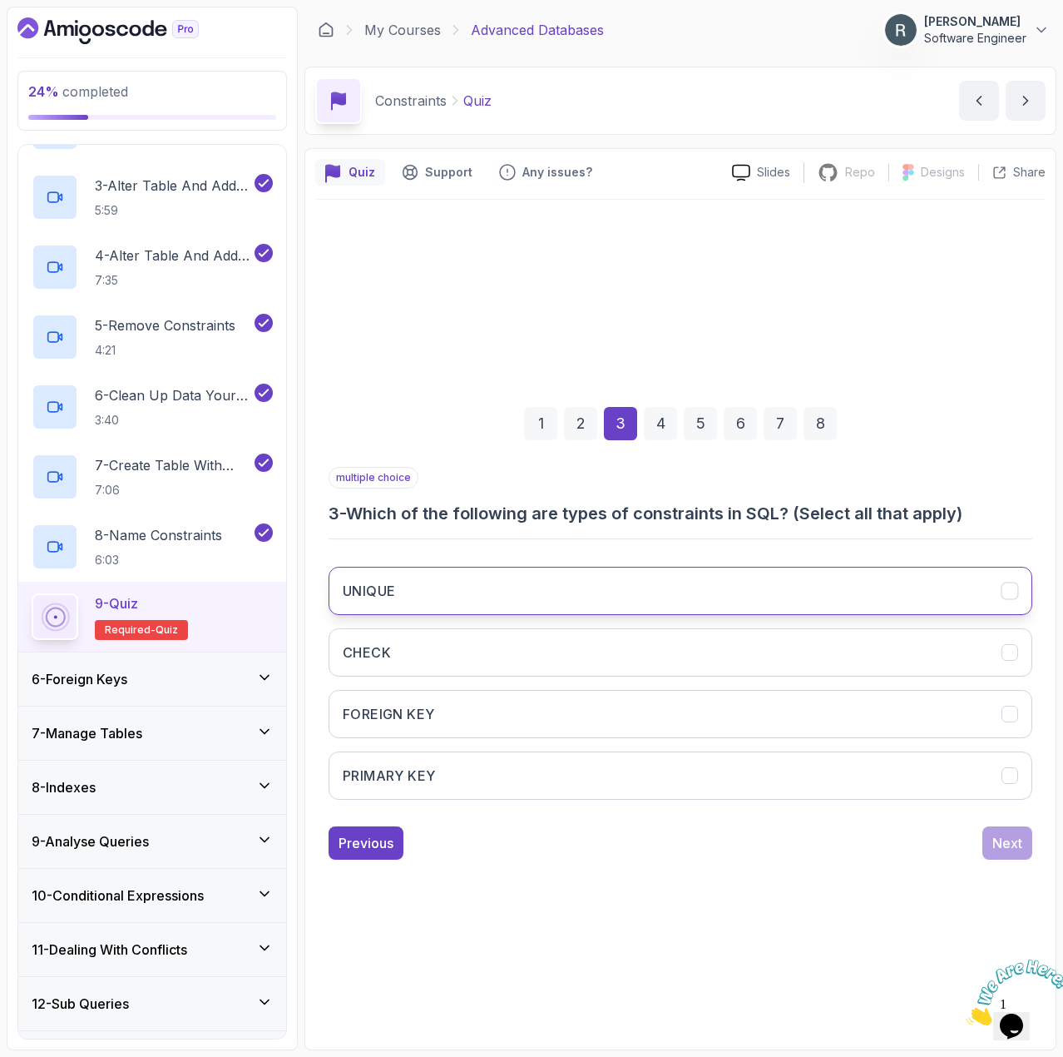
click at [708, 592] on button "UNIQUE" at bounding box center [681, 591] width 704 height 48
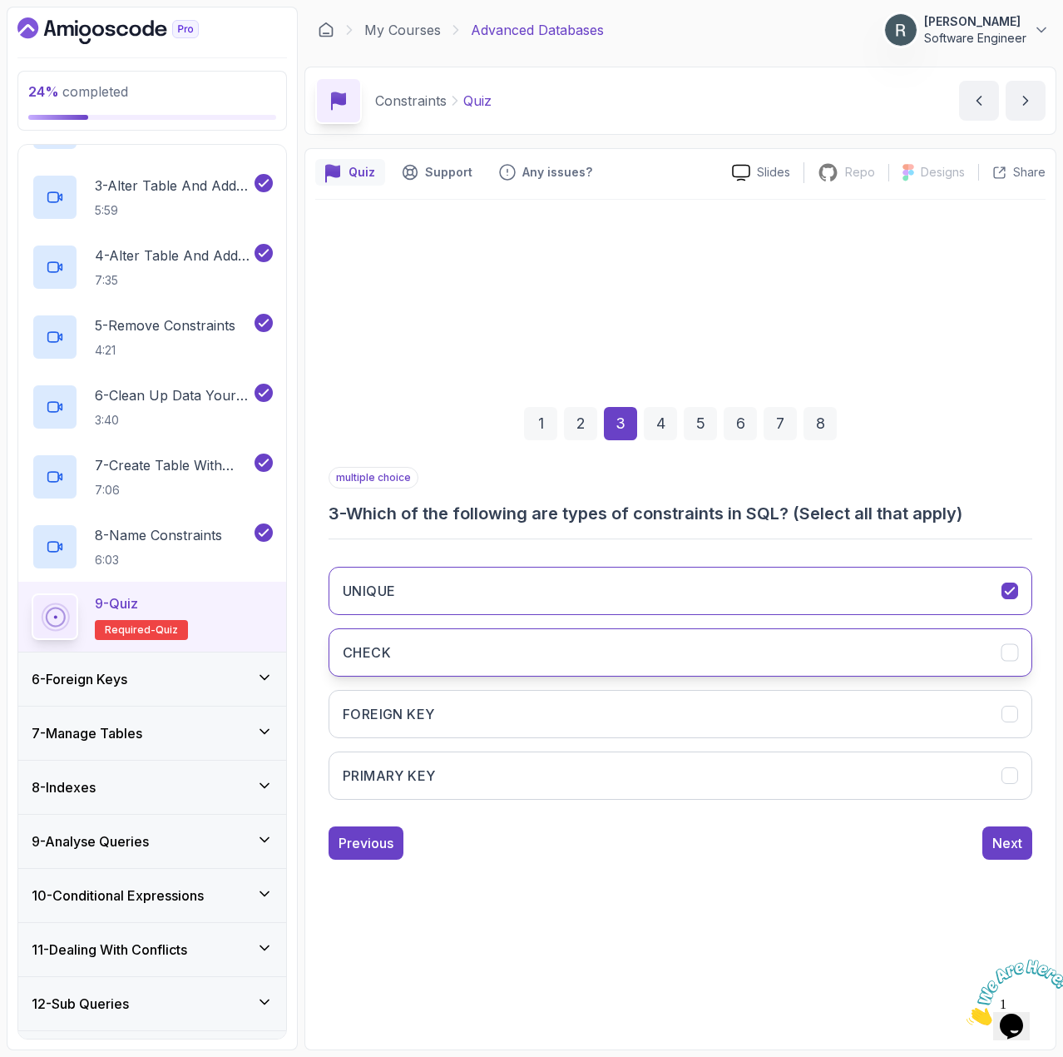
click at [757, 652] on button "CHECK" at bounding box center [681, 652] width 704 height 48
click at [751, 698] on button "FOREIGN KEY" at bounding box center [681, 714] width 704 height 48
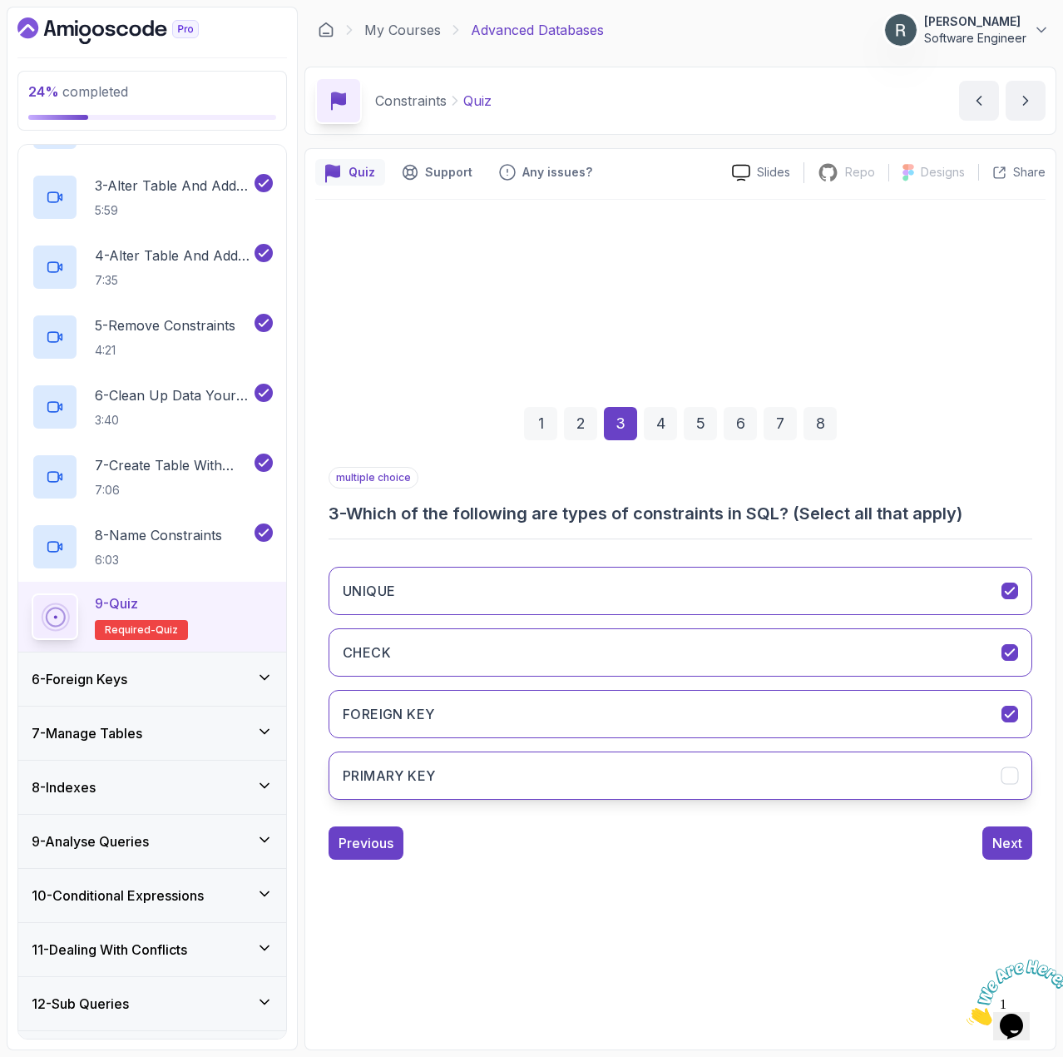
click at [766, 765] on button "PRIMARY KEY" at bounding box center [681, 775] width 704 height 48
click at [831, 662] on button "CHECK" at bounding box center [681, 652] width 704 height 48
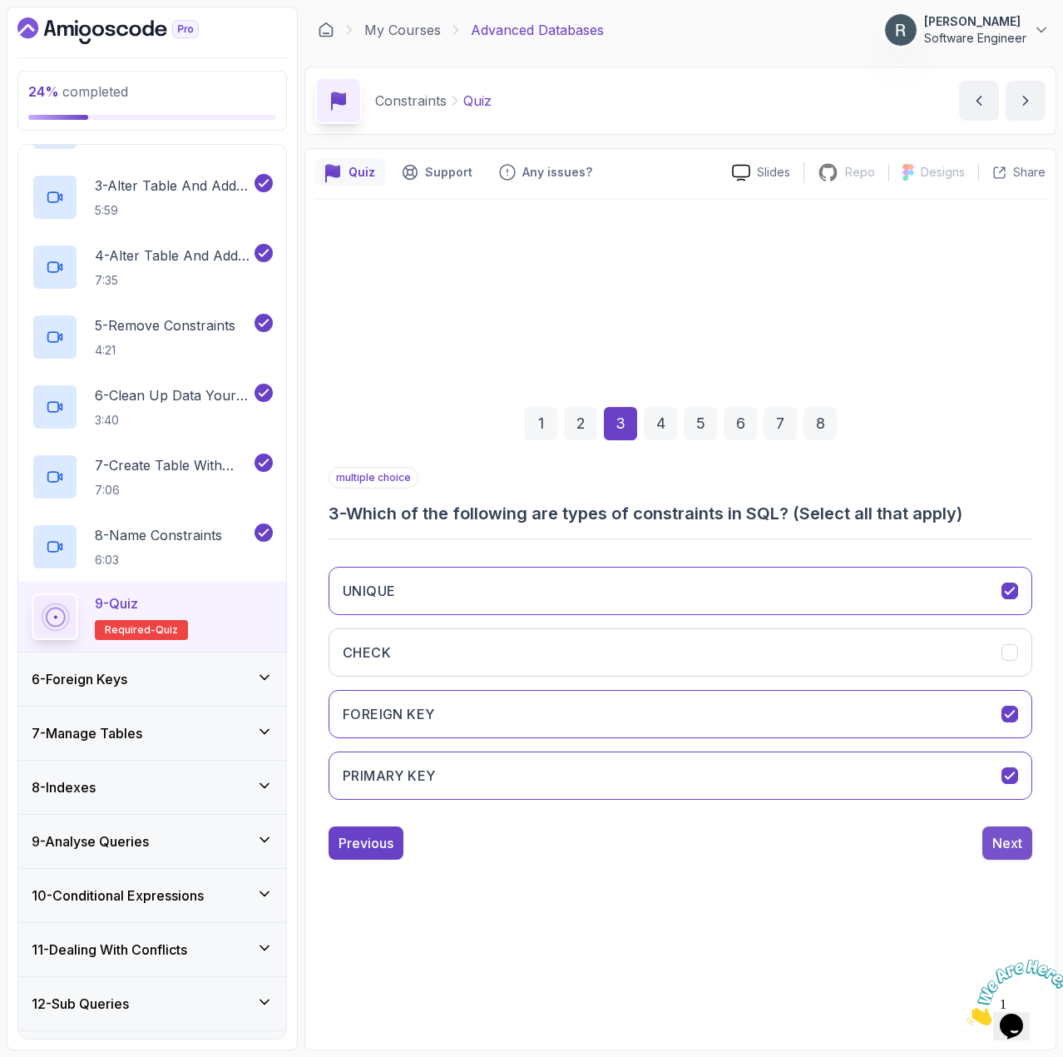
click at [999, 838] on div "Next" at bounding box center [1008, 843] width 30 height 20
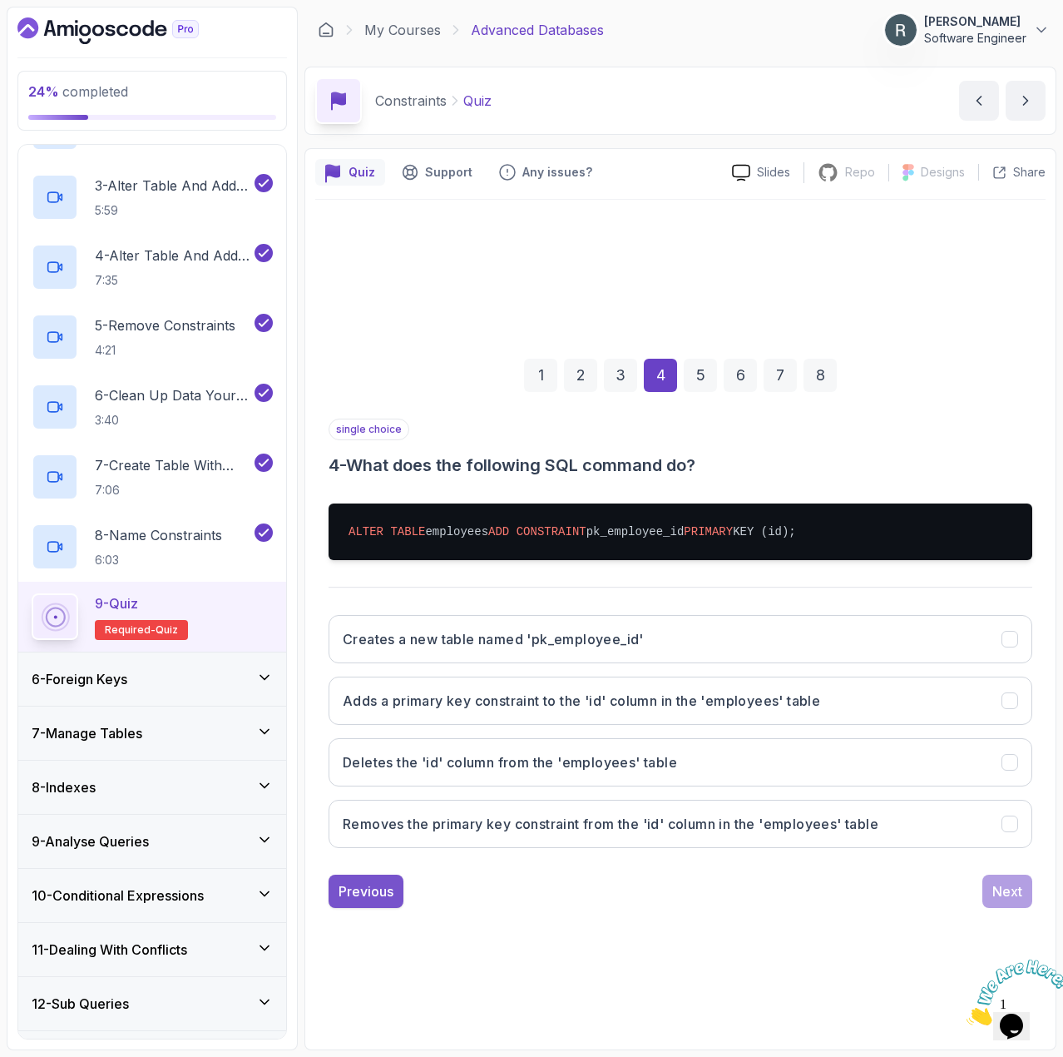
click at [373, 881] on div "Previous" at bounding box center [366, 891] width 55 height 20
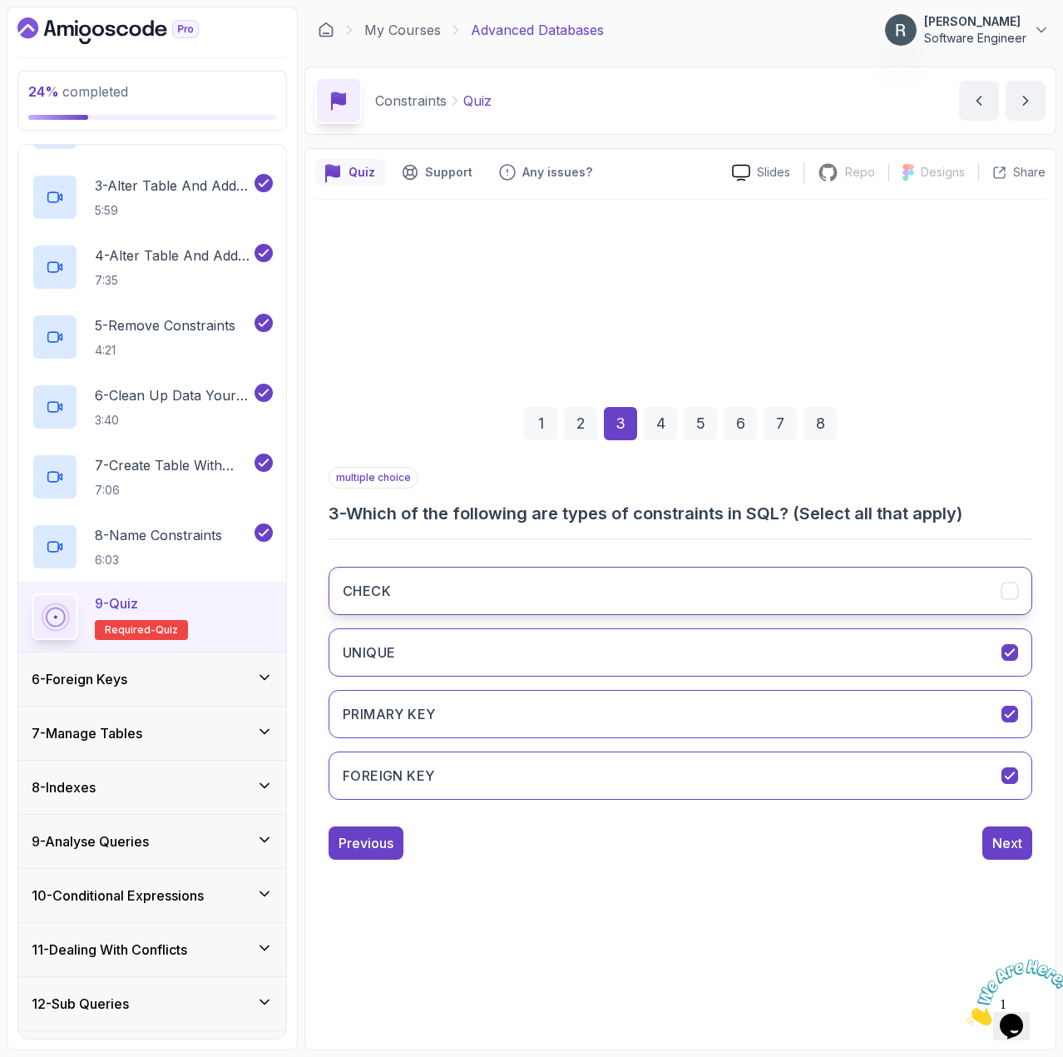
click at [676, 594] on button "CHECK" at bounding box center [681, 591] width 704 height 48
click at [982, 592] on button "CHECK" at bounding box center [681, 591] width 704 height 48
click at [1011, 837] on div "Next" at bounding box center [1008, 843] width 30 height 20
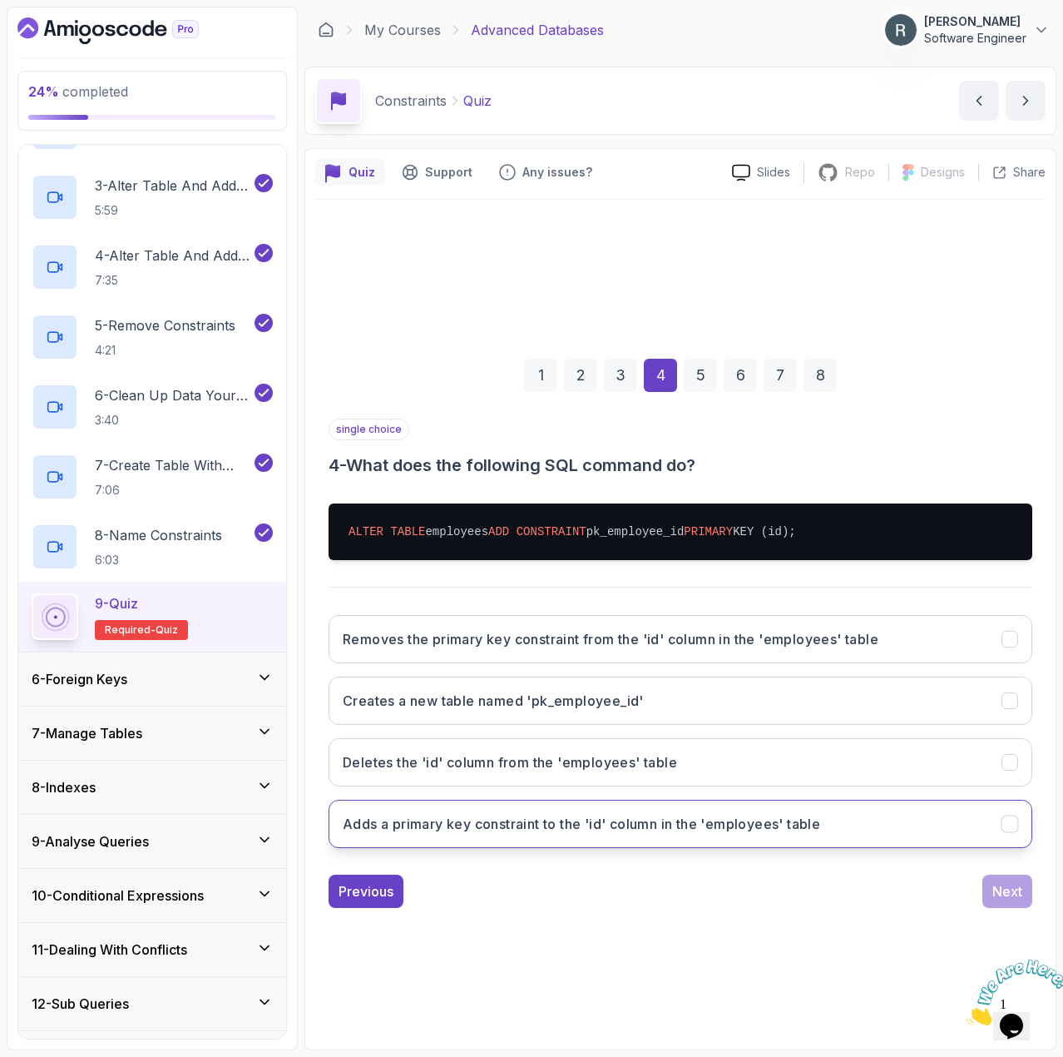
click at [707, 825] on h3 "Adds a primary key constraint to the 'id' column in the 'employees' table" at bounding box center [582, 824] width 478 height 20
click at [1003, 889] on div "Next" at bounding box center [1008, 891] width 30 height 20
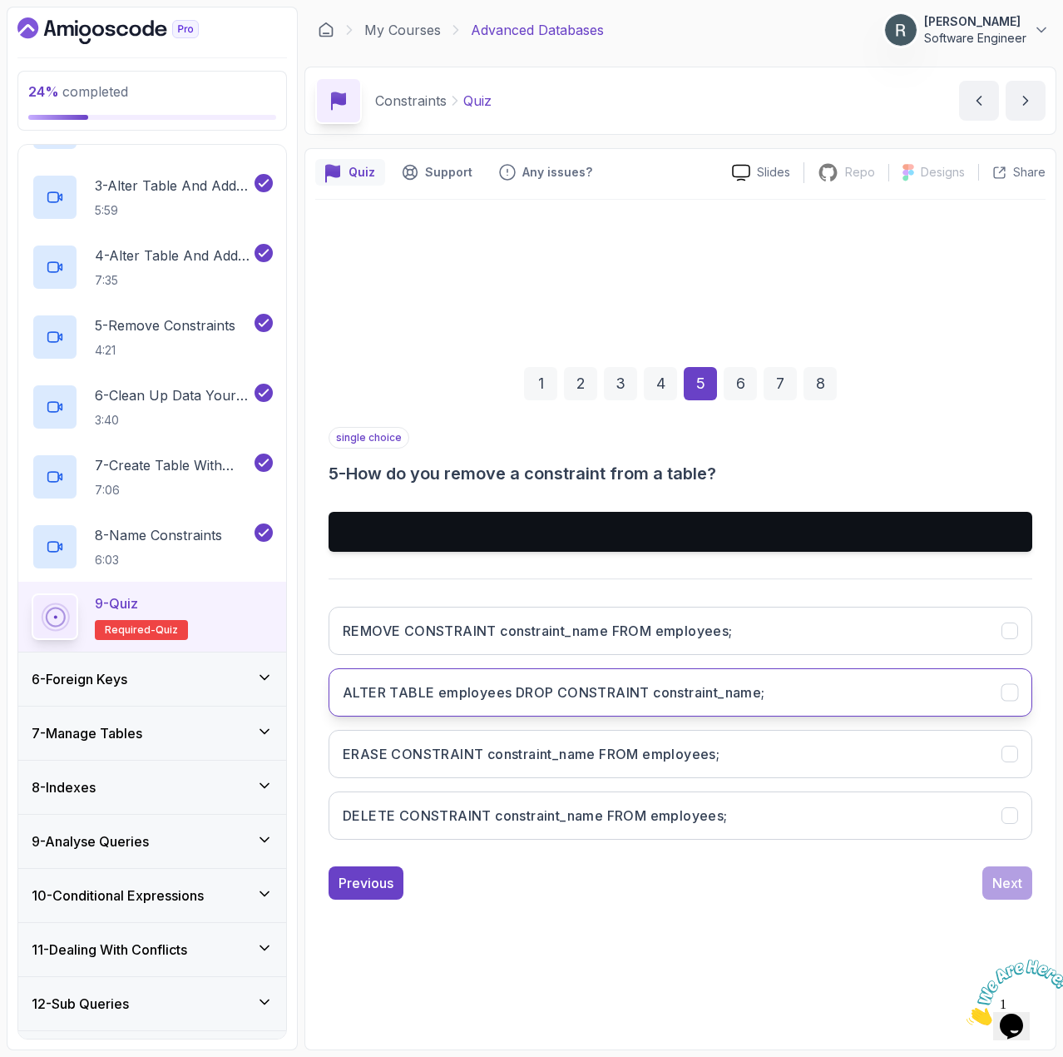
click at [681, 686] on h3 "ALTER TABLE employees DROP CONSTRAINT constraint_name;" at bounding box center [554, 692] width 423 height 20
click at [1013, 878] on div "Next" at bounding box center [1008, 883] width 30 height 20
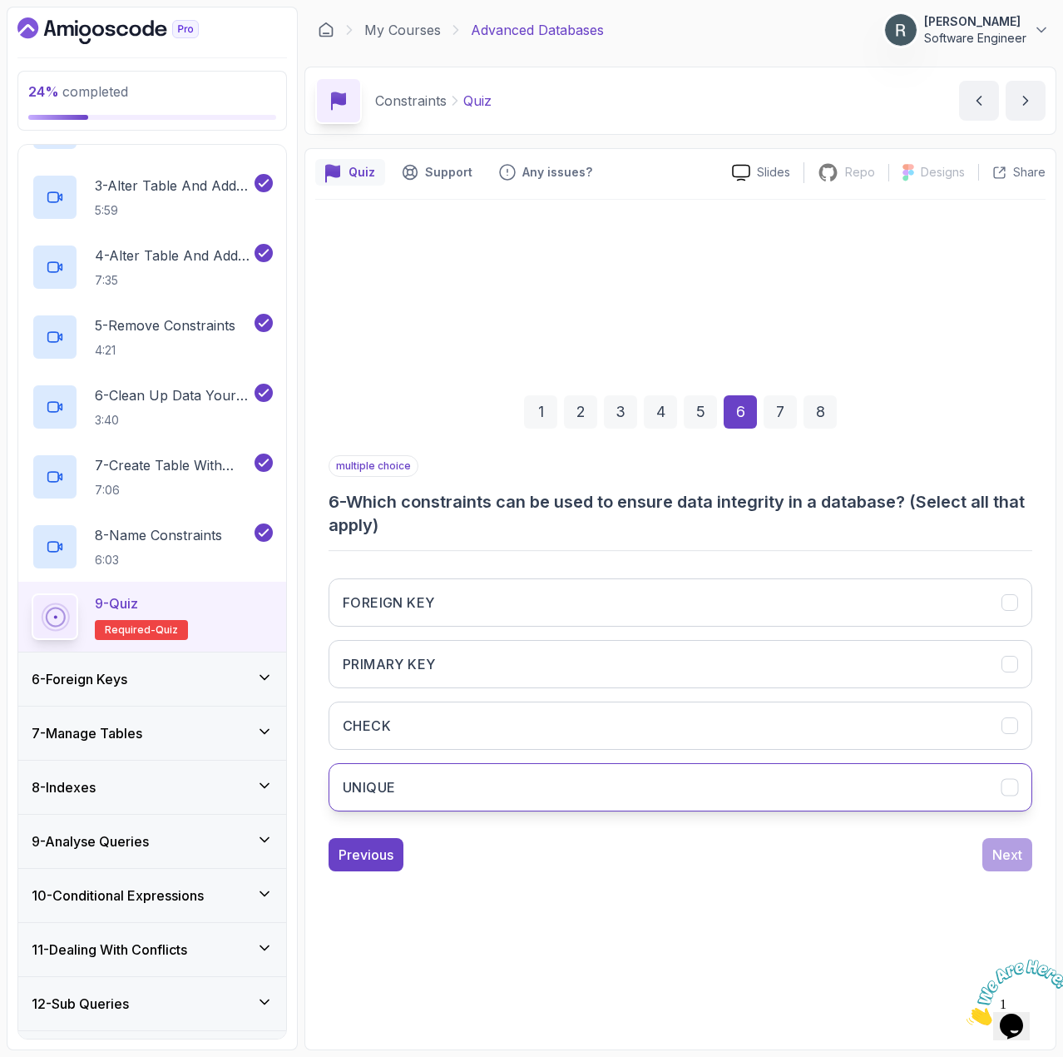
click at [839, 782] on button "UNIQUE" at bounding box center [681, 787] width 704 height 48
click at [775, 694] on div "FOREIGN KEY PRIMARY KEY CHECK UNIQUE" at bounding box center [681, 695] width 704 height 260
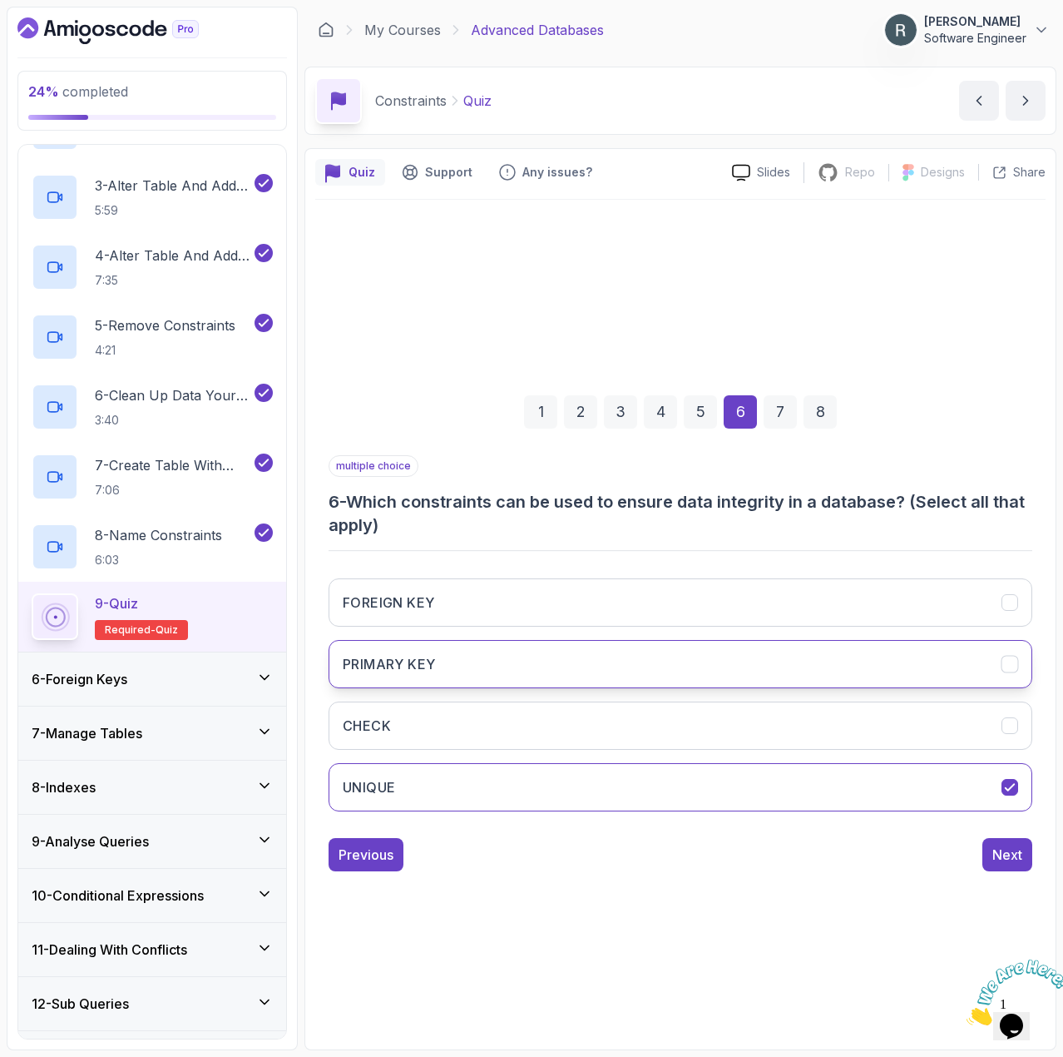
click at [778, 657] on button "PRIMARY KEY" at bounding box center [681, 664] width 704 height 48
click at [798, 616] on button "FOREIGN KEY" at bounding box center [681, 602] width 704 height 48
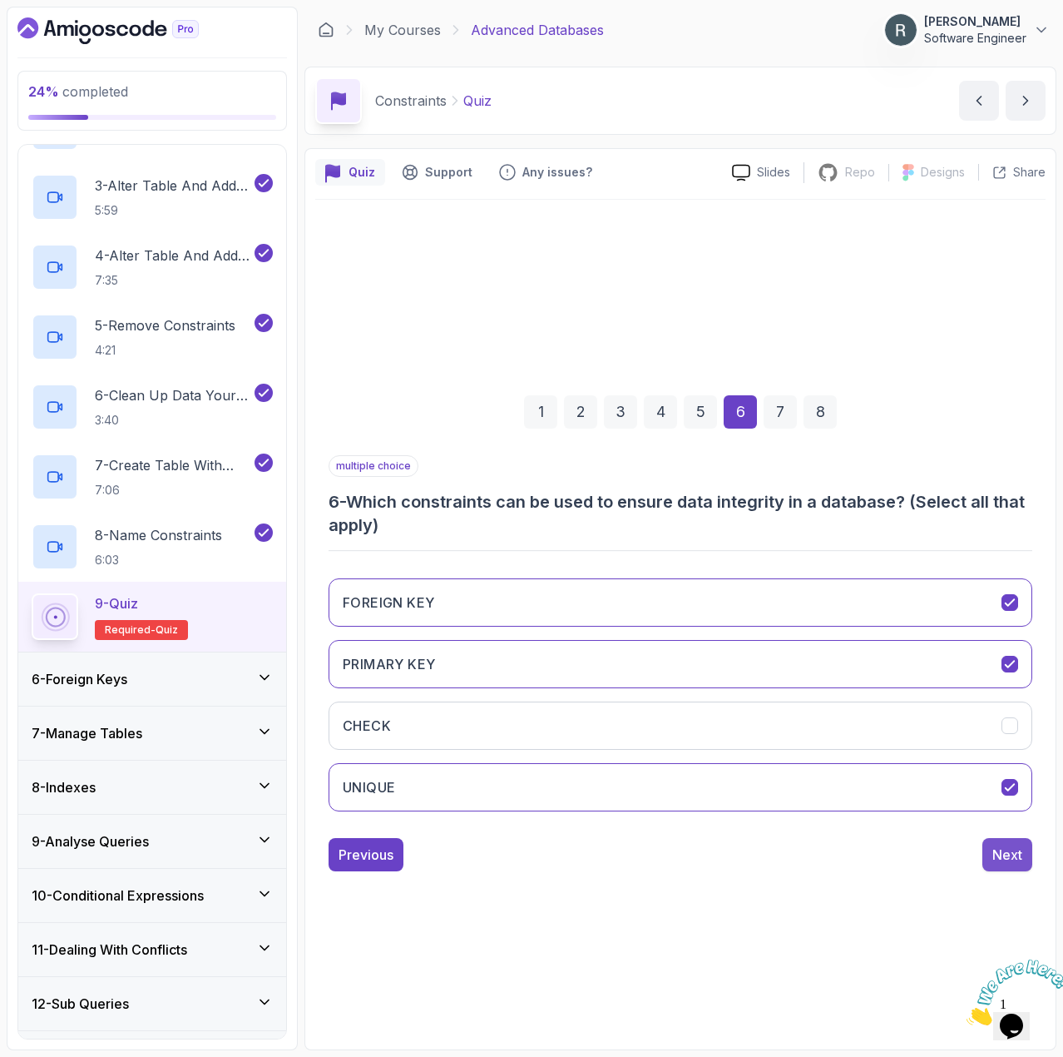
click at [1011, 847] on div "Next" at bounding box center [1008, 854] width 30 height 20
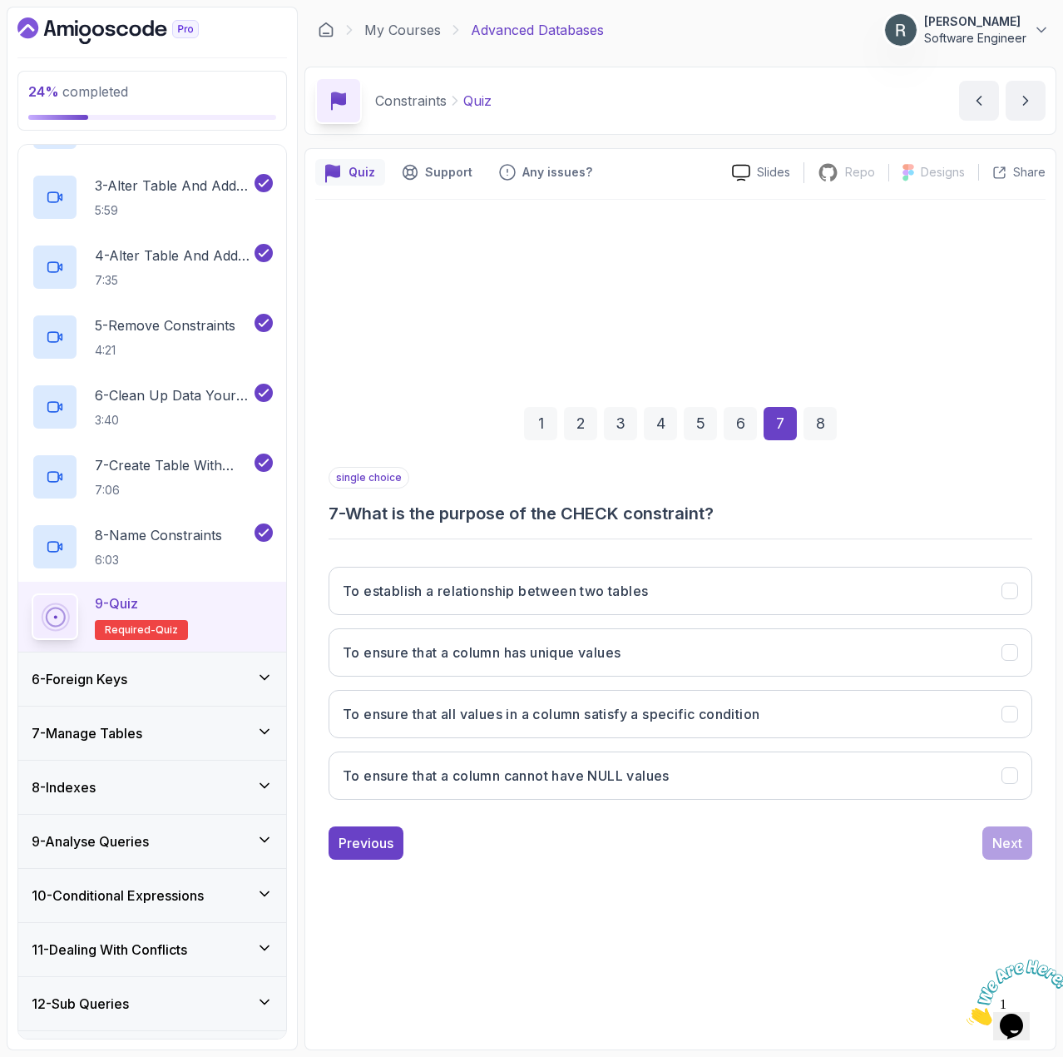
click at [610, 433] on div "3" at bounding box center [620, 423] width 33 height 33
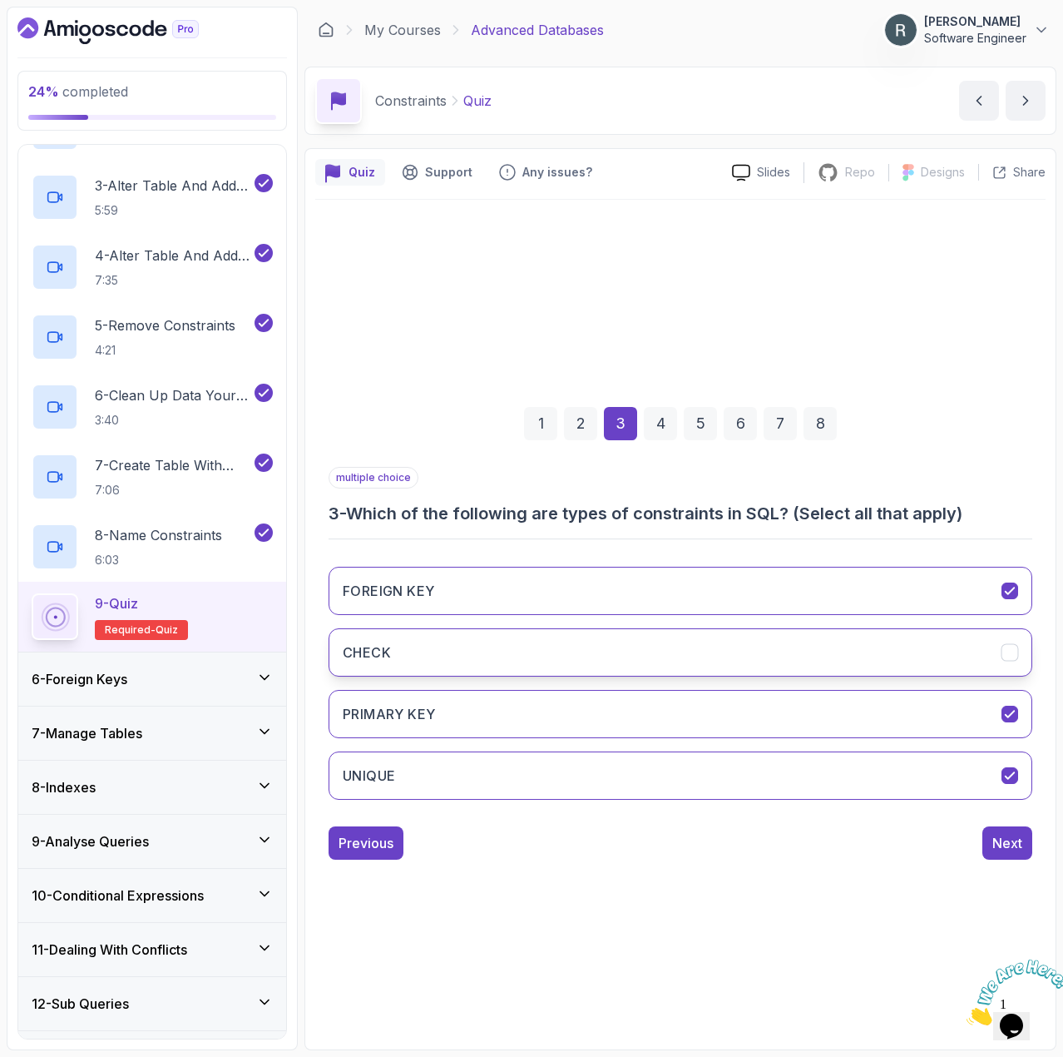
click at [597, 656] on button "CHECK" at bounding box center [681, 652] width 704 height 48
click at [779, 428] on div "7" at bounding box center [780, 423] width 33 height 33
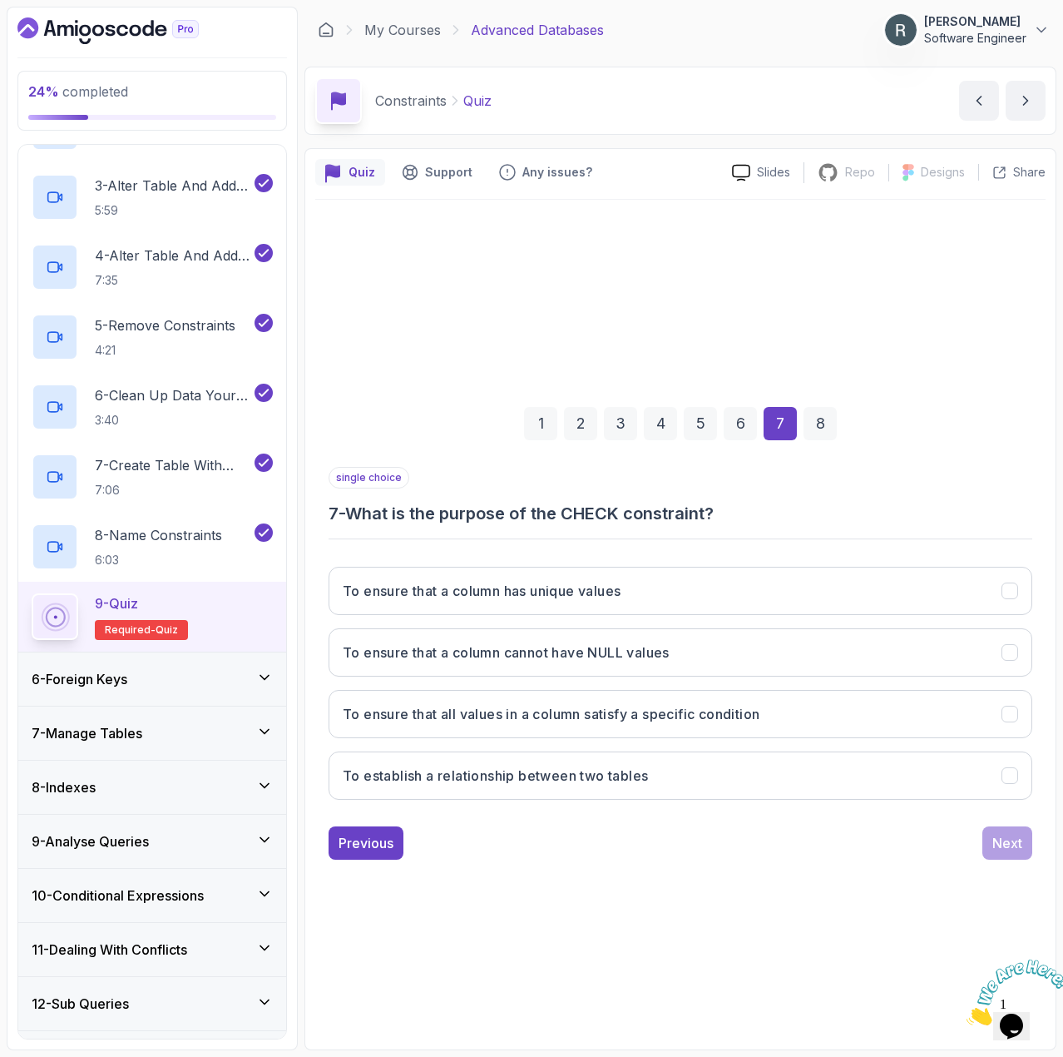
click at [745, 424] on div "6" at bounding box center [740, 423] width 33 height 33
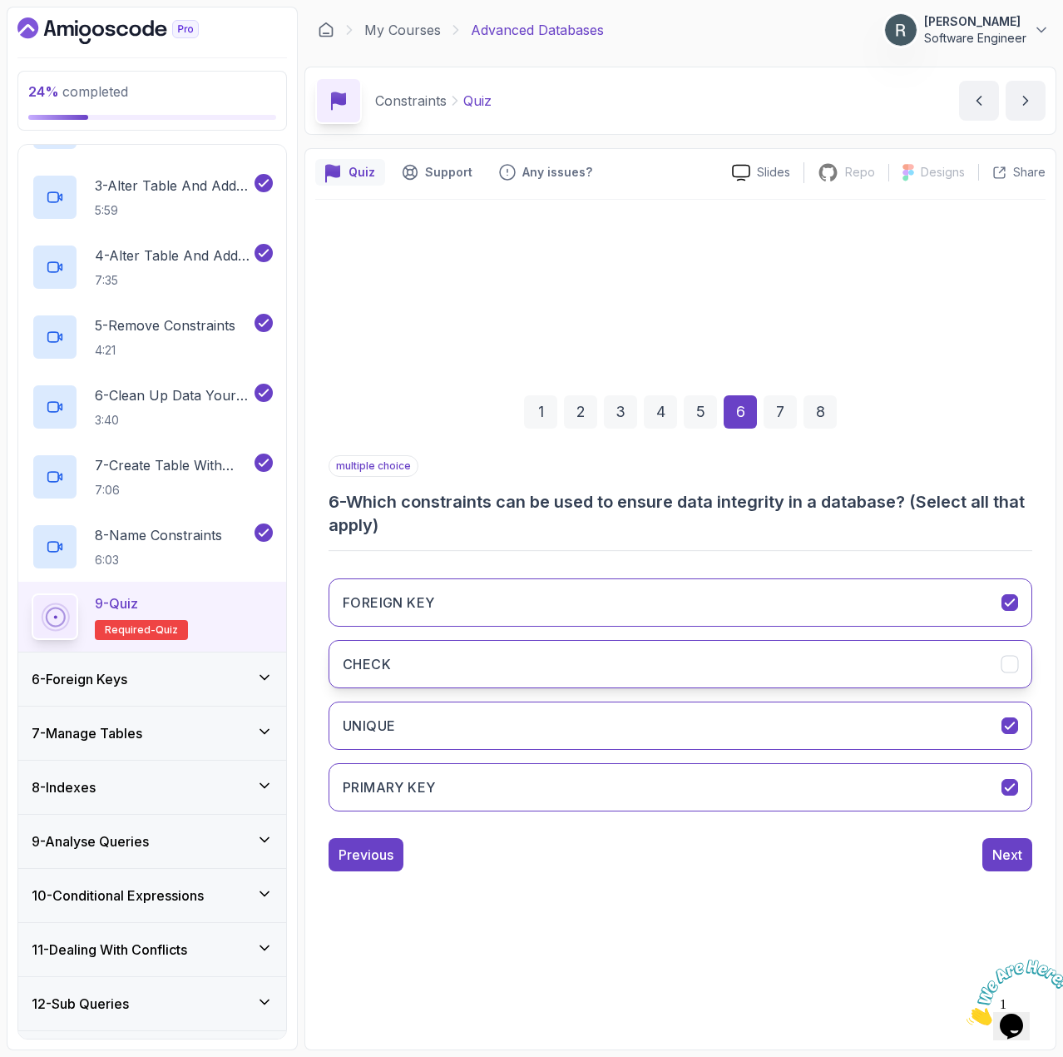
click at [633, 666] on button "CHECK" at bounding box center [681, 664] width 704 height 48
click at [778, 418] on div "7" at bounding box center [780, 411] width 33 height 33
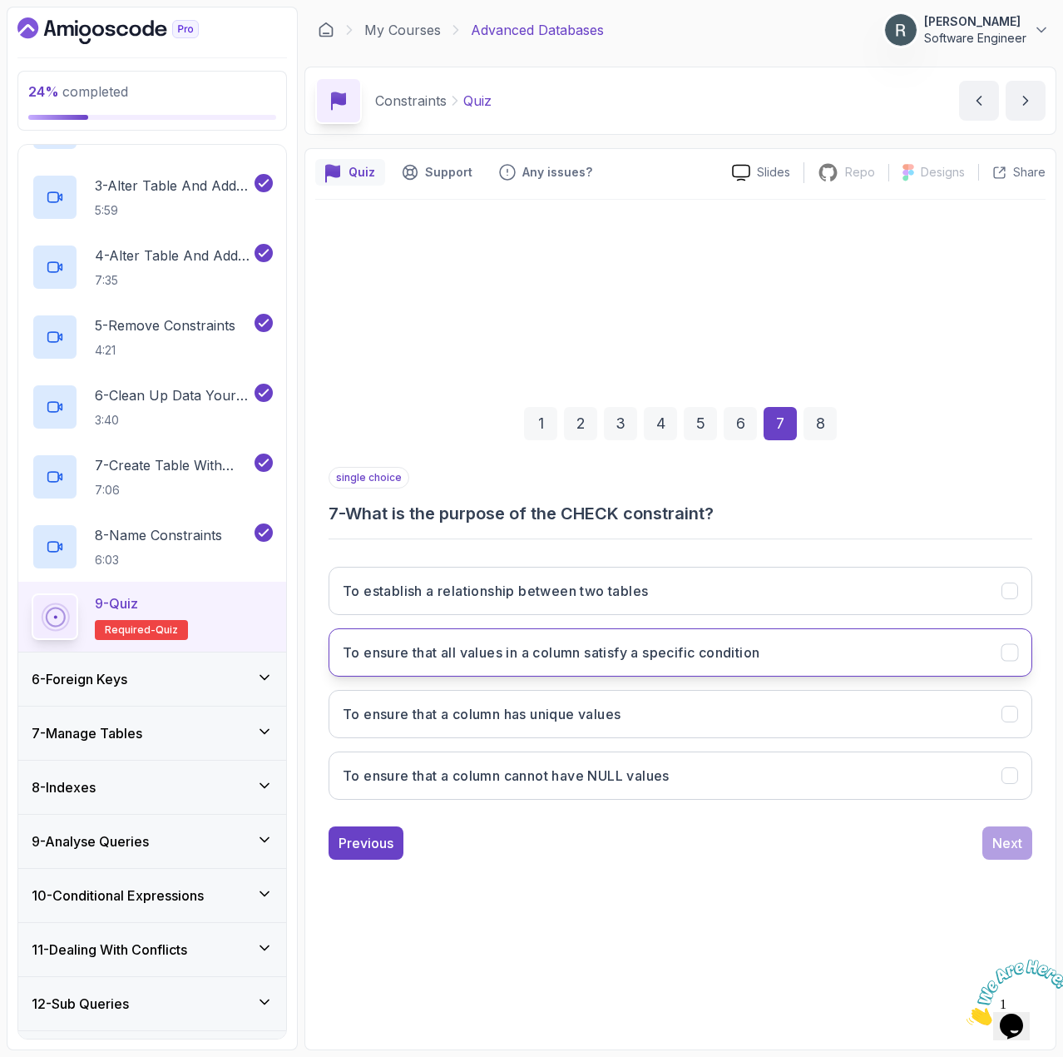
click at [641, 664] on button "To ensure that all values in a column satisfy a specific condition" at bounding box center [681, 652] width 704 height 48
click at [1012, 849] on div "Next" at bounding box center [1008, 843] width 30 height 20
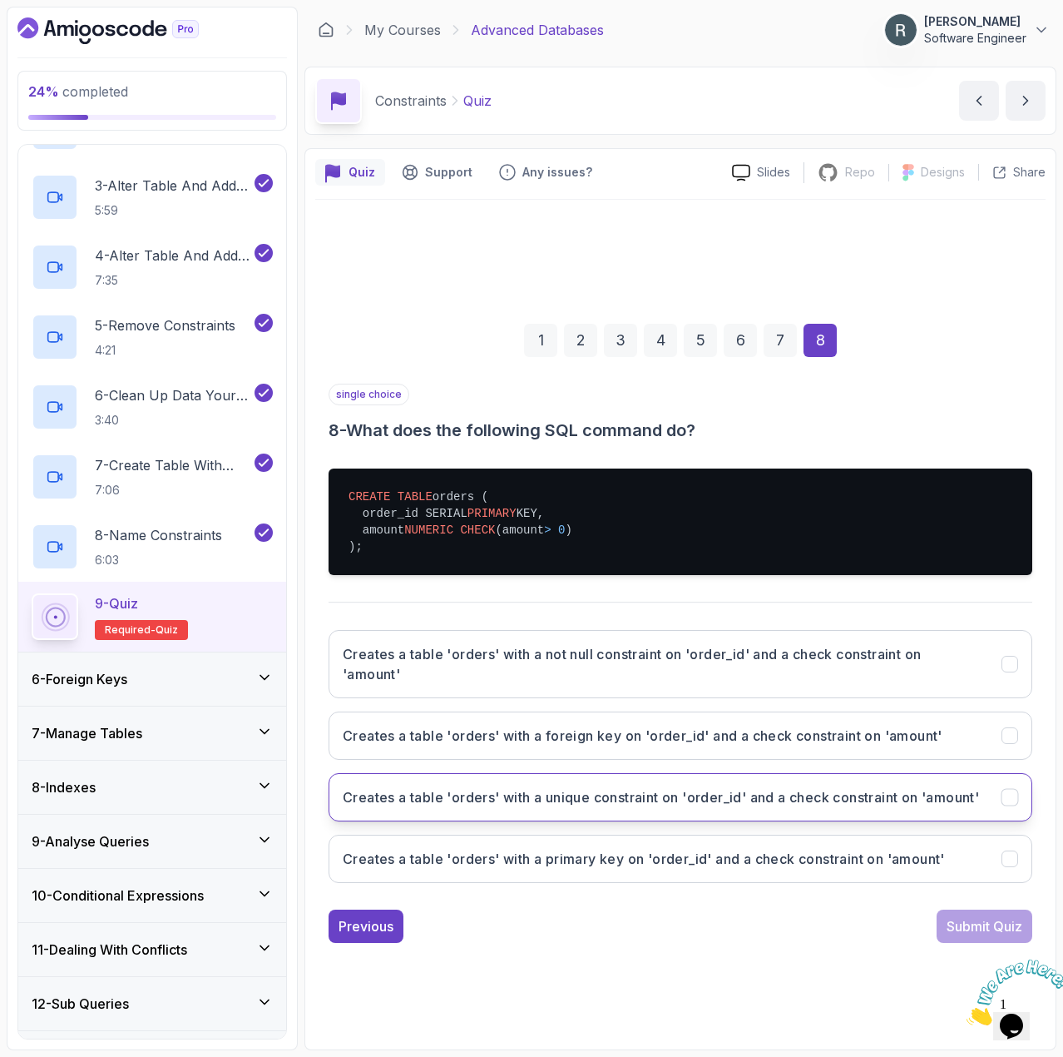
click at [894, 788] on h3 "Creates a table 'orders' with a unique constraint on 'order_id' and a check con…" at bounding box center [661, 797] width 636 height 20
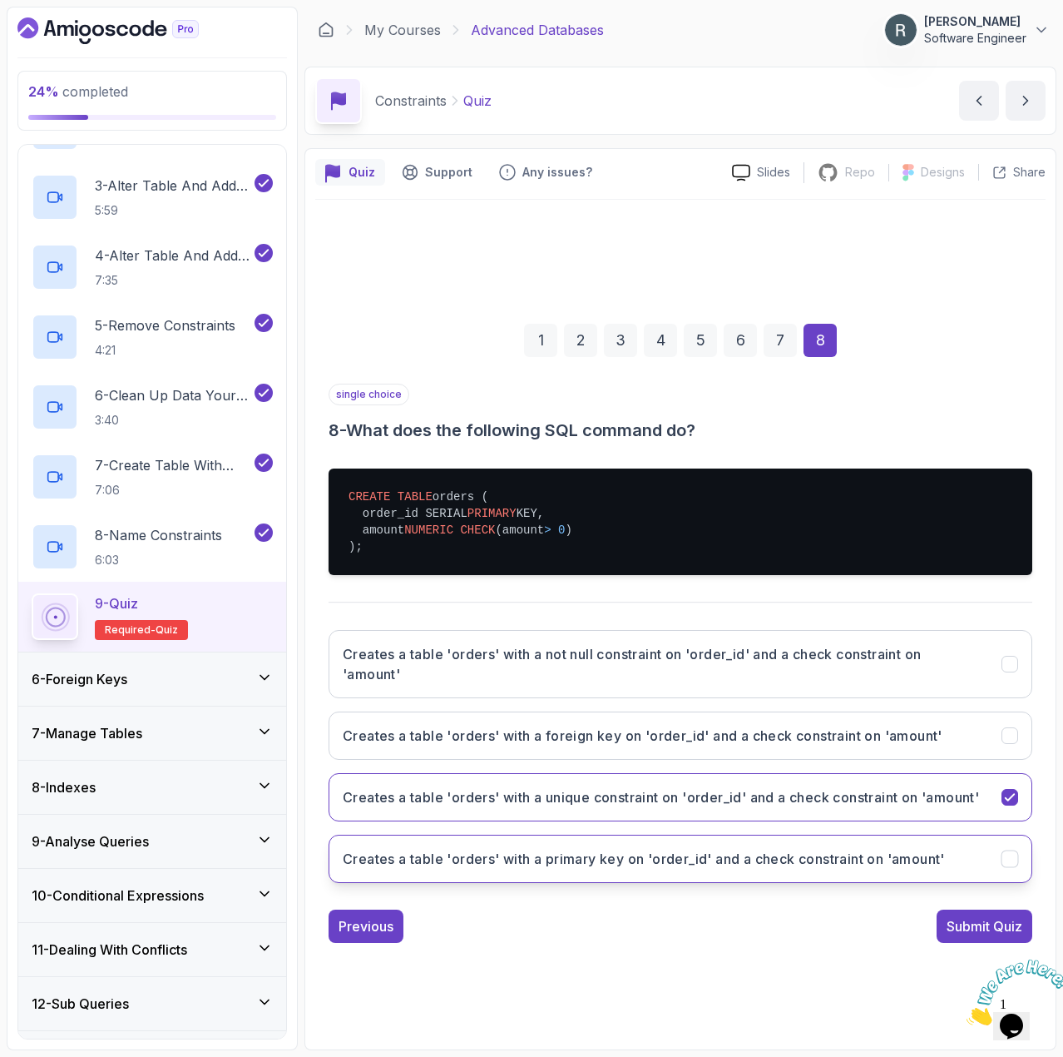
click at [777, 869] on h3 "Creates a table 'orders' with a primary key on 'order_id' and a check constrain…" at bounding box center [644, 859] width 602 height 20
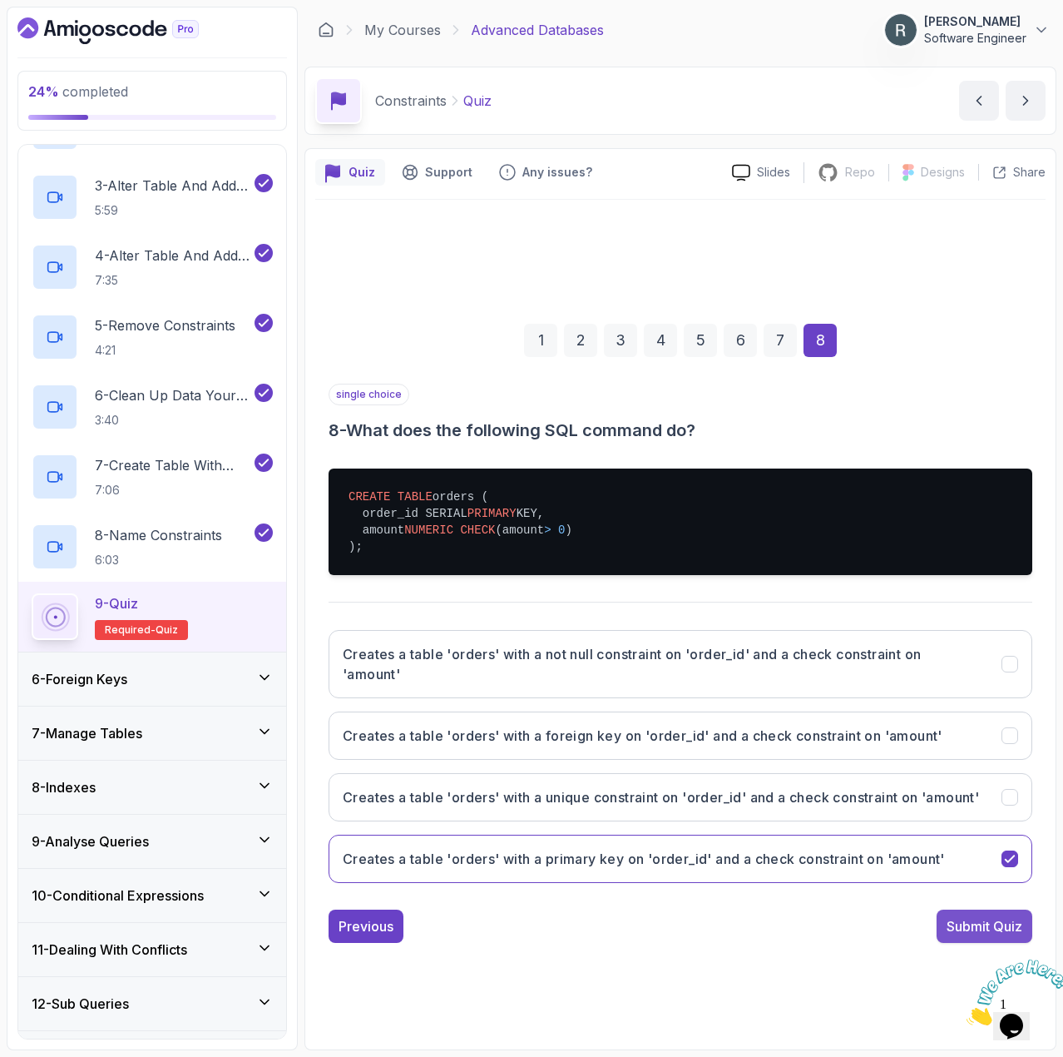
click at [953, 936] on div "Submit Quiz" at bounding box center [985, 926] width 76 height 20
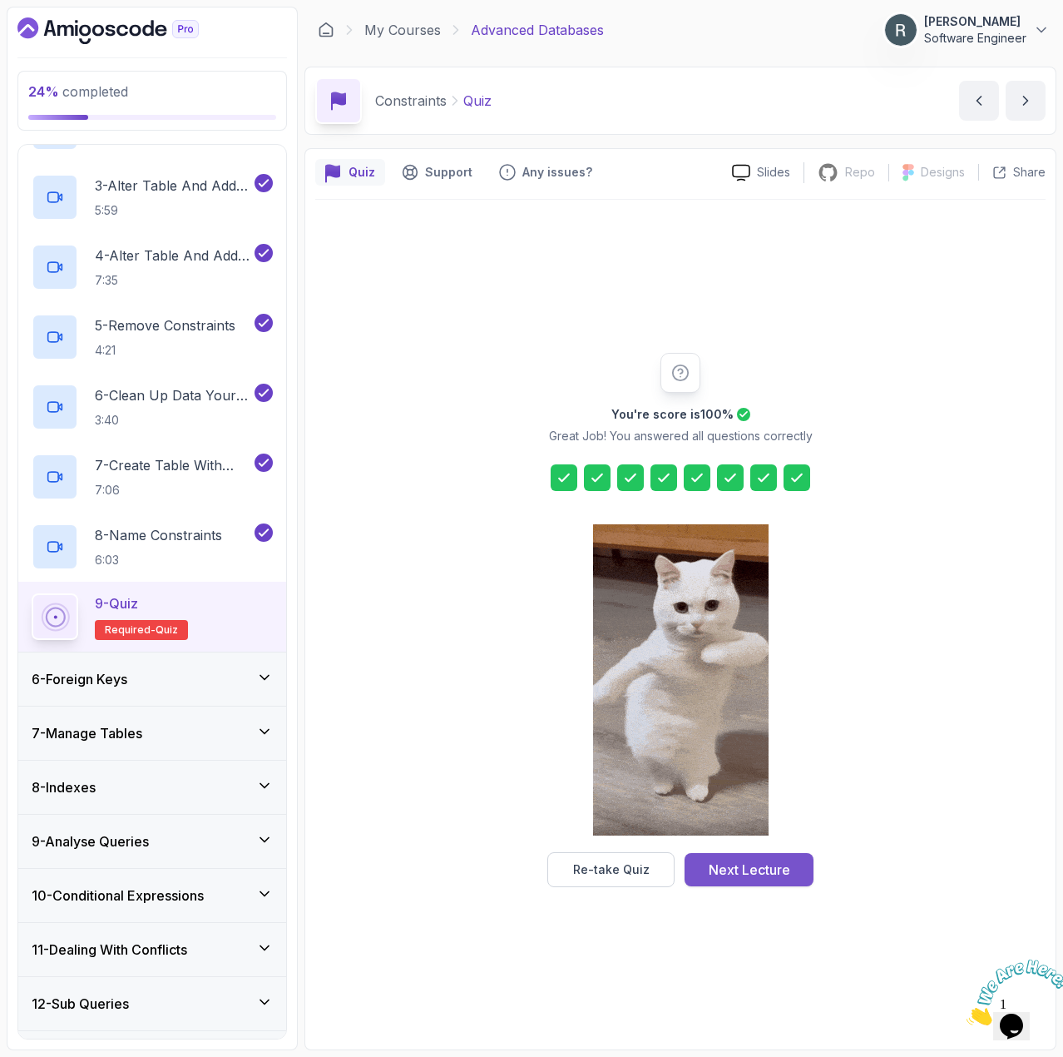
click at [761, 867] on div "Next Lecture" at bounding box center [750, 869] width 82 height 20
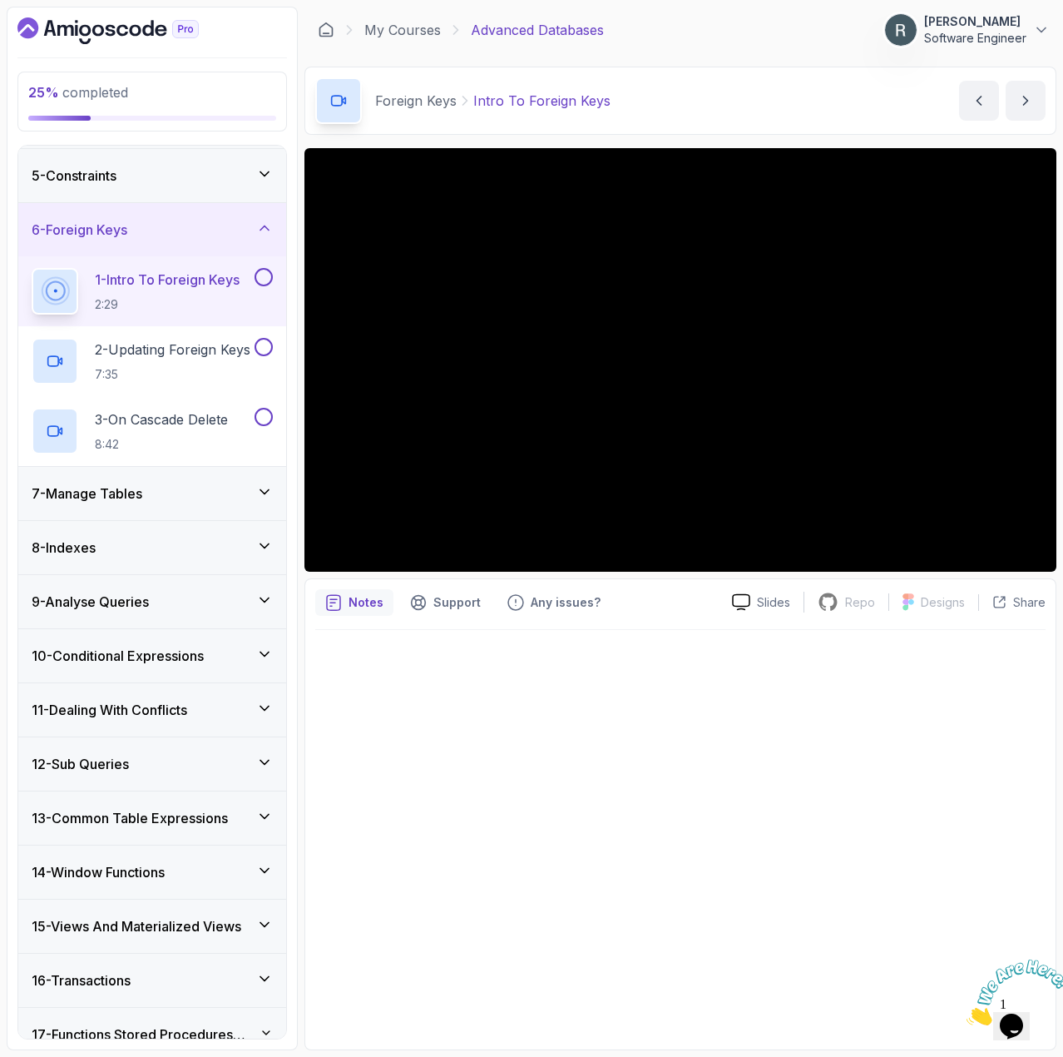
scroll to position [130, 0]
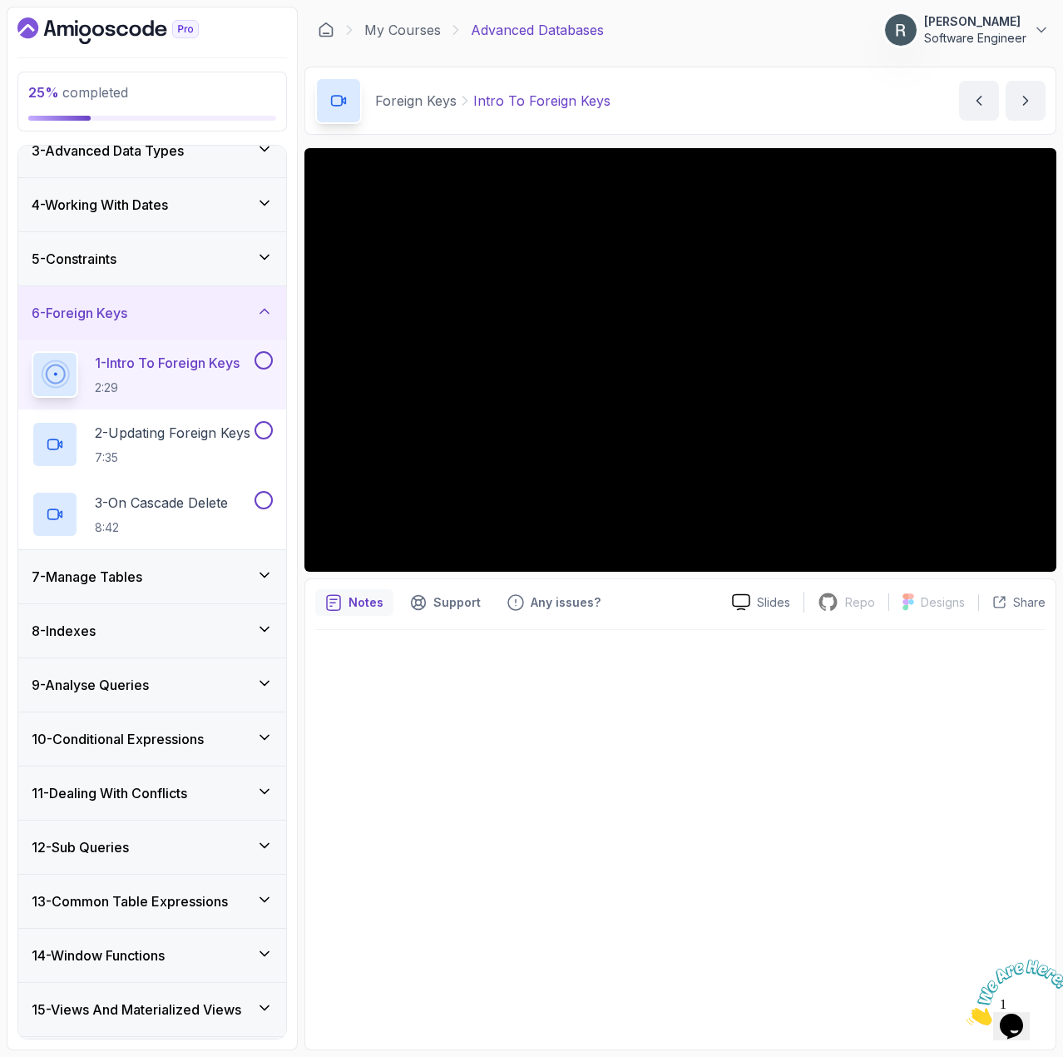
click at [967, 1013] on icon "Close" at bounding box center [967, 1020] width 0 height 14
click at [1016, 1012] on icon "Opens Chat This icon Opens the chat window." at bounding box center [1011, 1025] width 27 height 27
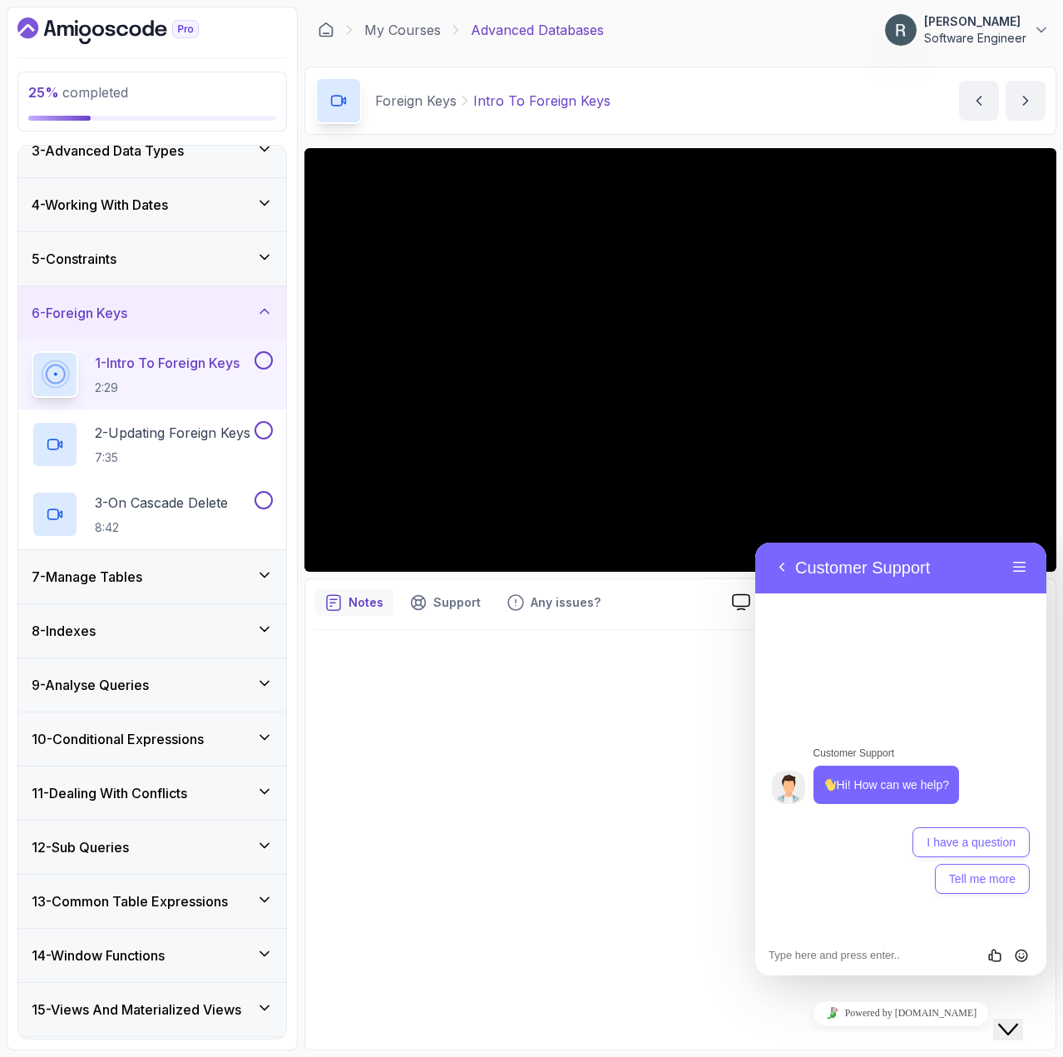
click at [1017, 1019] on icon "Close Chat This icon closes the chat window." at bounding box center [1008, 1029] width 20 height 20
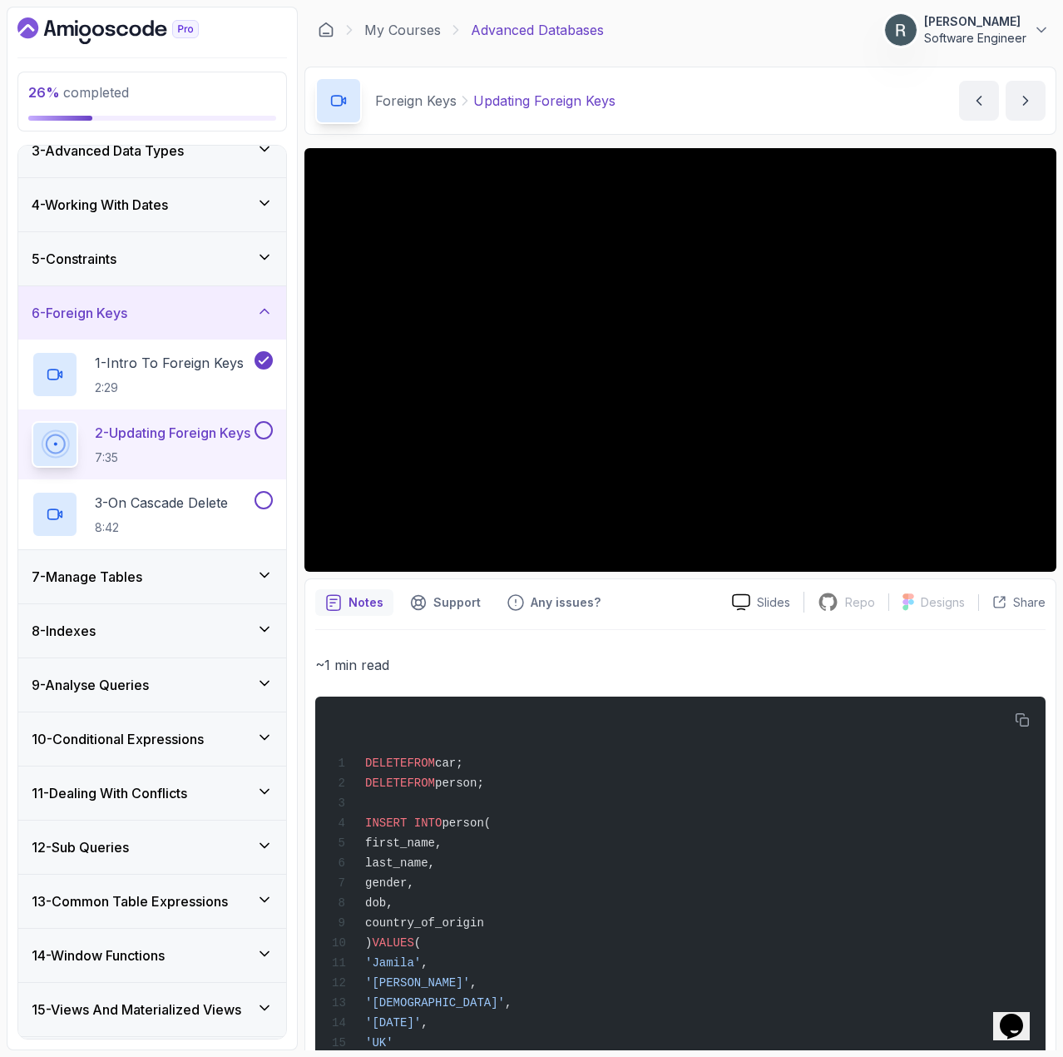
click at [265, 433] on button at bounding box center [264, 430] width 18 height 18
click at [220, 507] on p "3 - On Cascade Delete" at bounding box center [161, 503] width 133 height 20
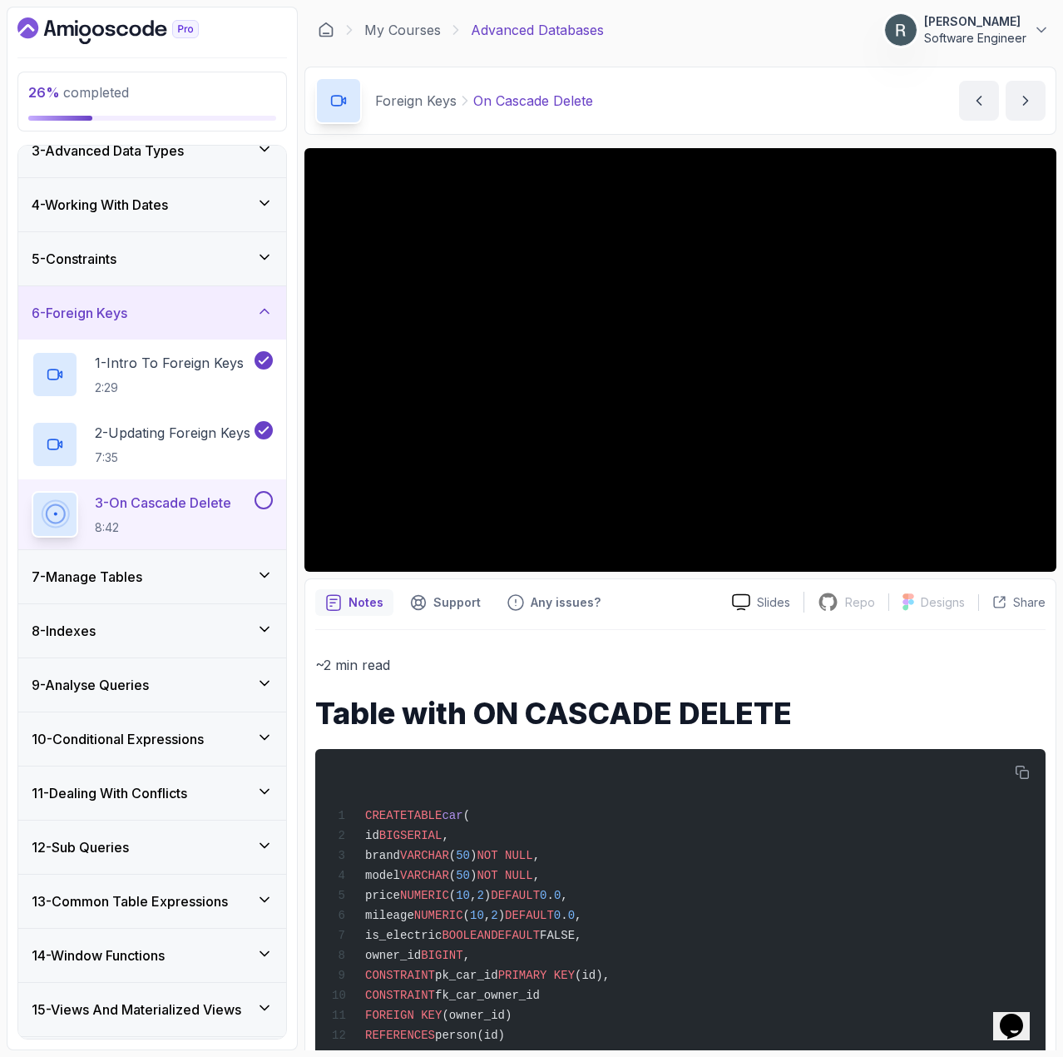
click at [266, 502] on button at bounding box center [264, 500] width 18 height 18
click at [214, 561] on div "7 - Manage Tables" at bounding box center [152, 576] width 268 height 53
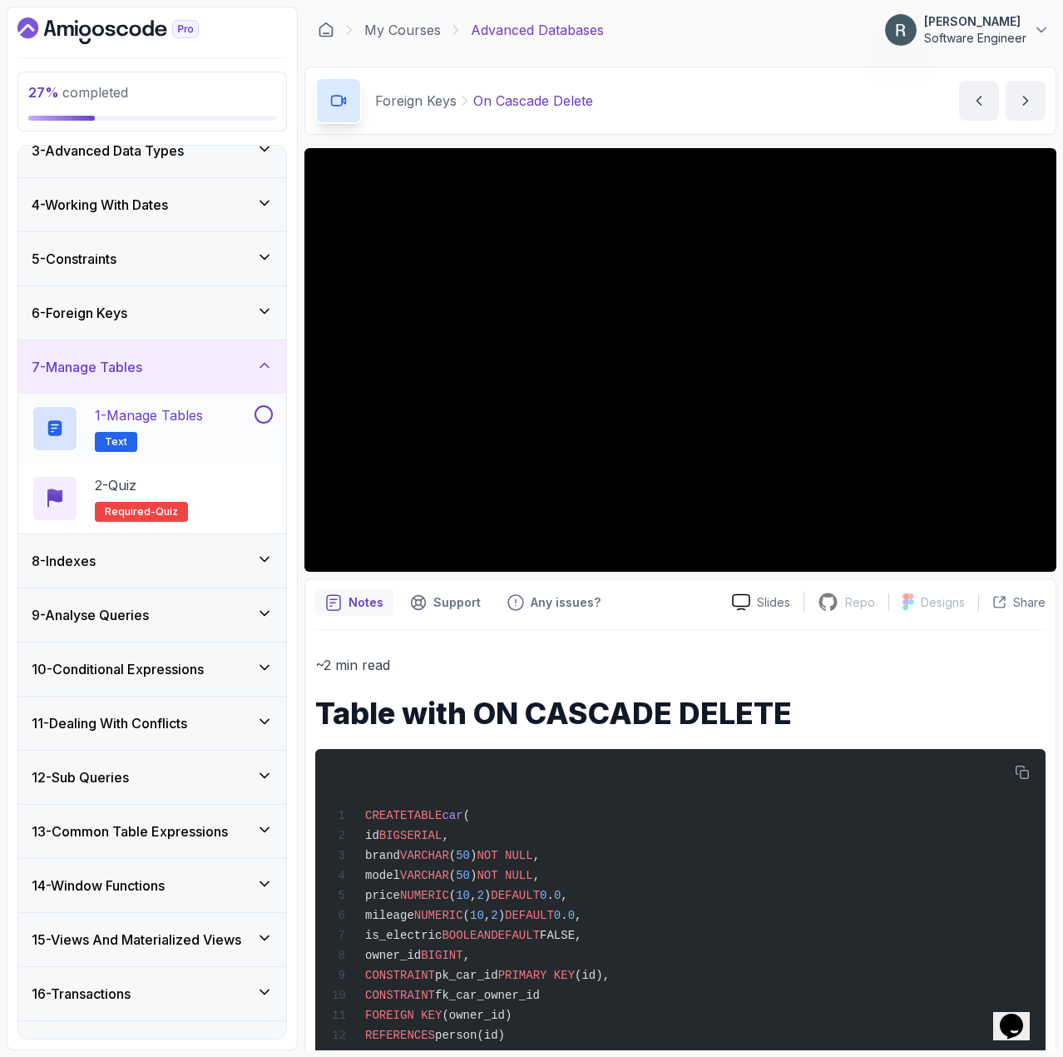
click at [250, 429] on div "1 - Manage Tables Text" at bounding box center [142, 428] width 220 height 47
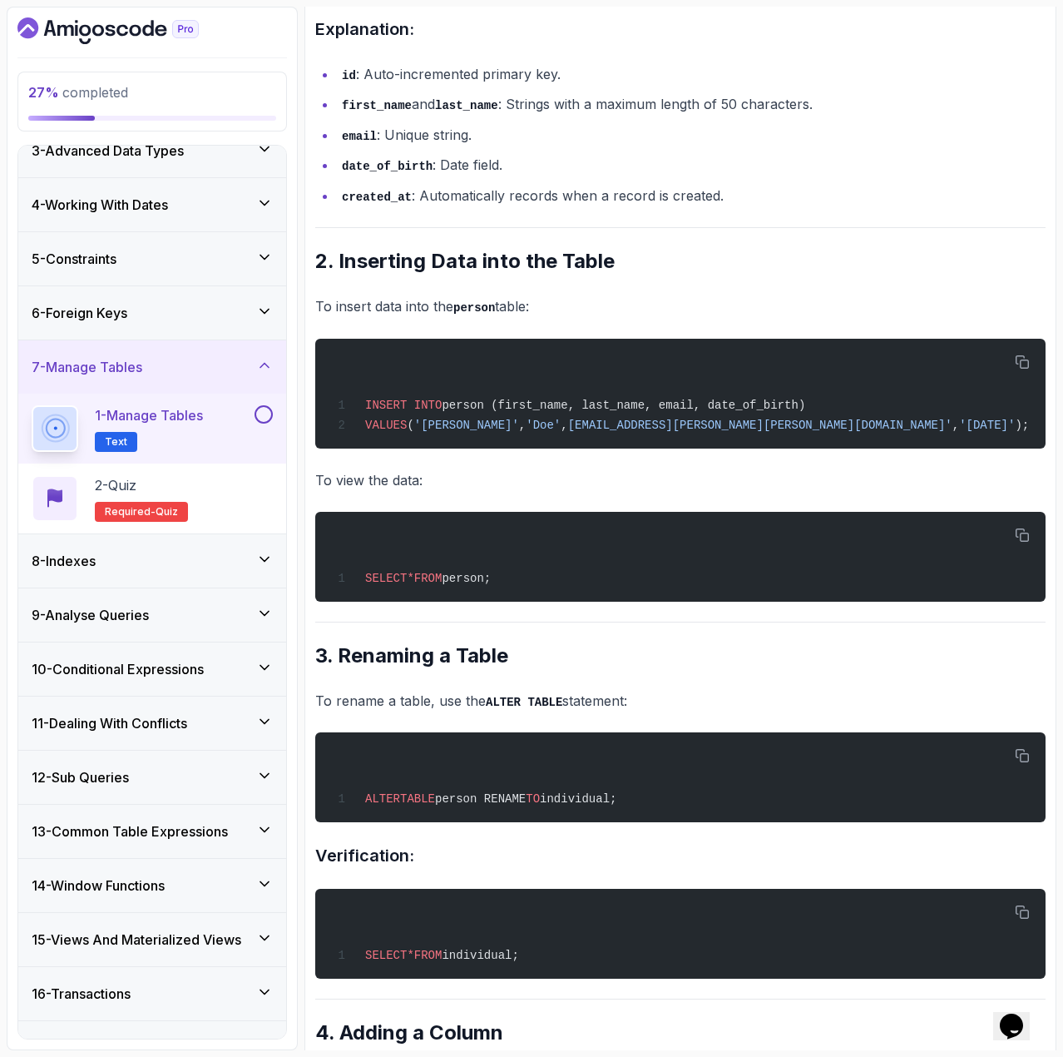
scroll to position [832, 0]
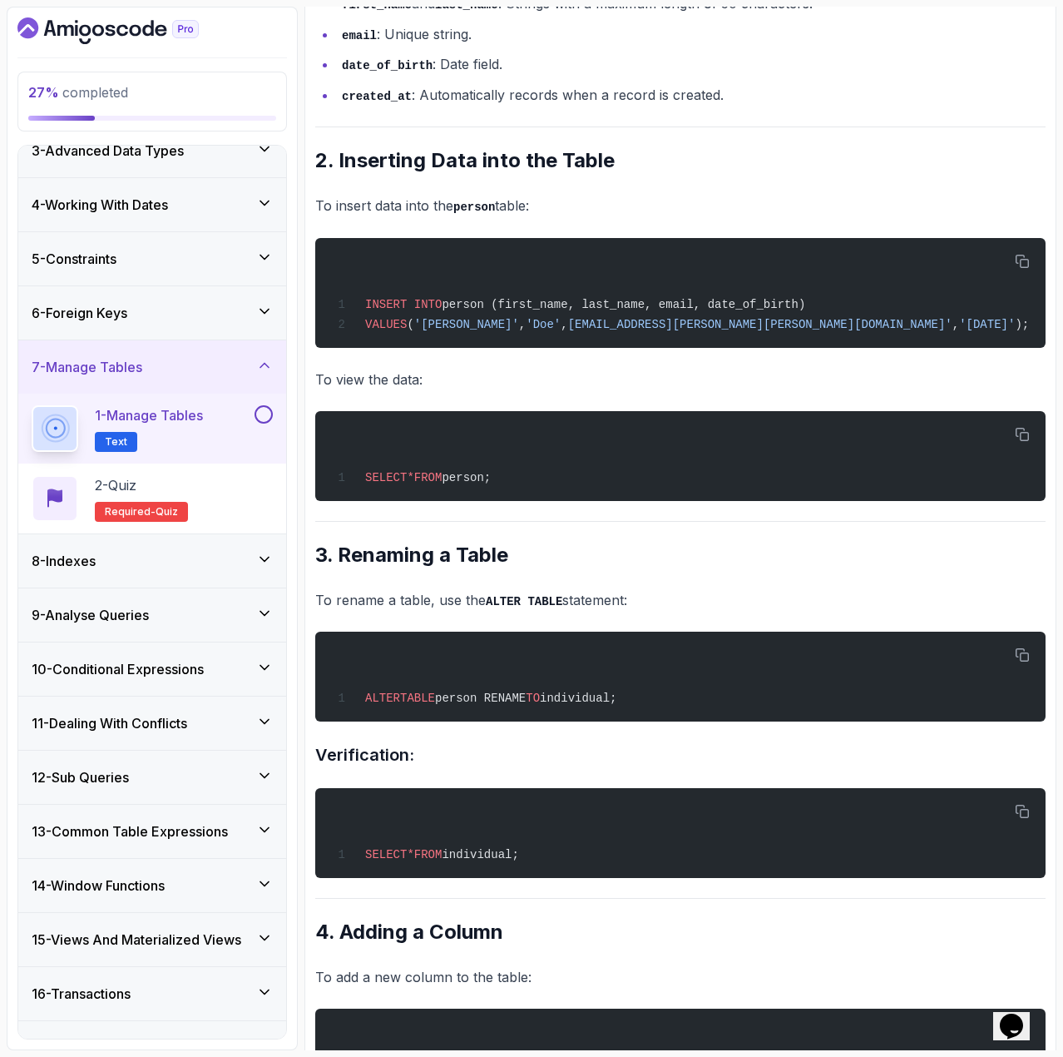
click at [259, 412] on button at bounding box center [264, 414] width 18 height 18
click at [223, 483] on div "2 - Quiz Required- quiz" at bounding box center [152, 498] width 241 height 47
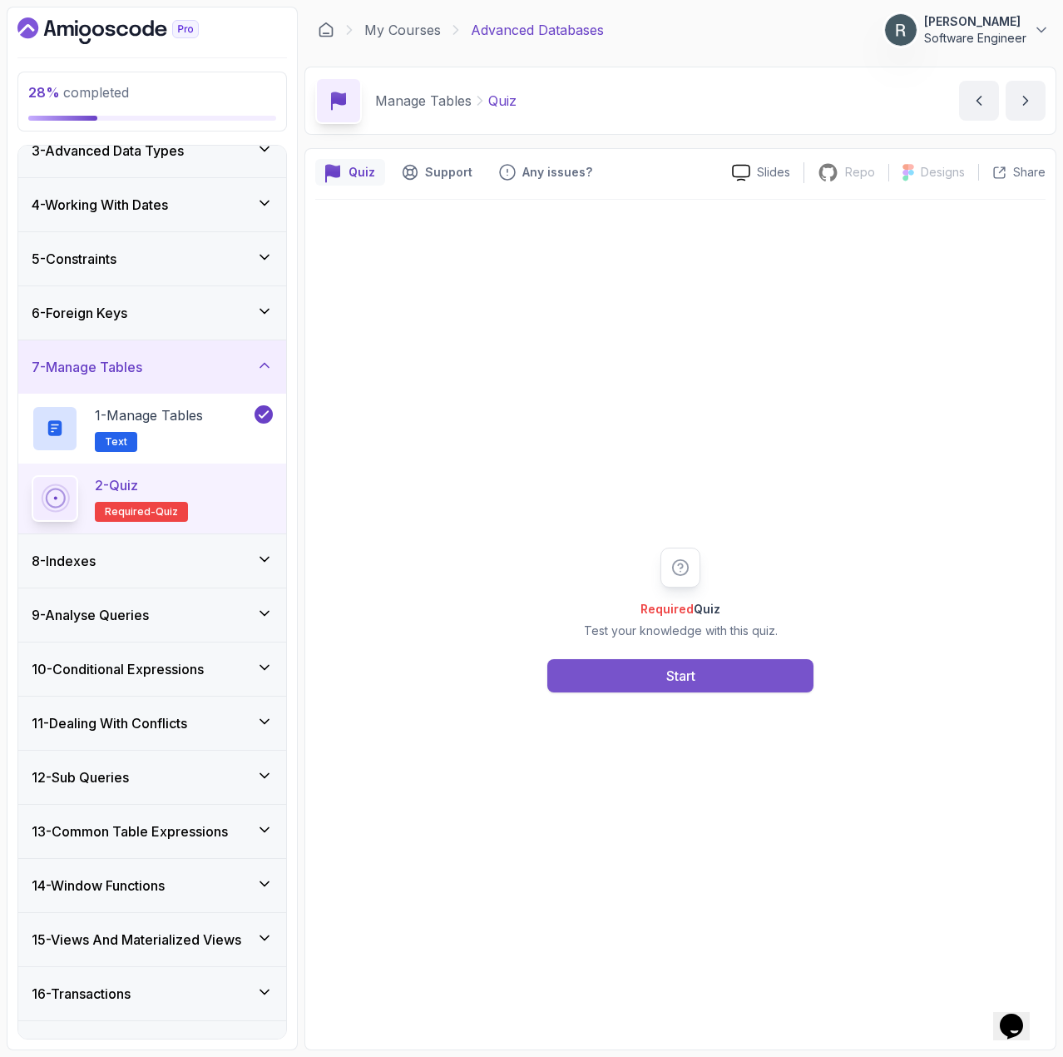
click at [584, 681] on button "Start" at bounding box center [680, 675] width 266 height 33
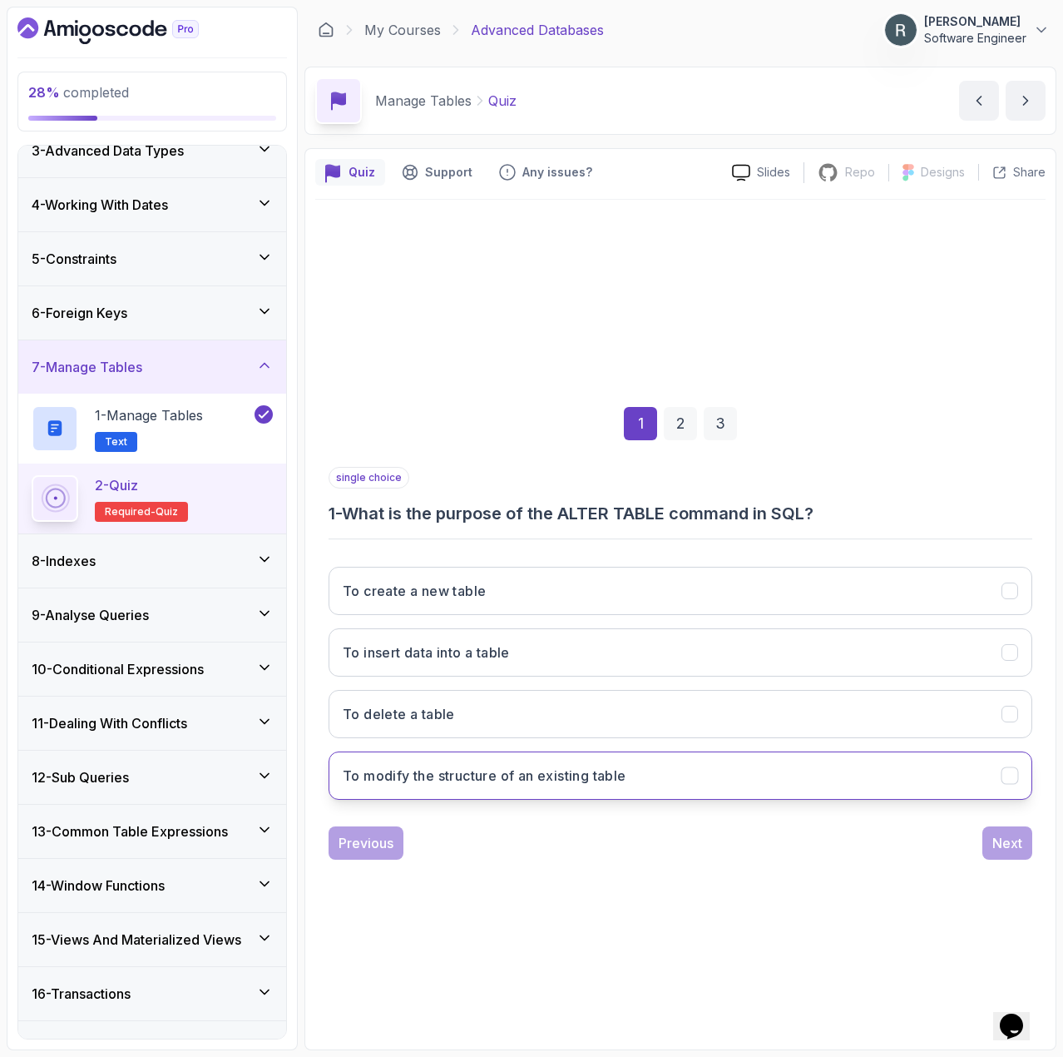
click at [545, 776] on h3 "To modify the structure of an existing table" at bounding box center [485, 775] width 284 height 20
click at [988, 840] on button "Next" at bounding box center [1008, 842] width 50 height 33
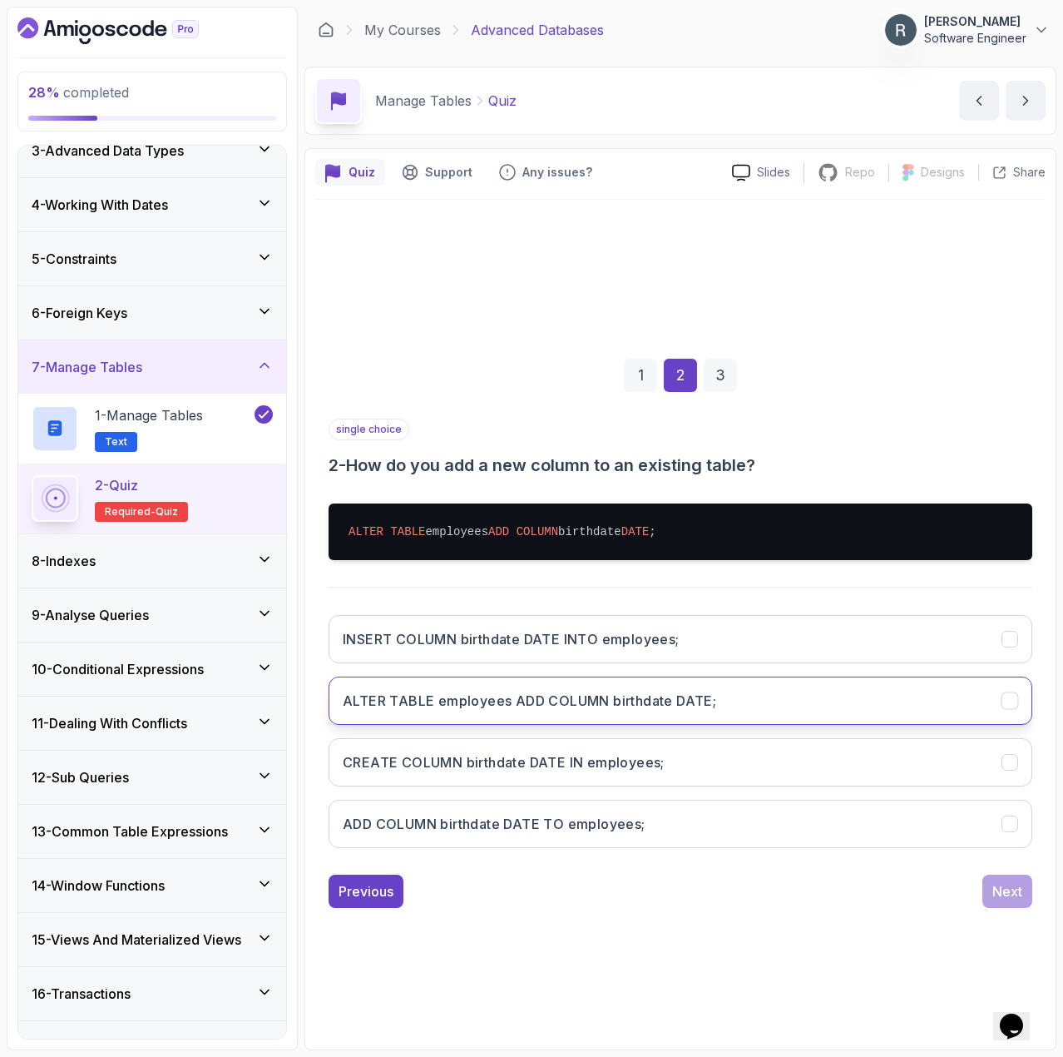
click at [665, 697] on h3 "ALTER TABLE employees ADD COLUMN birthdate DATE;" at bounding box center [530, 701] width 374 height 20
click at [1014, 894] on div "Next" at bounding box center [1008, 891] width 30 height 20
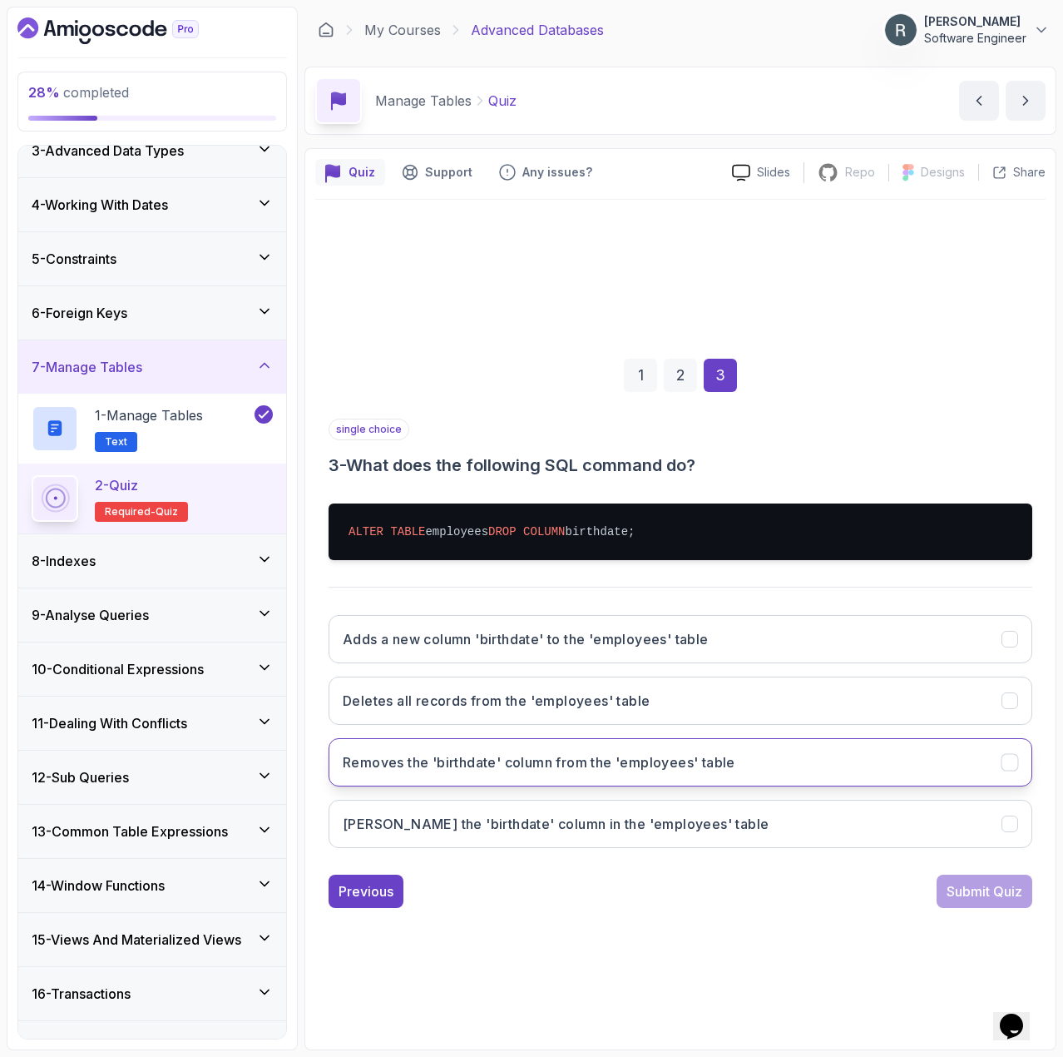
click at [466, 778] on button "Removes the 'birthdate' column from the 'employees' table" at bounding box center [681, 762] width 704 height 48
click at [983, 897] on div "Submit Quiz" at bounding box center [985, 891] width 76 height 20
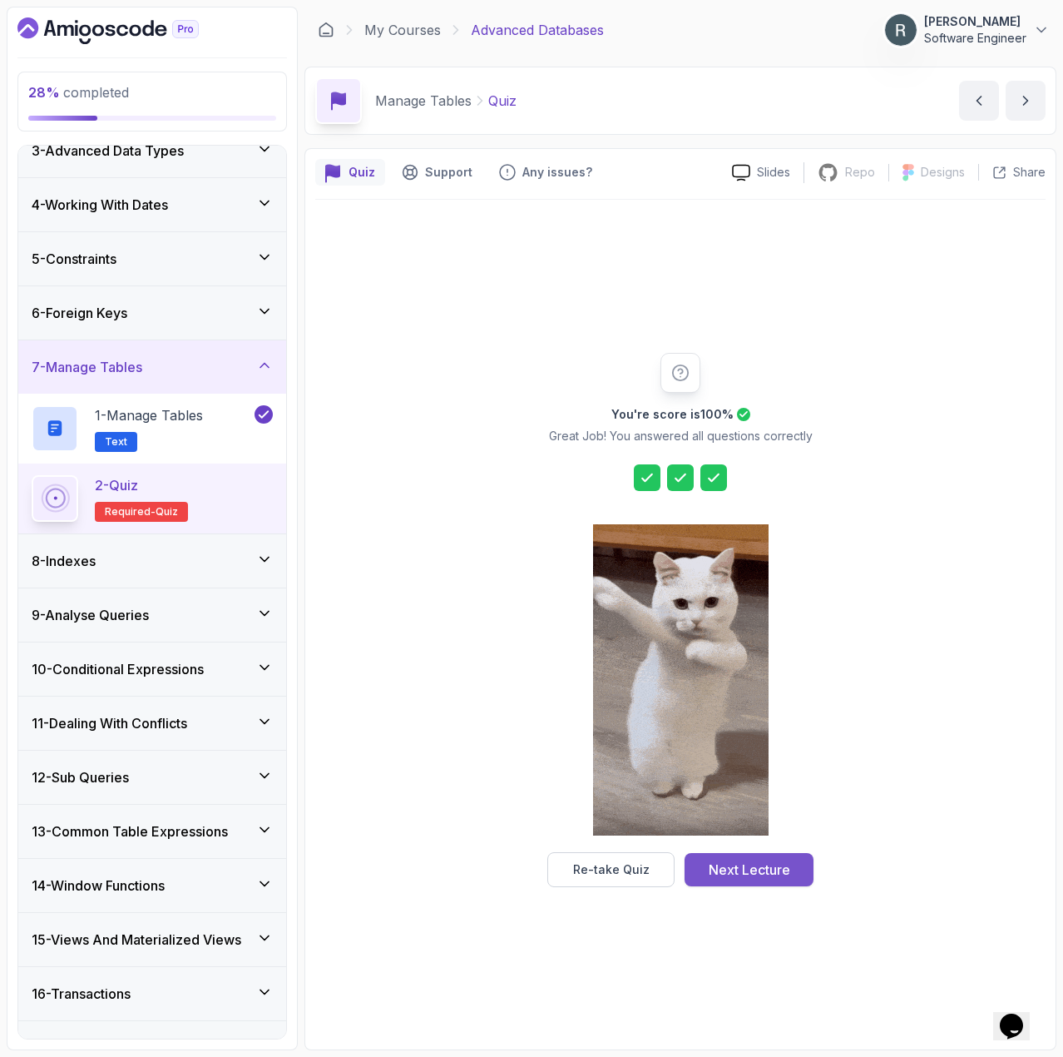
click at [790, 862] on button "Next Lecture" at bounding box center [749, 869] width 129 height 33
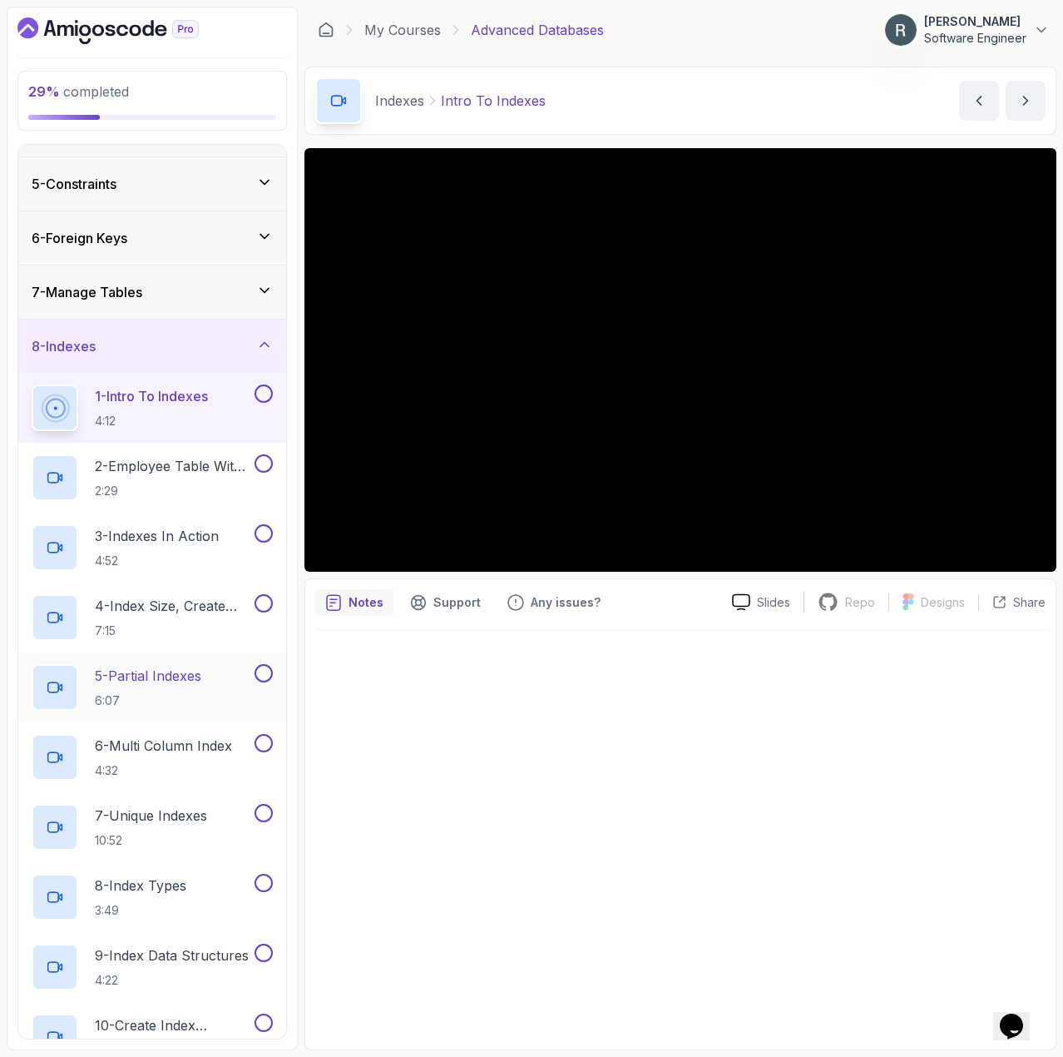
scroll to position [219, 0]
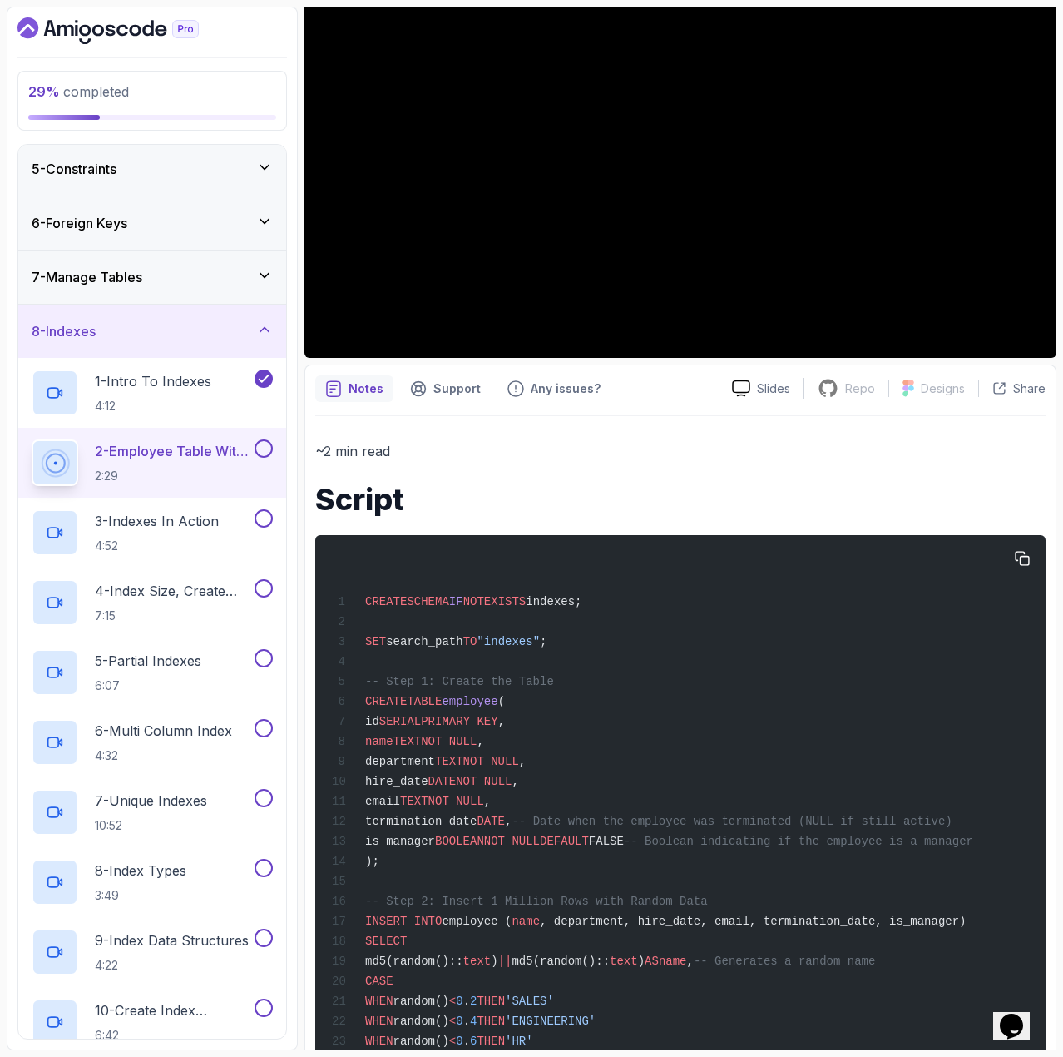
scroll to position [171, 0]
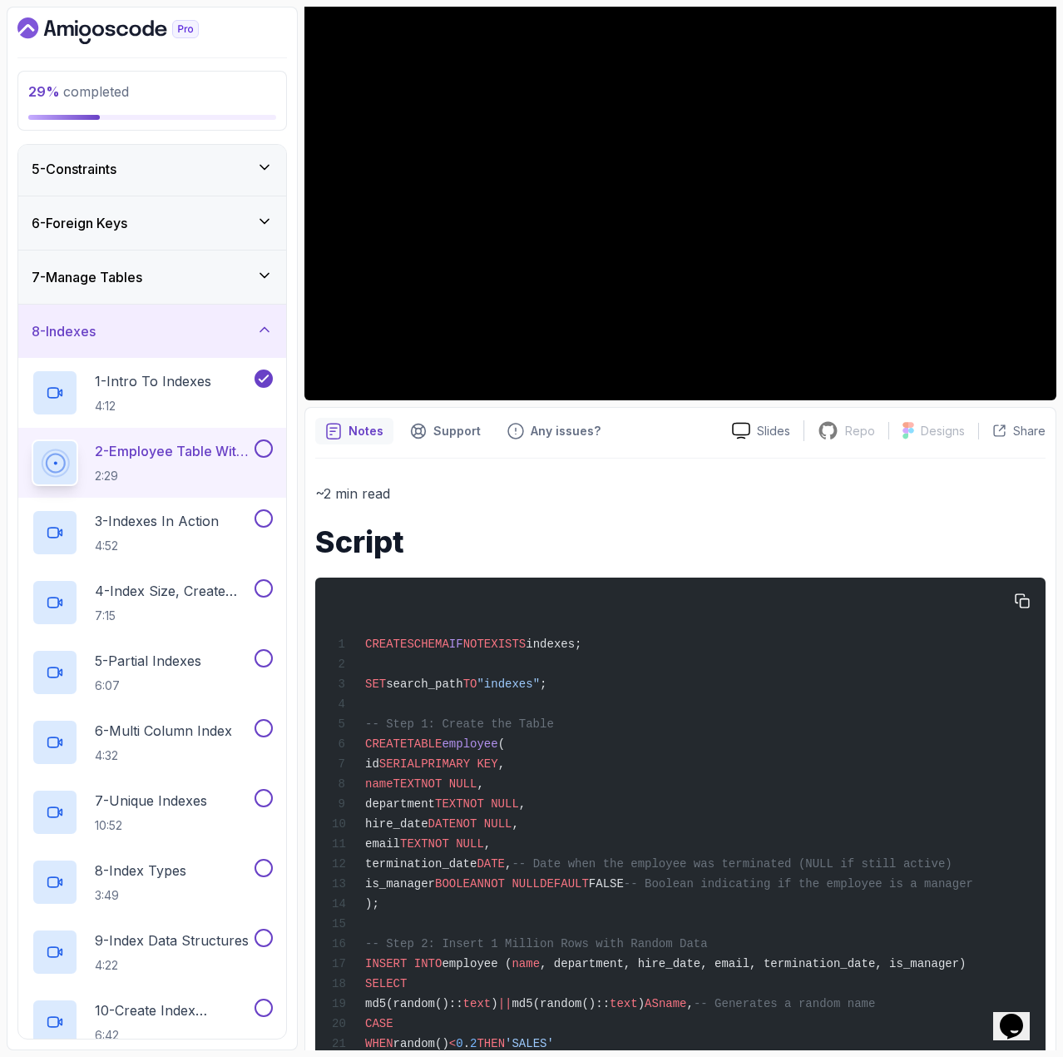
drag, startPoint x: 598, startPoint y: 649, endPoint x: 357, endPoint y: 647, distance: 241.3
click at [357, 647] on div "CREATE SCHEMA IF NOT EXISTS indexes; SET search_path TO "indexes" ; -- Step 1: …" at bounding box center [681, 961] width 704 height 749
copy span "CREATE SCHEMA IF NOT EXISTS indexes;"
drag, startPoint x: 551, startPoint y: 685, endPoint x: 368, endPoint y: 683, distance: 183.0
click at [368, 683] on span "SET search_path TO "indexes" ;" at bounding box center [439, 683] width 215 height 13
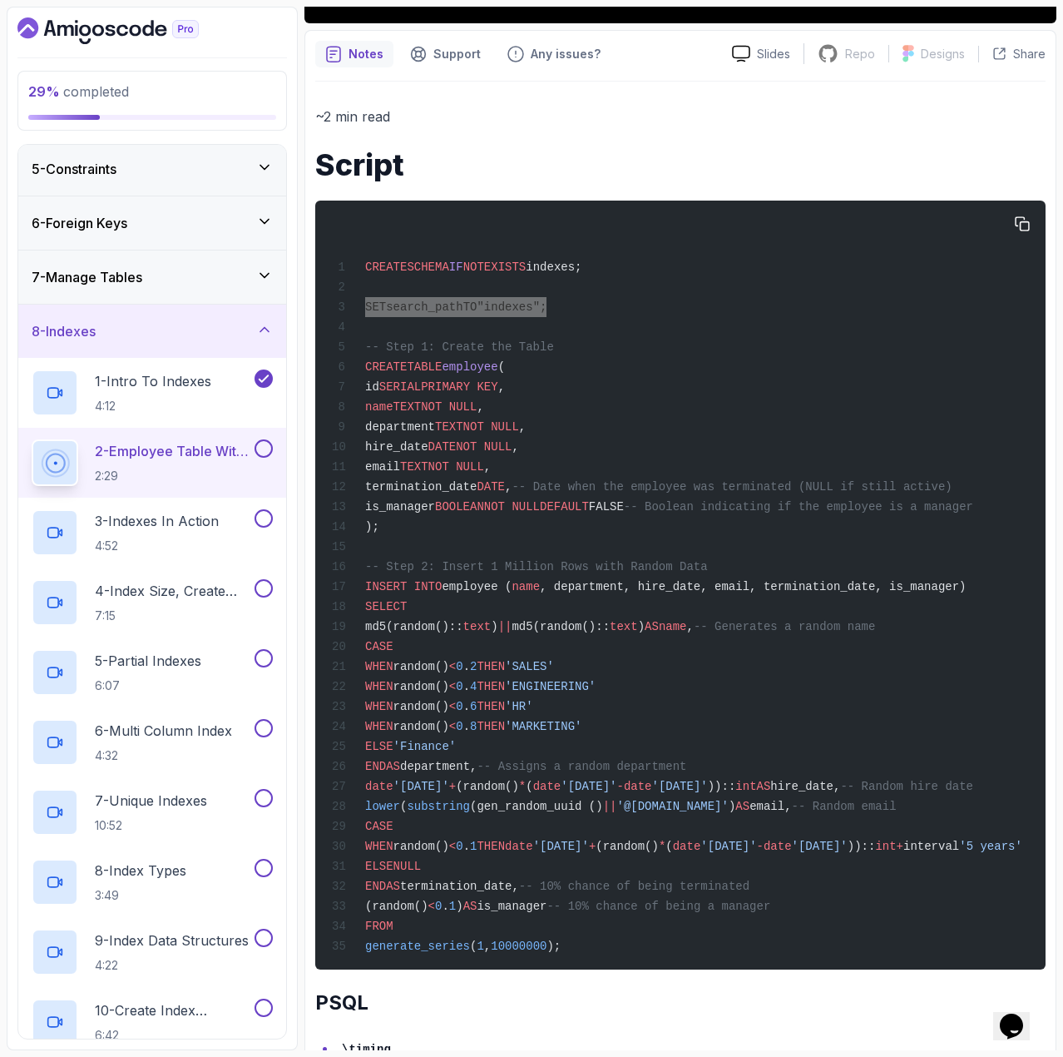
scroll to position [587, 0]
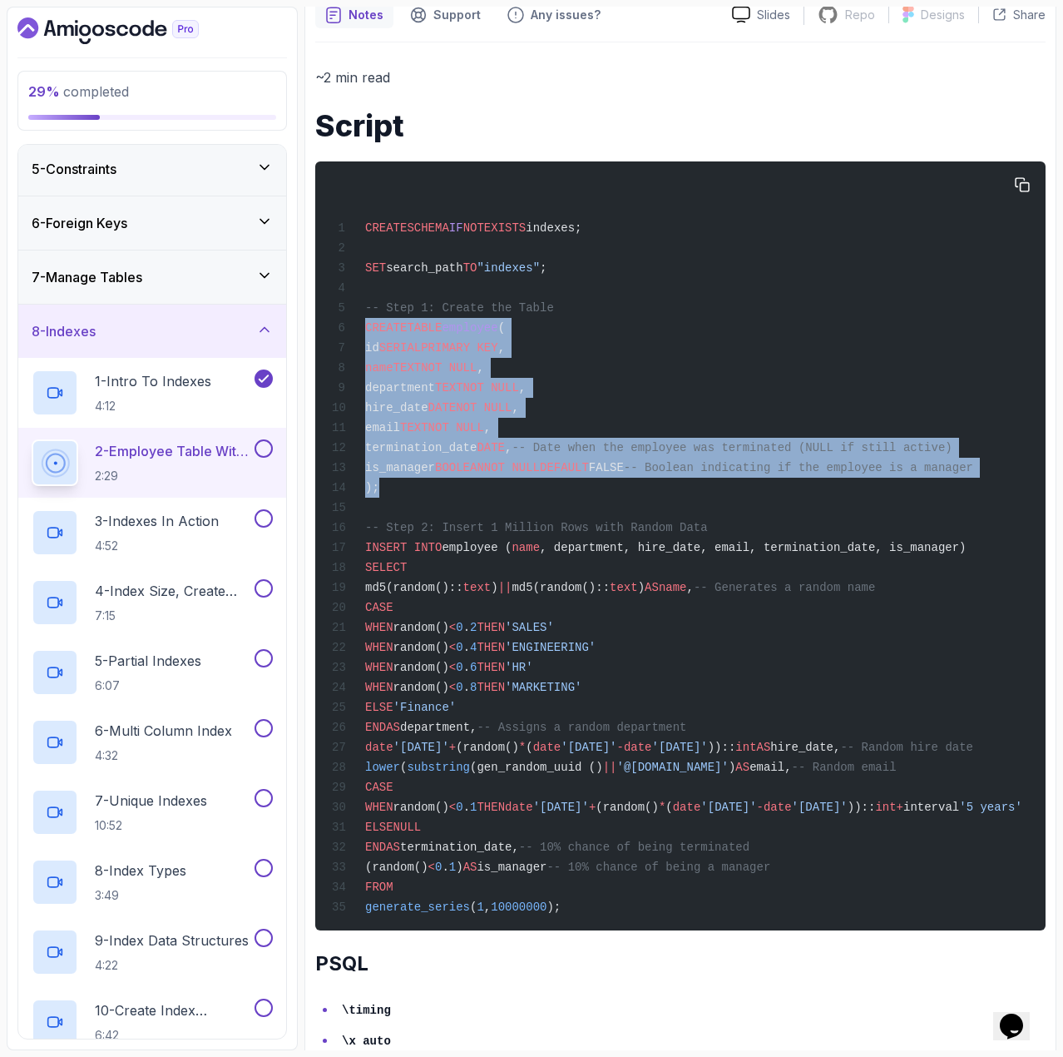
drag, startPoint x: 384, startPoint y: 497, endPoint x: 364, endPoint y: 337, distance: 161.1
click at [364, 337] on div "CREATE SCHEMA IF NOT EXISTS indexes; SET search_path TO "indexes" ; -- Step 1: …" at bounding box center [681, 545] width 704 height 749
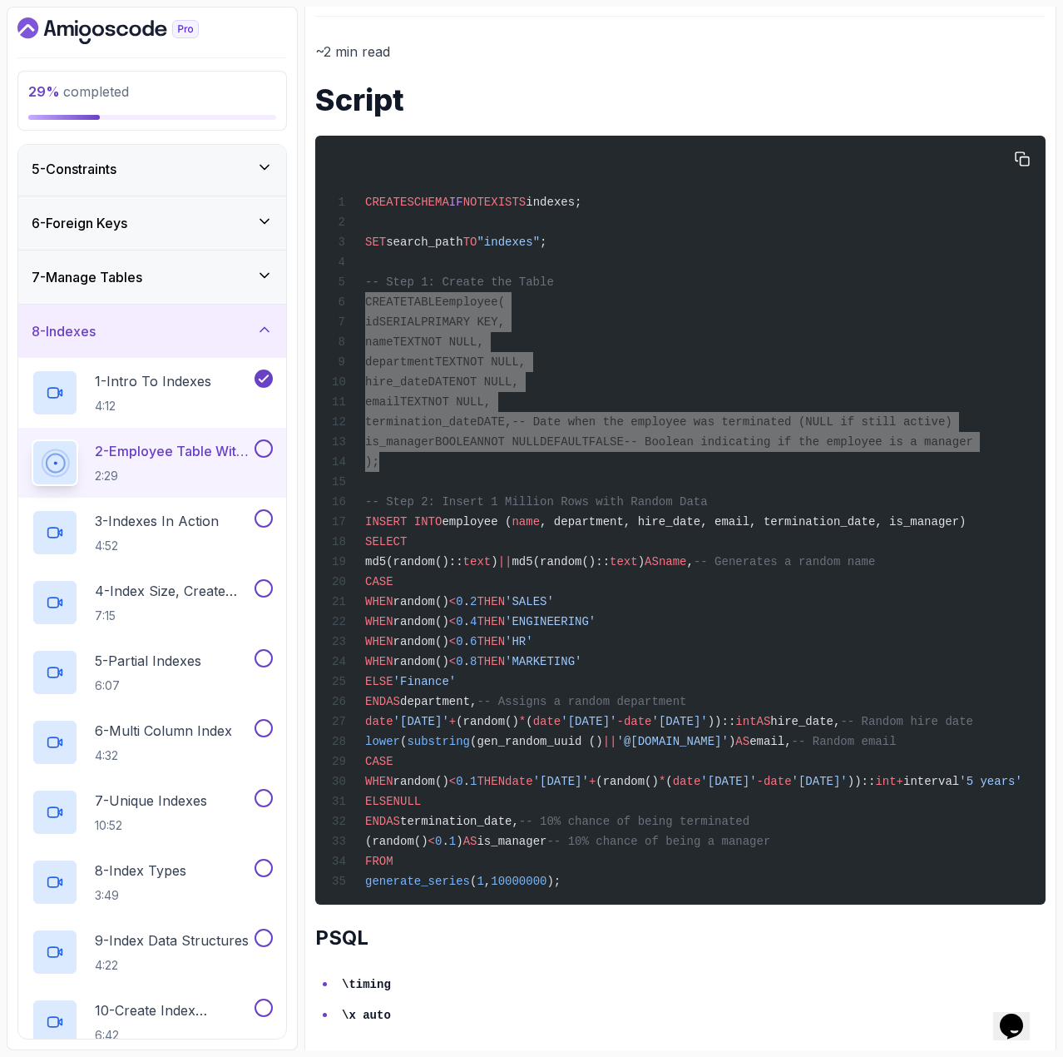
scroll to position [666, 0]
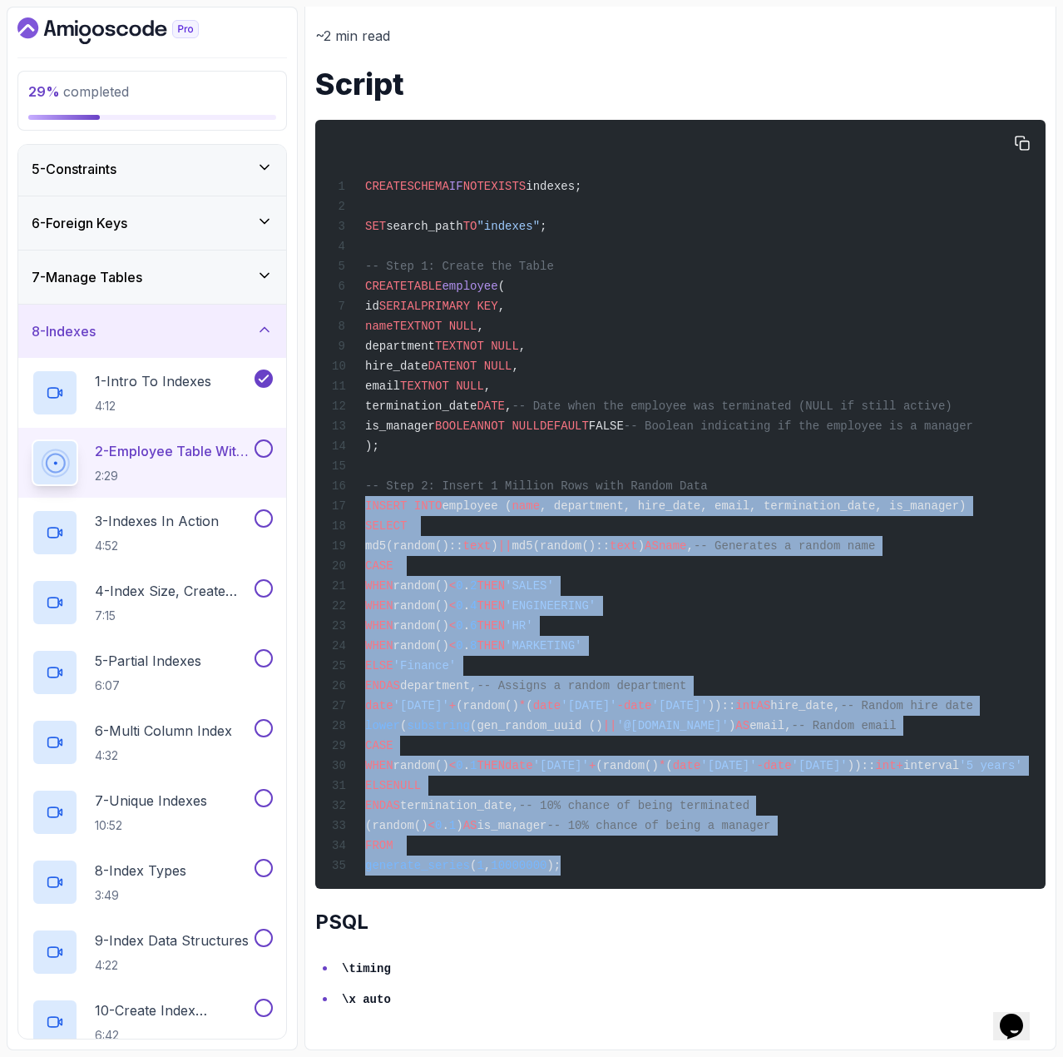
drag, startPoint x: 363, startPoint y: 478, endPoint x: 587, endPoint y: 860, distance: 443.8
click at [587, 860] on div "CREATE SCHEMA IF NOT EXISTS indexes; SET search_path TO "indexes" ; -- Step 1: …" at bounding box center [681, 504] width 704 height 749
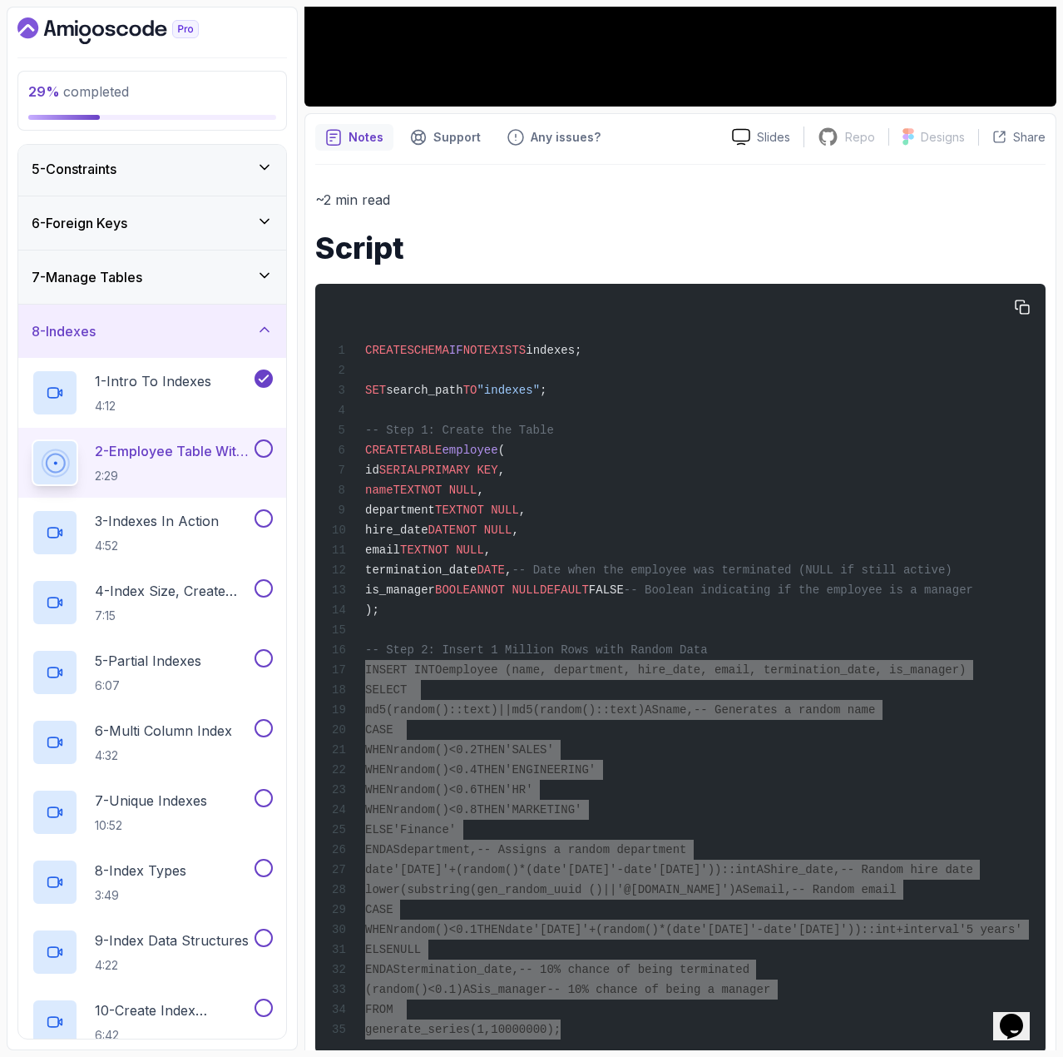
scroll to position [333, 0]
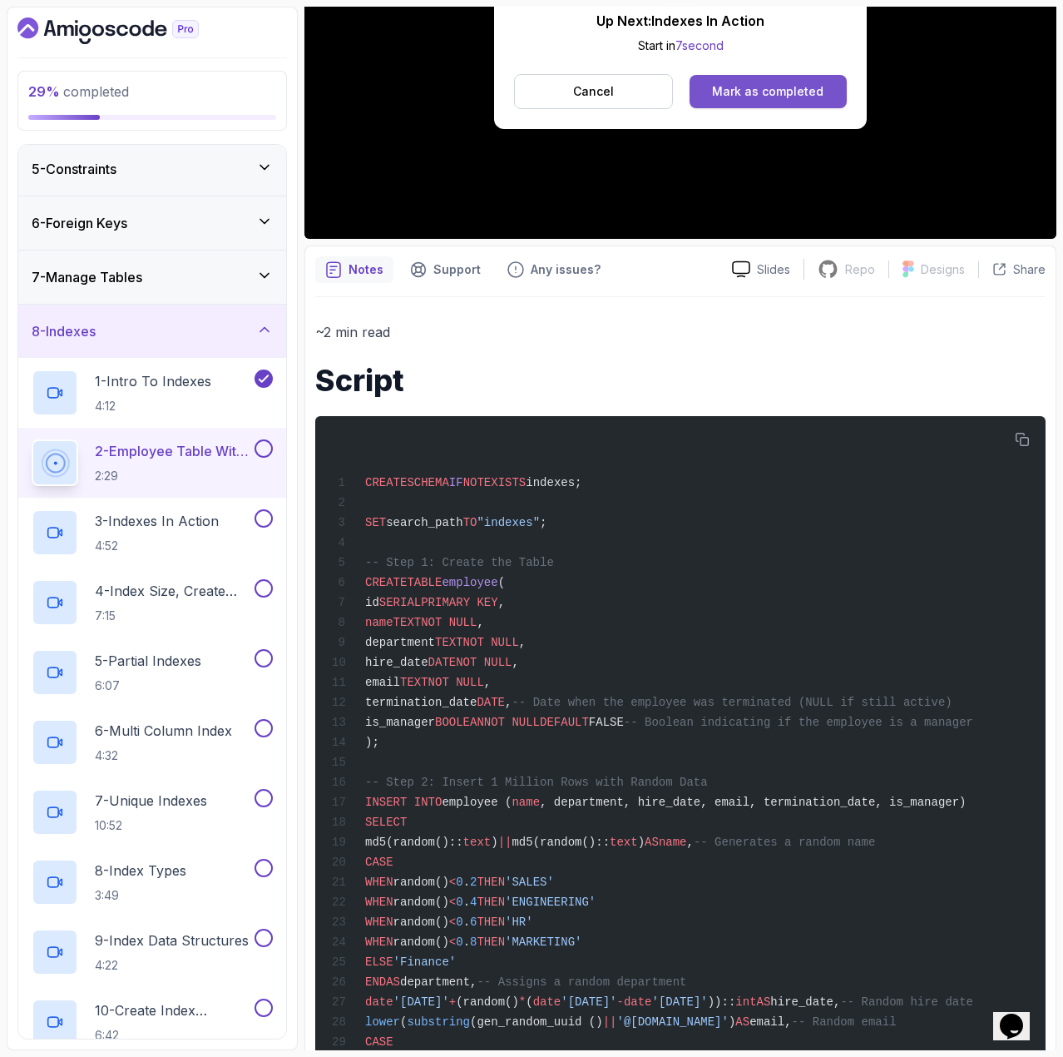
click at [786, 99] on div "Mark as completed" at bounding box center [767, 91] width 111 height 17
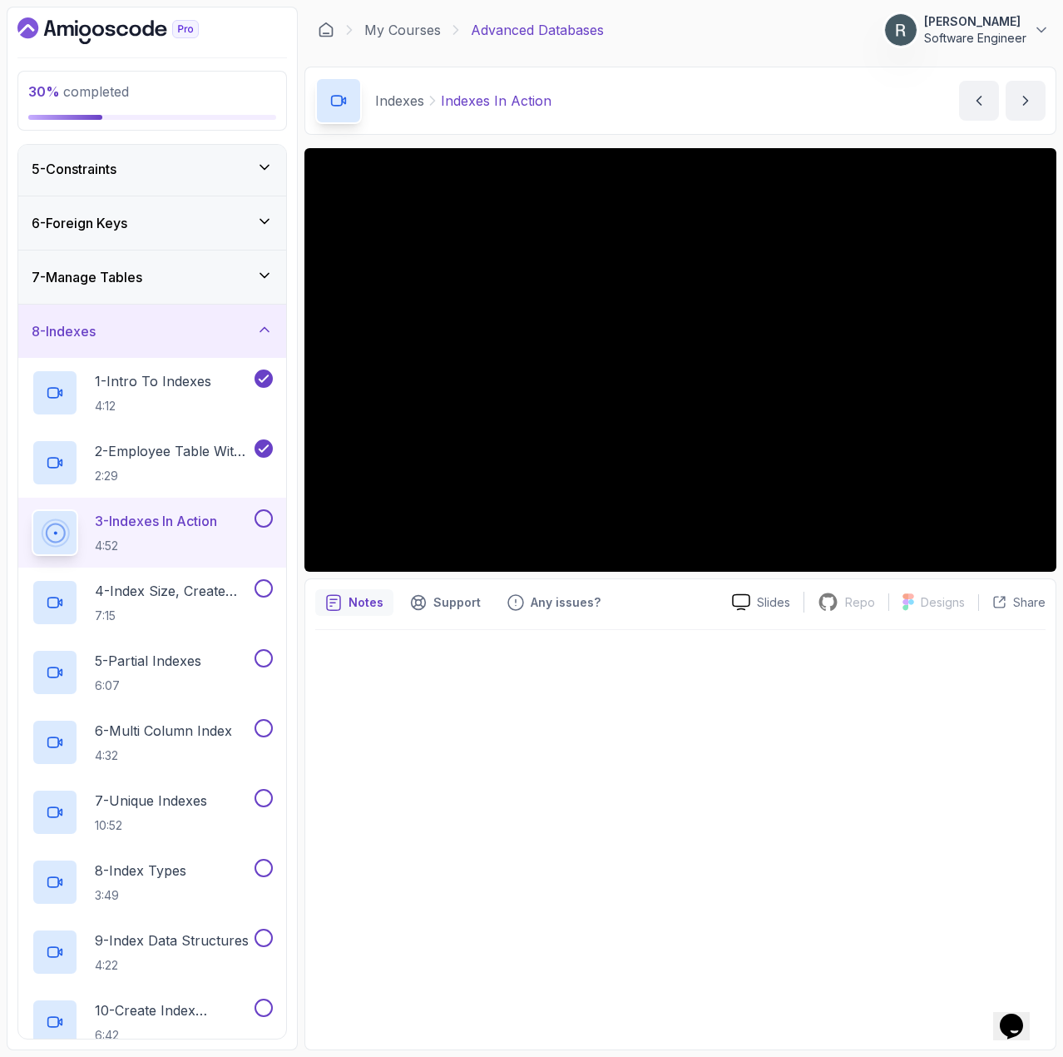
click at [265, 514] on button at bounding box center [264, 518] width 18 height 18
click at [211, 589] on p "4 - Index Size, Create And Drop Index" at bounding box center [173, 591] width 156 height 20
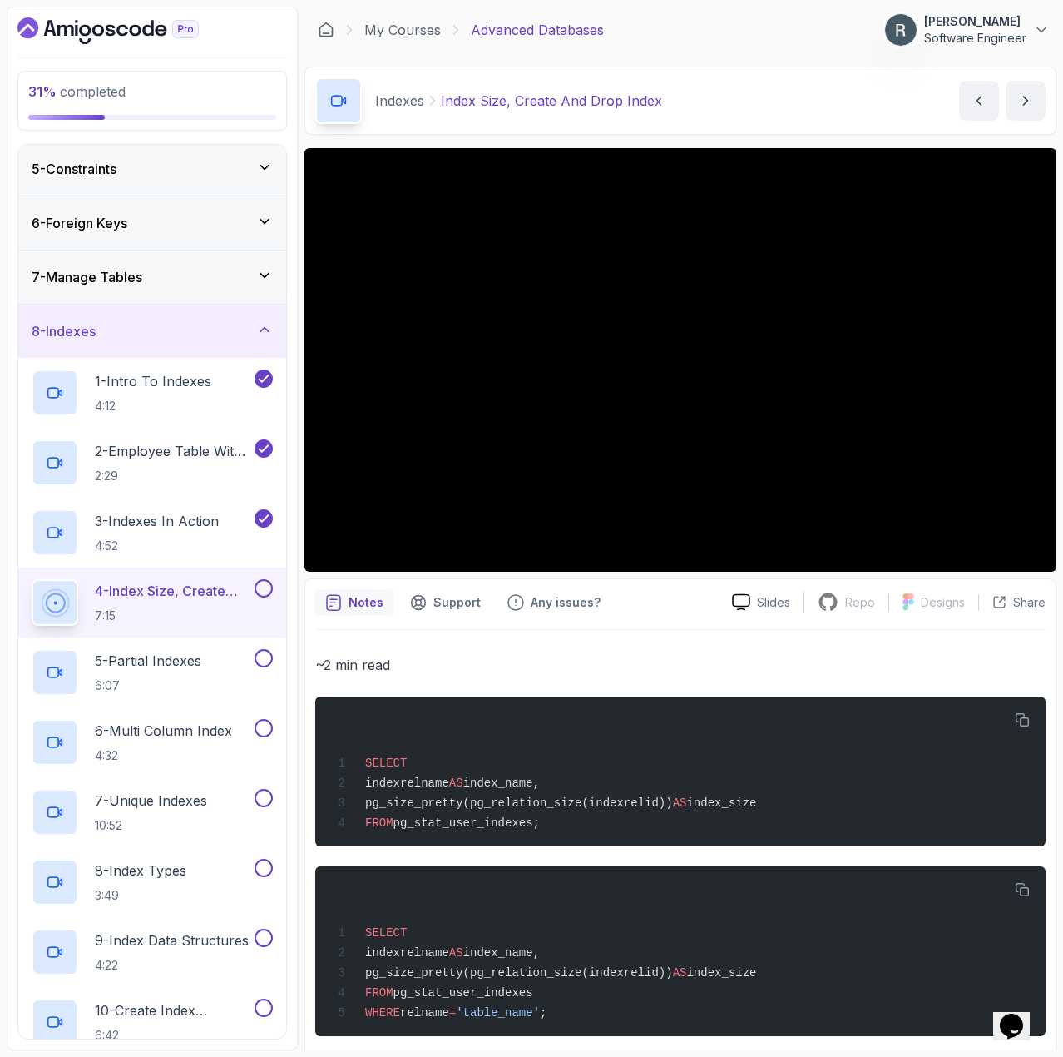
click at [270, 577] on div "4 - Index Size, Create And Drop Index 7:15" at bounding box center [152, 602] width 268 height 70
click at [263, 592] on button at bounding box center [264, 588] width 18 height 18
click at [218, 651] on div "5 - Partial Indexes 6:07" at bounding box center [142, 672] width 220 height 47
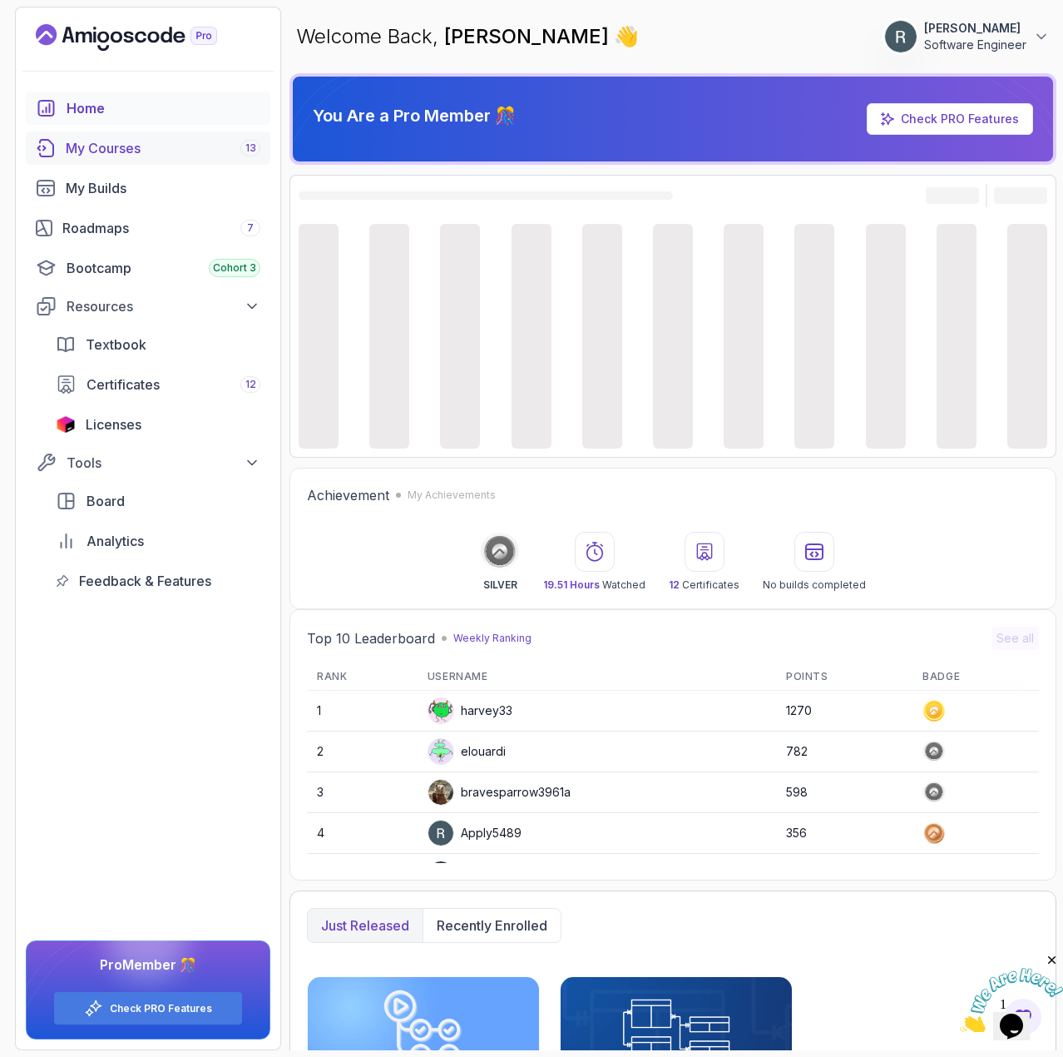
click at [130, 150] on div "My Courses 13" at bounding box center [163, 148] width 195 height 20
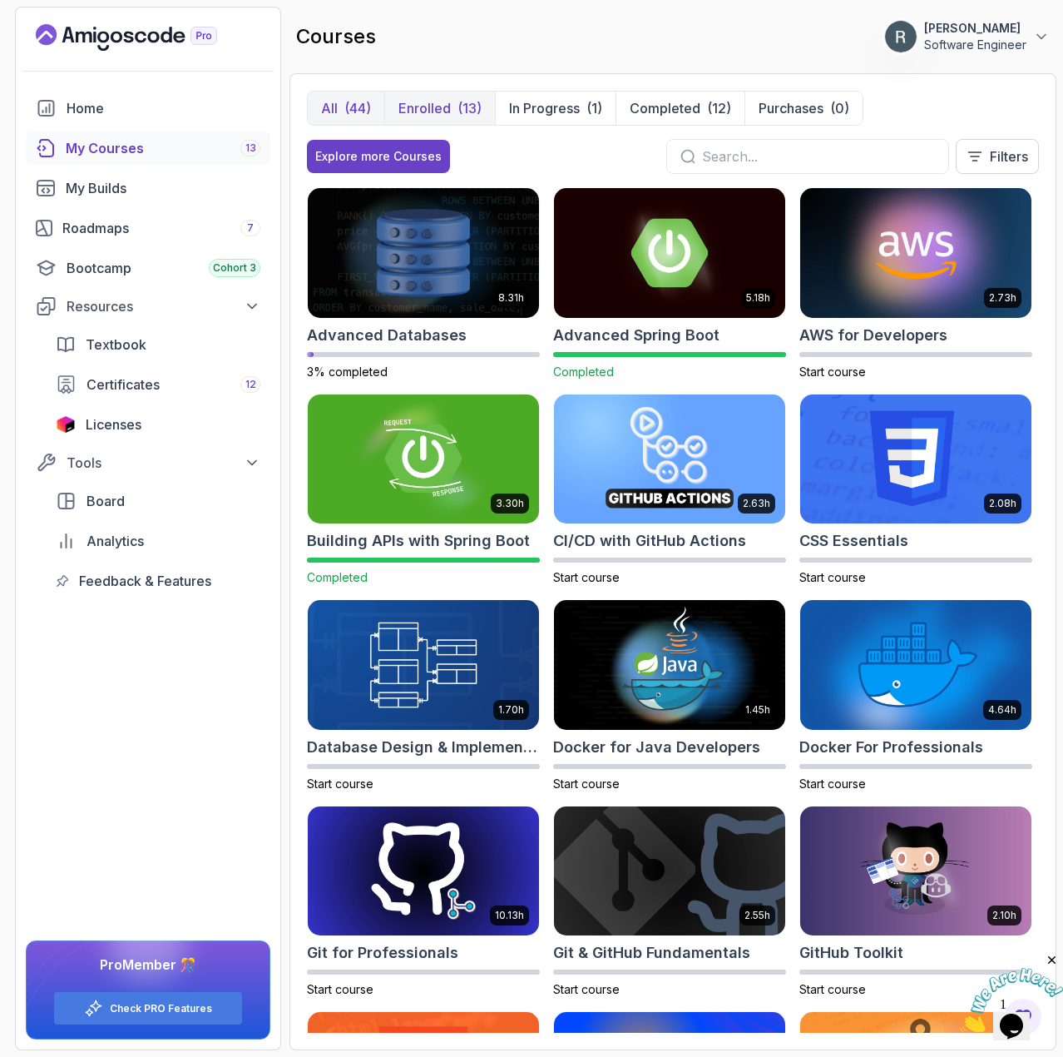
click at [456, 110] on button "Enrolled (13)" at bounding box center [439, 108] width 111 height 33
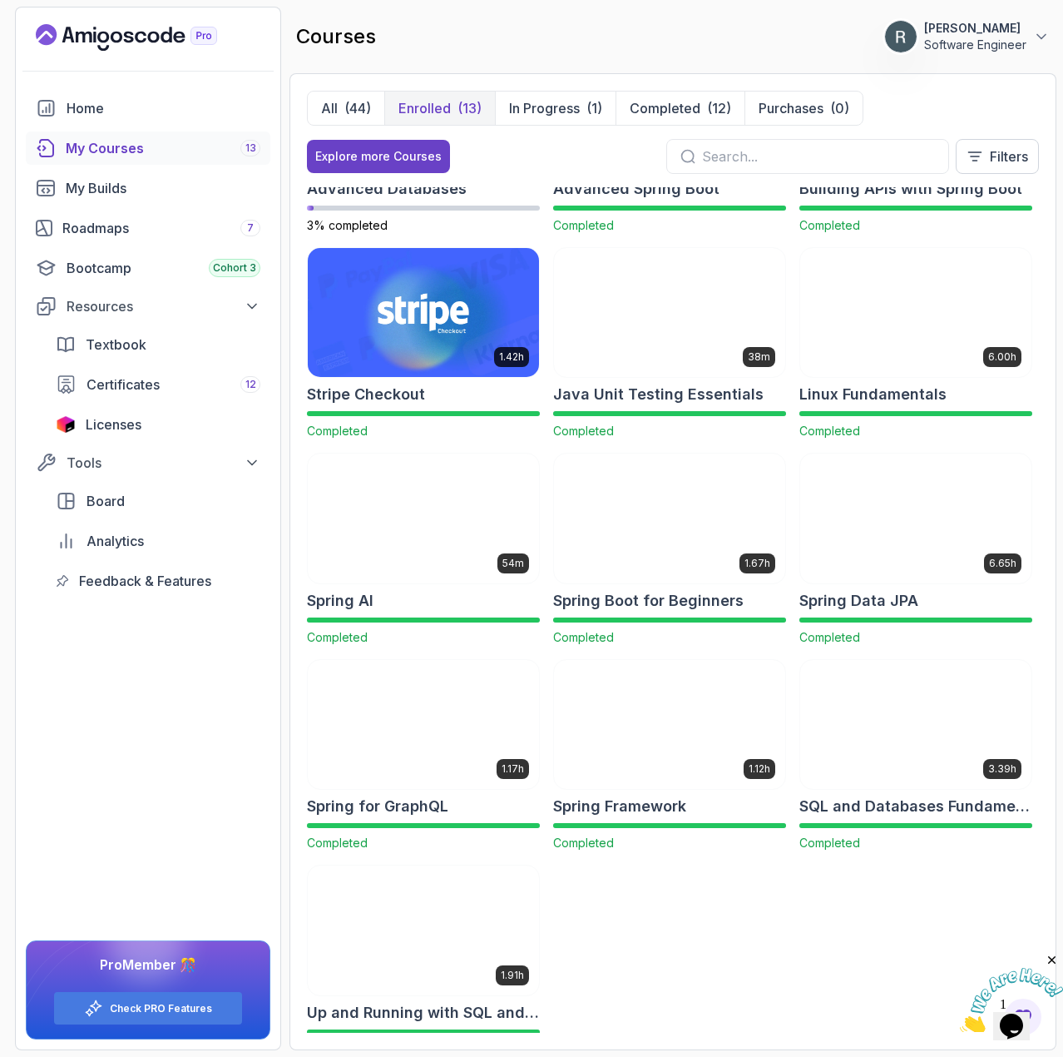
scroll to position [166, 0]
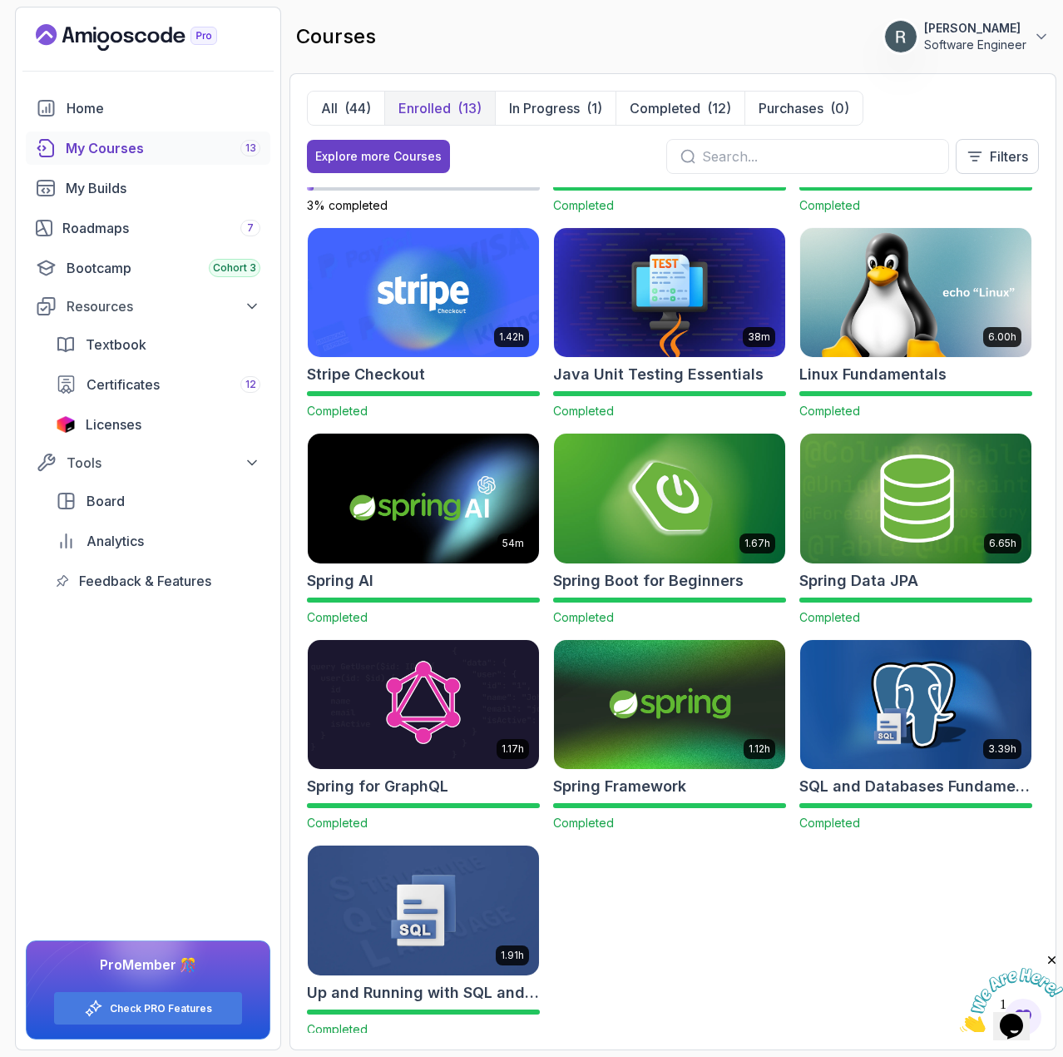
click at [892, 713] on img at bounding box center [916, 704] width 243 height 136
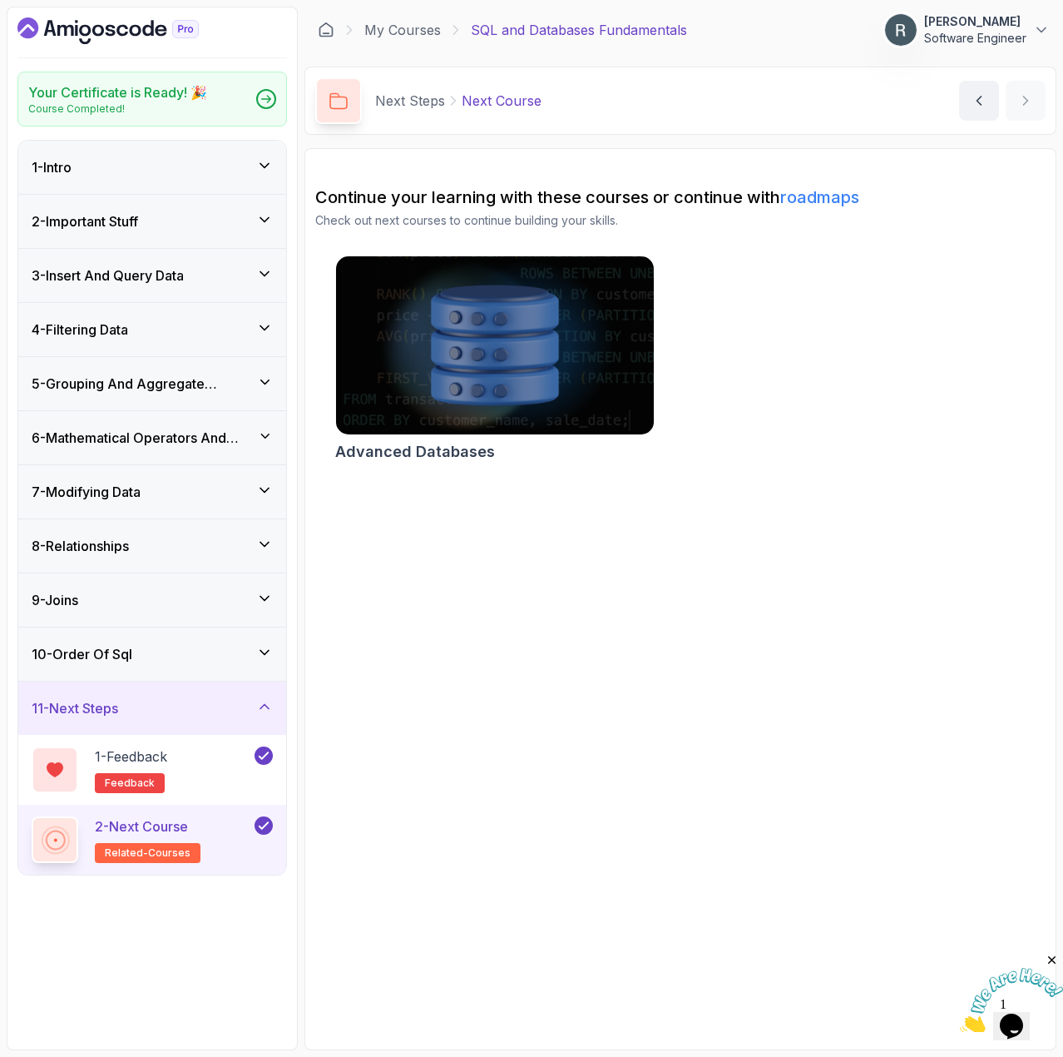
click at [199, 291] on div "3 - Insert And Query Data" at bounding box center [152, 275] width 268 height 53
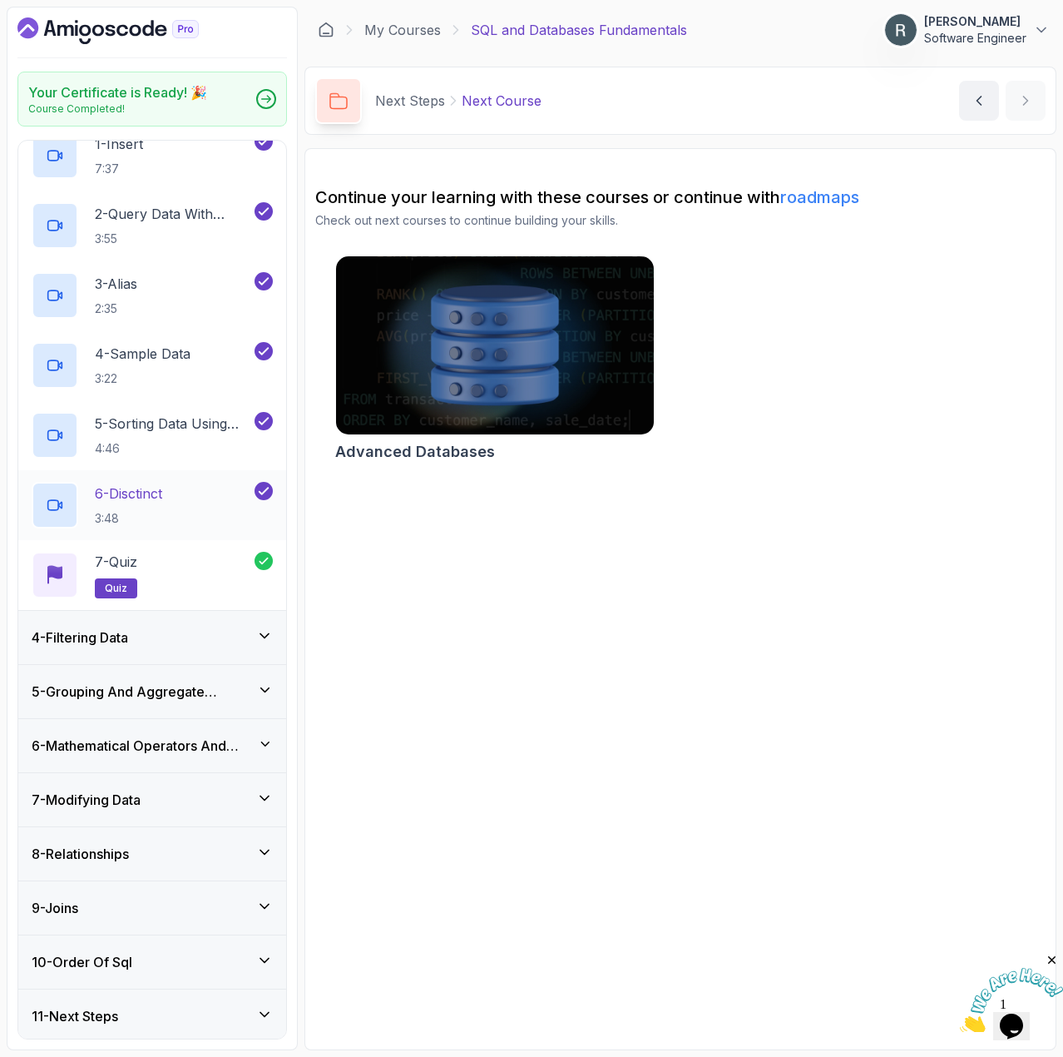
scroll to position [186, 0]
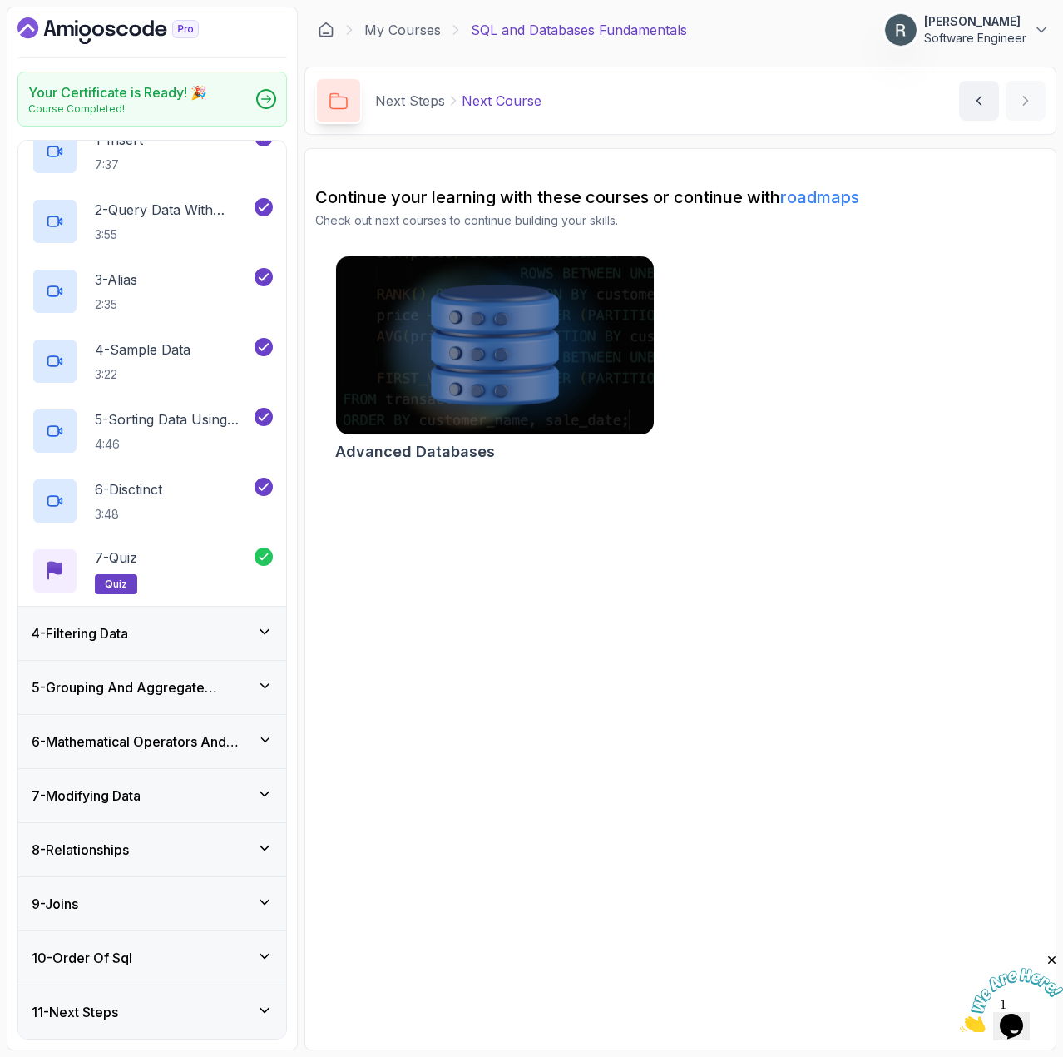
click at [166, 644] on div "4 - Filtering Data" at bounding box center [152, 632] width 268 height 53
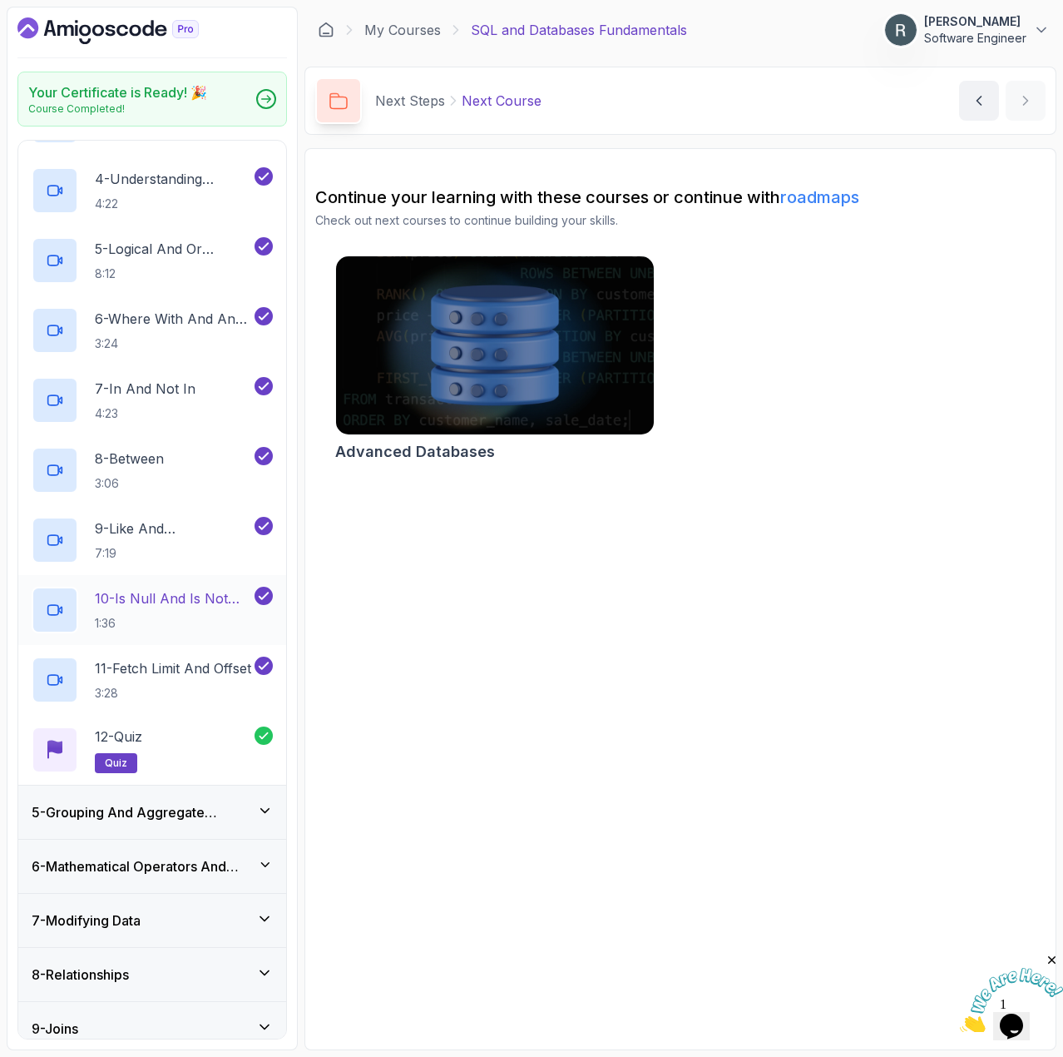
scroll to position [499, 0]
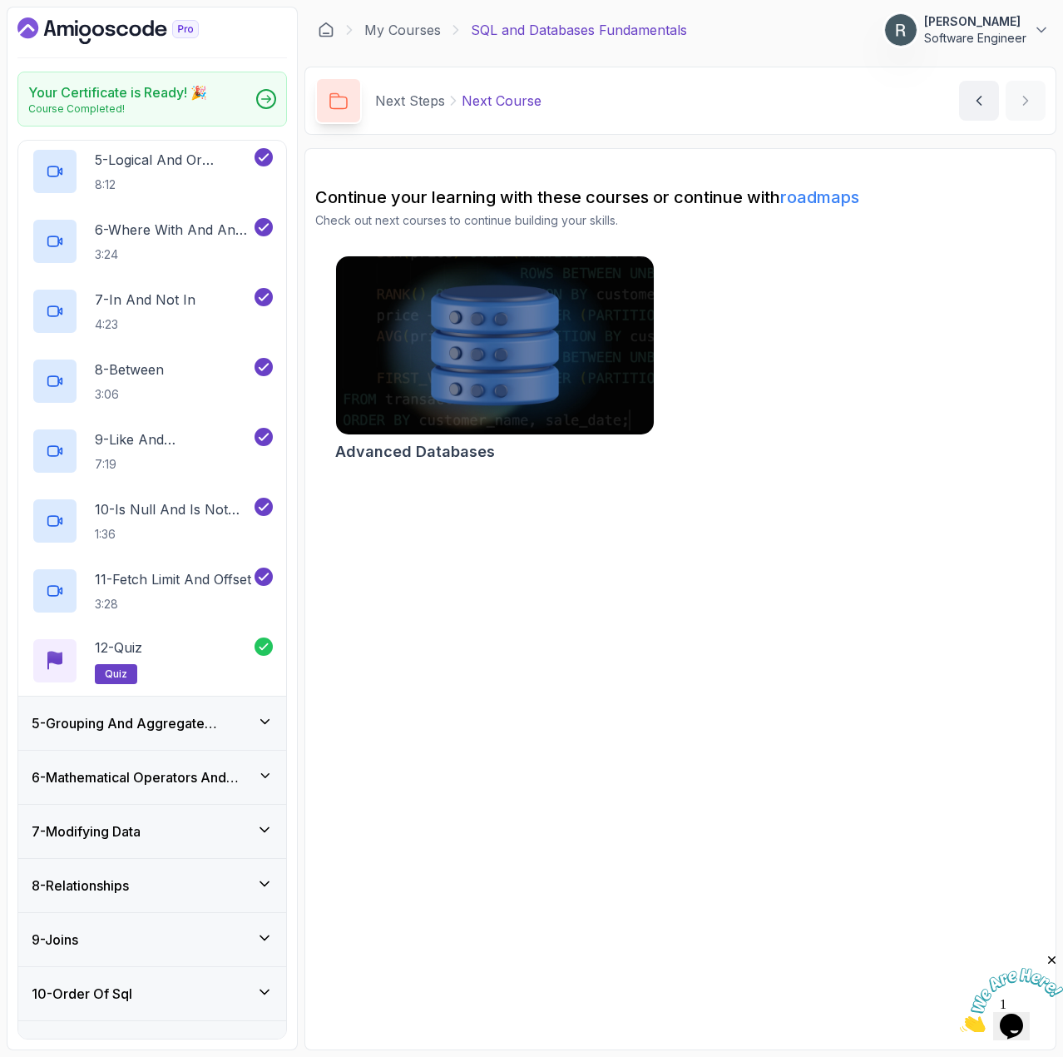
click at [165, 715] on h3 "5 - Grouping And Aggregate Functions" at bounding box center [144, 723] width 225 height 20
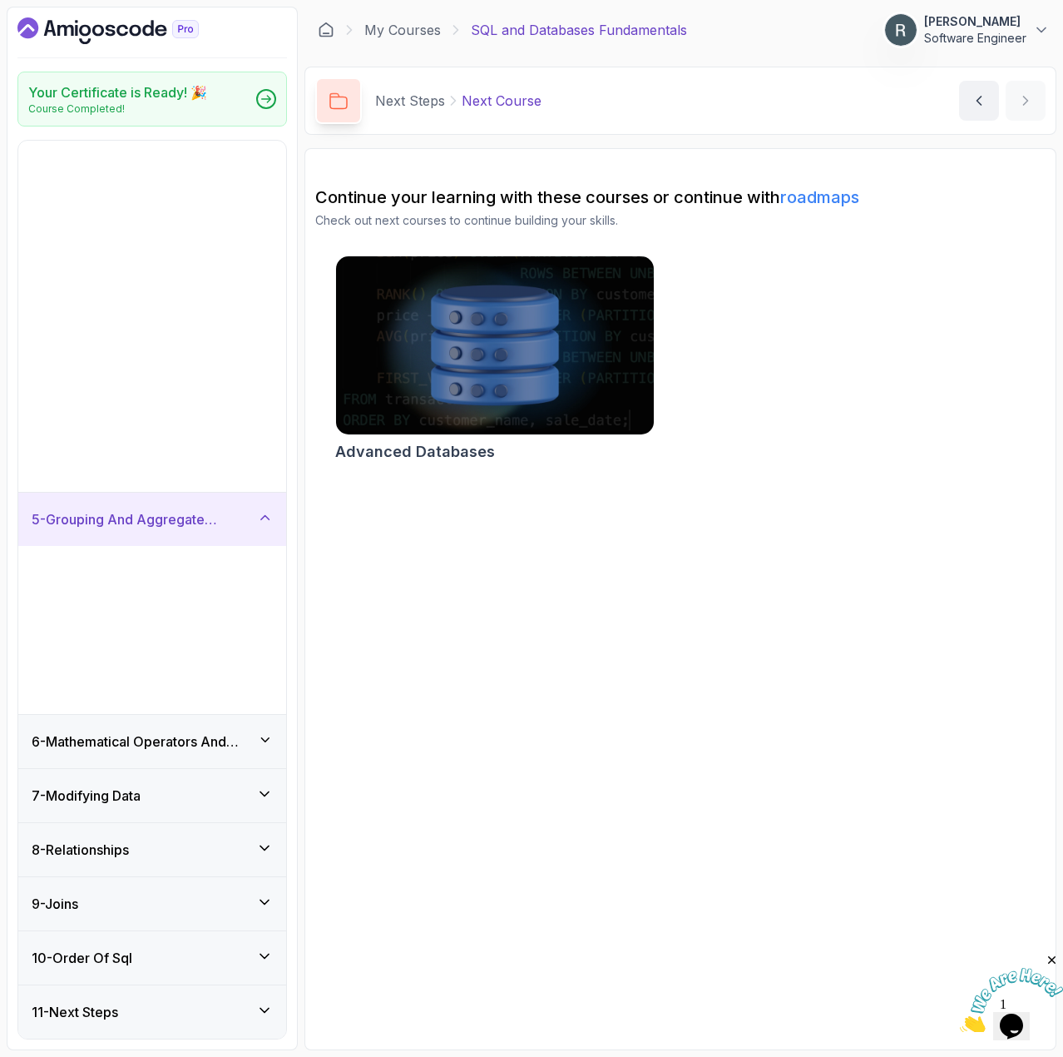
scroll to position [0, 0]
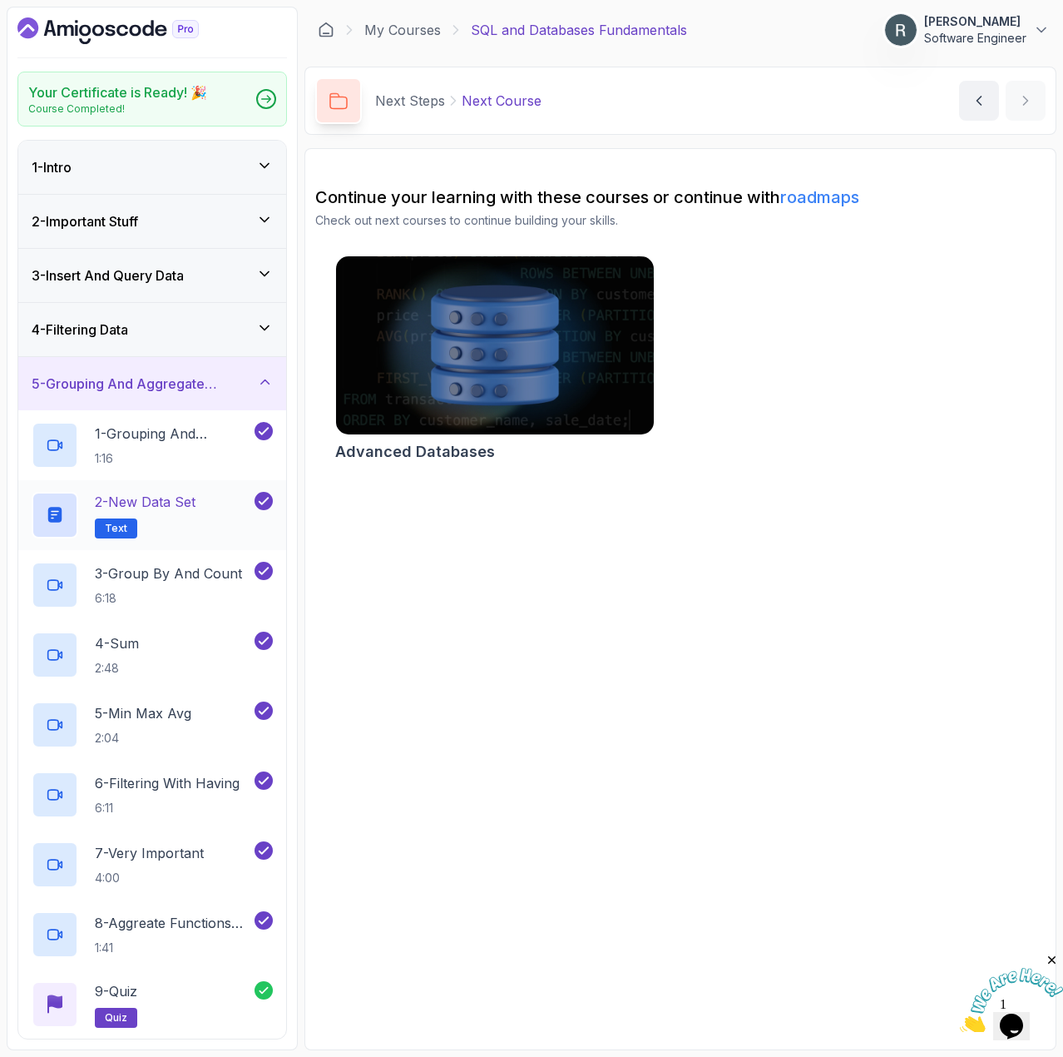
click at [191, 500] on p "2 - New Data Set" at bounding box center [145, 502] width 101 height 20
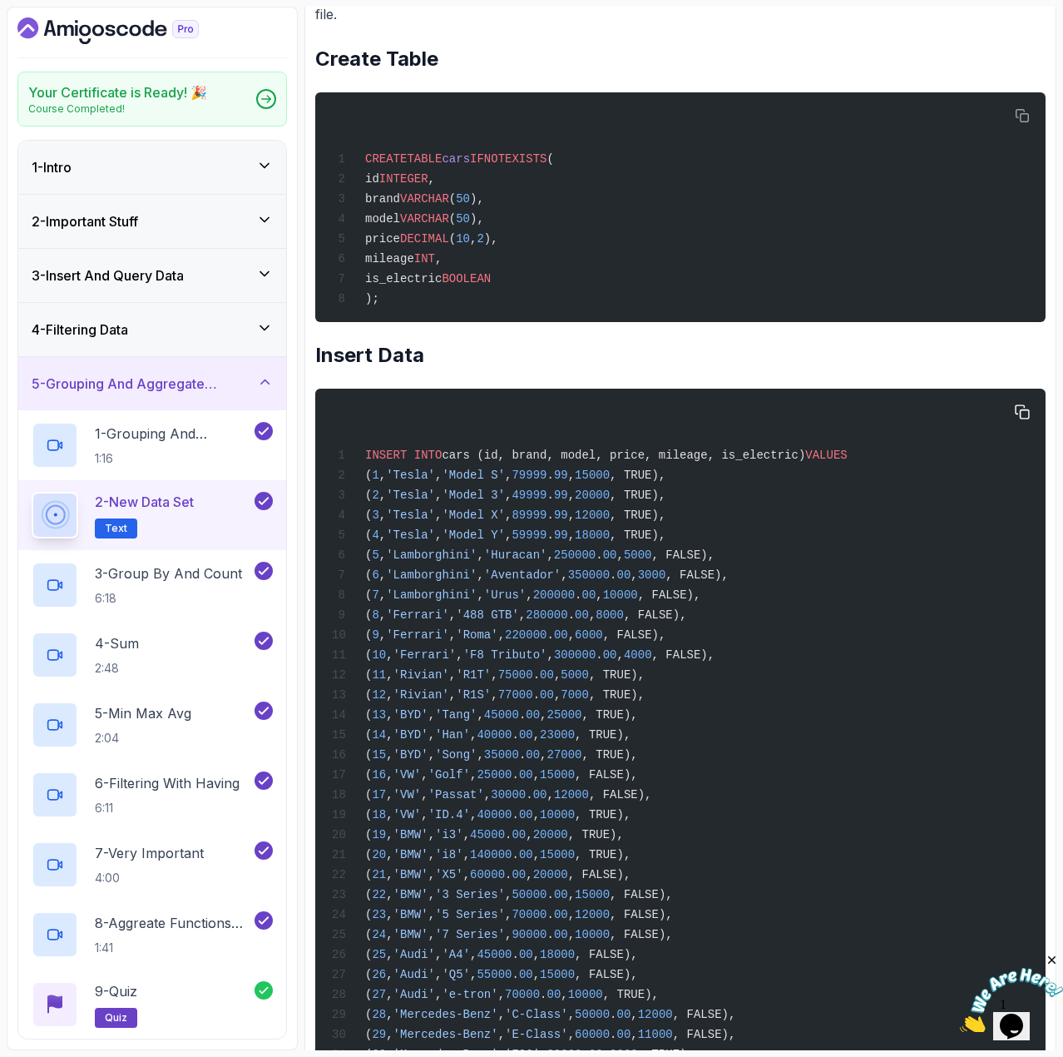
scroll to position [333, 0]
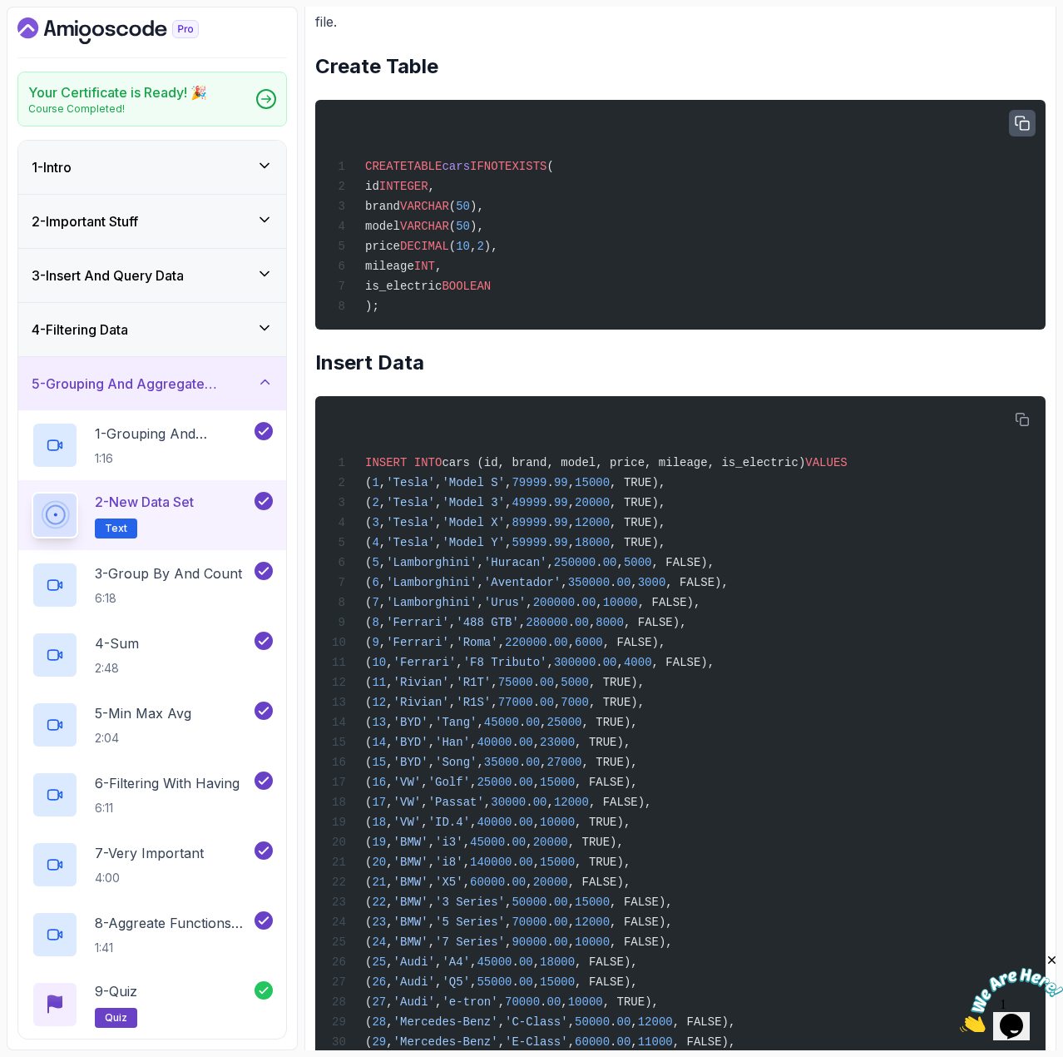
click at [1022, 131] on button "button" at bounding box center [1022, 123] width 27 height 27
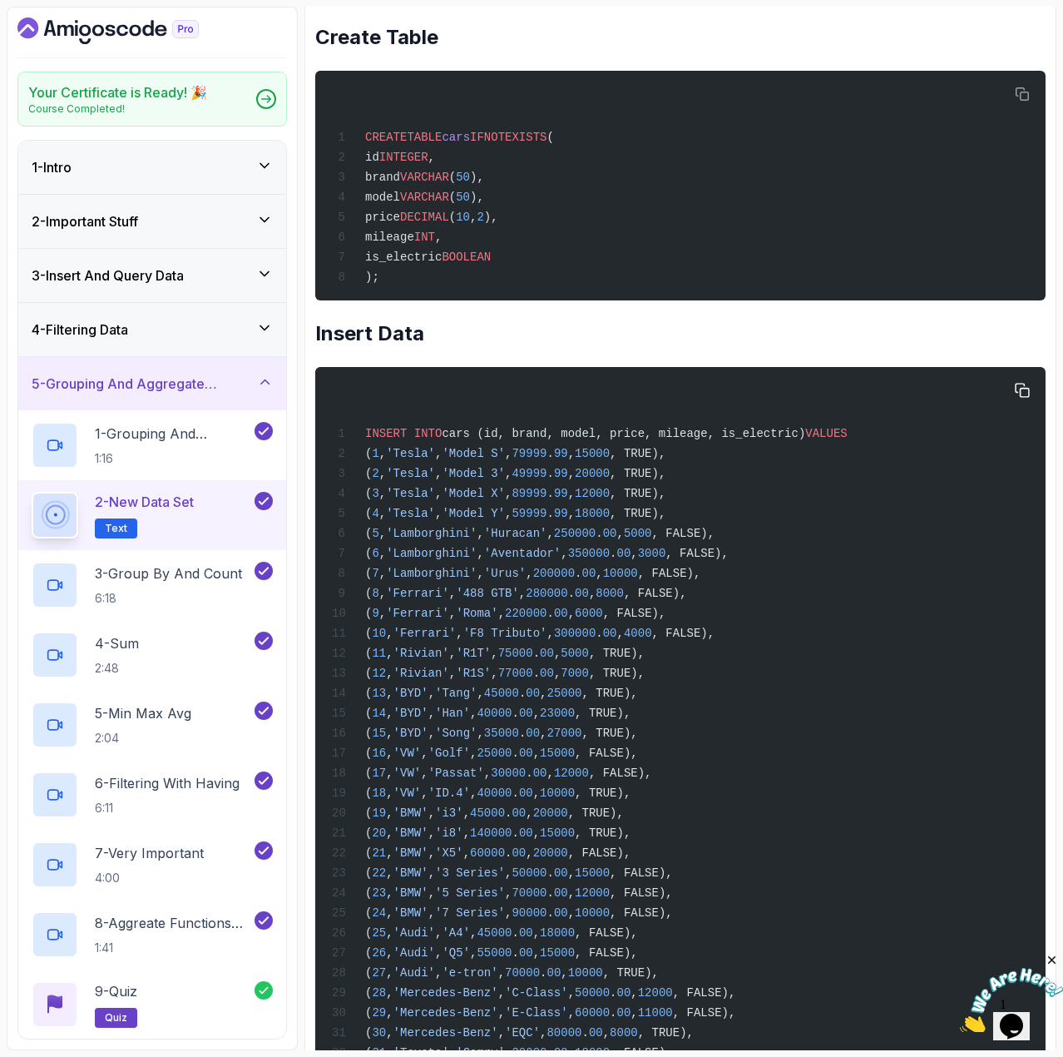
scroll to position [309, 0]
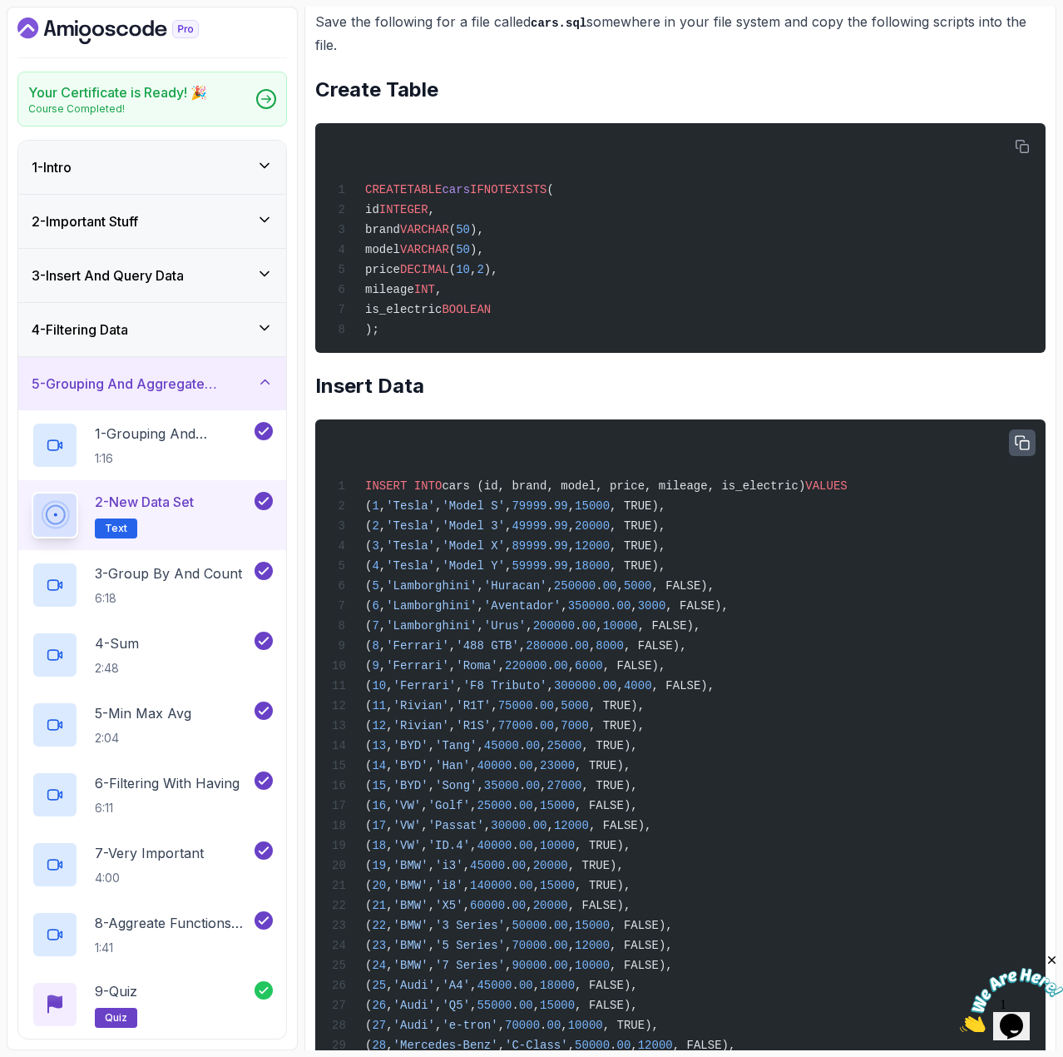
click at [1021, 449] on icon "button" at bounding box center [1022, 442] width 13 height 13
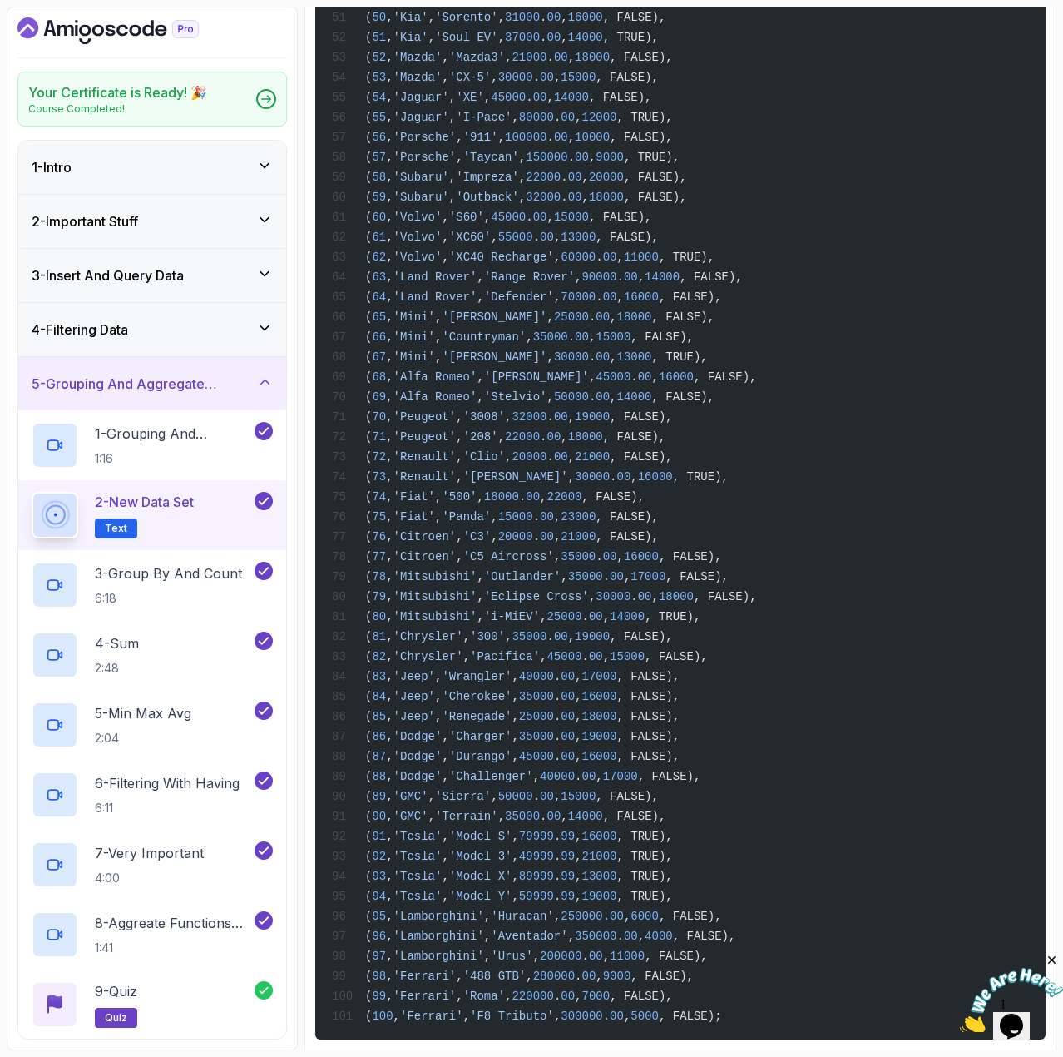
scroll to position [1890, 0]
